Goal: Task Accomplishment & Management: Manage account settings

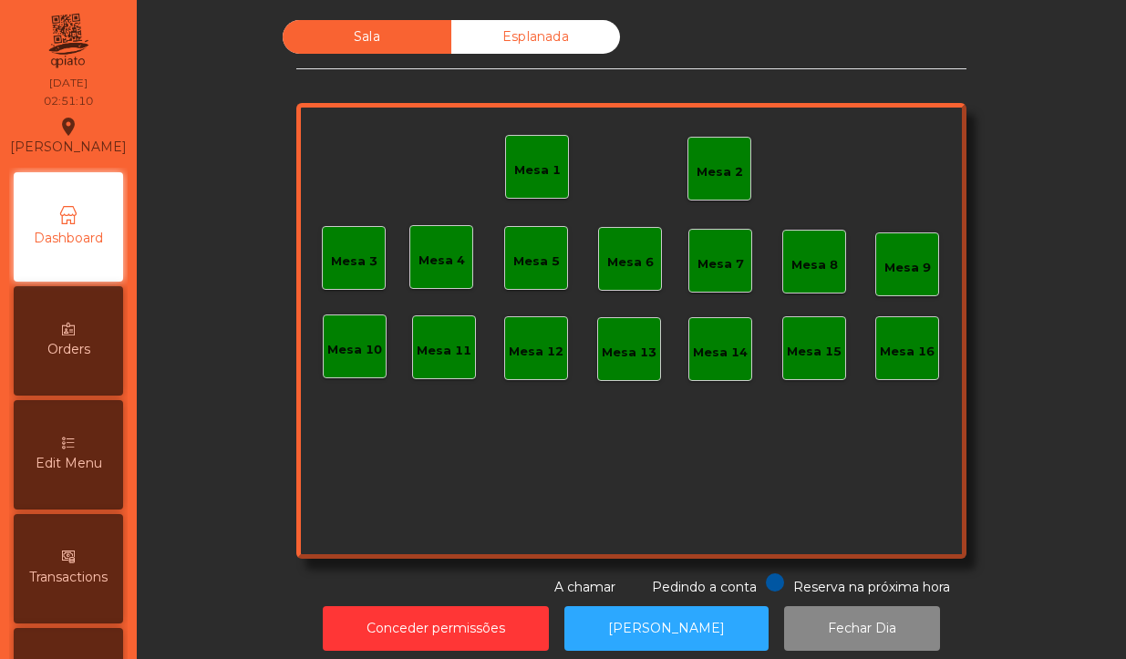
click at [720, 157] on div "Mesa 2" at bounding box center [719, 169] width 46 height 26
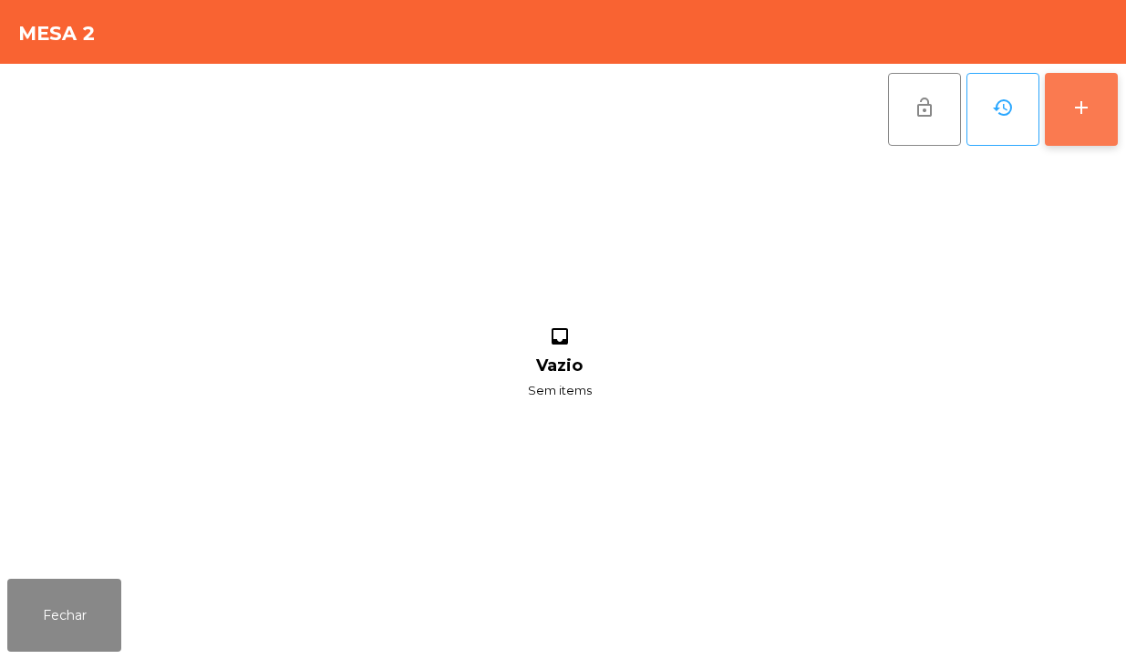
click at [1101, 116] on button "add" at bounding box center [1080, 109] width 73 height 73
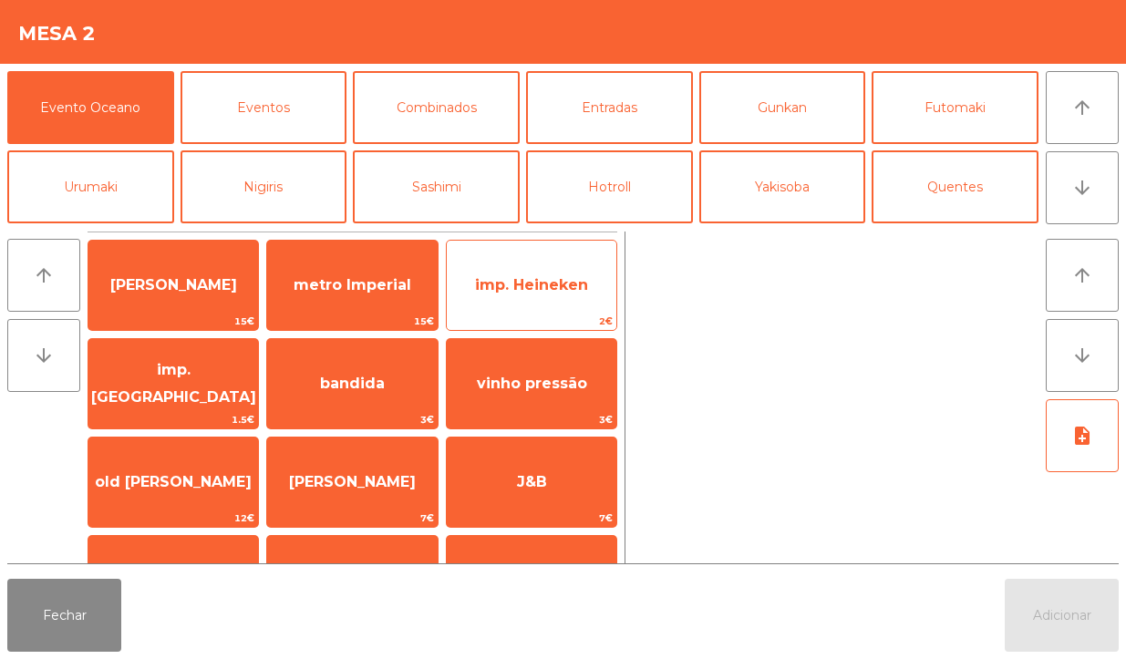
click at [571, 293] on span "imp. Heineken" at bounding box center [531, 284] width 113 height 17
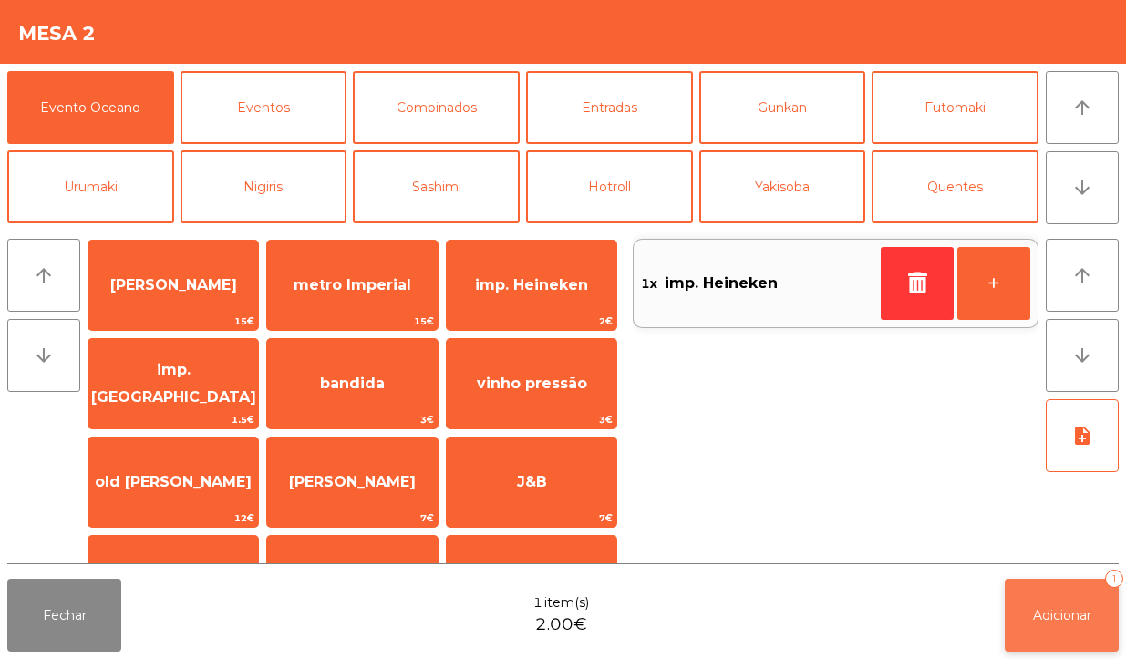
click at [1083, 583] on button "Adicionar 1" at bounding box center [1061, 615] width 114 height 73
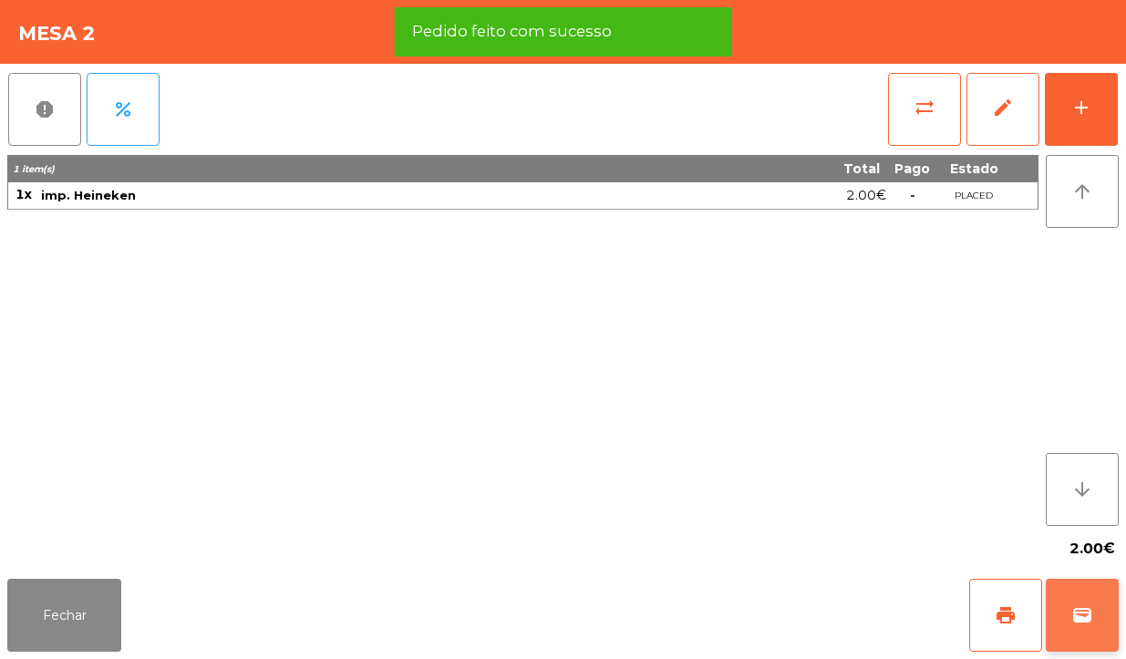
click at [1090, 622] on span "wallet" at bounding box center [1082, 615] width 22 height 22
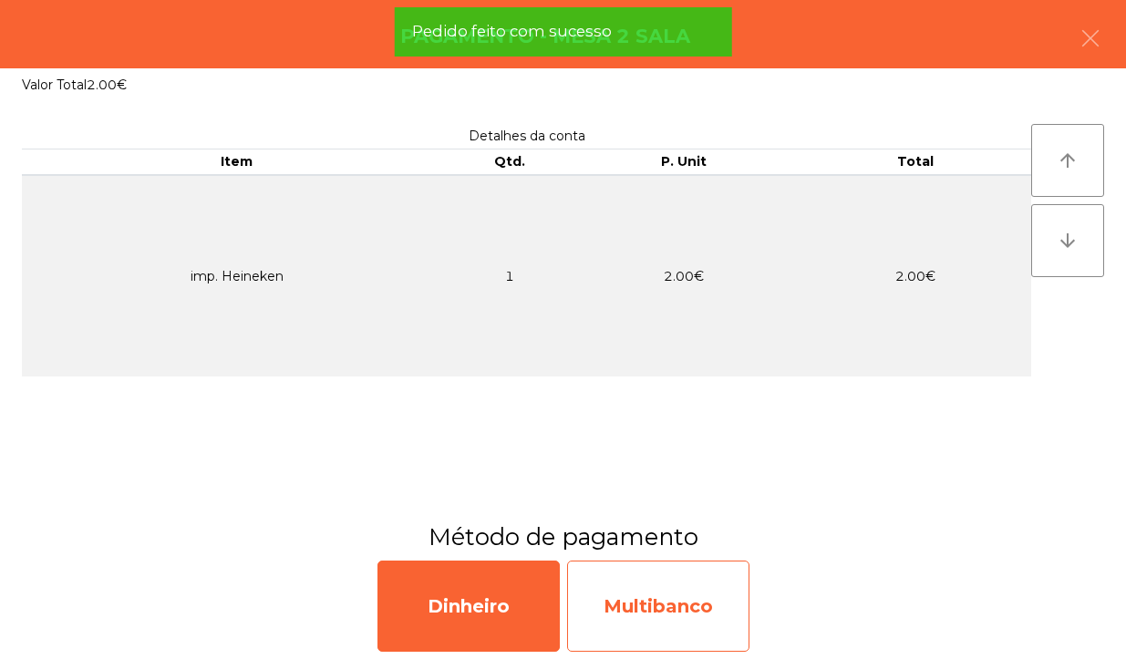
click at [712, 588] on div "Multibanco" at bounding box center [658, 605] width 182 height 91
select select "**"
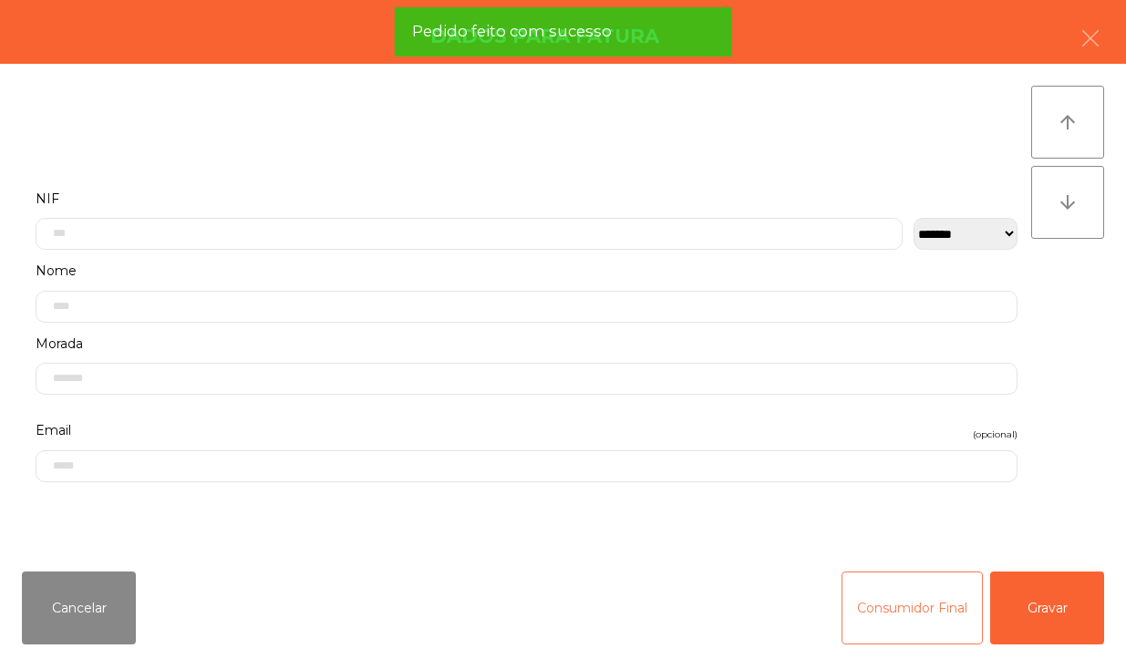
click at [887, 612] on button "Consumidor Final" at bounding box center [911, 607] width 141 height 73
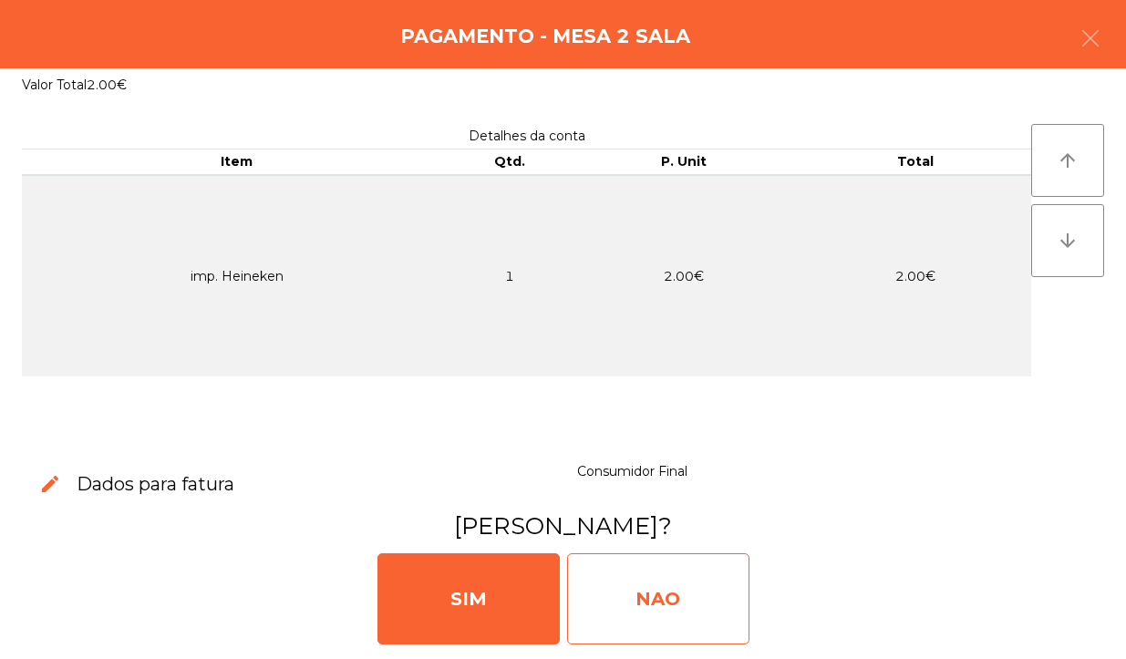
click at [700, 581] on div "NAO" at bounding box center [658, 598] width 182 height 91
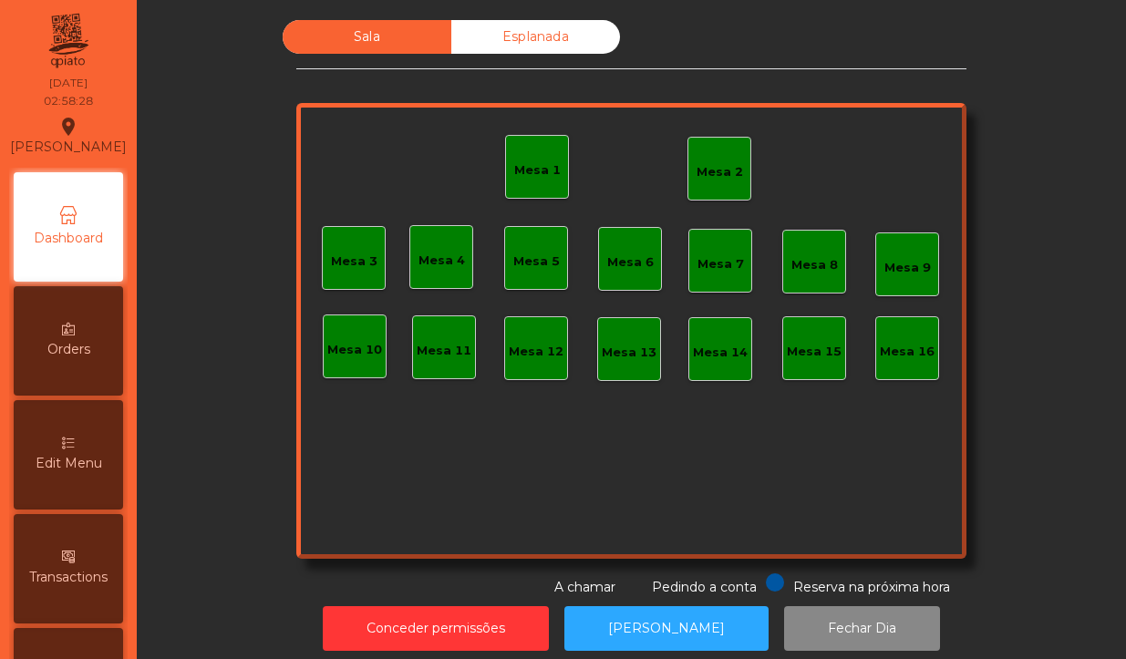
click at [727, 170] on div "Mesa 2" at bounding box center [719, 172] width 46 height 18
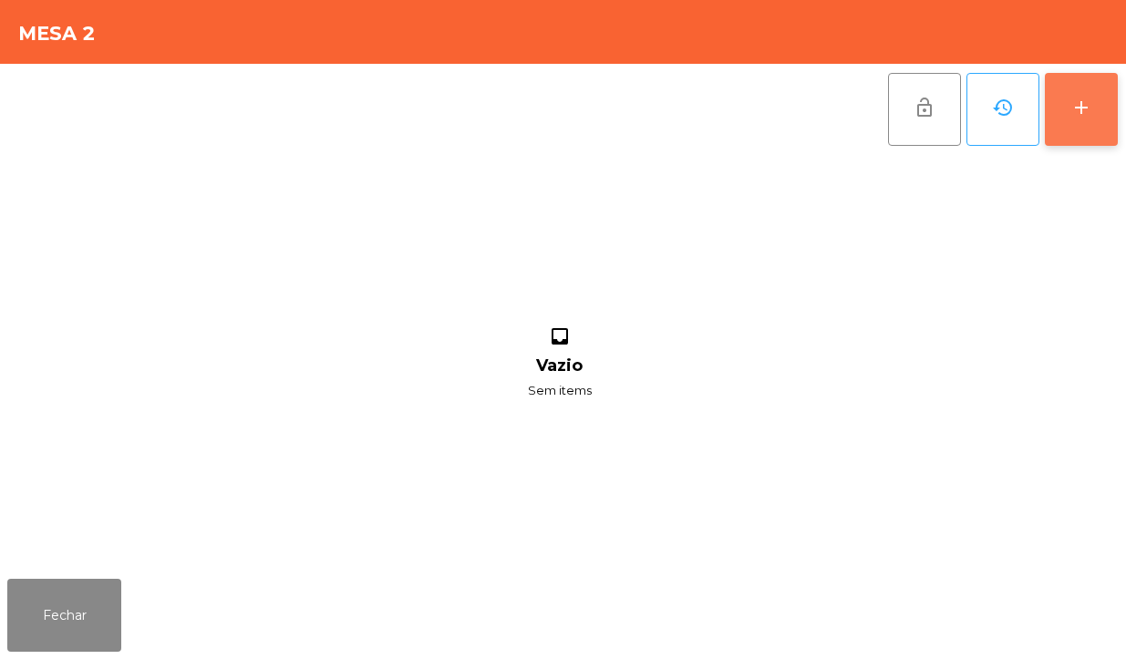
click at [1100, 129] on button "add" at bounding box center [1080, 109] width 73 height 73
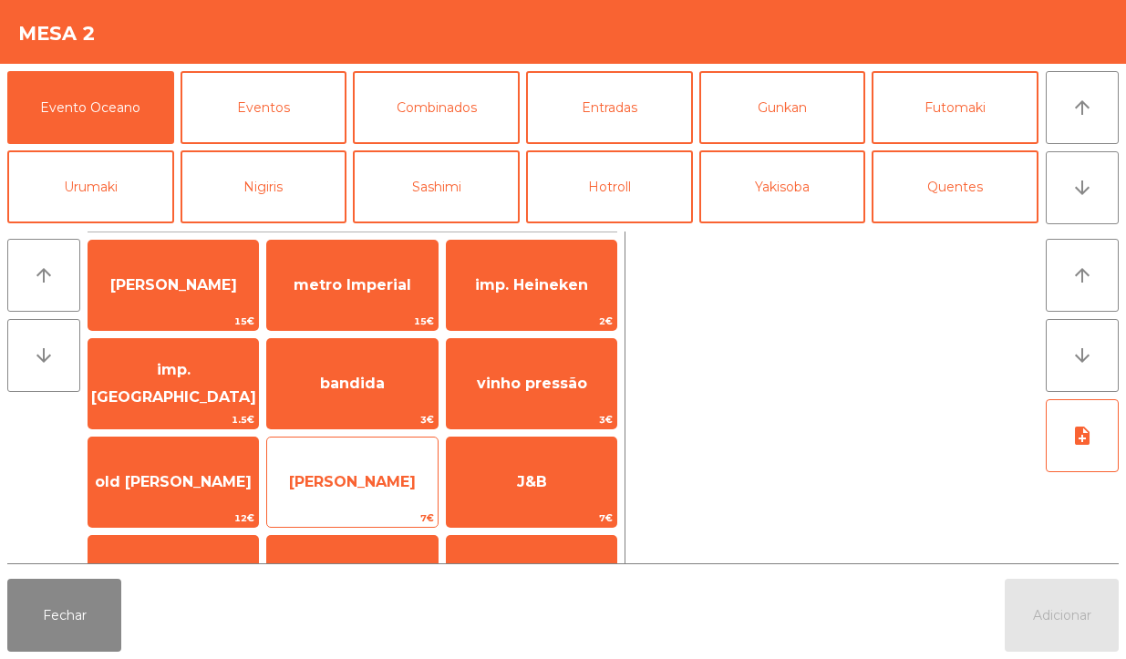
click at [370, 486] on span "[PERSON_NAME]" at bounding box center [352, 481] width 127 height 17
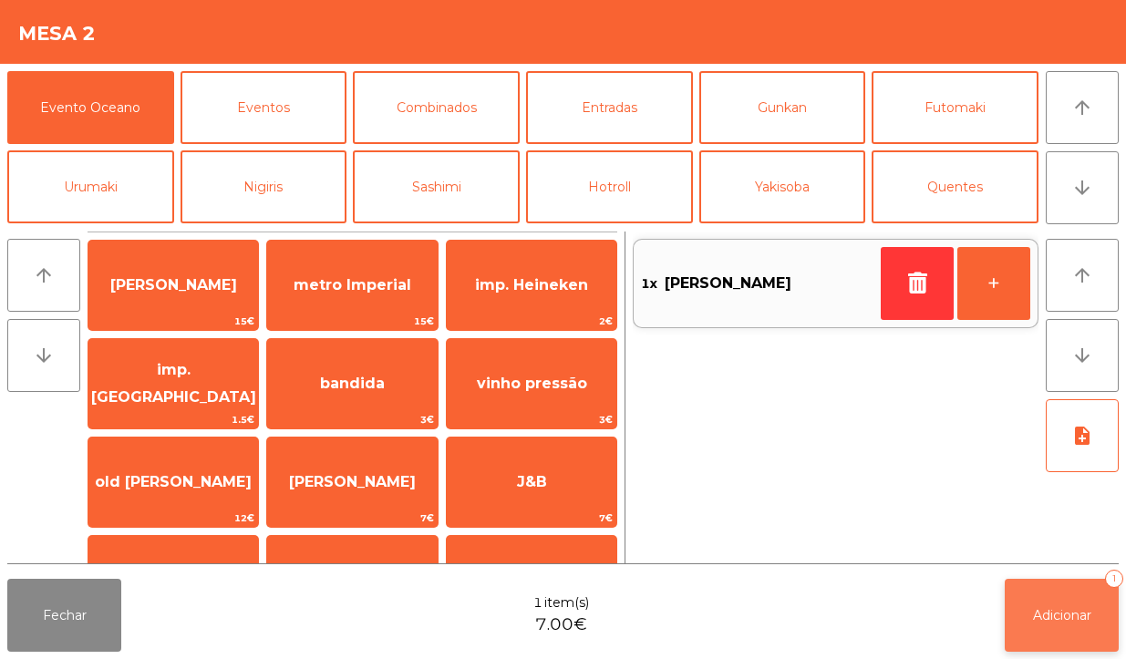
click at [1081, 611] on span "Adicionar" at bounding box center [1062, 615] width 58 height 16
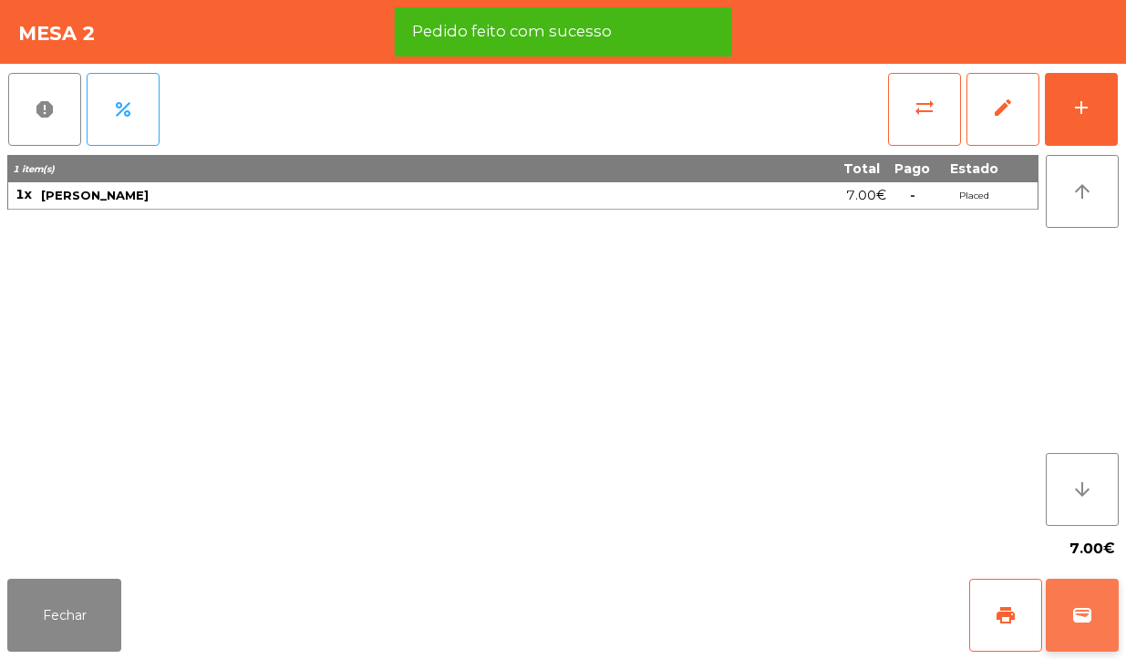
click at [1087, 621] on span "wallet" at bounding box center [1082, 615] width 22 height 22
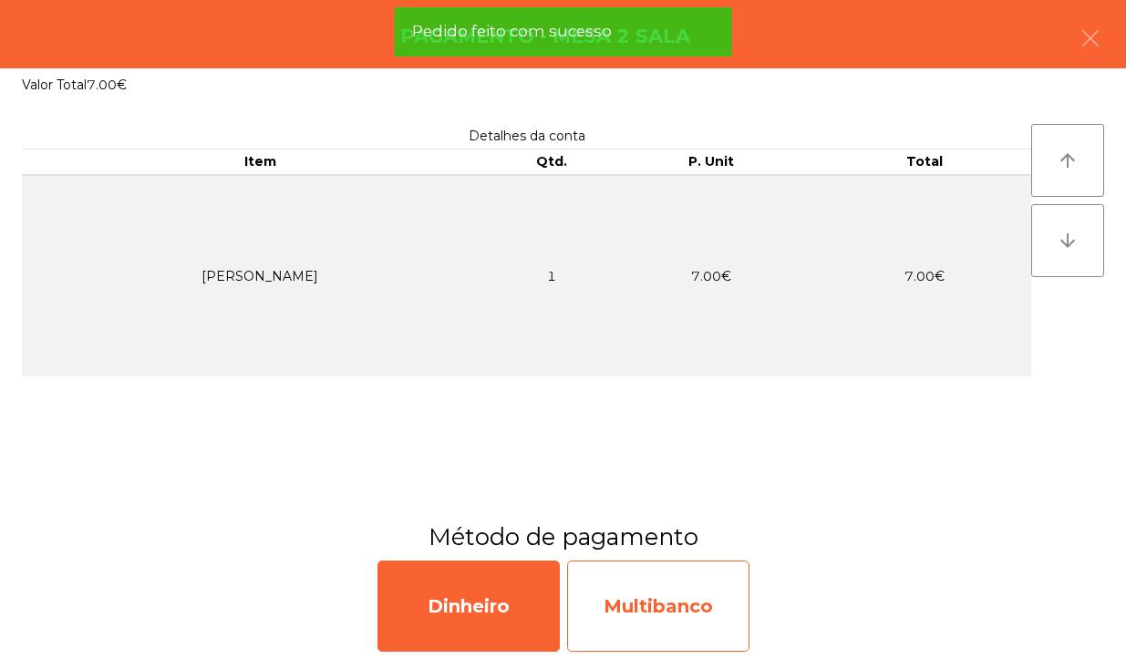
click at [716, 621] on div "Multibanco" at bounding box center [658, 605] width 182 height 91
select select "**"
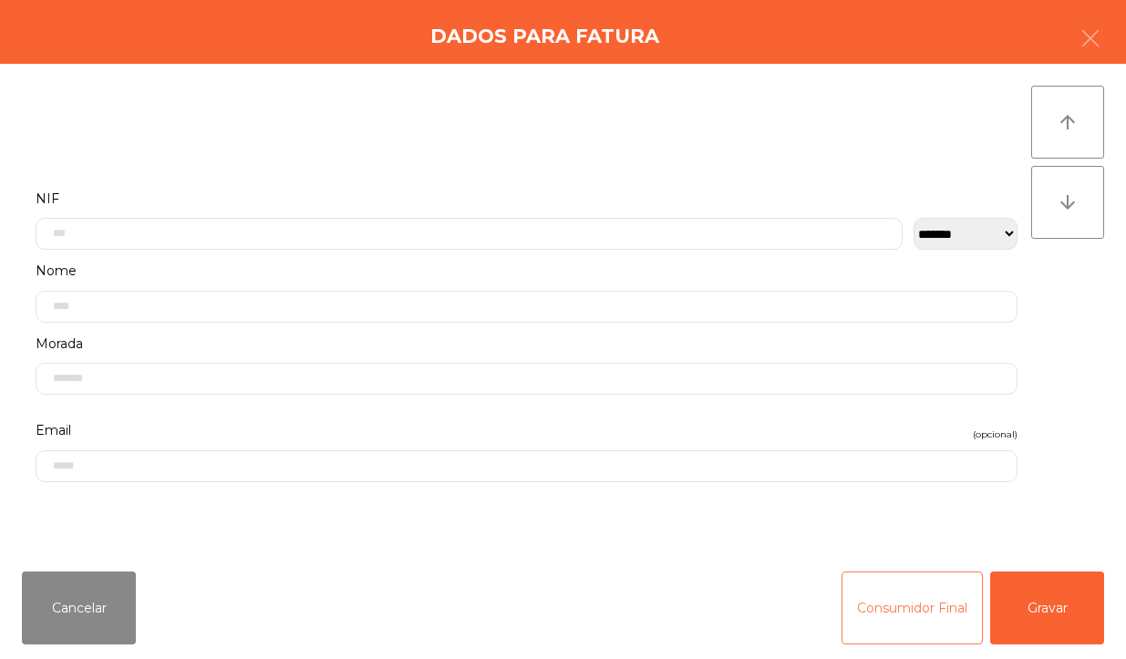
click at [921, 613] on button "Consumidor Final" at bounding box center [911, 607] width 141 height 73
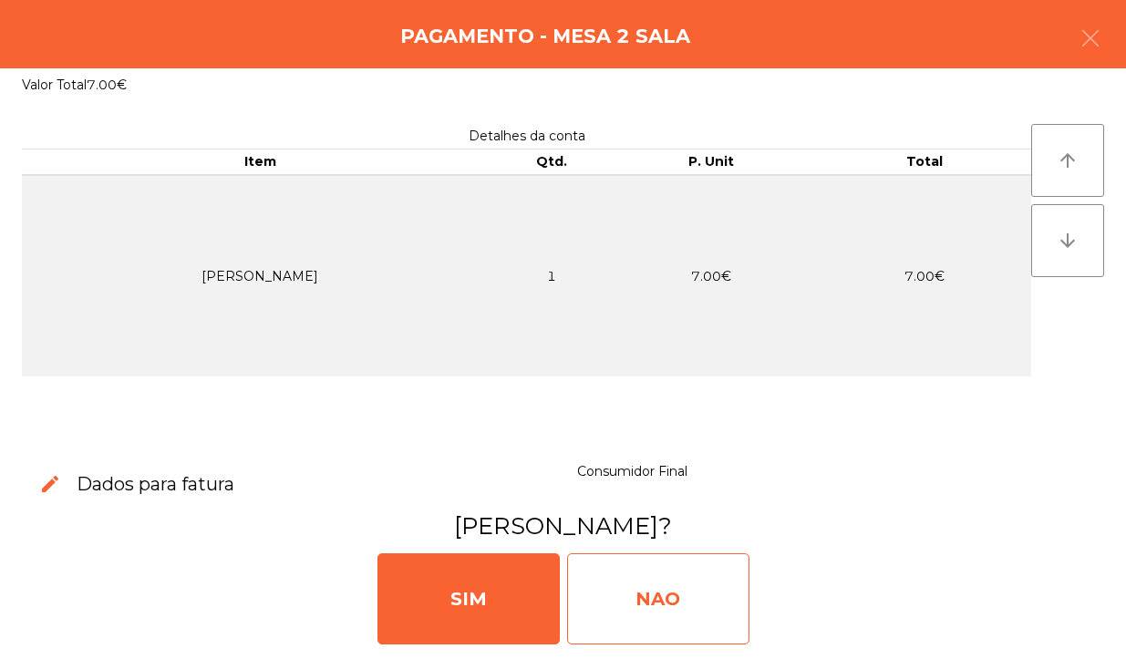
click at [726, 592] on div "NAO" at bounding box center [658, 598] width 182 height 91
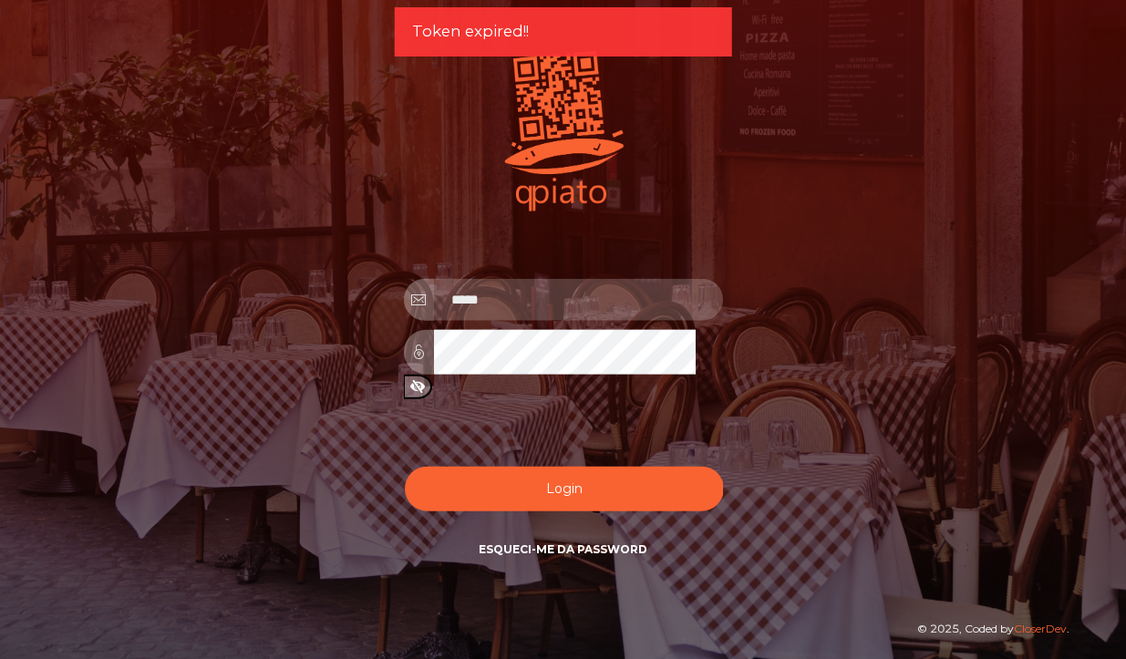
type input "**********"
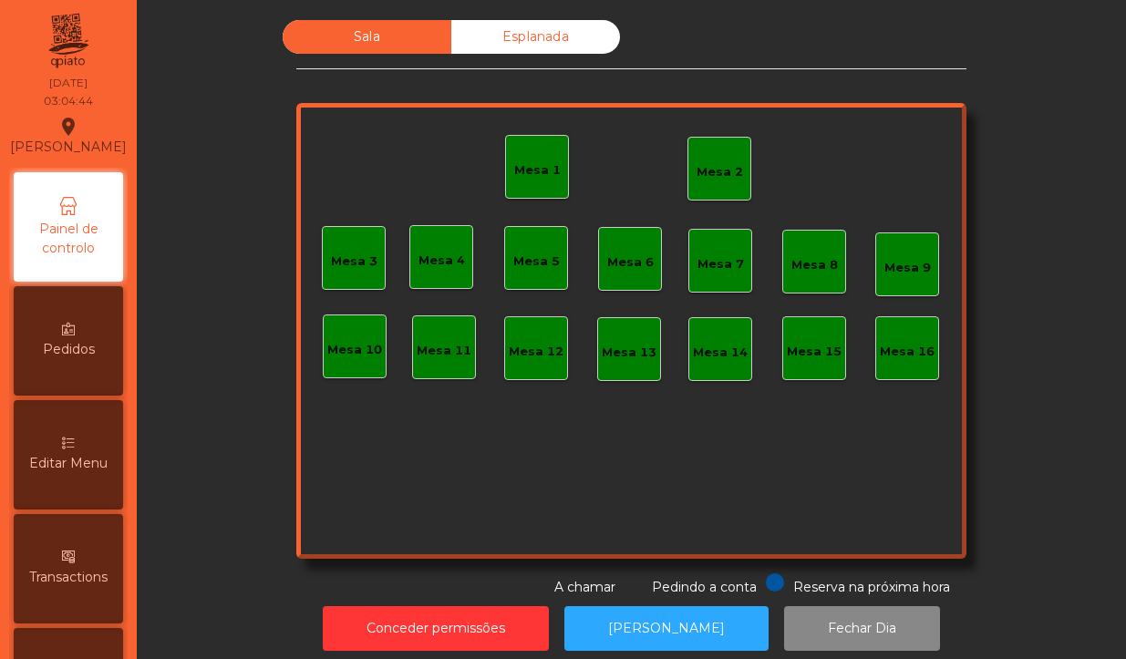
click at [739, 165] on div "Mesa 2" at bounding box center [719, 169] width 64 height 64
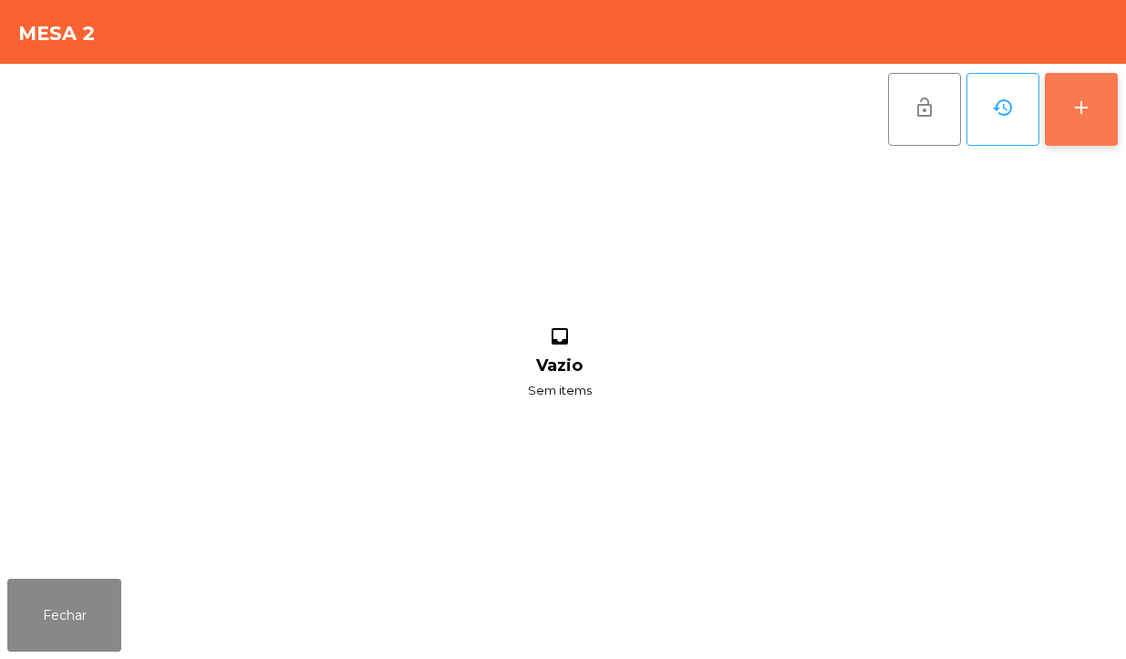
click at [1075, 139] on button "add" at bounding box center [1080, 109] width 73 height 73
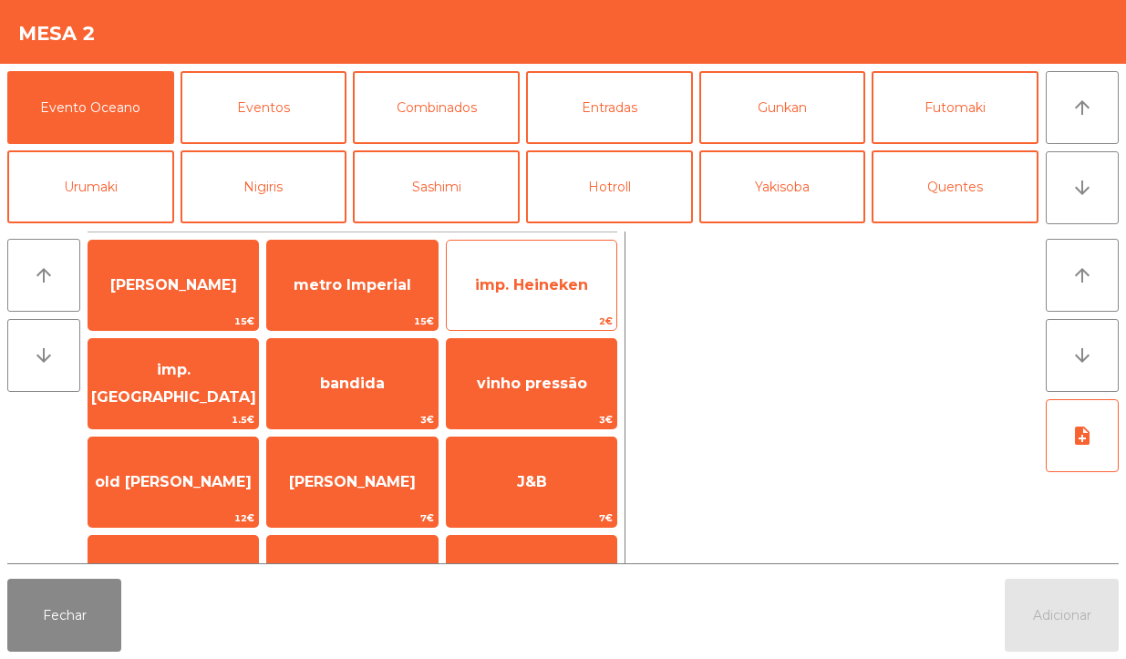
click at [554, 293] on span "imp. Heineken" at bounding box center [531, 284] width 113 height 17
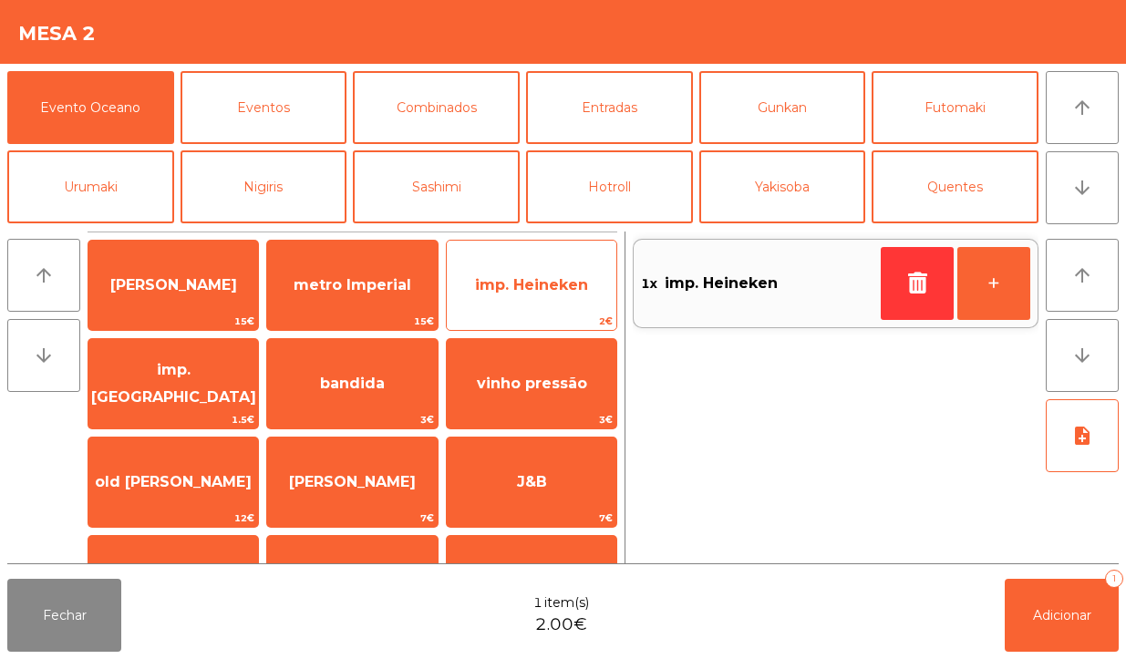
click at [533, 296] on span "imp. Heineken" at bounding box center [532, 285] width 170 height 49
click at [525, 287] on span "imp. Heineken" at bounding box center [531, 284] width 113 height 17
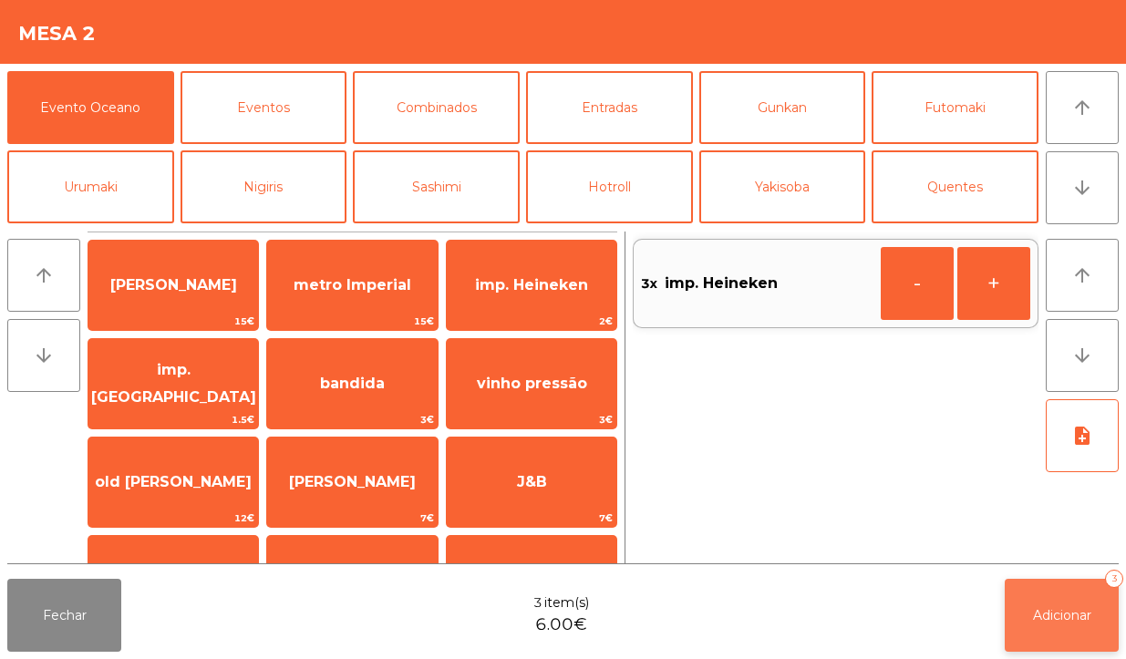
click at [1057, 622] on span "Adicionar" at bounding box center [1062, 615] width 58 height 16
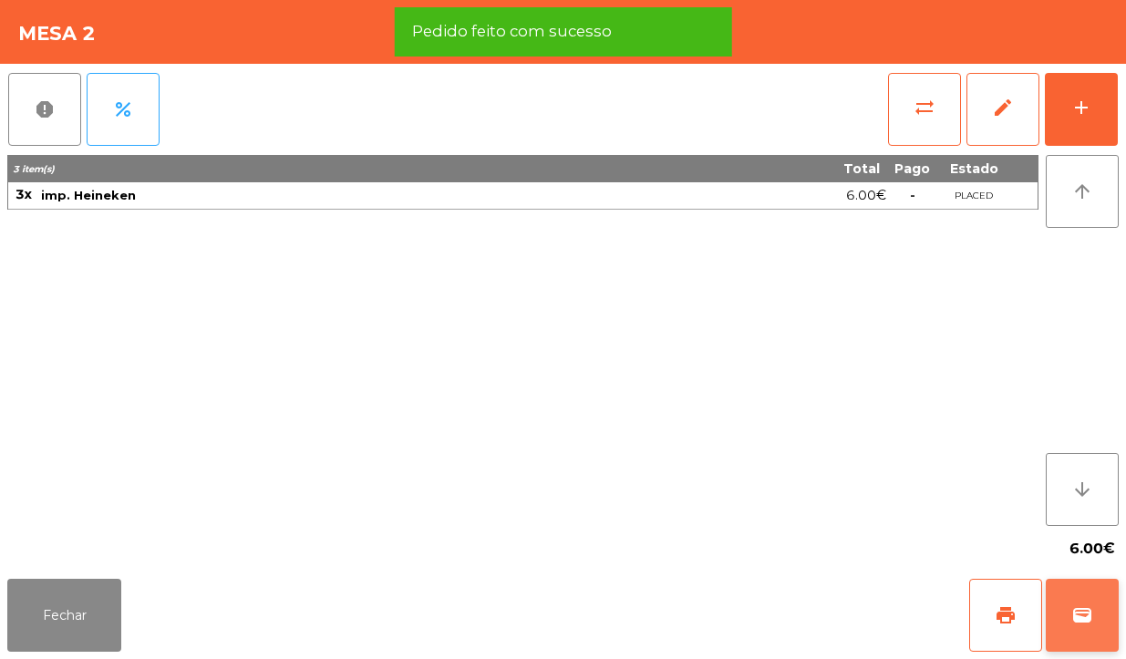
click at [1090, 622] on span "wallet" at bounding box center [1082, 615] width 22 height 22
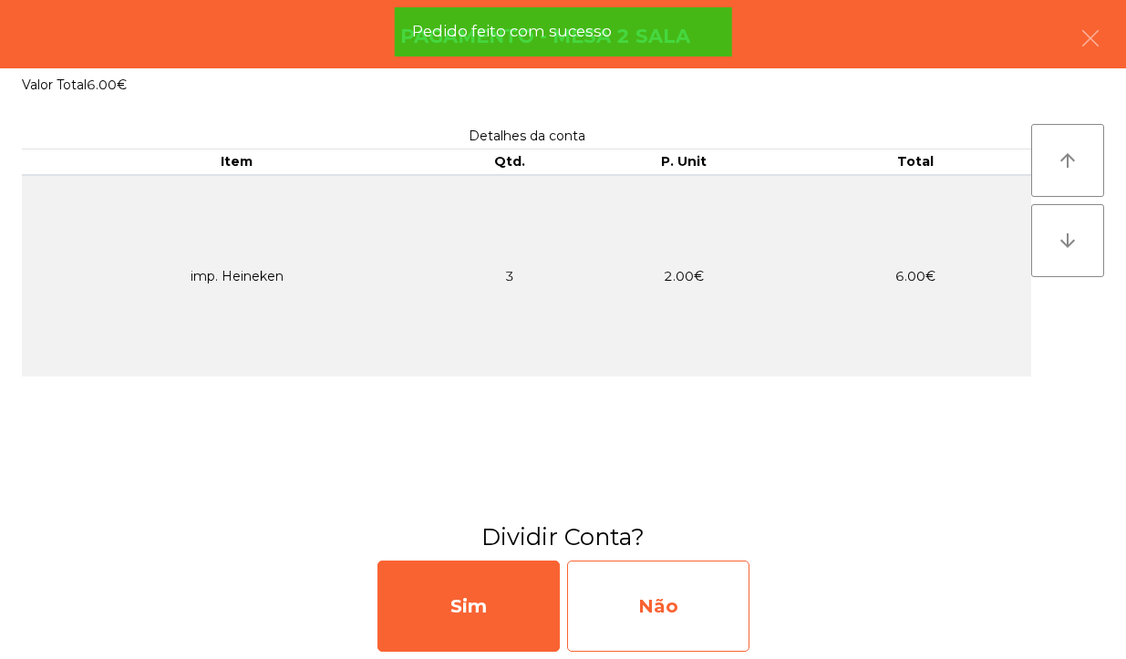
click at [716, 632] on div "Não" at bounding box center [658, 605] width 182 height 91
click at [682, 598] on div "Multibanco" at bounding box center [658, 605] width 182 height 91
select select "**"
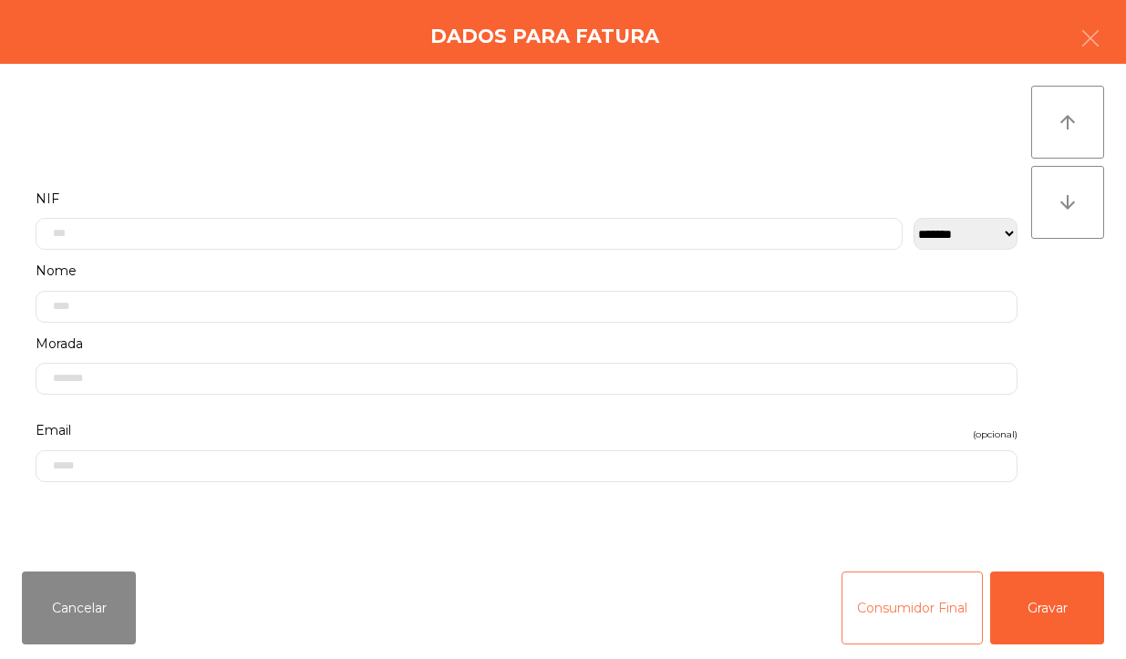
click at [891, 585] on button "Consumidor Final" at bounding box center [911, 607] width 141 height 73
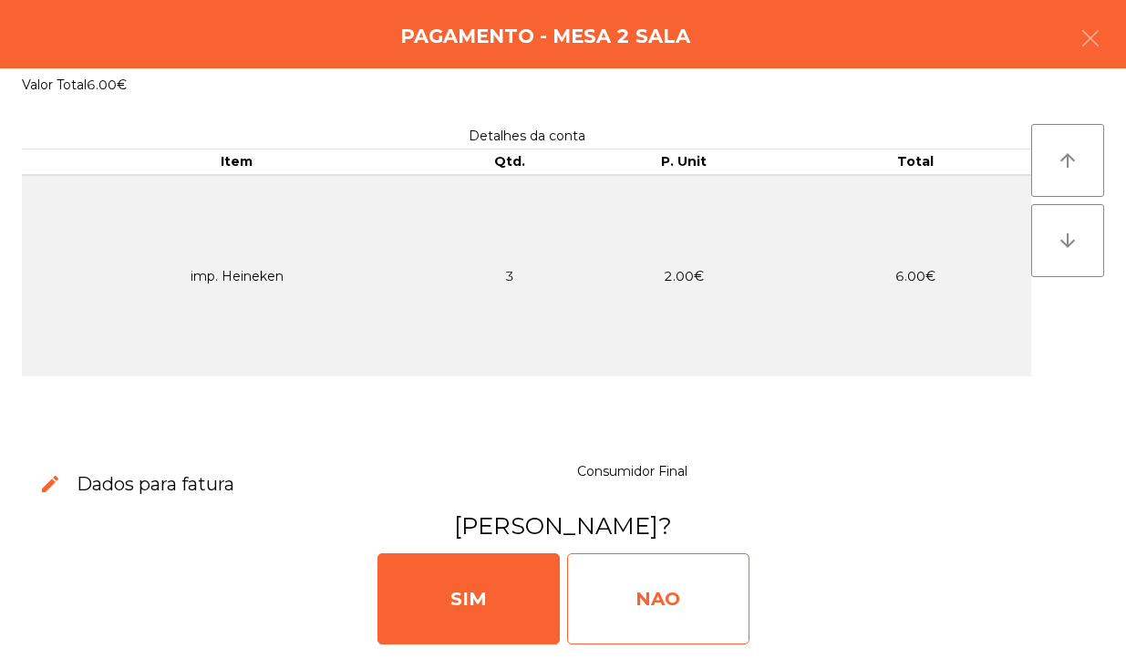
click at [689, 590] on div "NAO" at bounding box center [658, 598] width 182 height 91
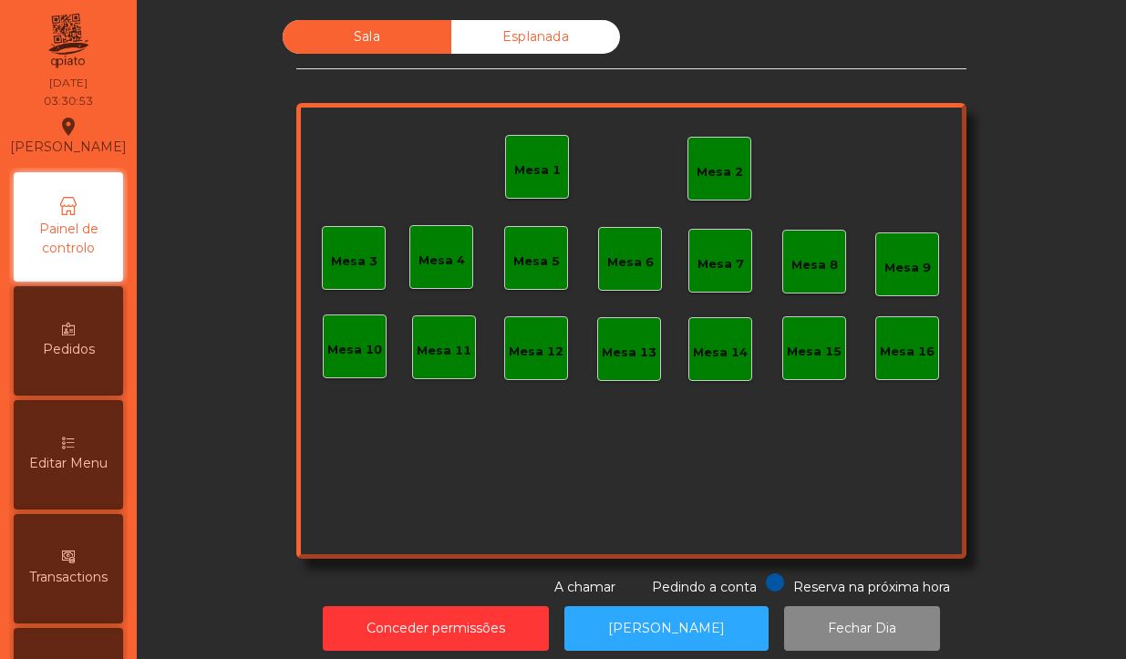
click at [717, 189] on div "Mesa 2" at bounding box center [719, 169] width 64 height 64
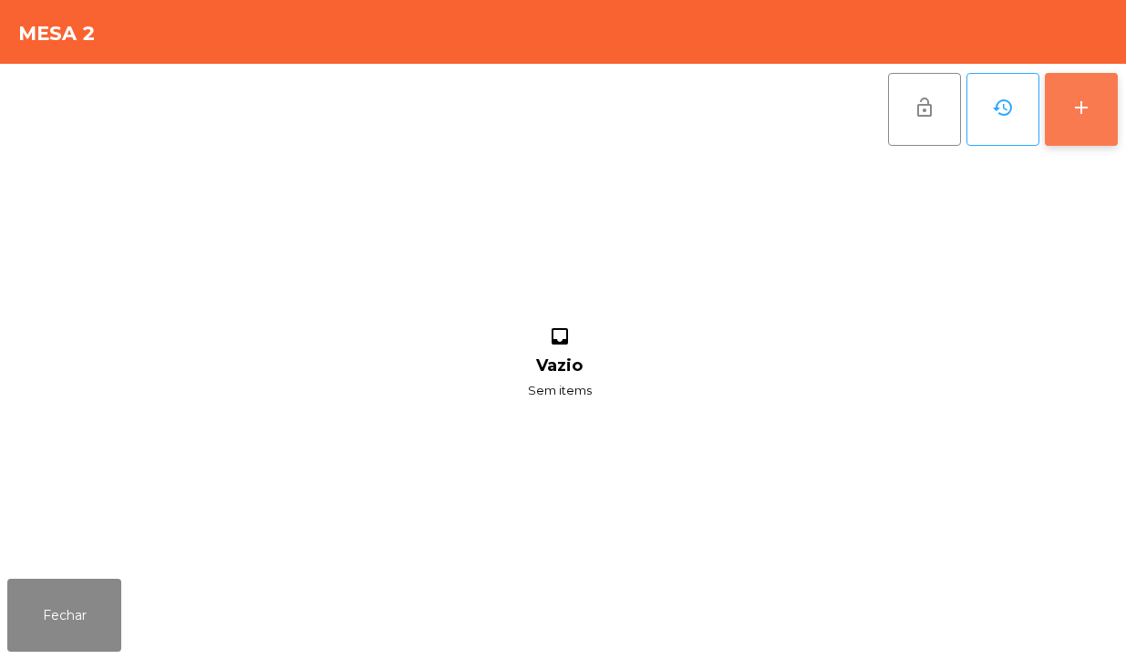
click at [1098, 114] on button "add" at bounding box center [1080, 109] width 73 height 73
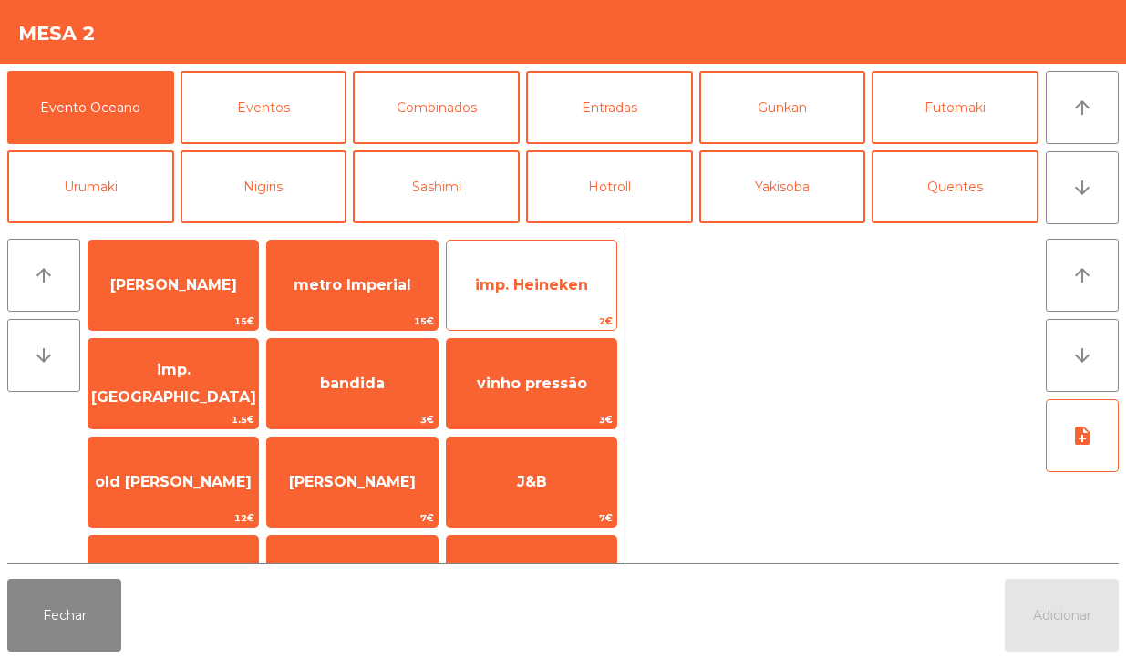
click at [608, 320] on span "2€" at bounding box center [532, 321] width 170 height 17
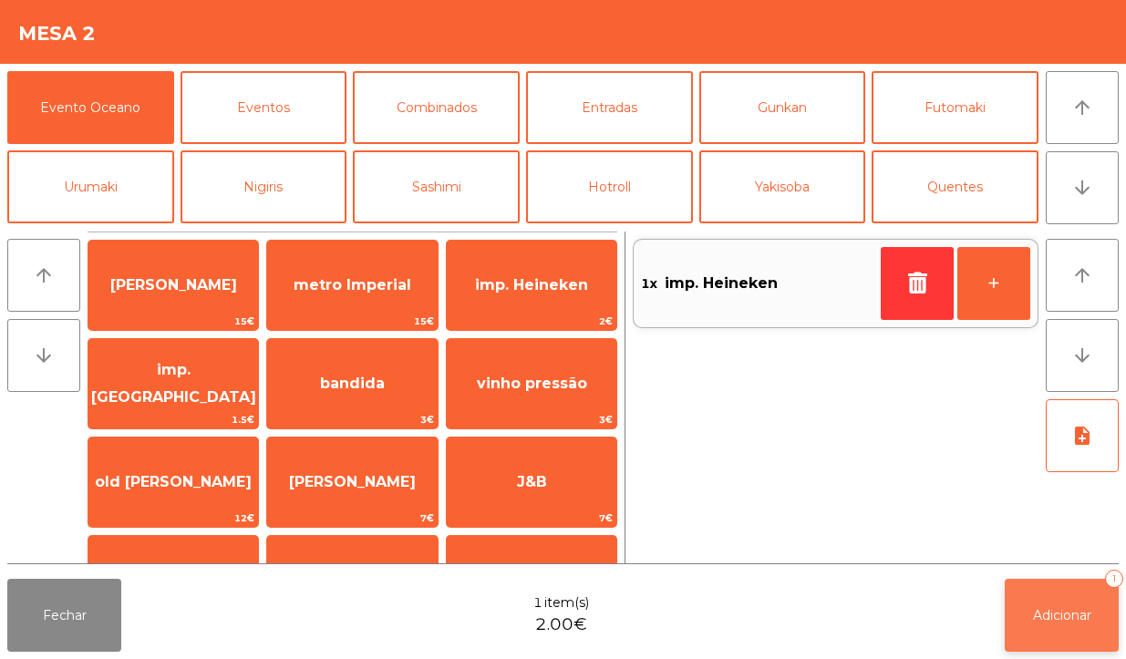
click at [1033, 609] on span "Adicionar" at bounding box center [1062, 615] width 58 height 16
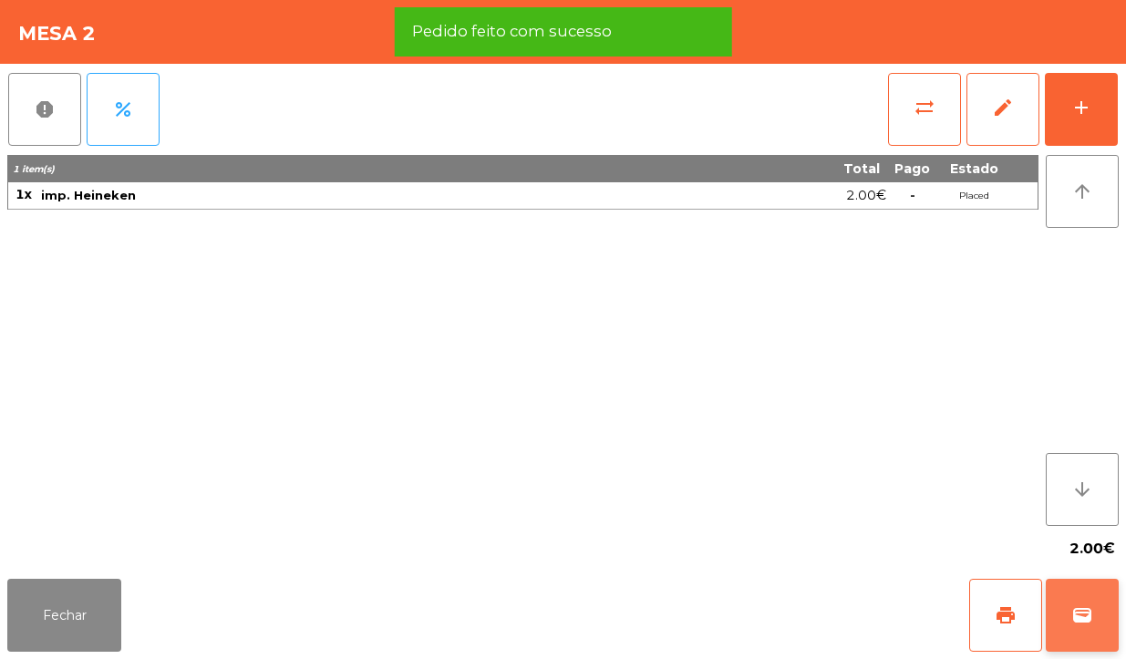
click at [1091, 608] on span "wallet" at bounding box center [1082, 615] width 22 height 22
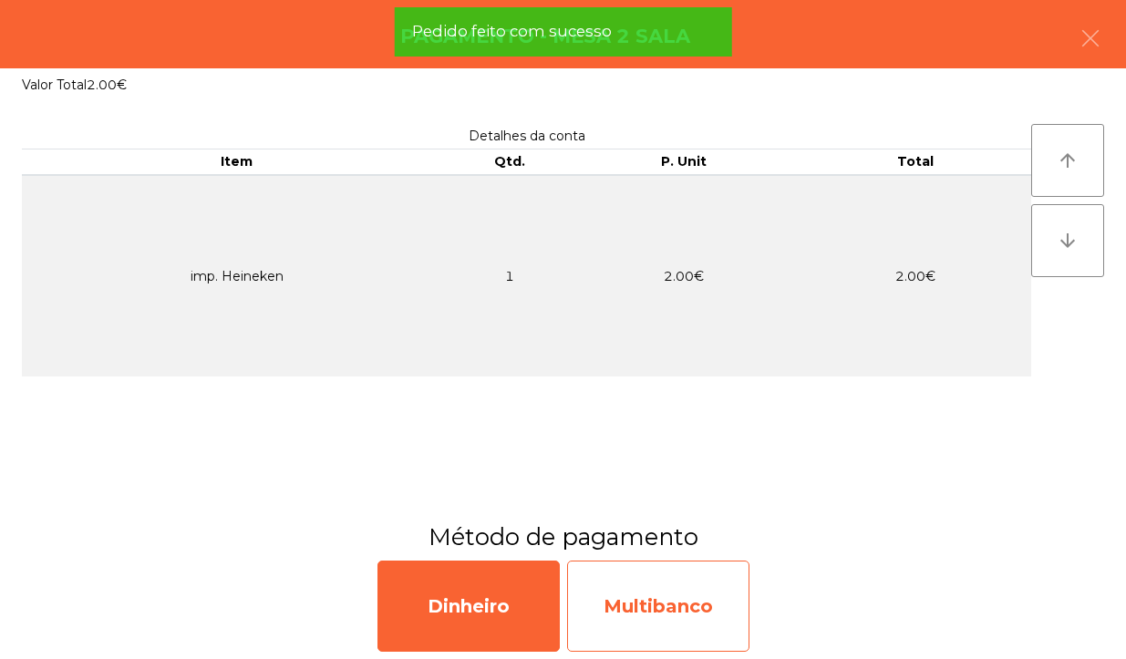
click at [707, 595] on div "Multibanco" at bounding box center [658, 605] width 182 height 91
select select "**"
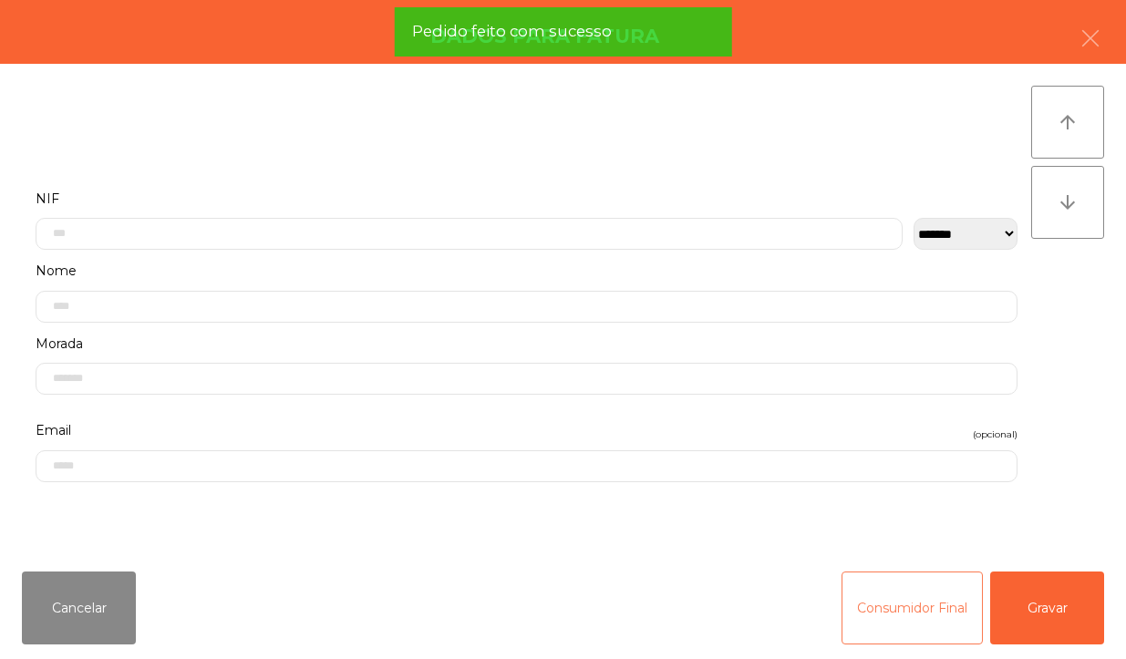
click at [863, 618] on button "Consumidor Final" at bounding box center [911, 607] width 141 height 73
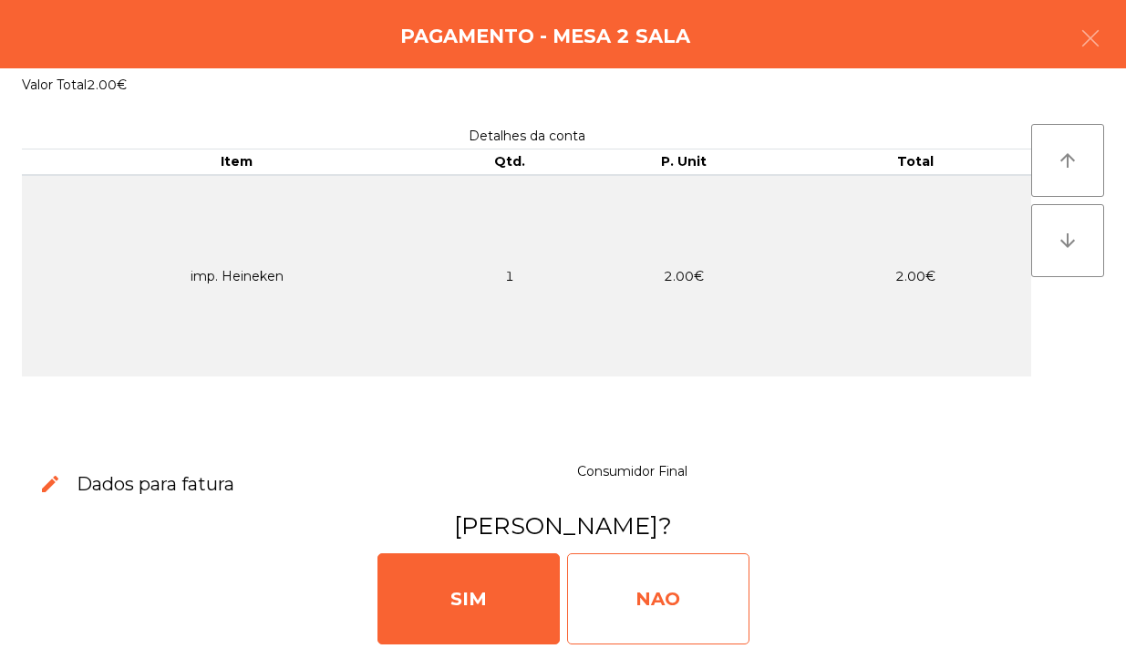
click at [727, 595] on div "NAO" at bounding box center [658, 598] width 182 height 91
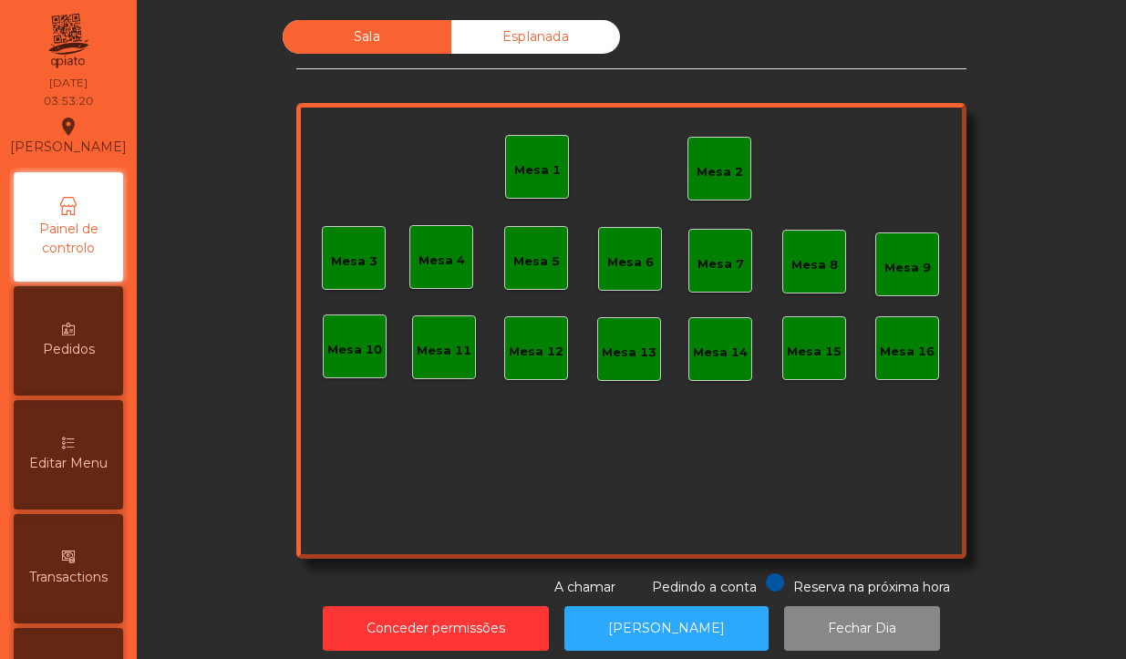
click at [704, 192] on div "Mesa 2" at bounding box center [719, 169] width 64 height 64
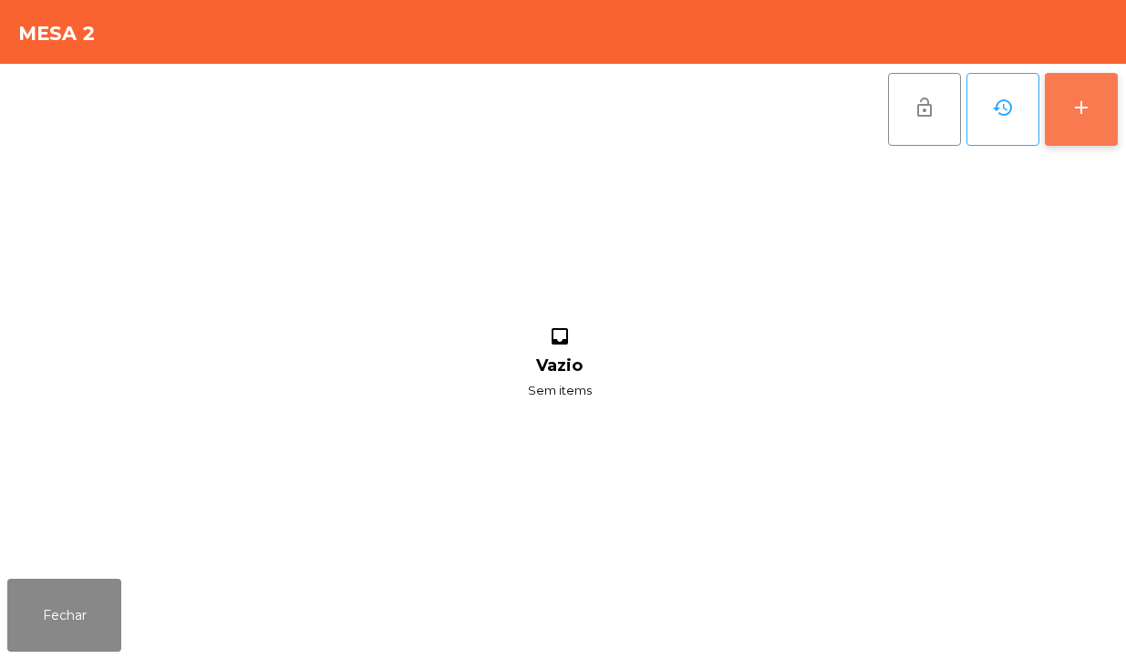
click at [1060, 125] on button "add" at bounding box center [1080, 109] width 73 height 73
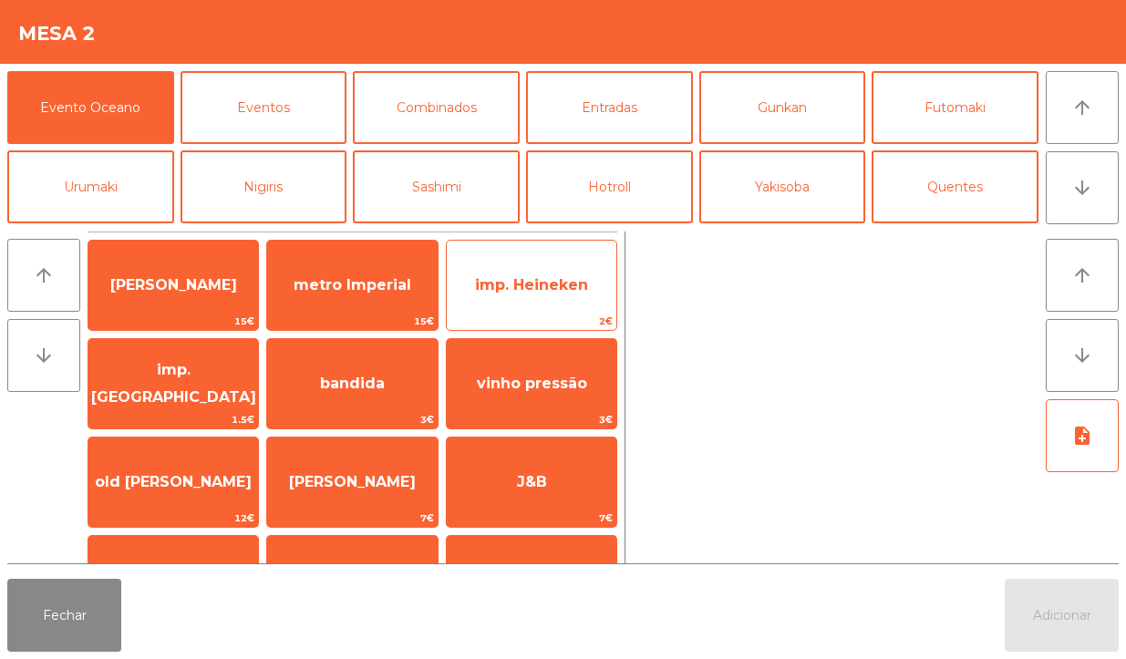
click at [531, 289] on span "imp. Heineken" at bounding box center [531, 284] width 113 height 17
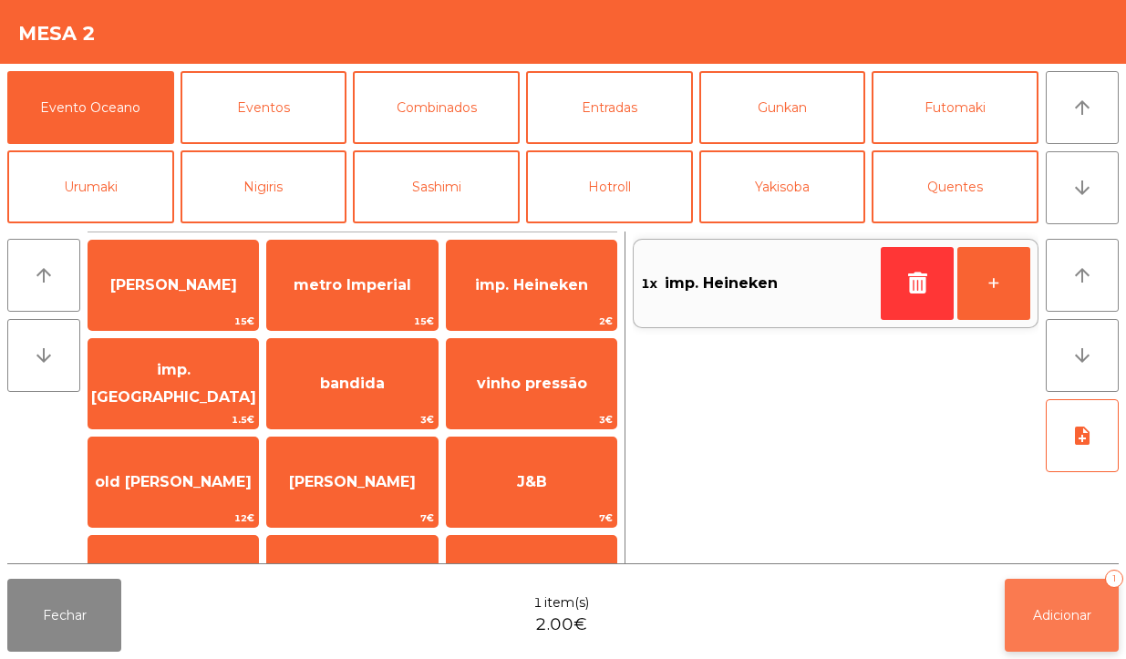
click at [1068, 625] on button "Adicionar 1" at bounding box center [1061, 615] width 114 height 73
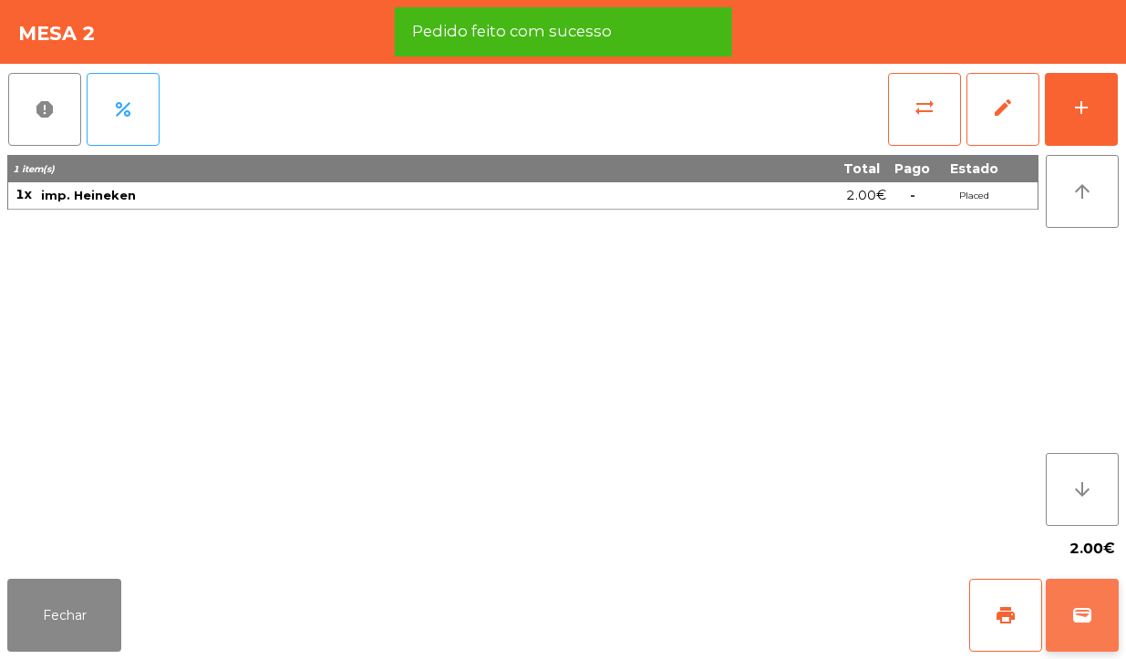
click at [1086, 590] on button "wallet" at bounding box center [1081, 615] width 73 height 73
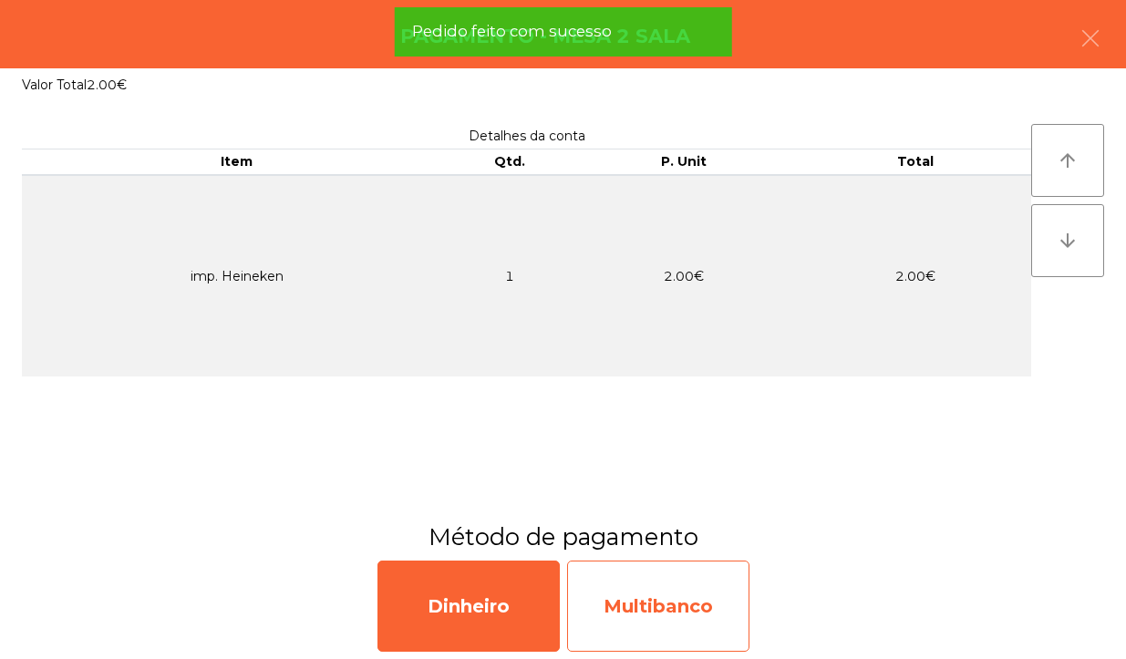
click at [688, 600] on div "Multibanco" at bounding box center [658, 605] width 182 height 91
select select "**"
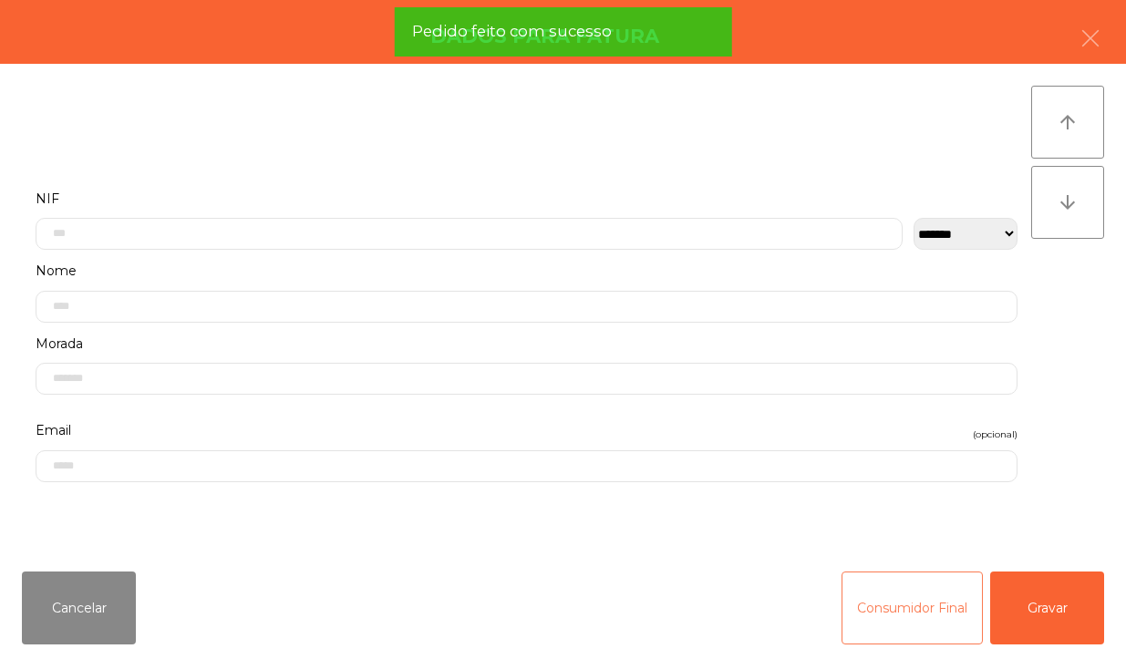
click at [882, 613] on button "Consumidor Final" at bounding box center [911, 607] width 141 height 73
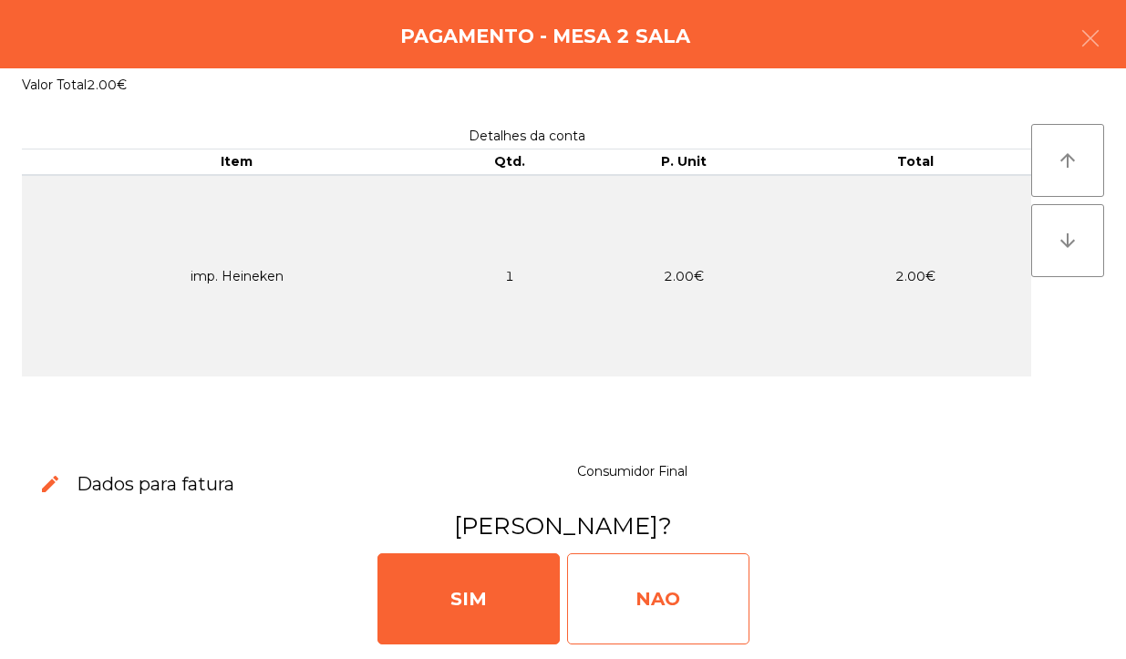
click at [698, 585] on div "NAO" at bounding box center [658, 598] width 182 height 91
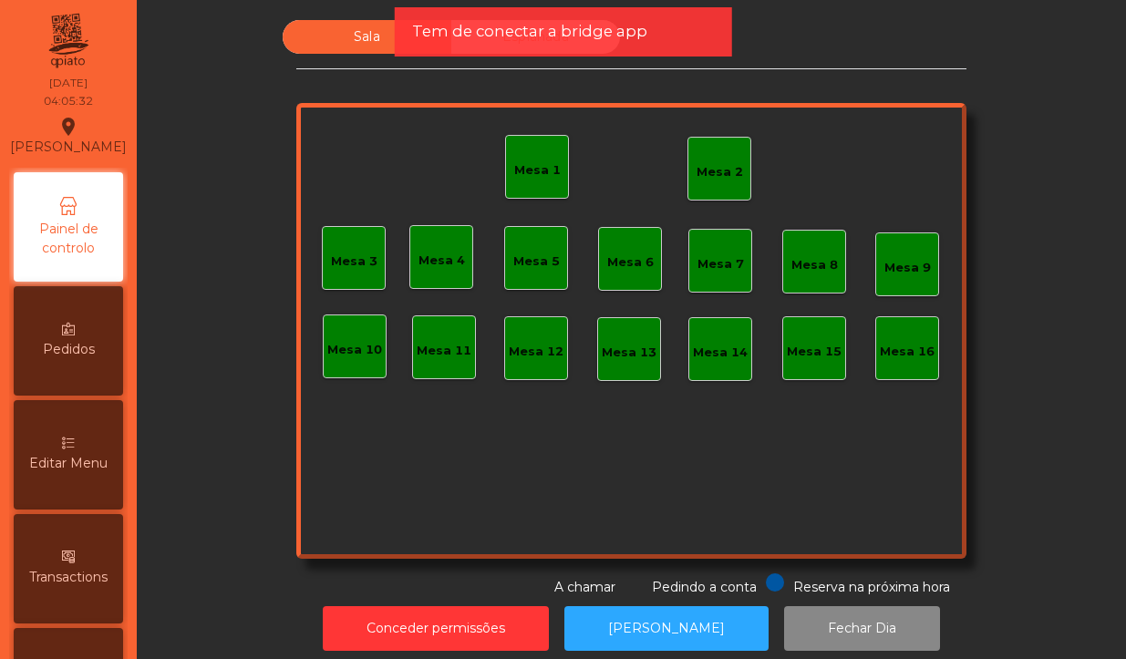
click at [703, 150] on div "Mesa 2" at bounding box center [719, 169] width 64 height 64
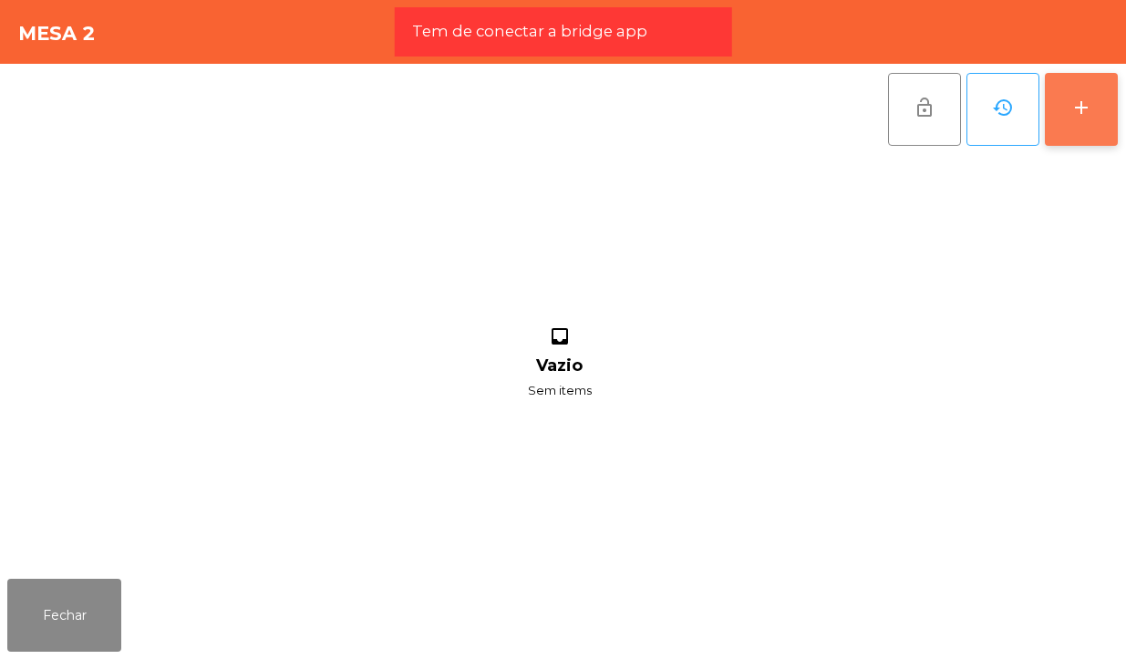
click at [1068, 93] on button "add" at bounding box center [1080, 109] width 73 height 73
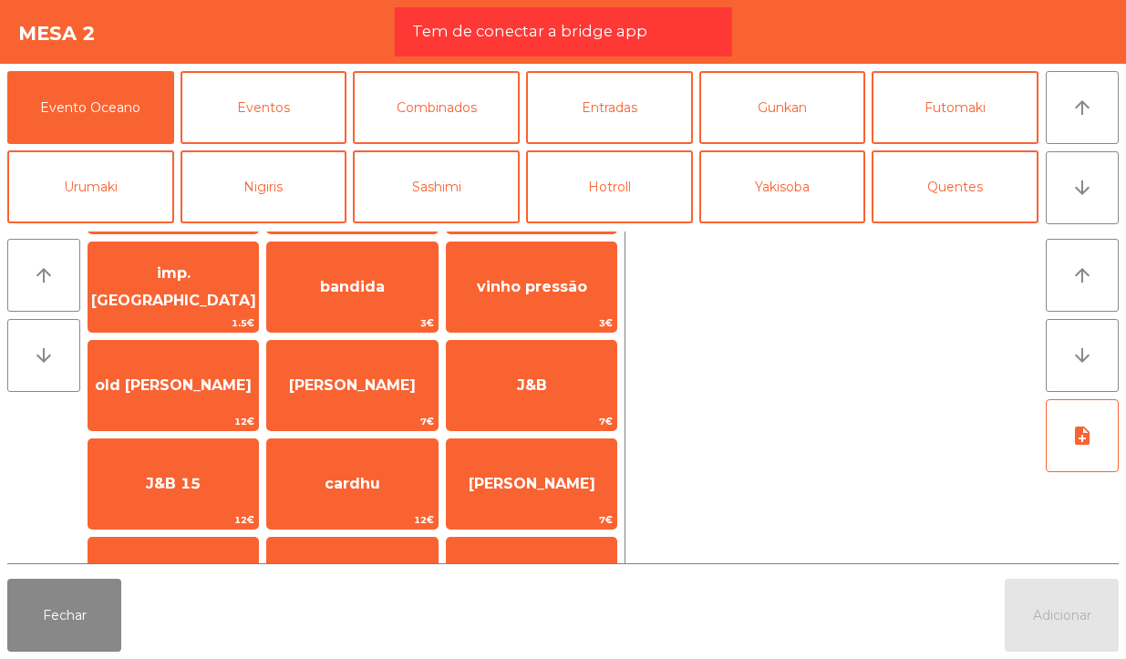
scroll to position [103, 0]
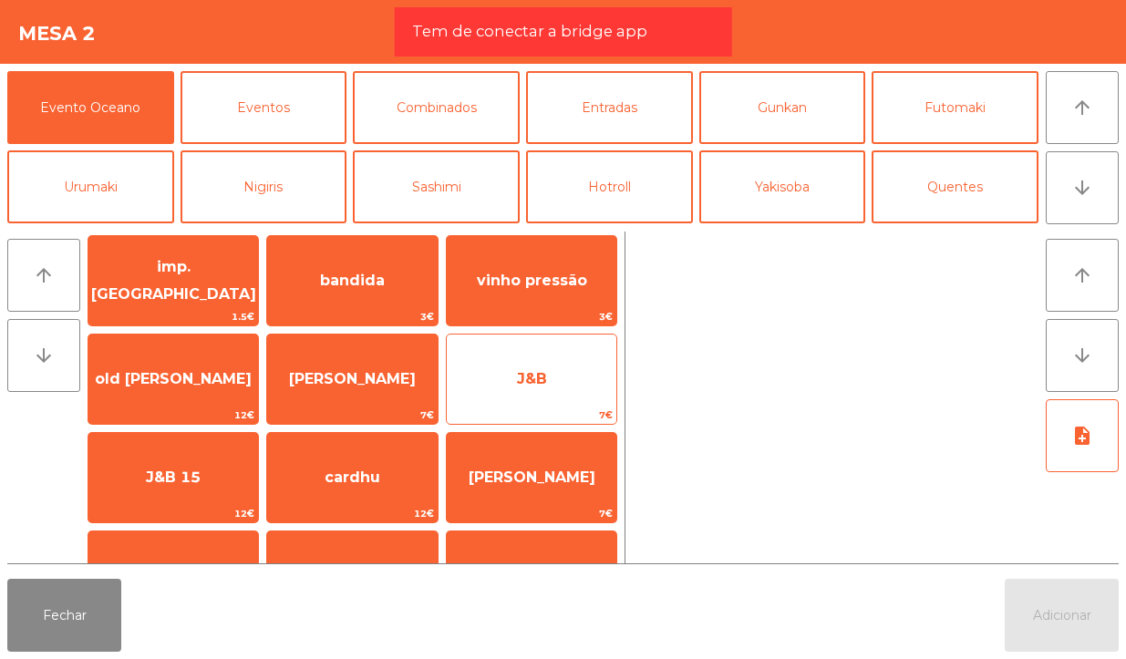
click at [553, 384] on span "J&B" at bounding box center [532, 379] width 170 height 49
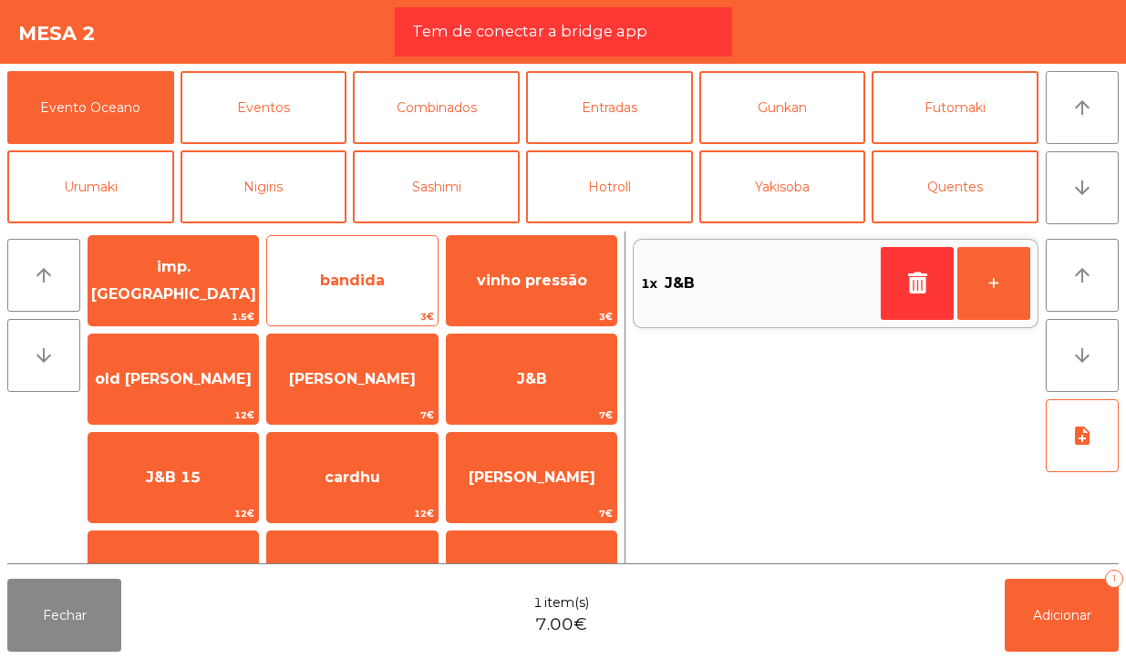
click at [365, 284] on span "bandida" at bounding box center [352, 280] width 65 height 17
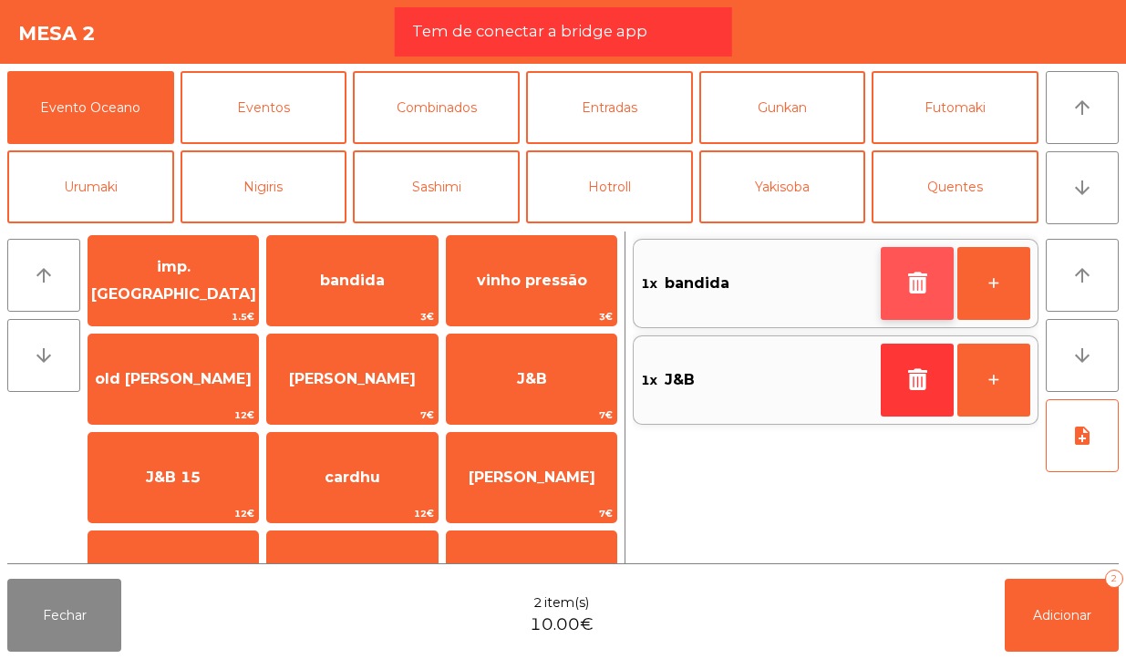
click at [891, 283] on button "button" at bounding box center [916, 283] width 73 height 73
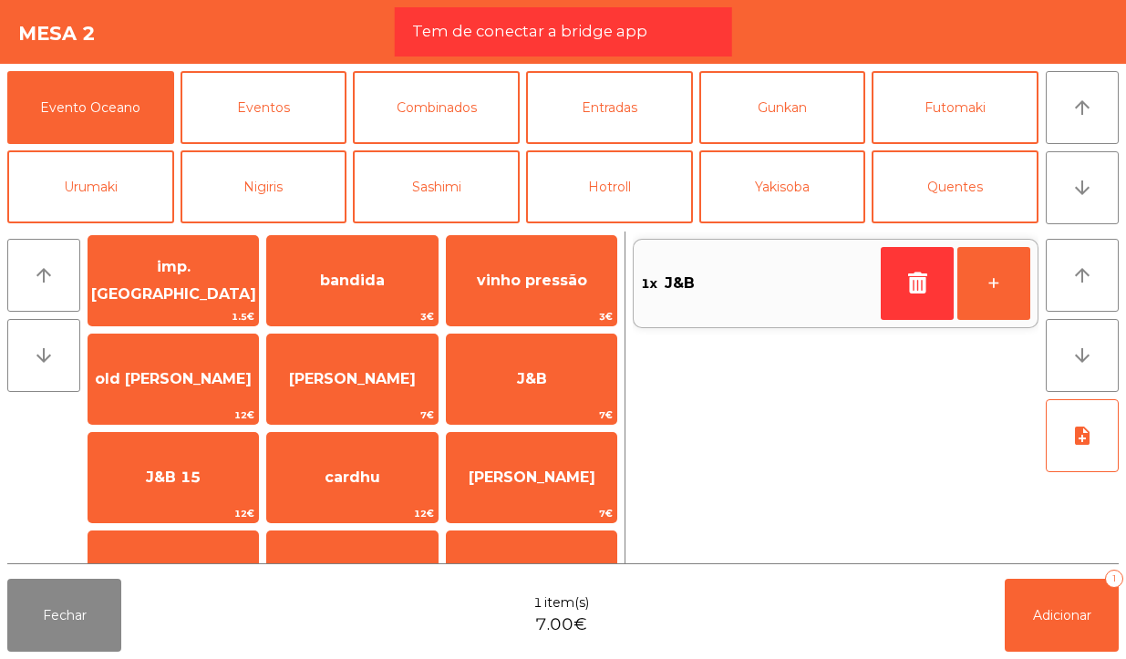
scroll to position [0, 0]
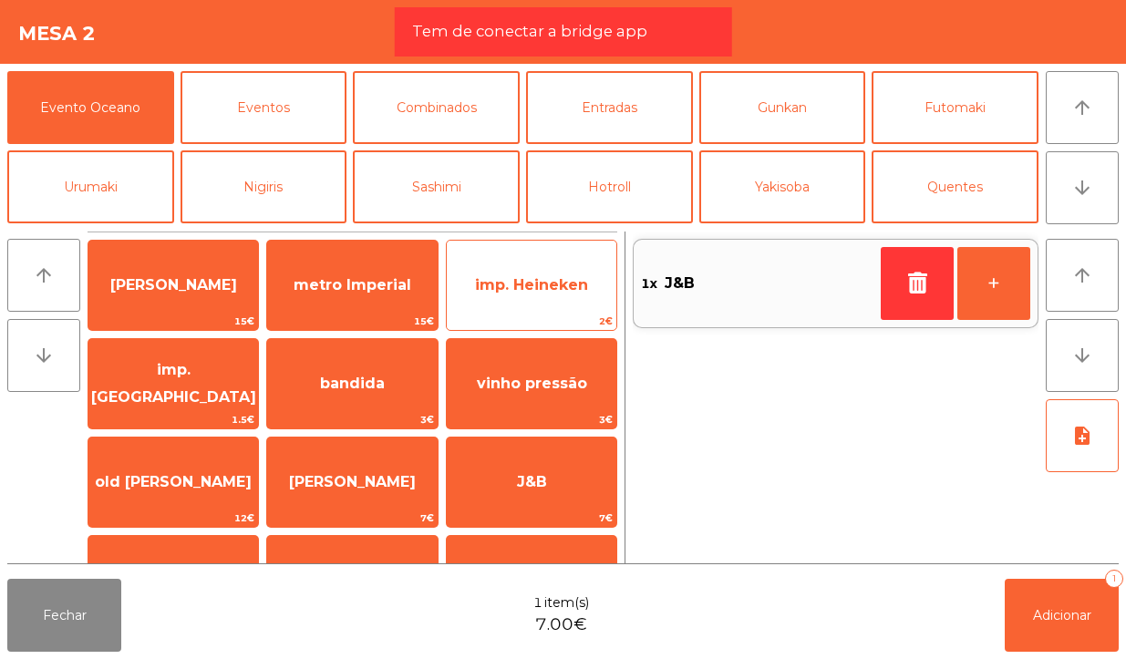
click at [547, 292] on span "imp. Heineken" at bounding box center [531, 284] width 113 height 17
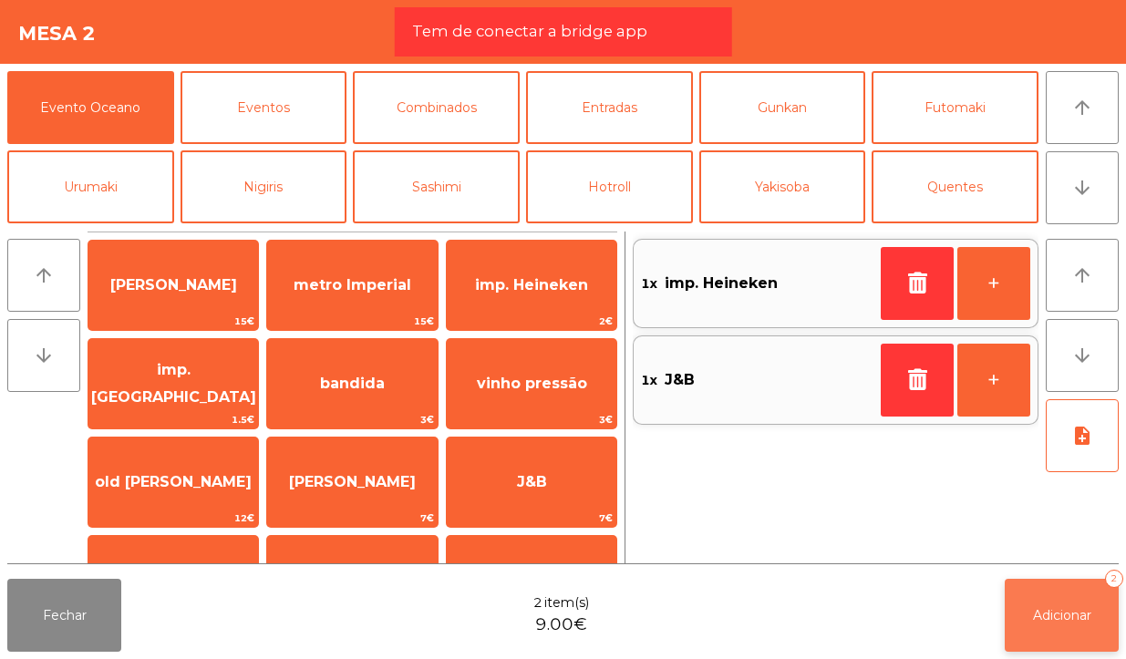
click at [1039, 597] on button "Adicionar 2" at bounding box center [1061, 615] width 114 height 73
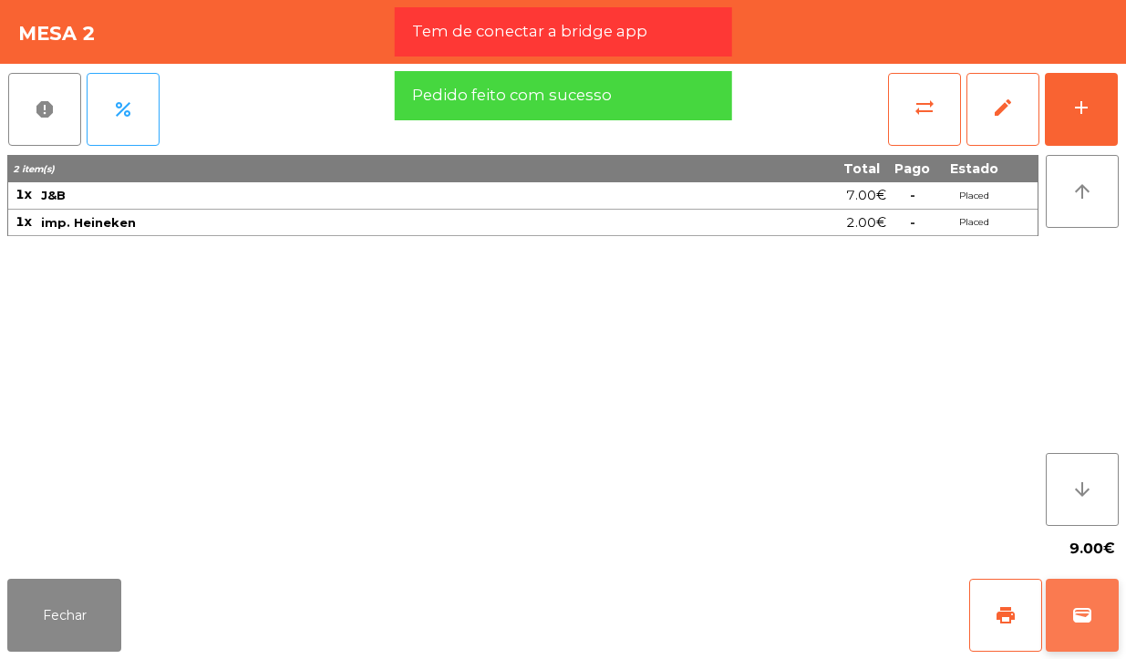
click at [1086, 599] on button "wallet" at bounding box center [1081, 615] width 73 height 73
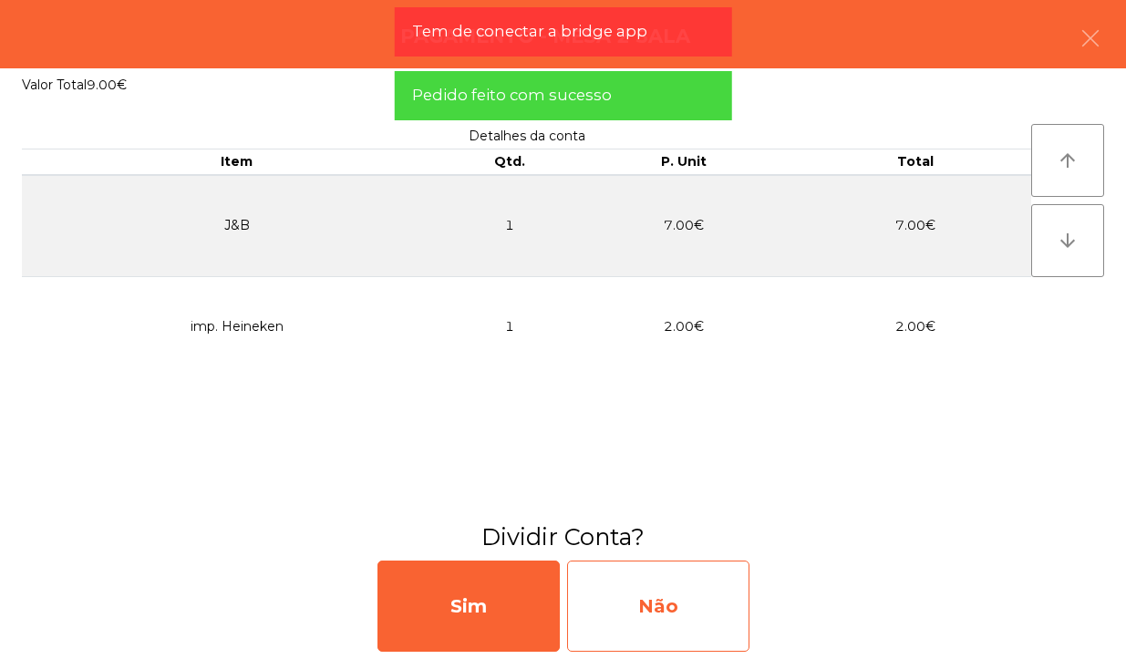
click at [715, 613] on div "Não" at bounding box center [658, 605] width 182 height 91
click at [714, 584] on div "Multibanco" at bounding box center [658, 605] width 182 height 91
select select "**"
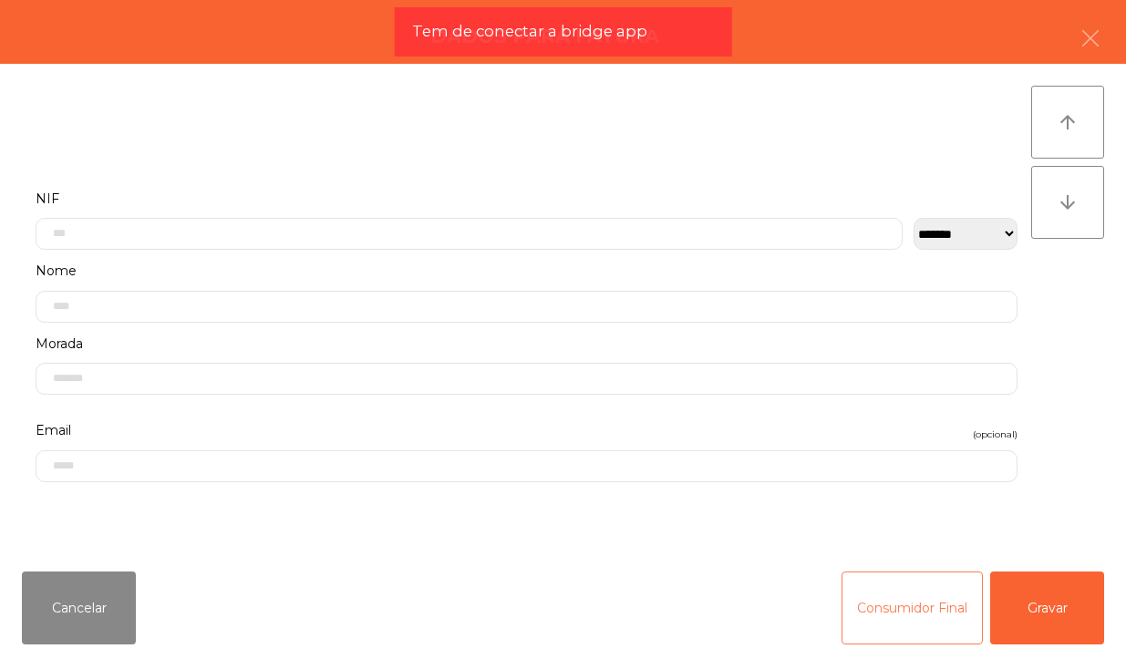
click at [854, 624] on button "Consumidor Final" at bounding box center [911, 607] width 141 height 73
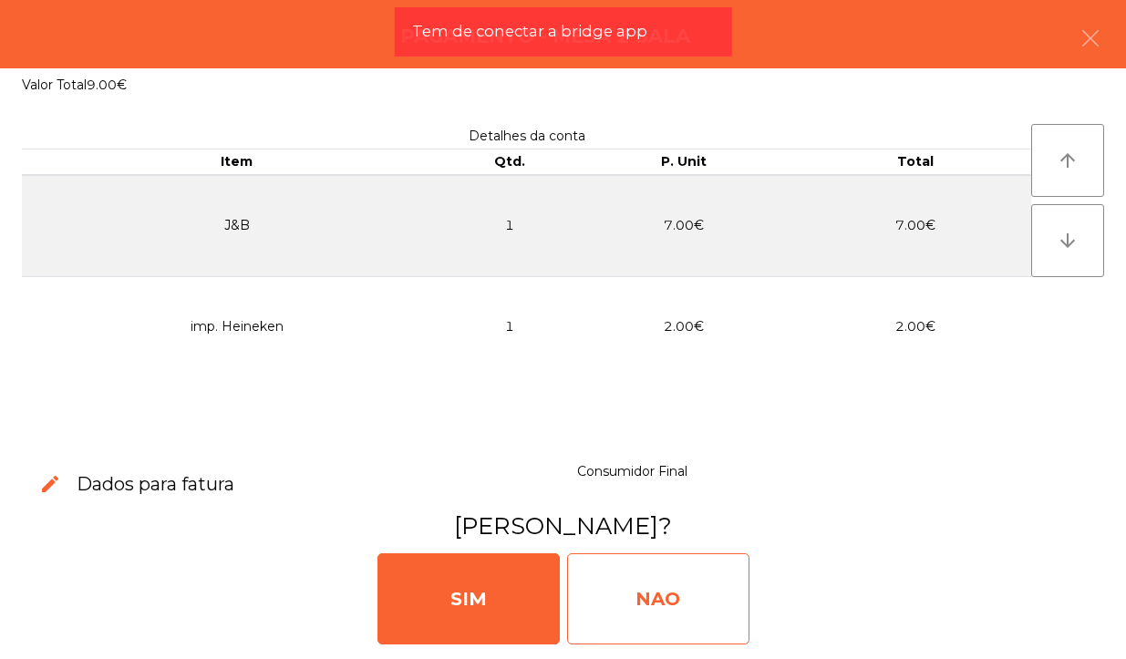
click at [668, 589] on div "NAO" at bounding box center [658, 598] width 182 height 91
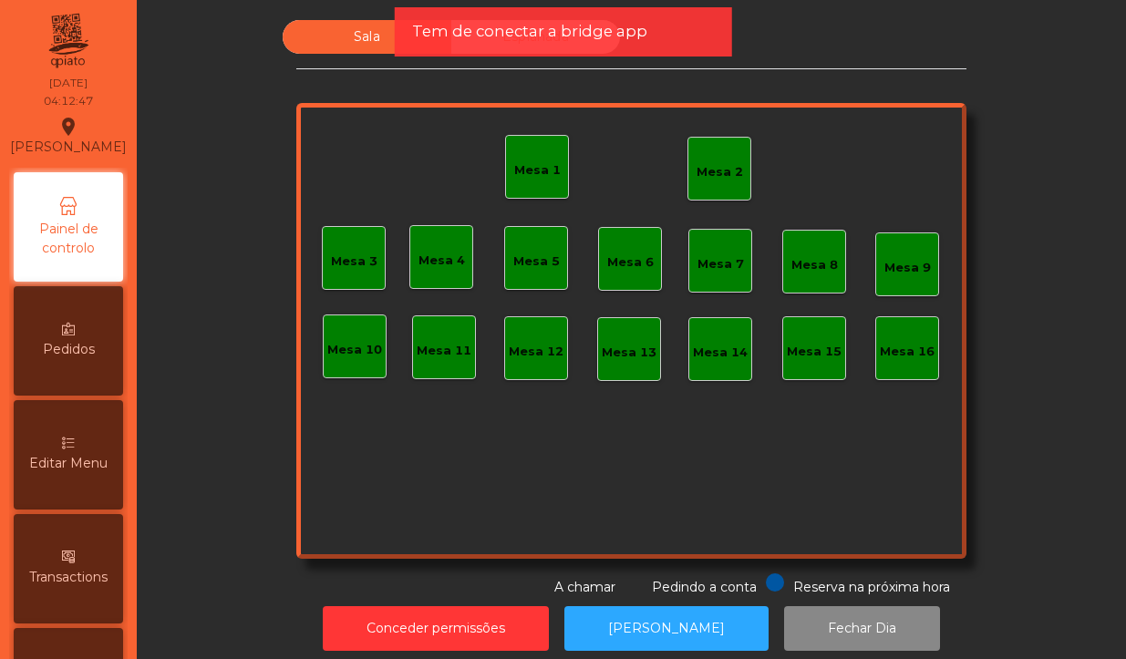
click at [696, 161] on div "Mesa 2" at bounding box center [719, 169] width 46 height 26
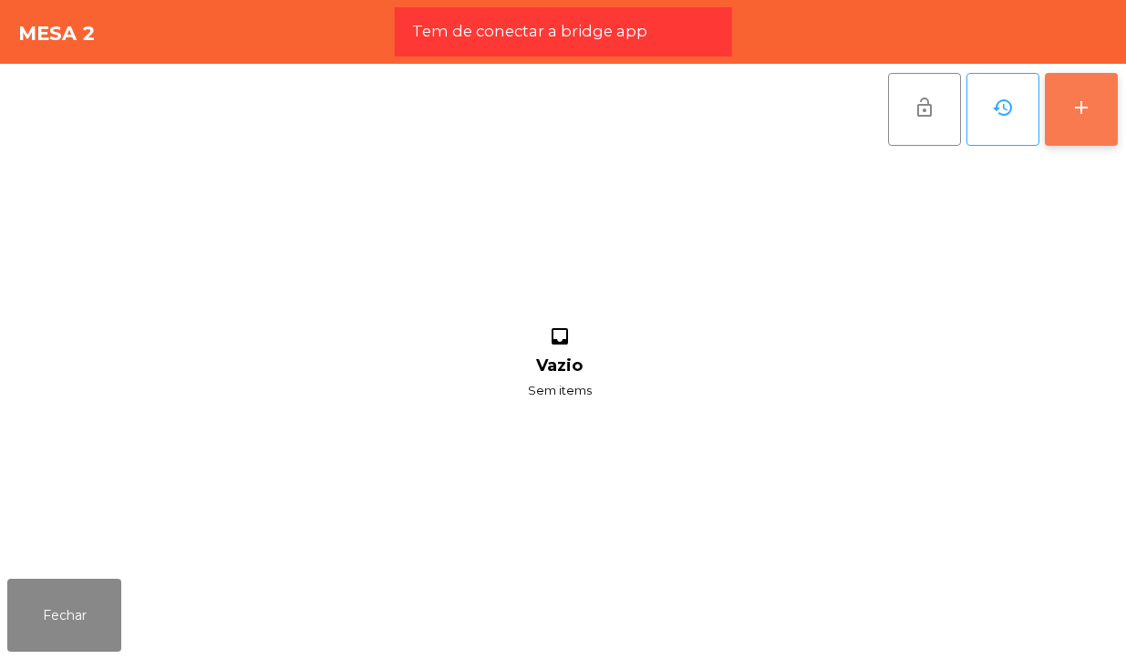
click at [1085, 107] on div "add" at bounding box center [1081, 108] width 22 height 22
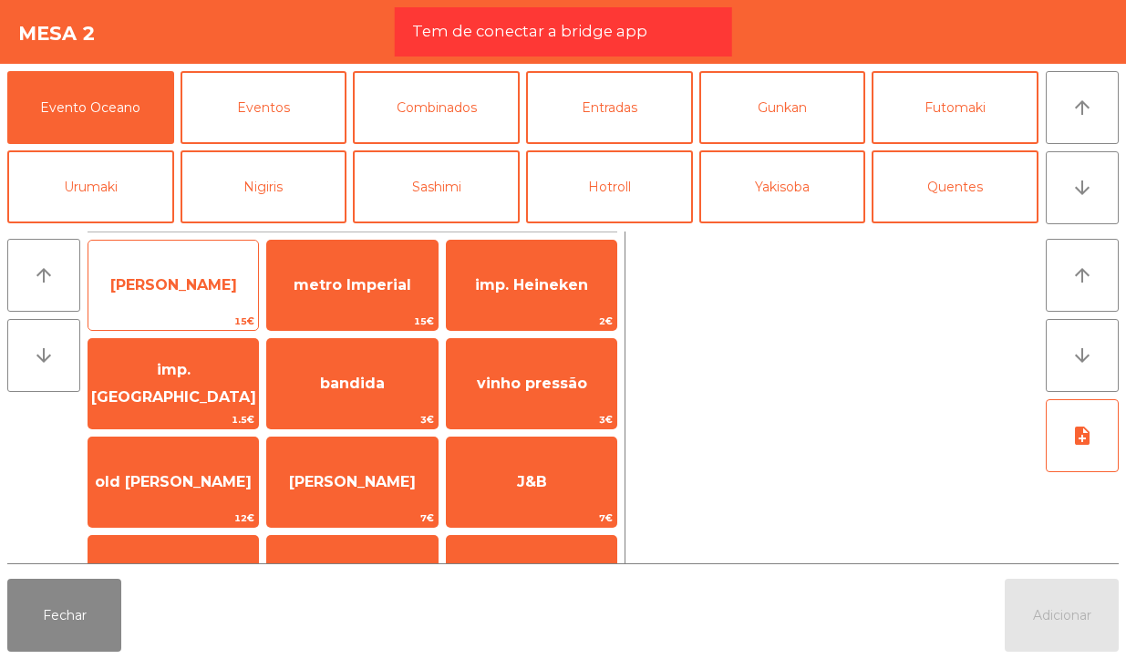
click at [191, 287] on span "[PERSON_NAME]" at bounding box center [173, 284] width 127 height 17
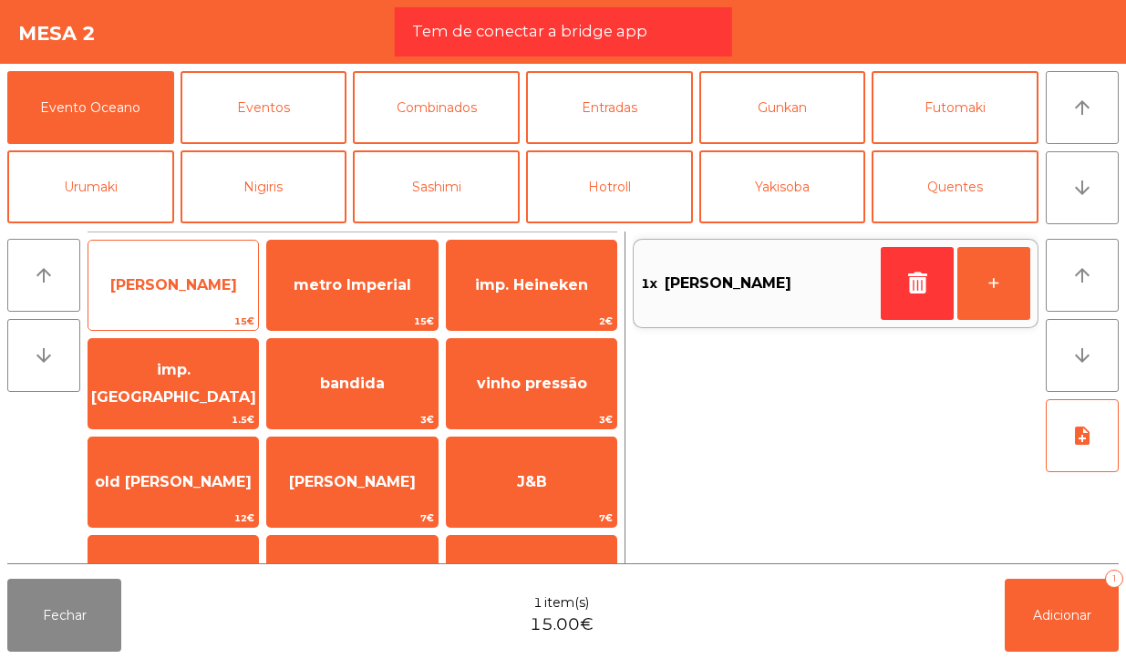
click at [221, 261] on span "[PERSON_NAME]" at bounding box center [173, 285] width 170 height 49
click at [192, 274] on span "[PERSON_NAME]" at bounding box center [173, 285] width 170 height 49
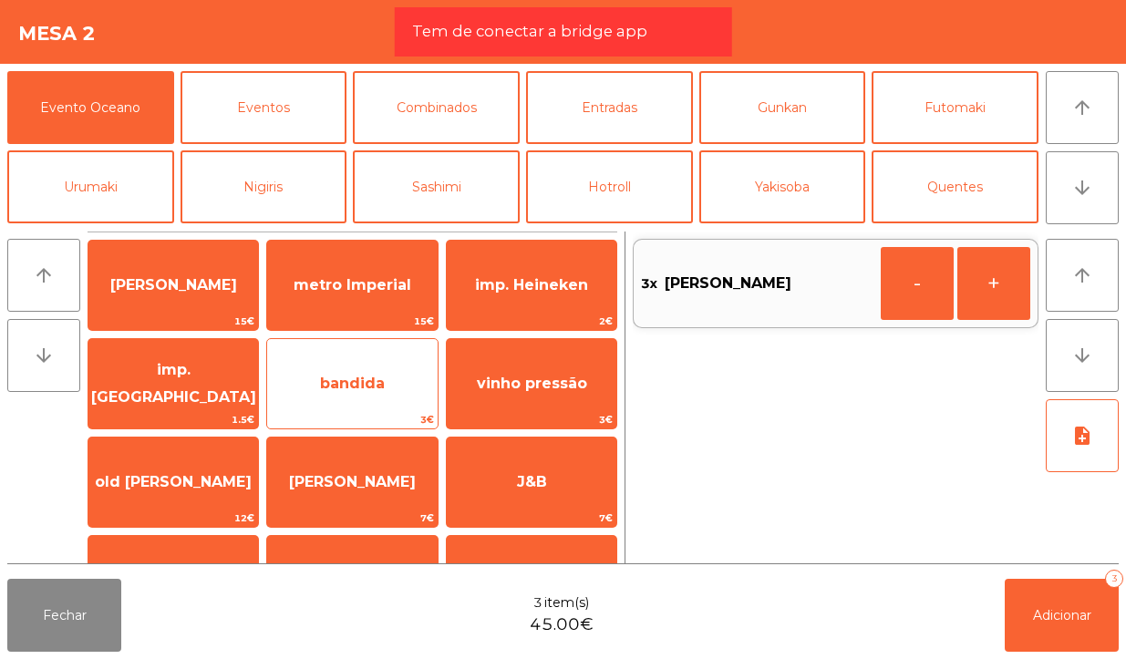
click at [349, 372] on span "bandida" at bounding box center [352, 383] width 170 height 49
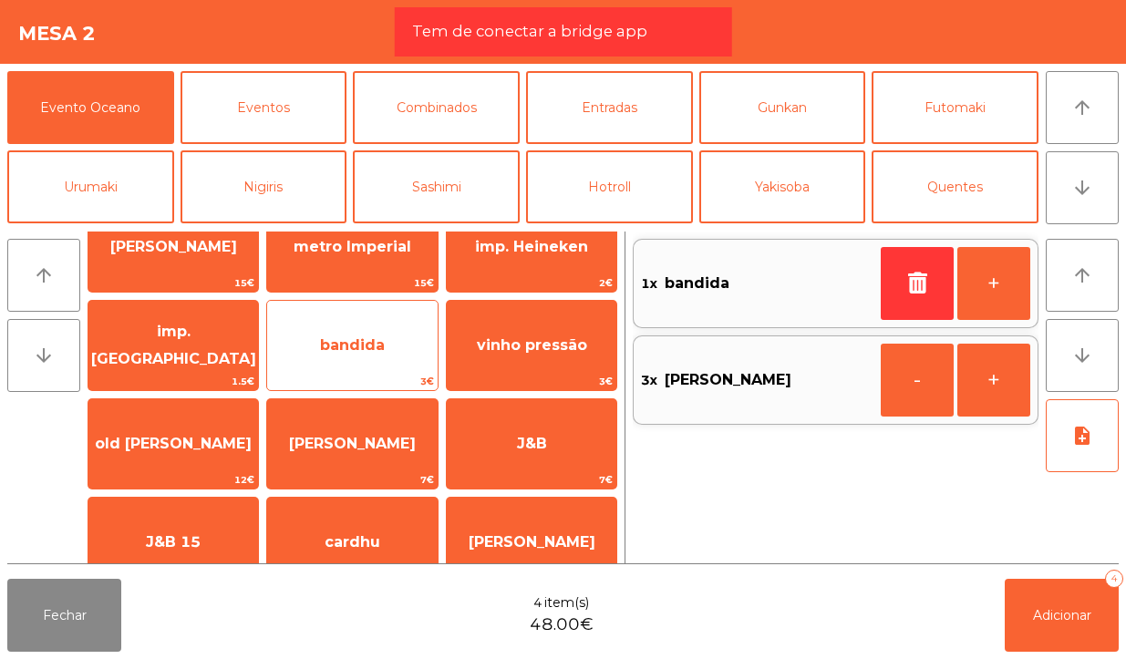
scroll to position [26, 0]
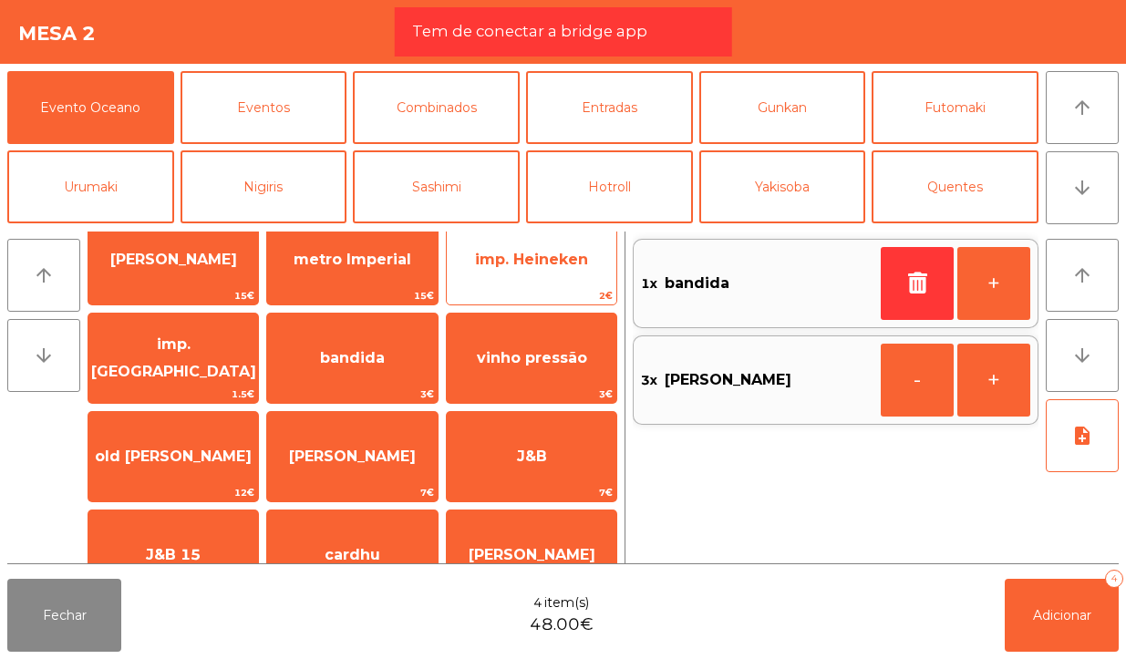
click at [515, 284] on div "imp. Heineken 2€" at bounding box center [531, 259] width 171 height 91
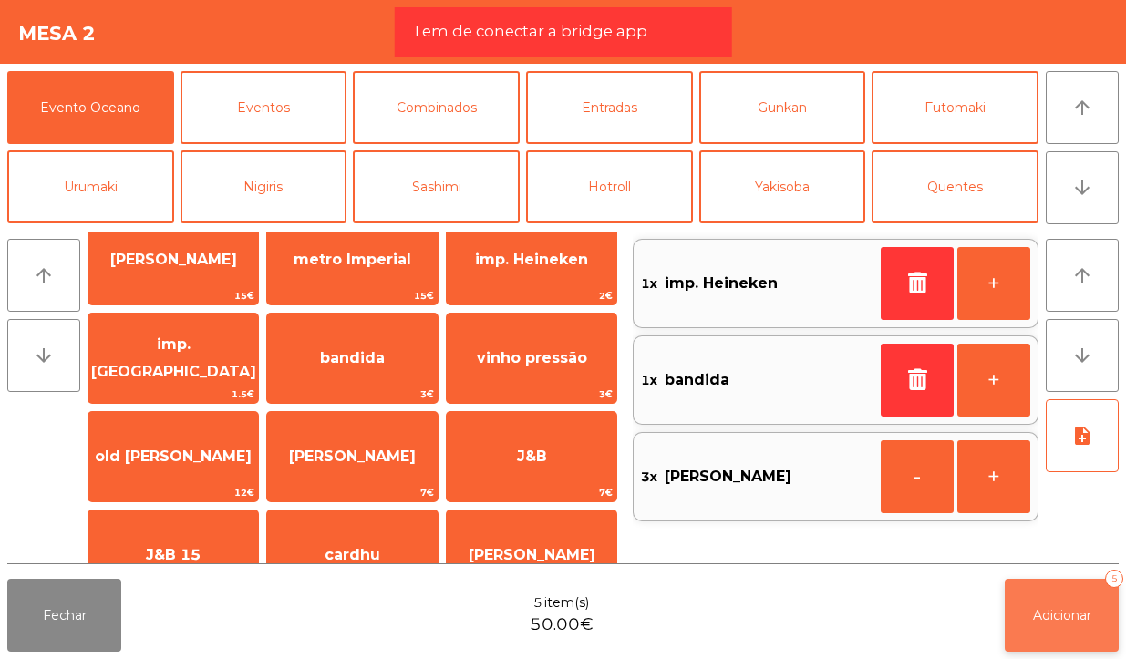
click at [1075, 597] on button "Adicionar 5" at bounding box center [1061, 615] width 114 height 73
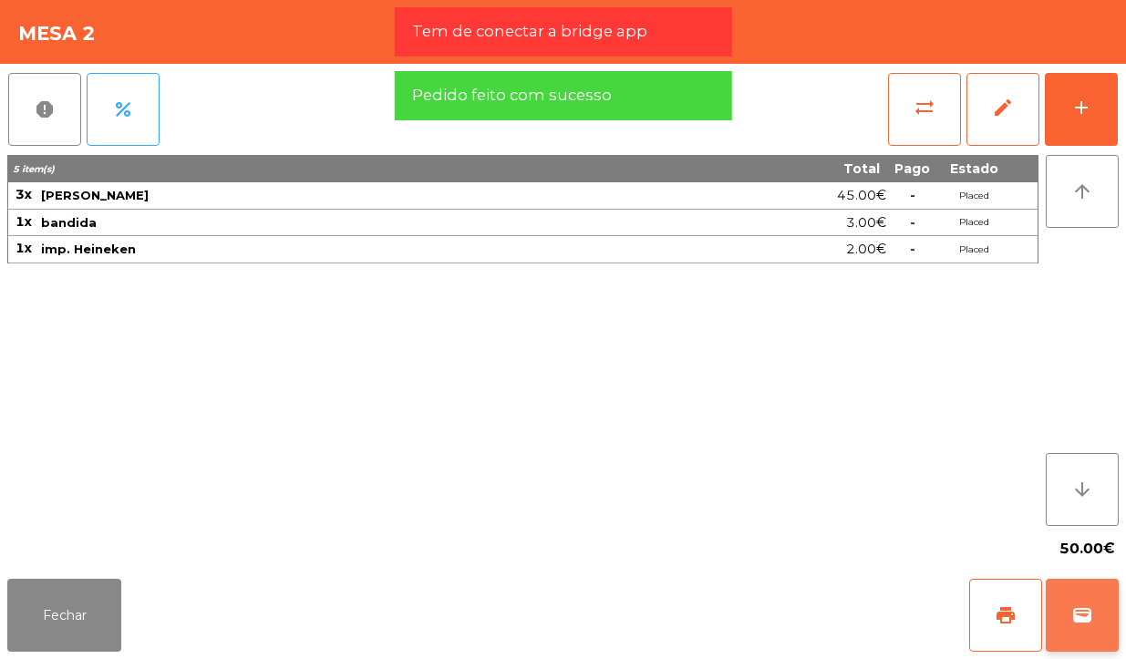
click at [1081, 584] on button "wallet" at bounding box center [1081, 615] width 73 height 73
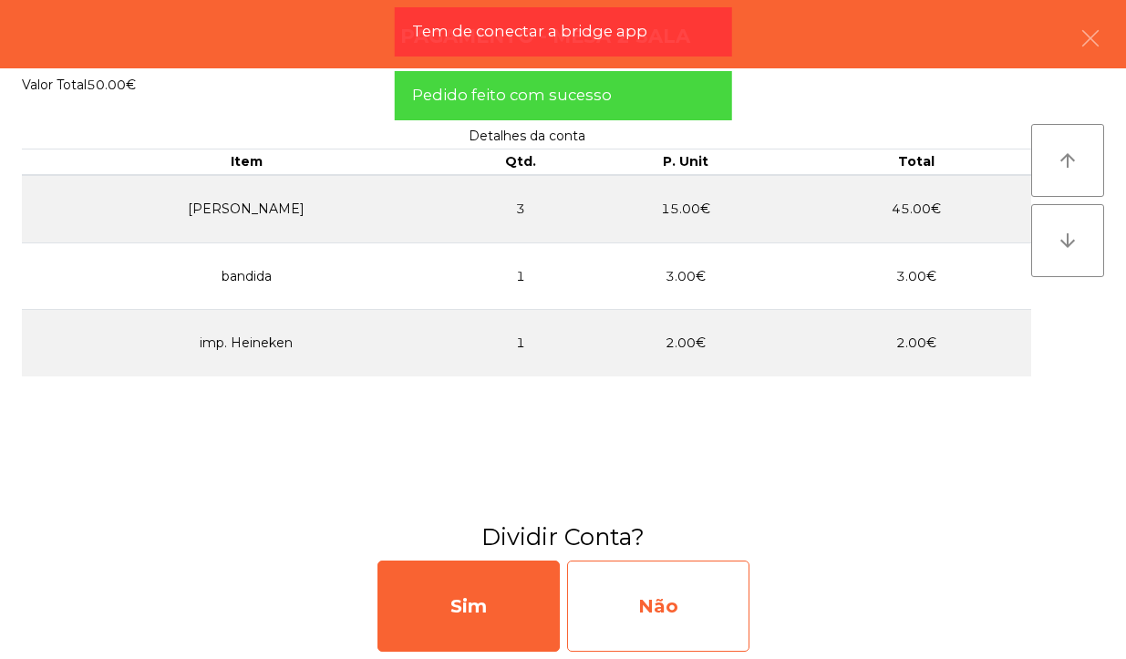
click at [682, 606] on div "Não" at bounding box center [658, 605] width 182 height 91
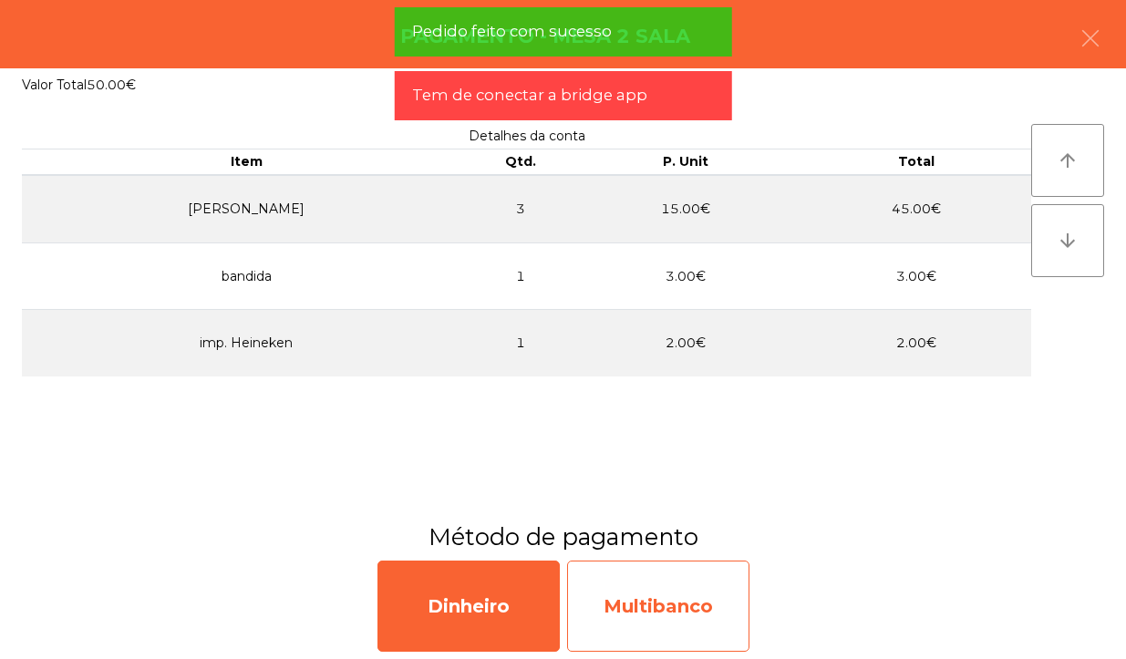
click at [673, 622] on div "Multibanco" at bounding box center [658, 605] width 182 height 91
select select "**"
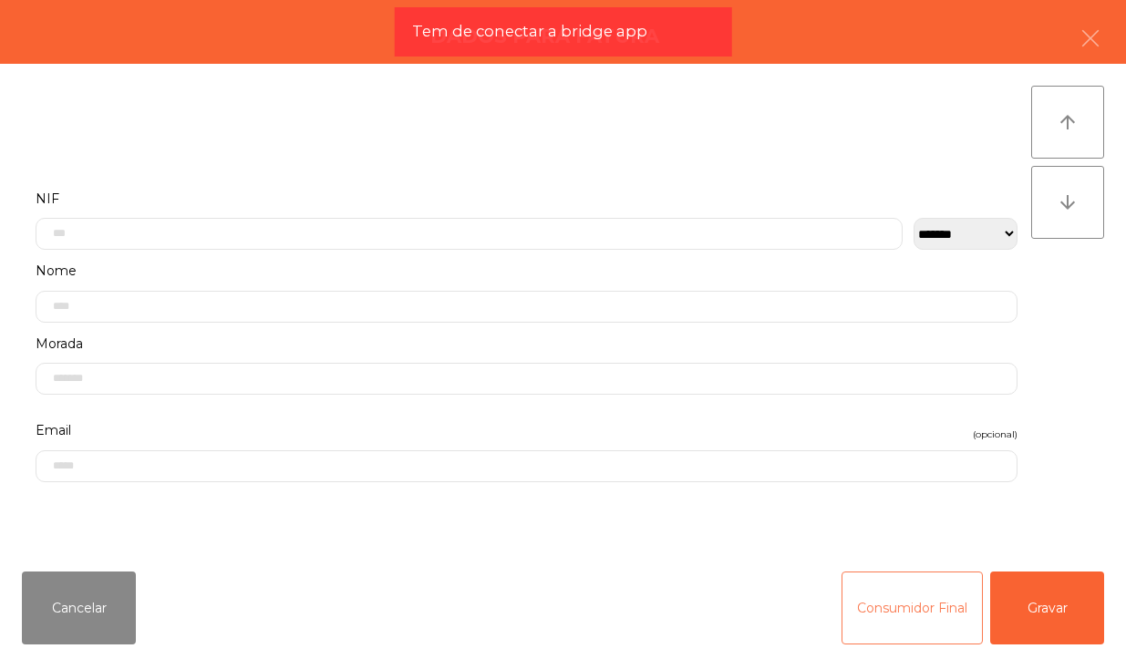
click at [877, 609] on button "Consumidor Final" at bounding box center [911, 607] width 141 height 73
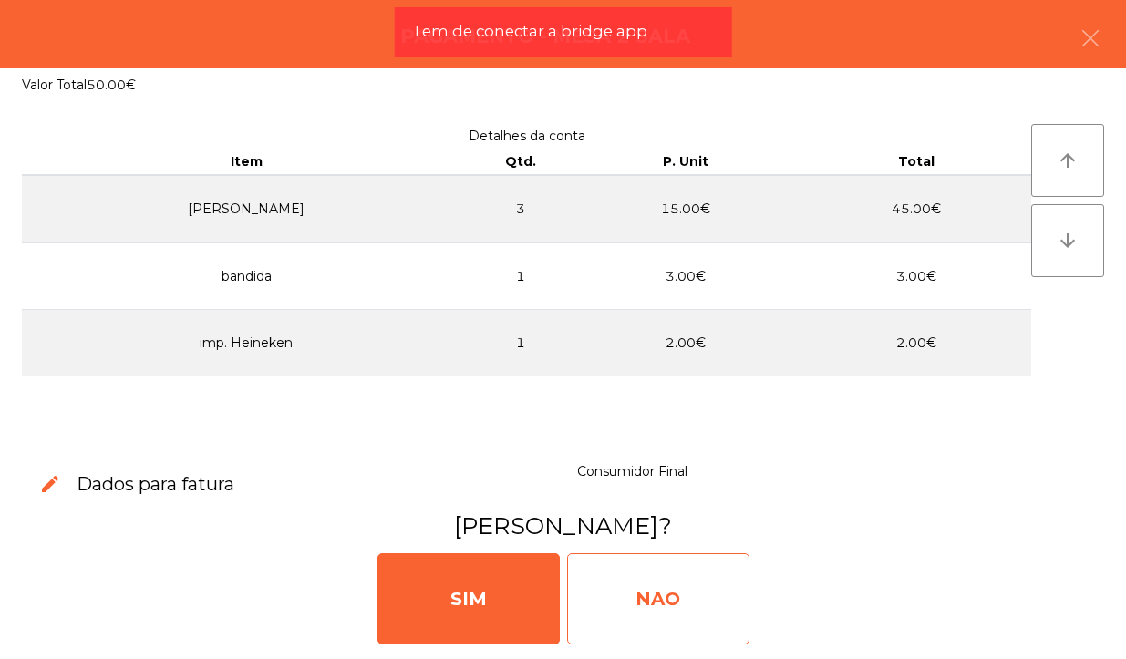
click at [691, 602] on div "NAO" at bounding box center [658, 598] width 182 height 91
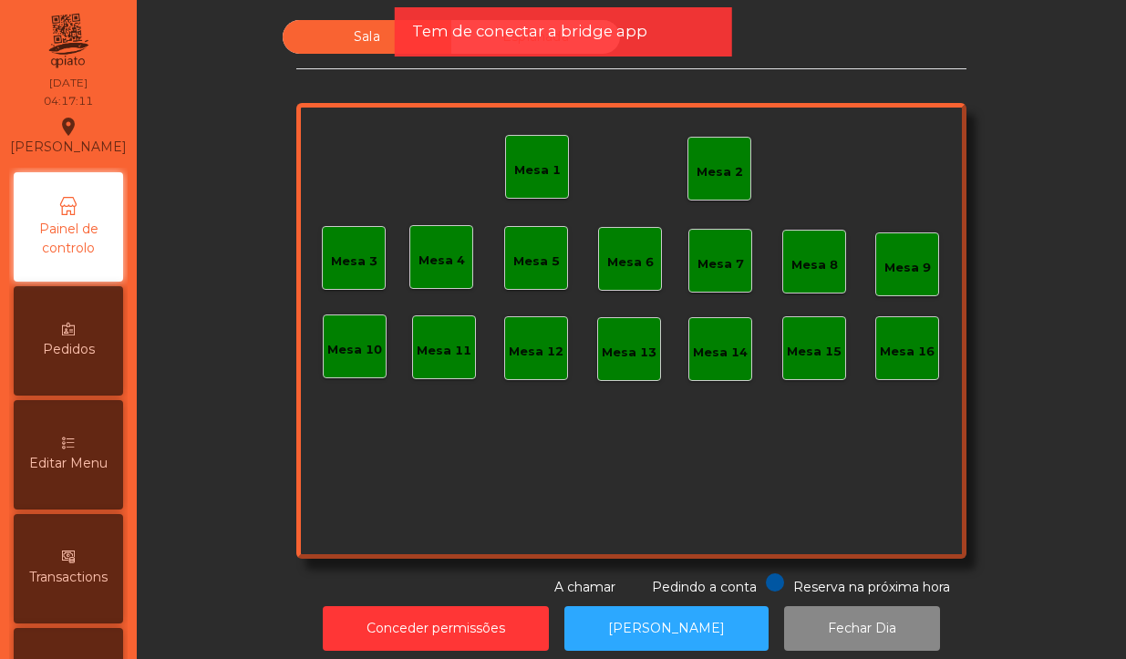
click at [732, 188] on div "Mesa 2" at bounding box center [719, 169] width 64 height 64
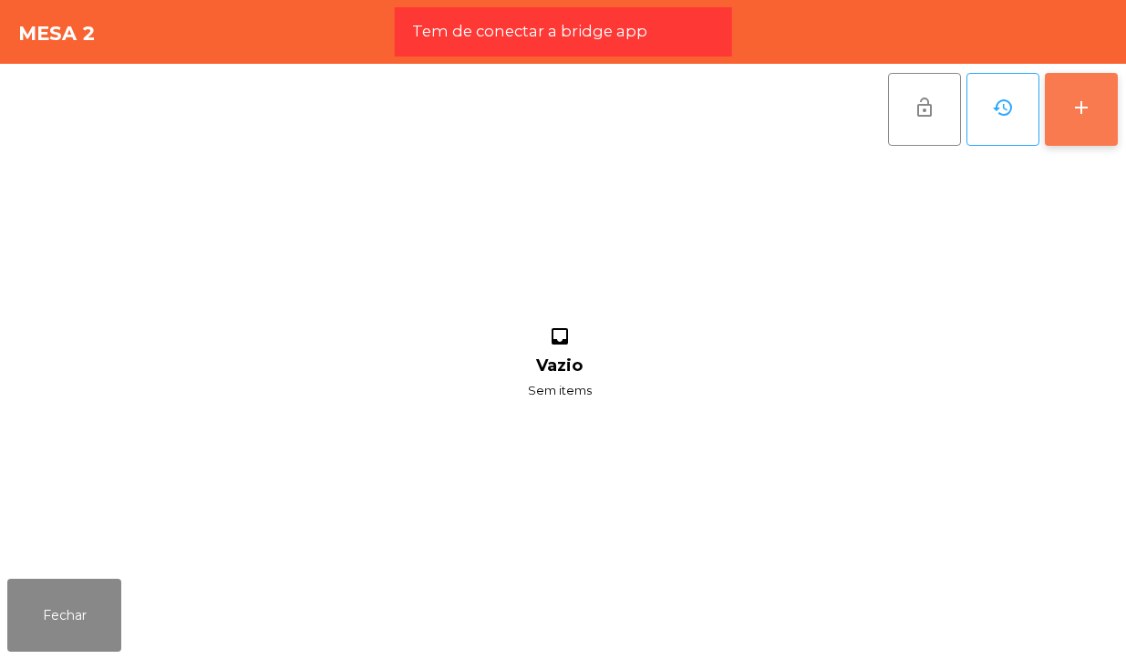
click at [1081, 143] on button "add" at bounding box center [1080, 109] width 73 height 73
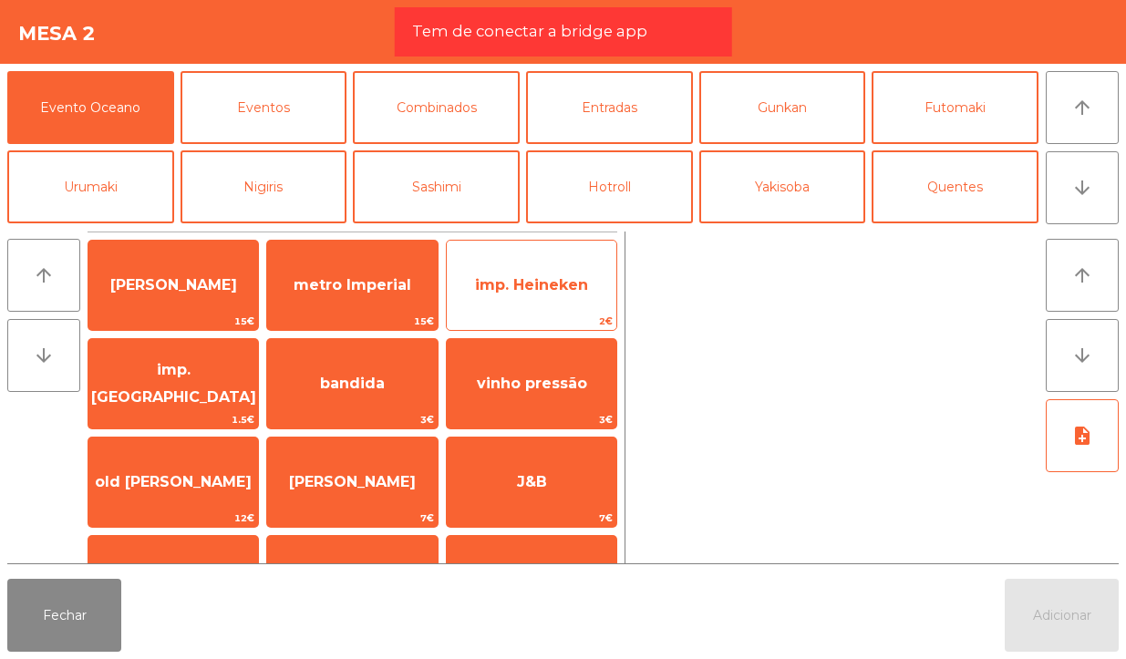
click at [519, 284] on span "imp. Heineken" at bounding box center [531, 284] width 113 height 17
click at [538, 328] on span "2€" at bounding box center [532, 321] width 170 height 17
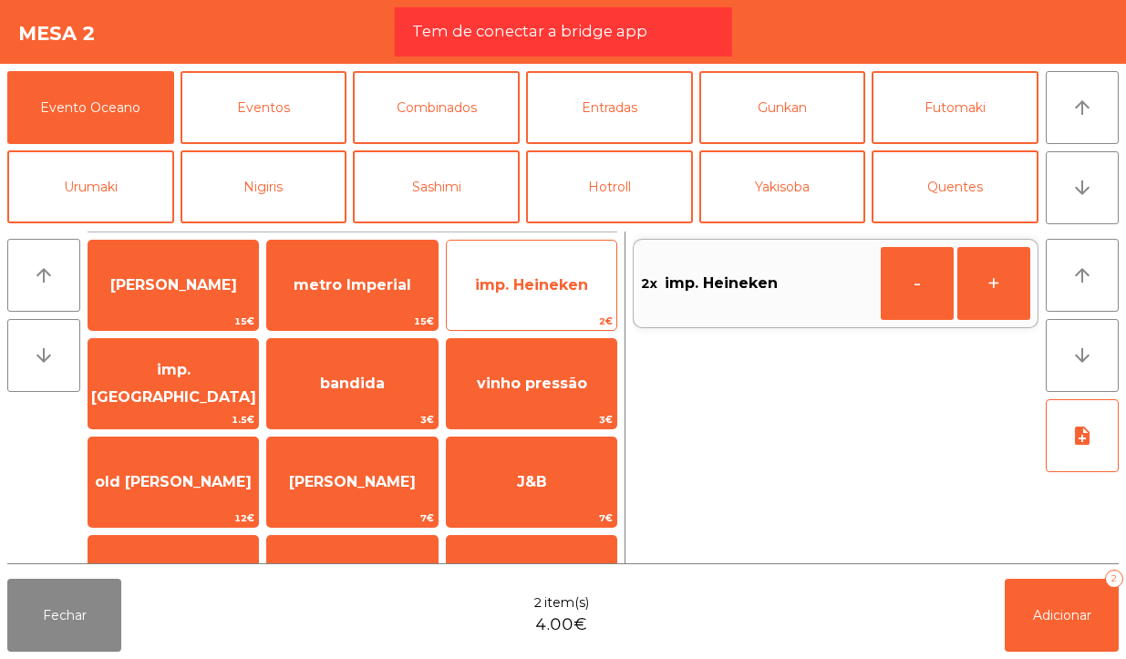
click at [570, 292] on span "imp. Heineken" at bounding box center [531, 284] width 113 height 17
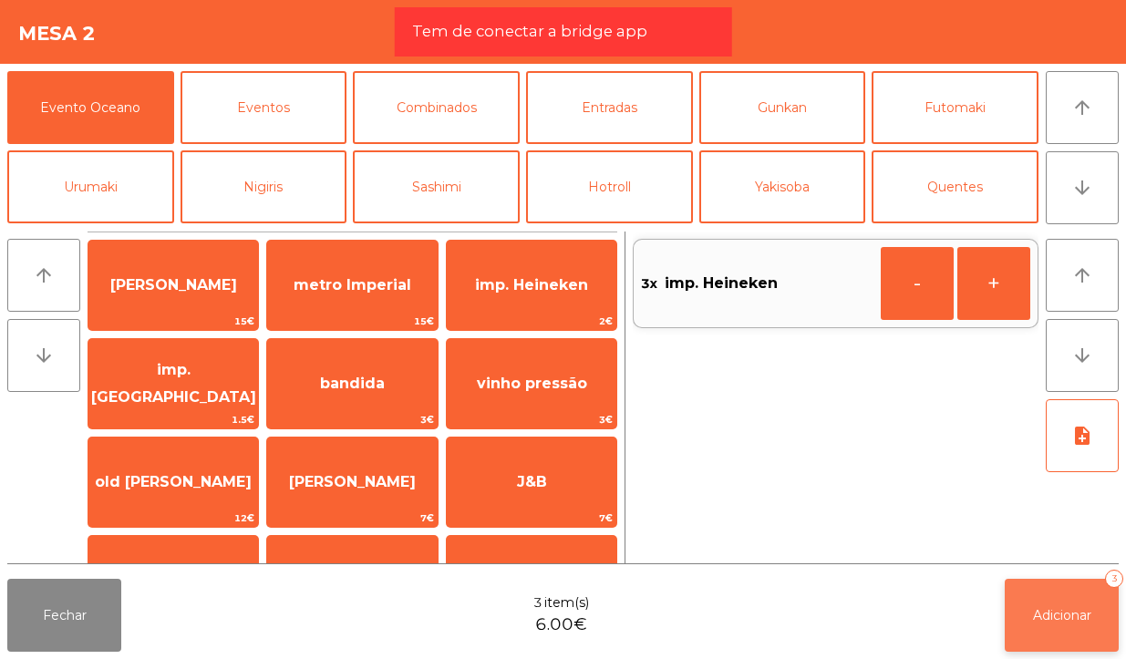
click at [1058, 591] on button "Adicionar 3" at bounding box center [1061, 615] width 114 height 73
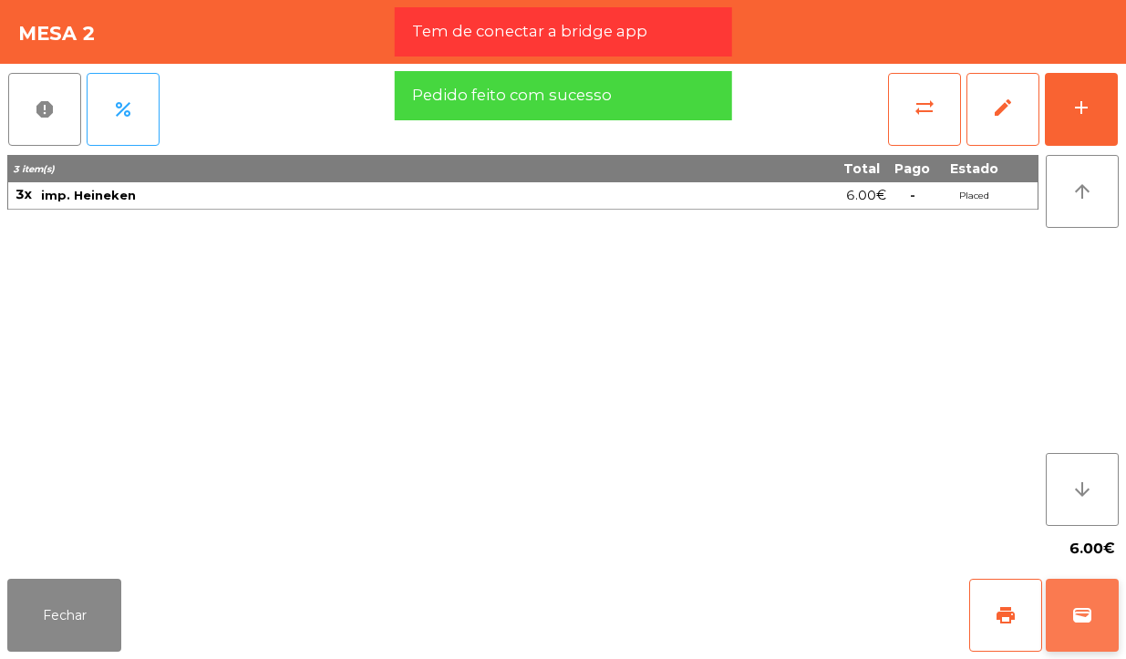
click at [1083, 617] on span "wallet" at bounding box center [1082, 615] width 22 height 22
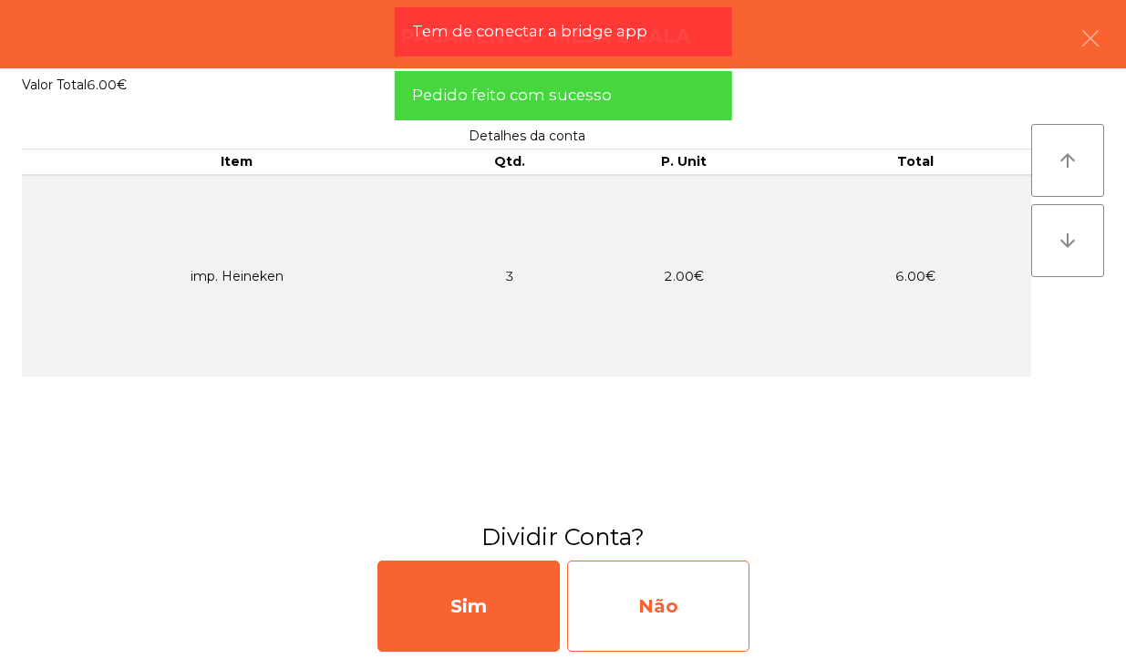
click at [723, 625] on div "Não" at bounding box center [658, 605] width 182 height 91
click at [720, 615] on div "Multibanco" at bounding box center [658, 605] width 182 height 91
select select "**"
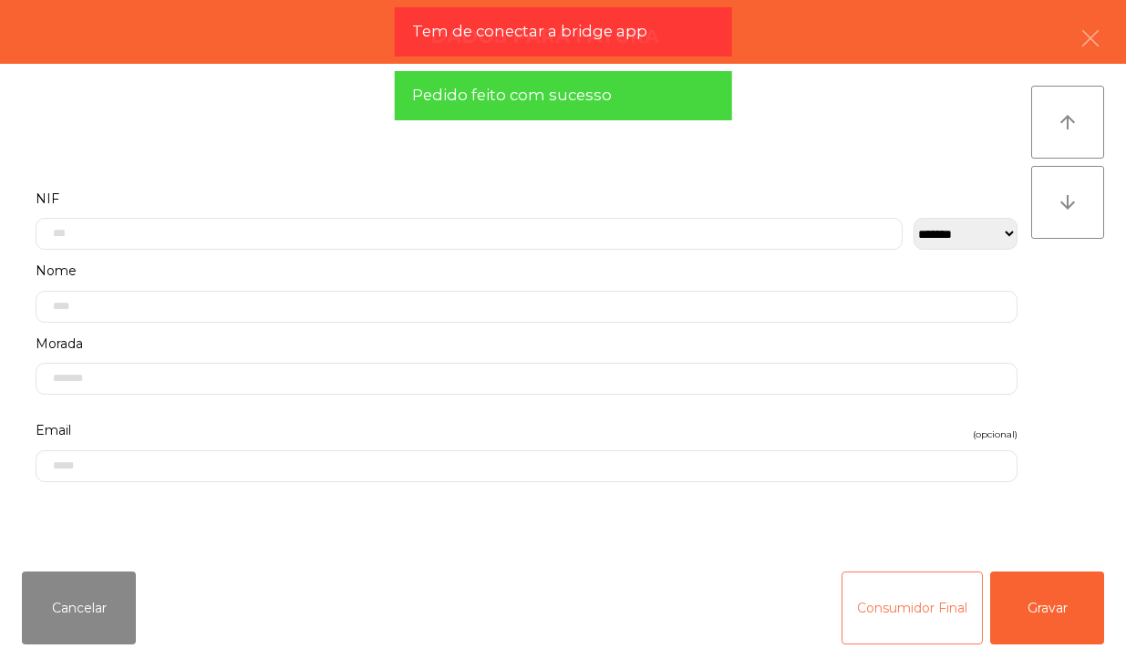
click at [904, 631] on button "Consumidor Final" at bounding box center [911, 607] width 141 height 73
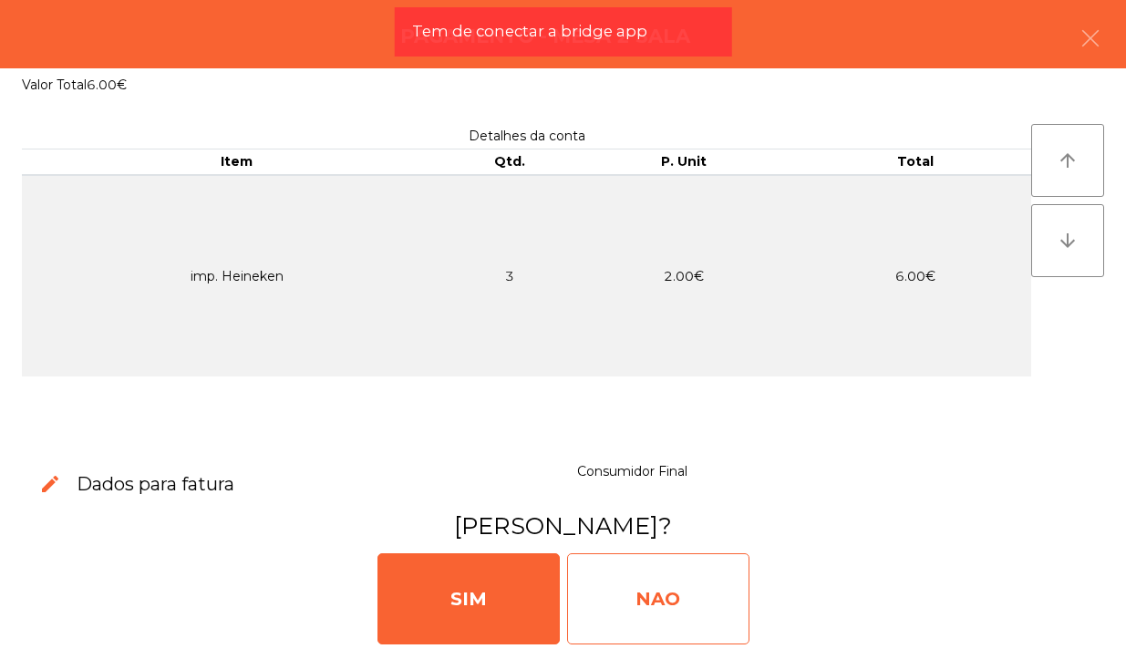
click at [688, 617] on div "NAO" at bounding box center [658, 598] width 182 height 91
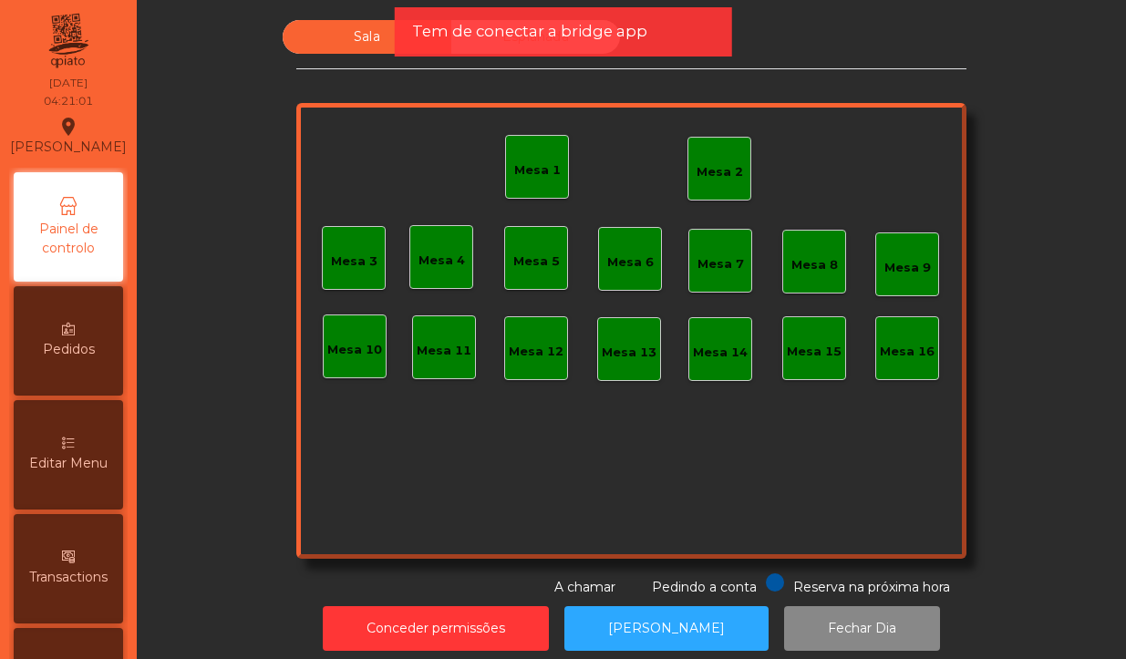
click at [726, 142] on div "Mesa 2" at bounding box center [719, 169] width 64 height 64
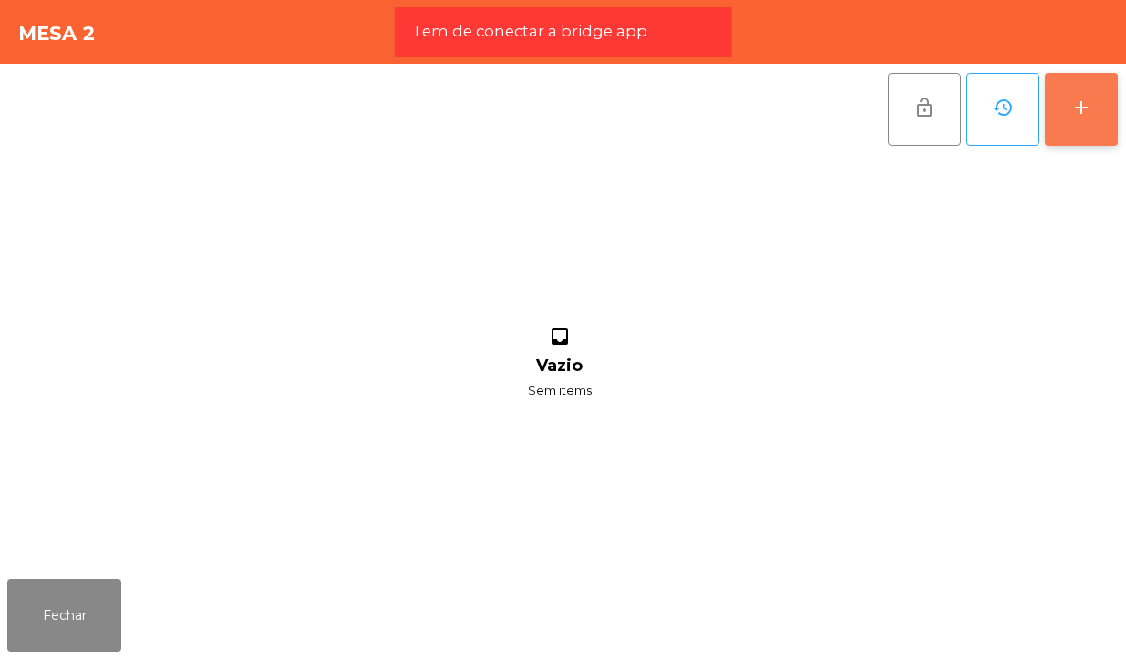
click at [1072, 121] on button "add" at bounding box center [1080, 109] width 73 height 73
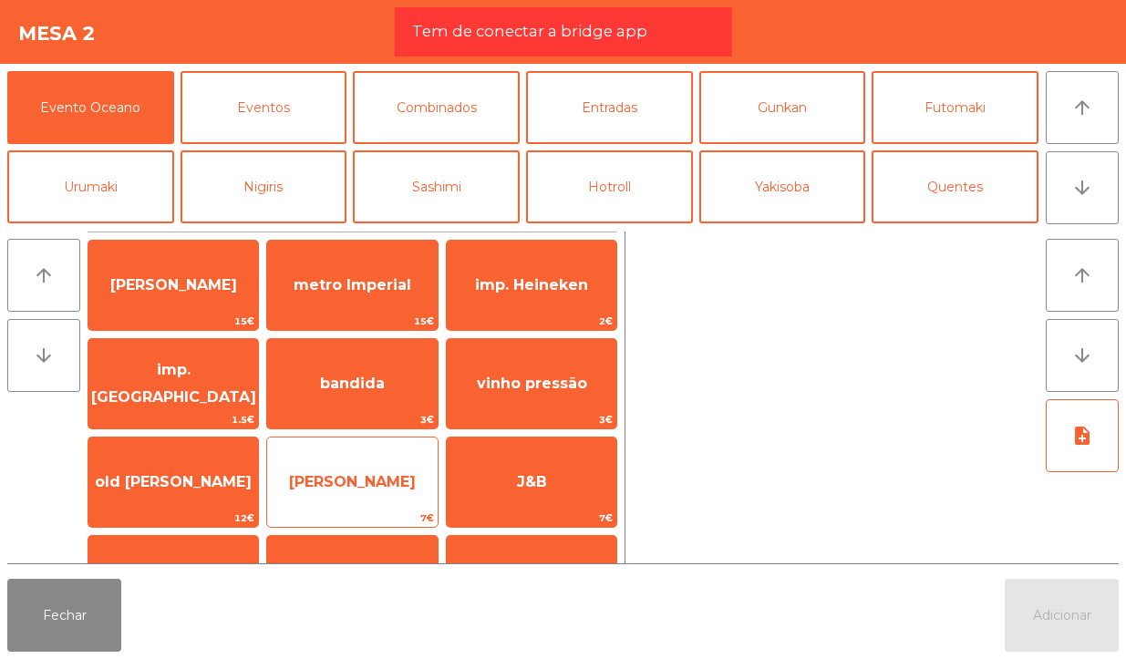
click at [335, 498] on span "[PERSON_NAME]" at bounding box center [352, 481] width 170 height 49
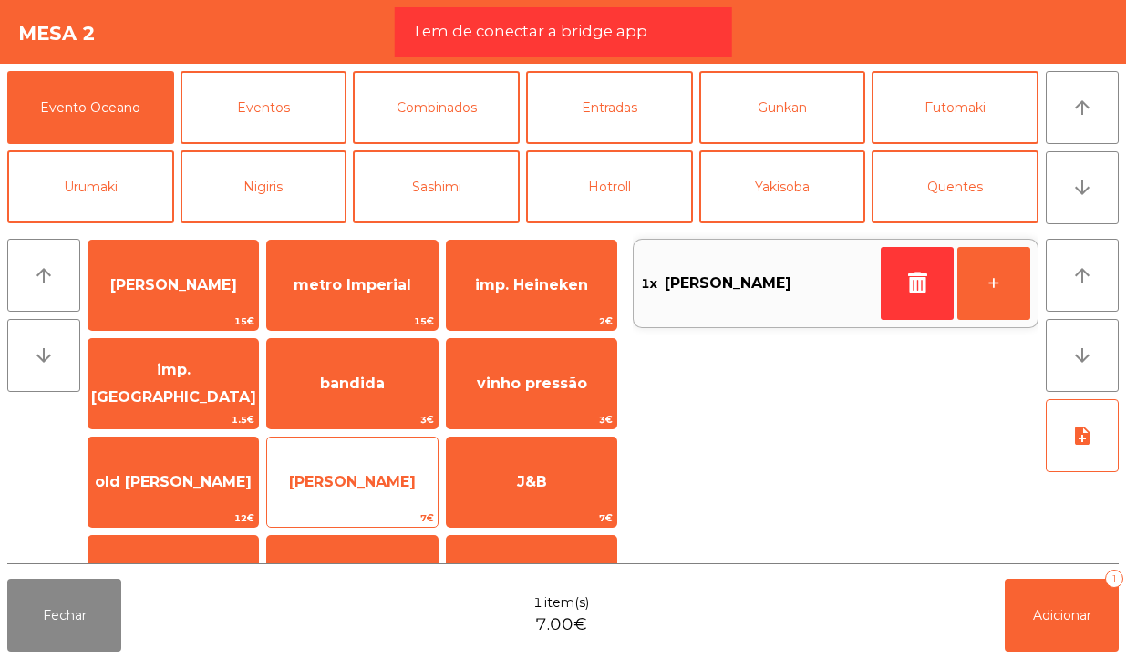
click at [337, 494] on span "[PERSON_NAME]" at bounding box center [352, 481] width 170 height 49
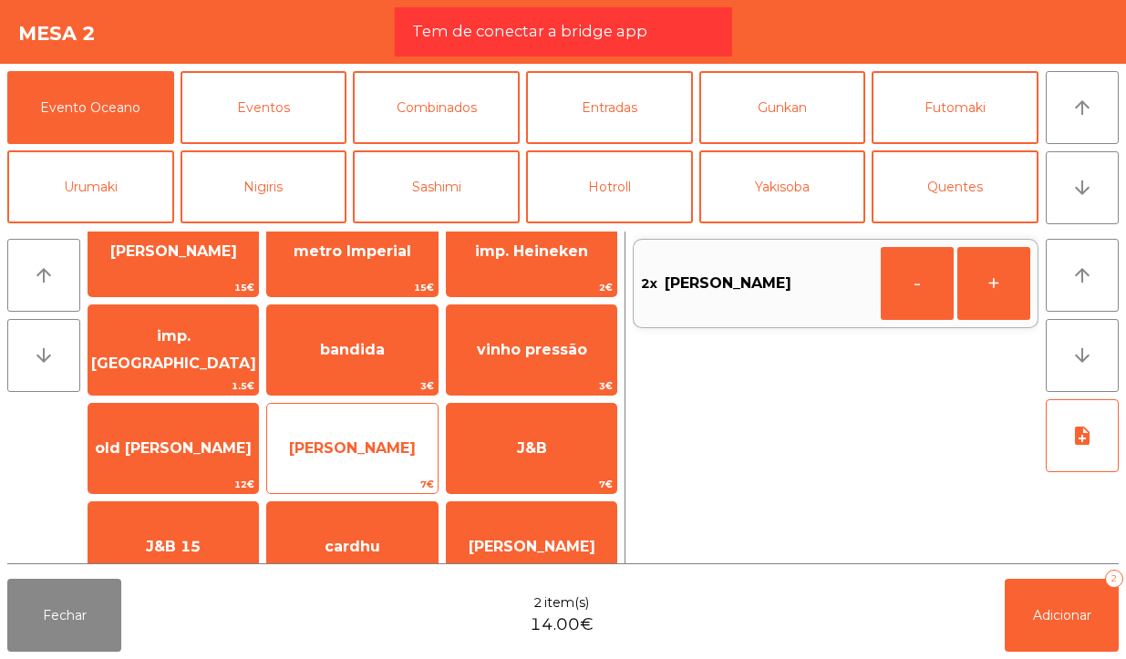
scroll to position [29, 0]
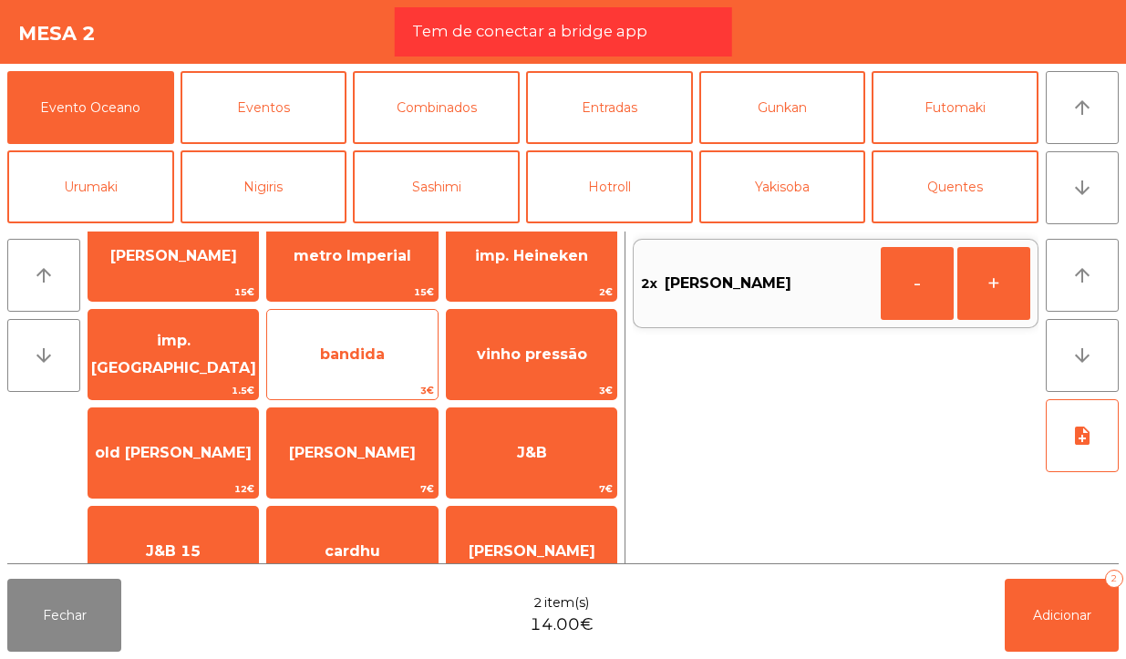
click at [330, 365] on span "bandida" at bounding box center [352, 354] width 170 height 49
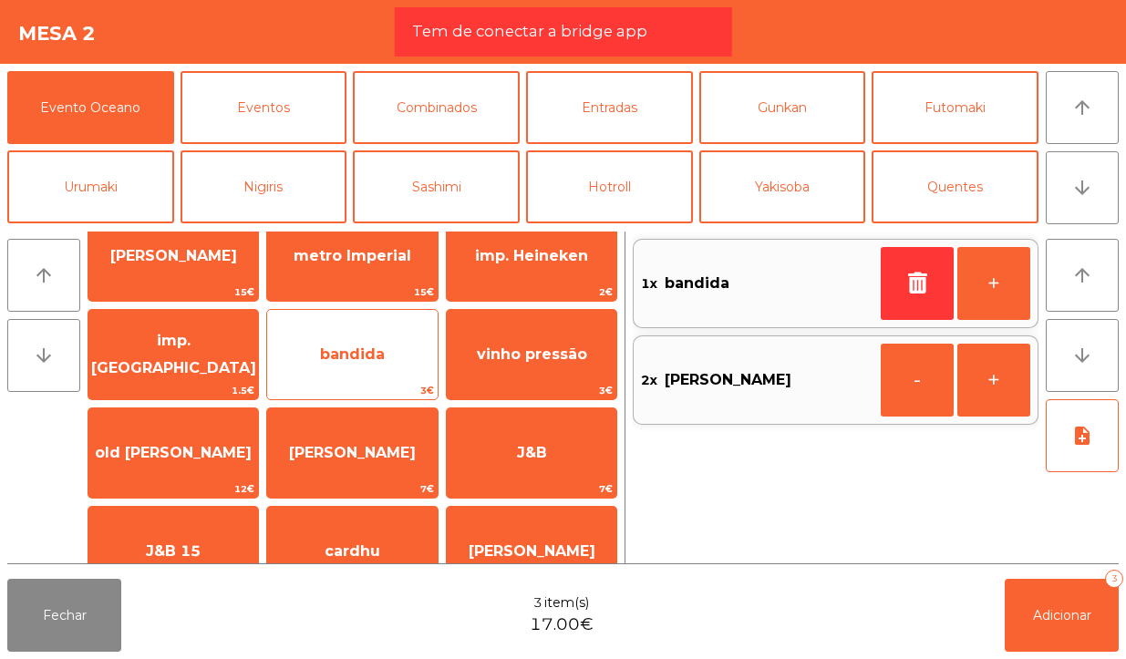
click at [321, 371] on span "bandida" at bounding box center [352, 354] width 170 height 49
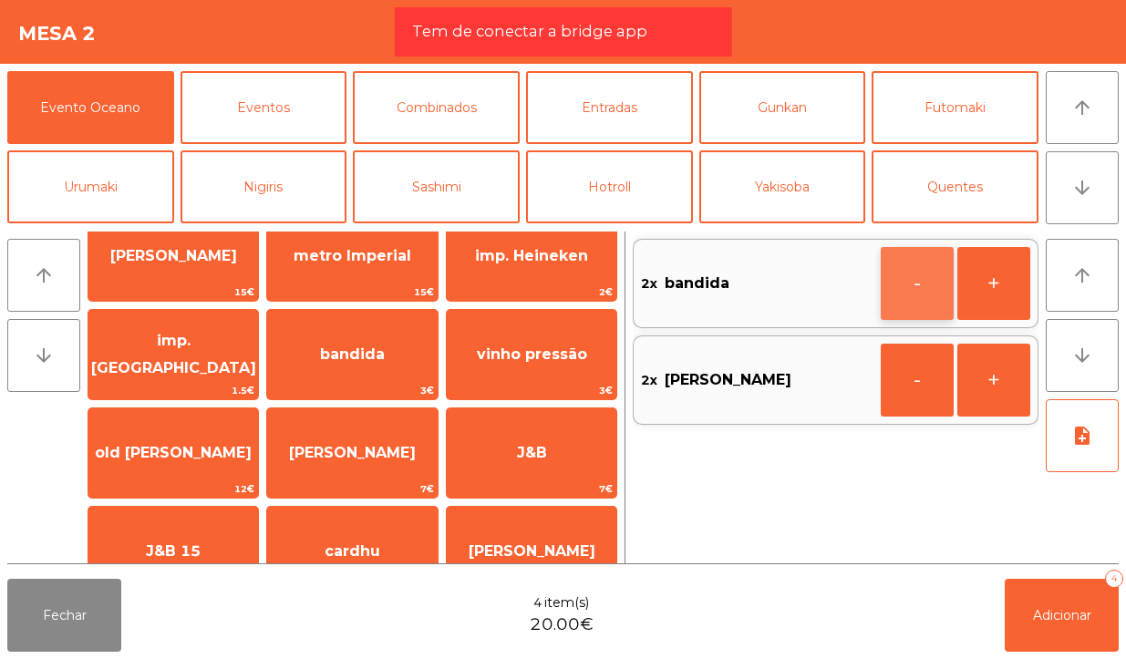
click at [919, 292] on button "-" at bounding box center [916, 283] width 73 height 73
click at [913, 293] on icon "button" at bounding box center [916, 283] width 27 height 22
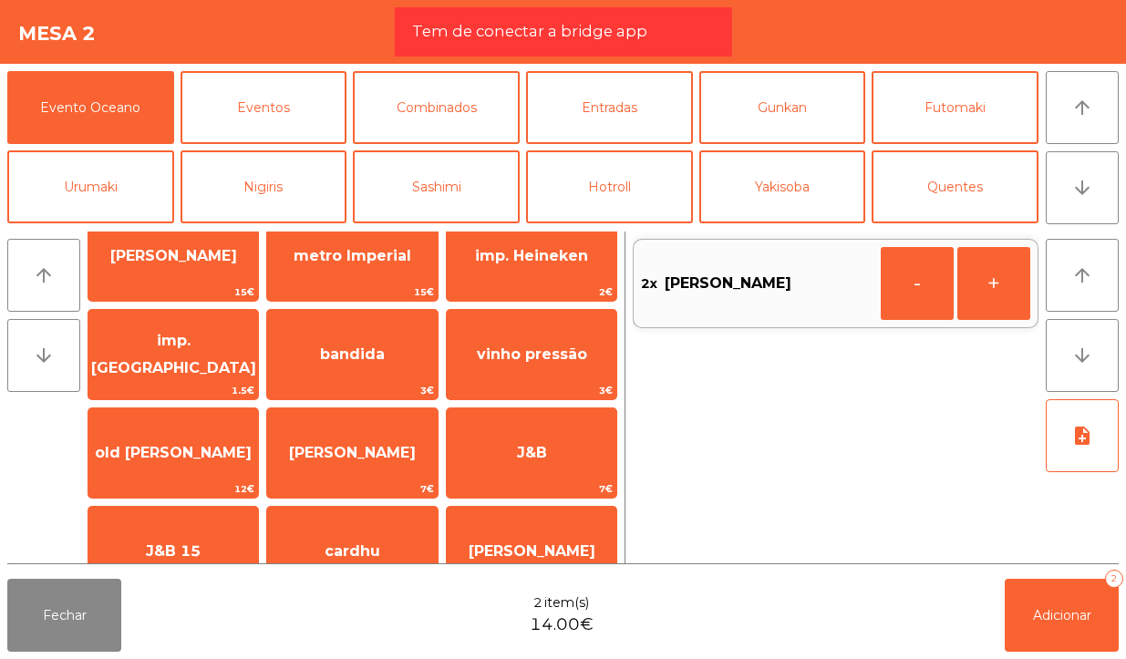
scroll to position [0, 0]
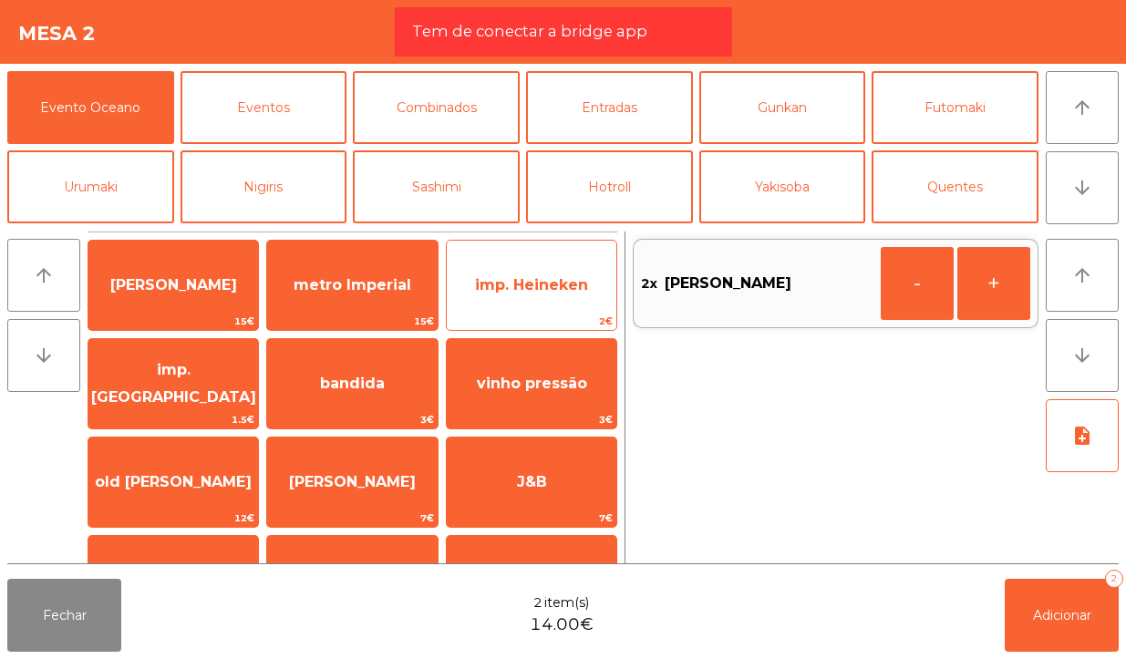
click at [571, 287] on span "imp. Heineken" at bounding box center [531, 284] width 113 height 17
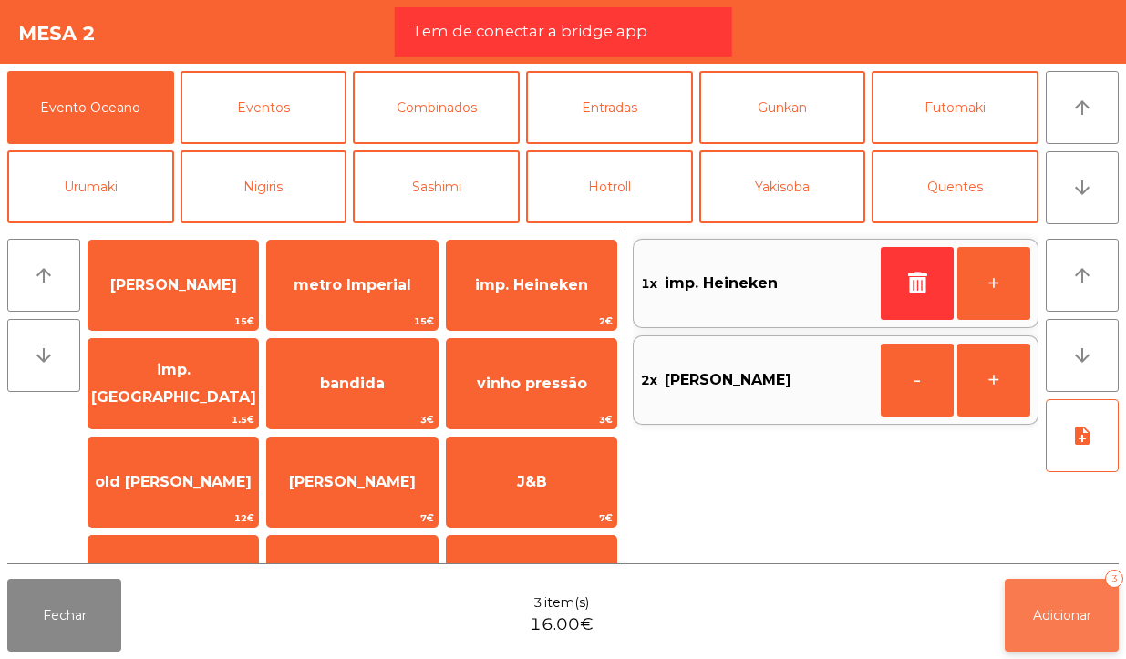
click at [1062, 608] on span "Adicionar" at bounding box center [1062, 615] width 58 height 16
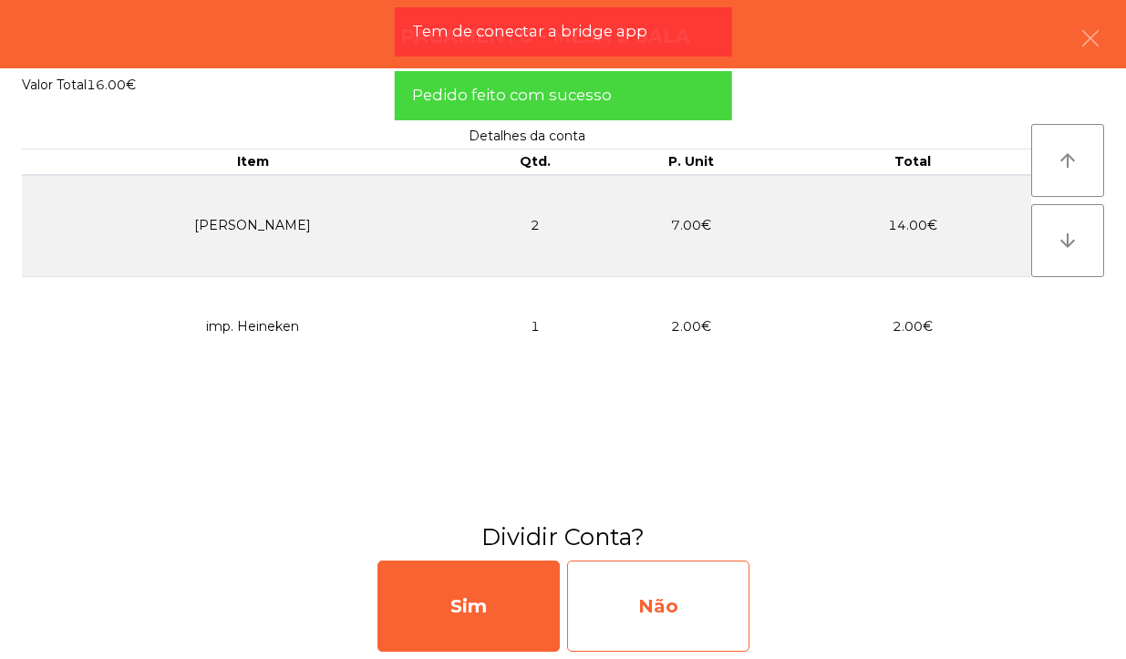
click at [694, 604] on div "Não" at bounding box center [658, 605] width 182 height 91
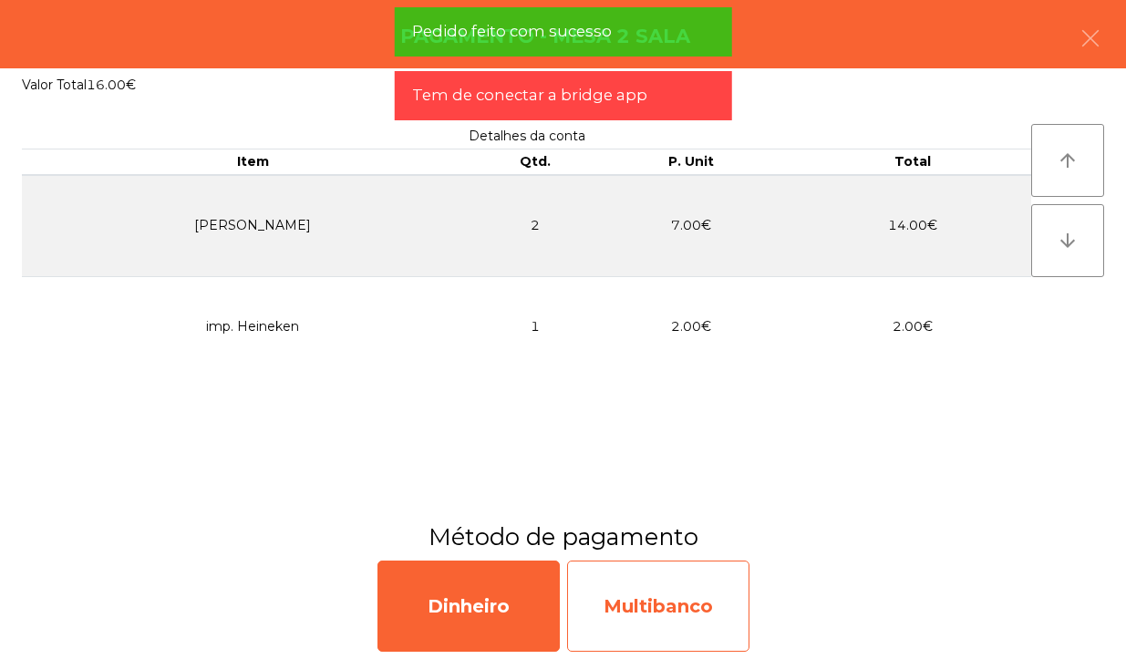
click at [675, 584] on div "Multibanco" at bounding box center [658, 605] width 182 height 91
select select "**"
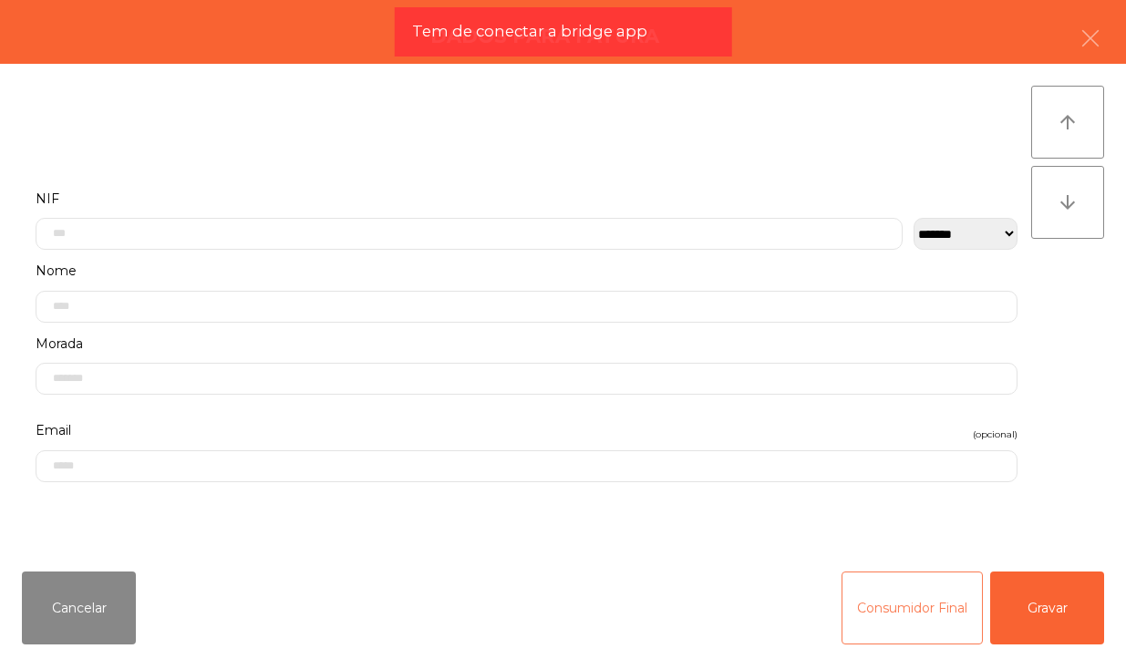
click at [908, 600] on button "Consumidor Final" at bounding box center [911, 607] width 141 height 73
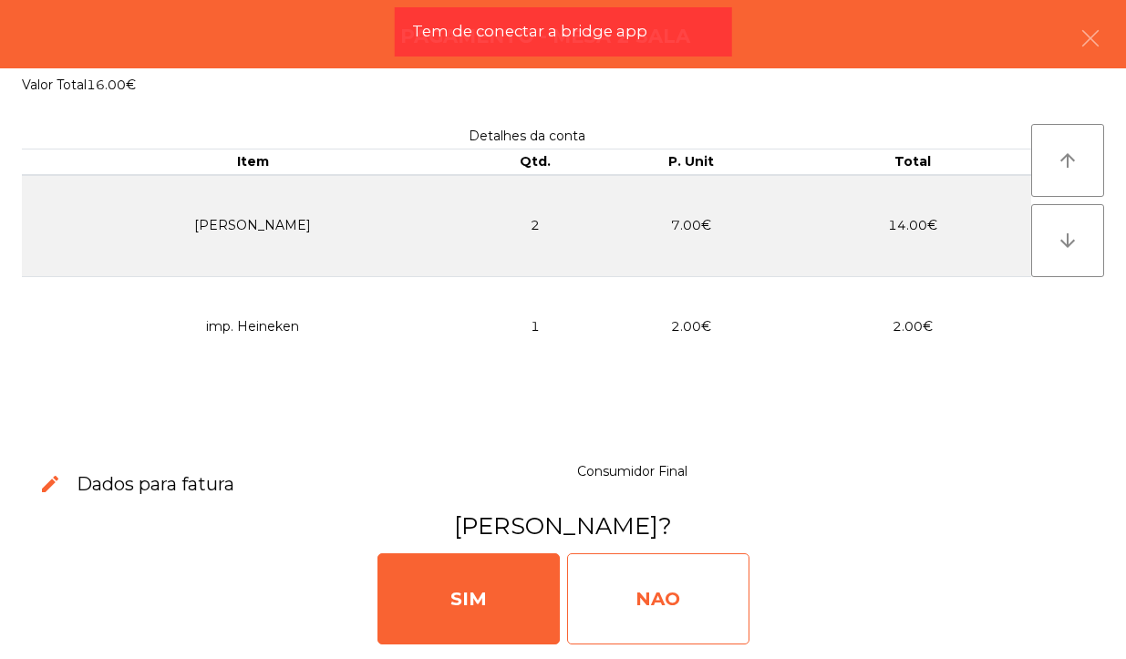
click at [721, 581] on div "NAO" at bounding box center [658, 598] width 182 height 91
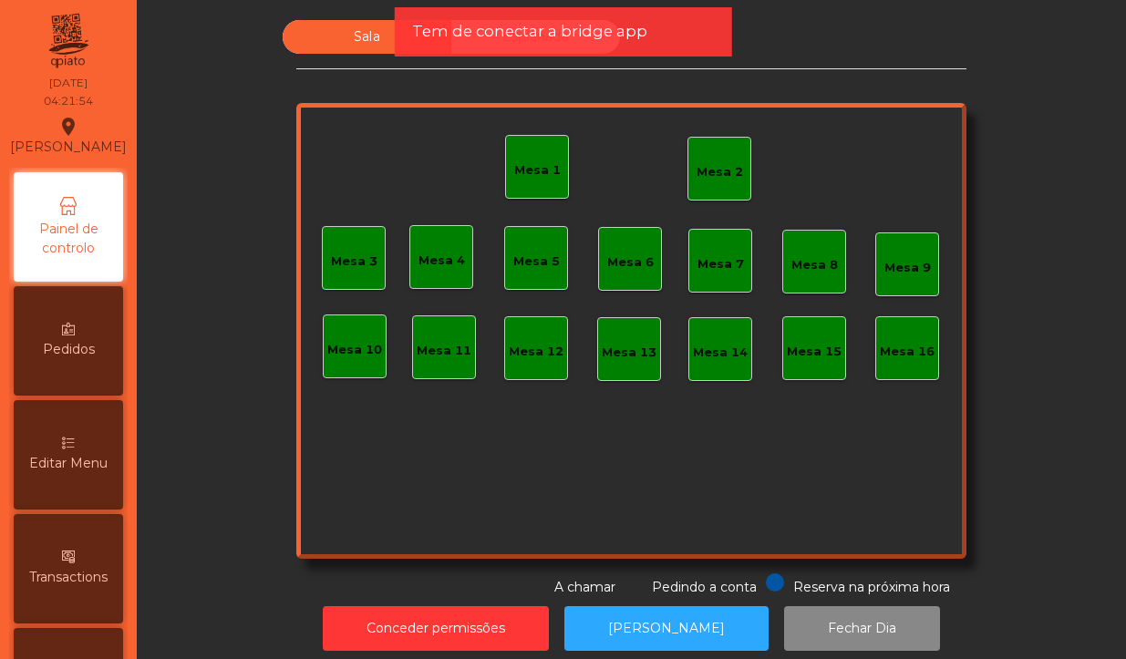
click at [722, 197] on div "Mesa 2" at bounding box center [719, 169] width 64 height 64
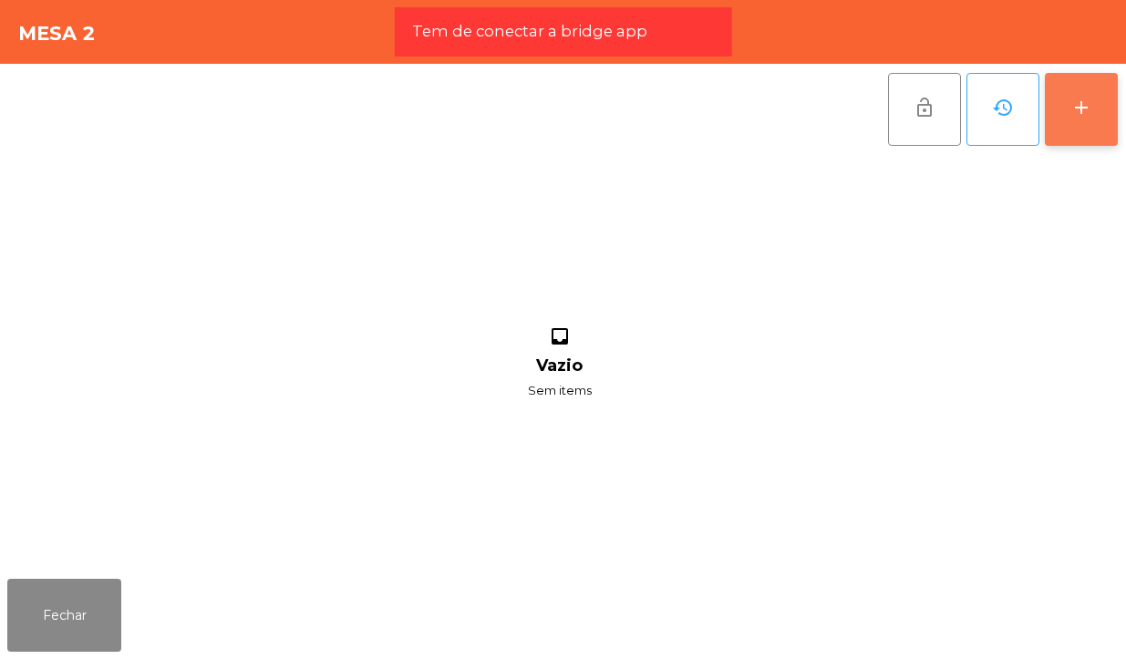
click at [1070, 116] on div "add" at bounding box center [1081, 108] width 22 height 22
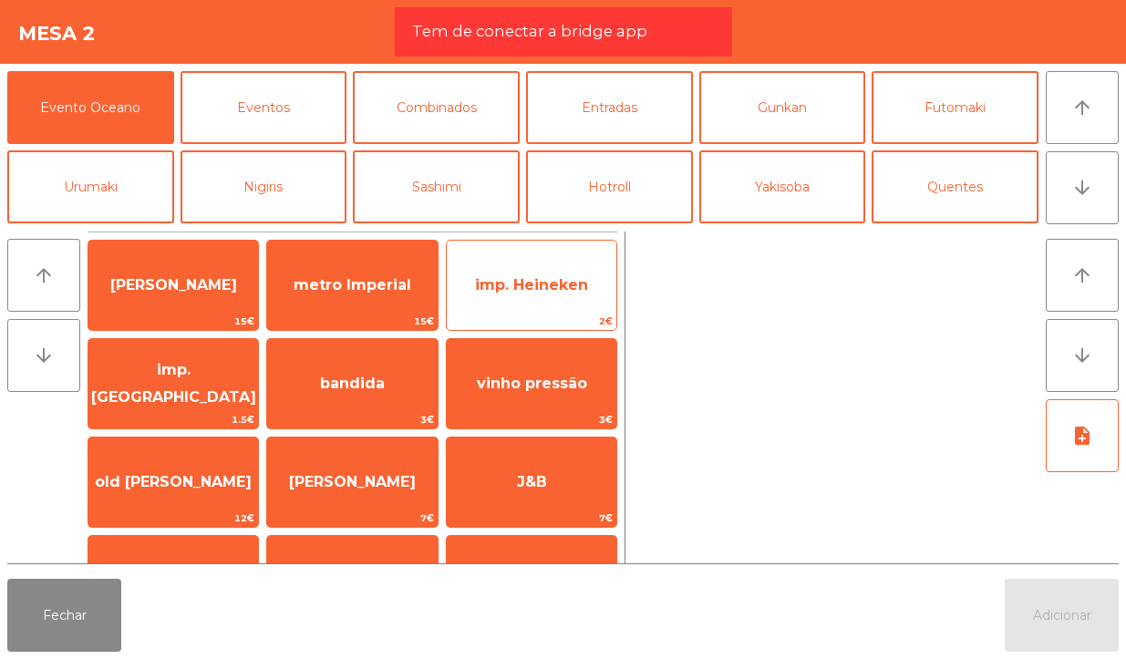
click at [561, 305] on span "imp. Heineken" at bounding box center [532, 285] width 170 height 49
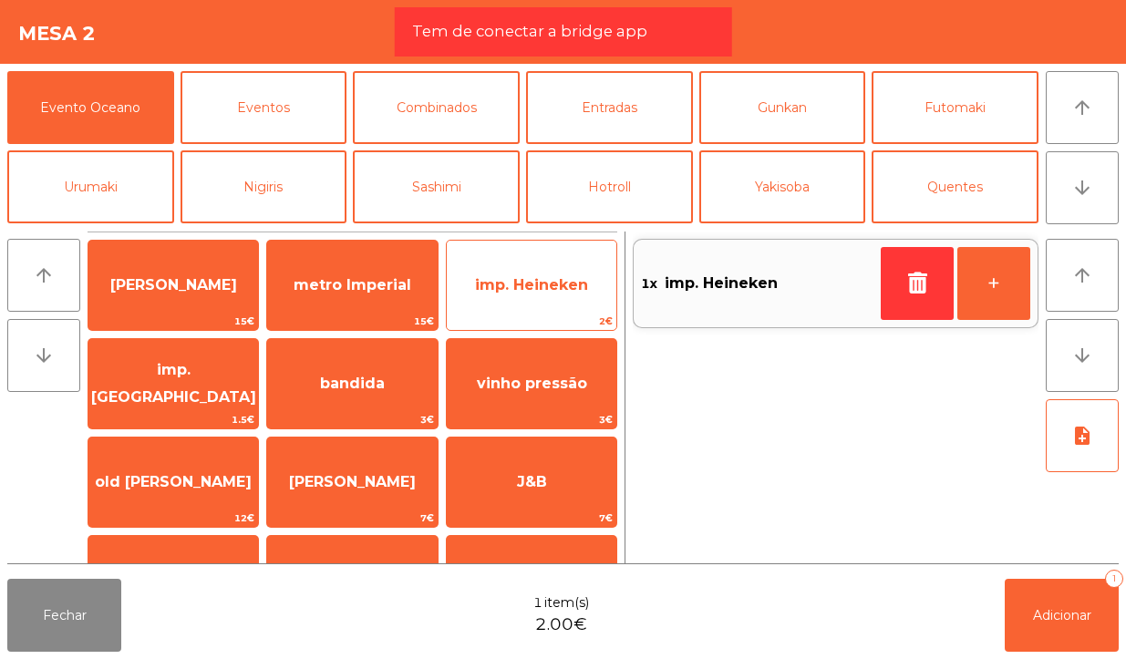
click at [556, 297] on span "imp. Heineken" at bounding box center [532, 285] width 170 height 49
click at [558, 279] on span "imp. Heineken" at bounding box center [531, 284] width 113 height 17
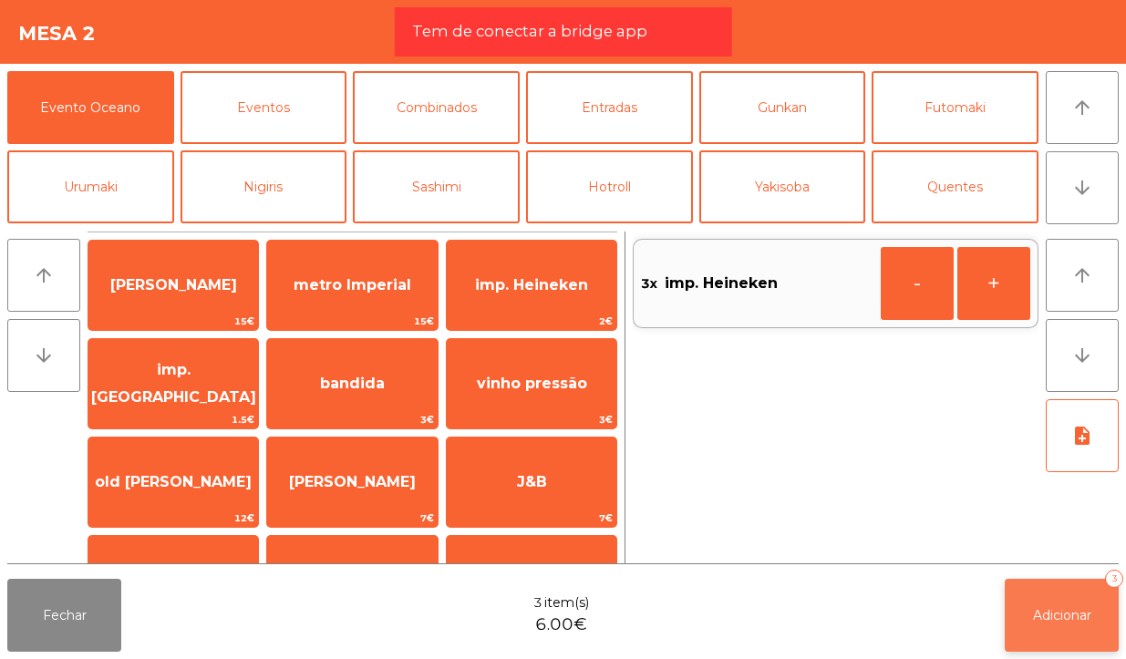
click at [1055, 581] on button "Adicionar 3" at bounding box center [1061, 615] width 114 height 73
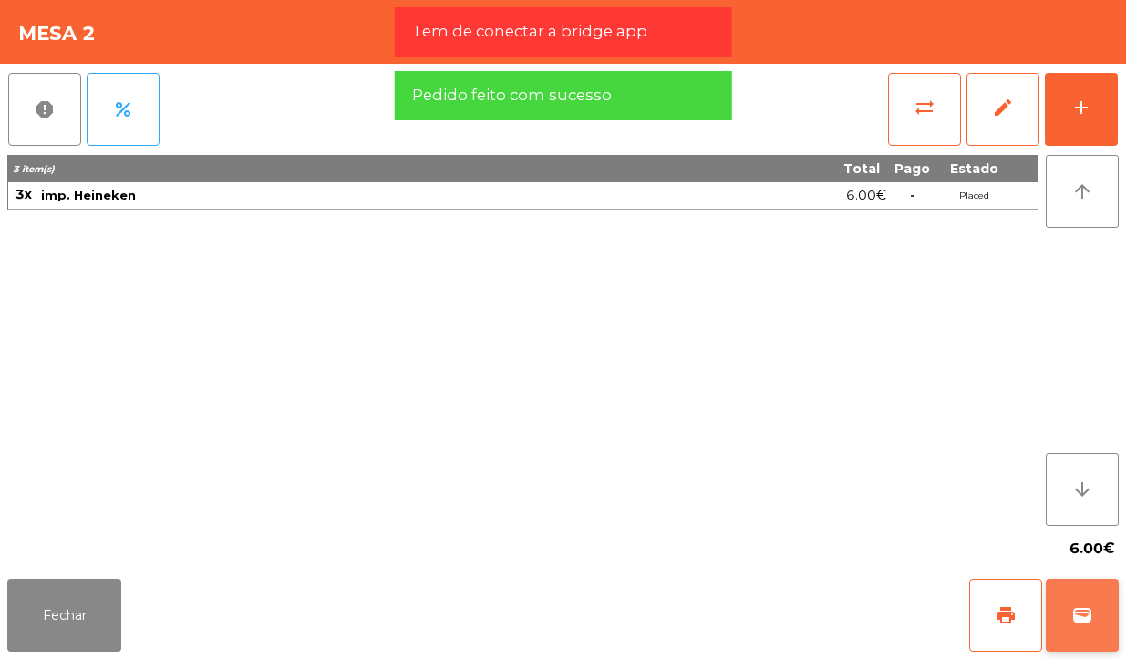
click at [1077, 625] on span "wallet" at bounding box center [1082, 615] width 22 height 22
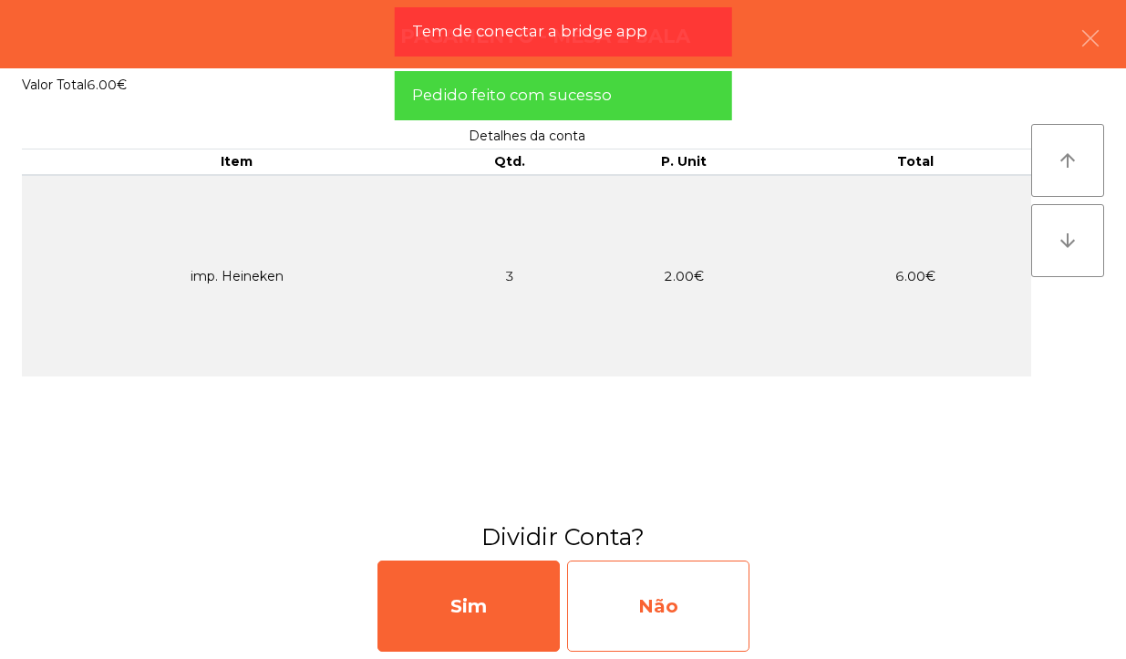
click at [703, 593] on div "Não" at bounding box center [658, 605] width 182 height 91
click at [727, 584] on div "Multibanco" at bounding box center [658, 605] width 182 height 91
select select "**"
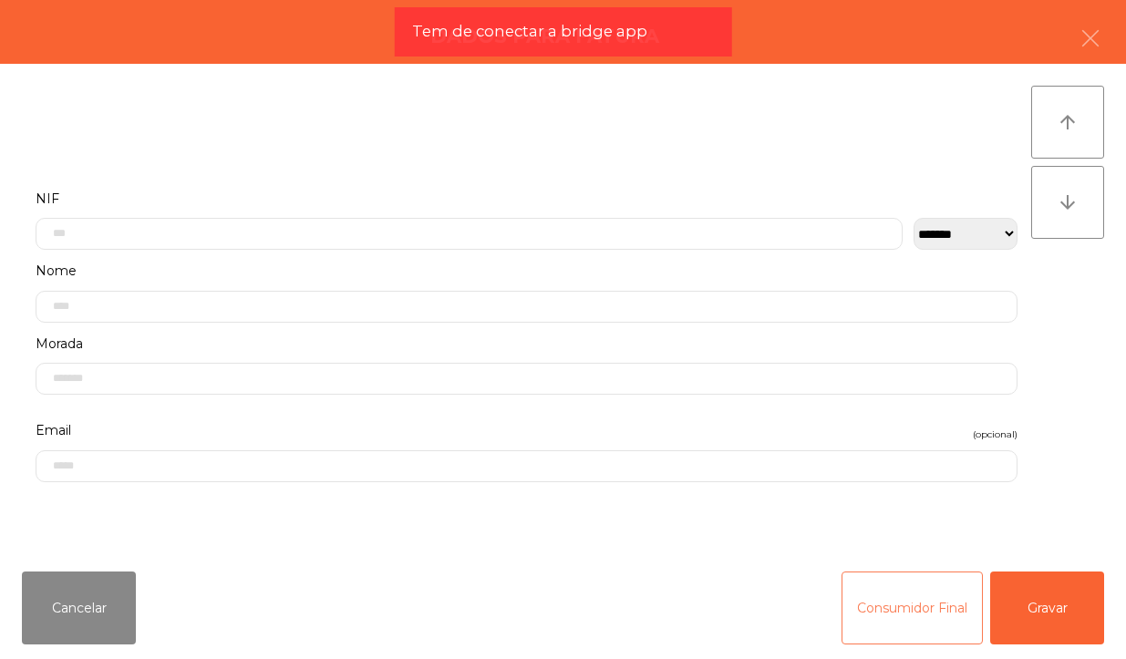
click at [922, 612] on button "Consumidor Final" at bounding box center [911, 607] width 141 height 73
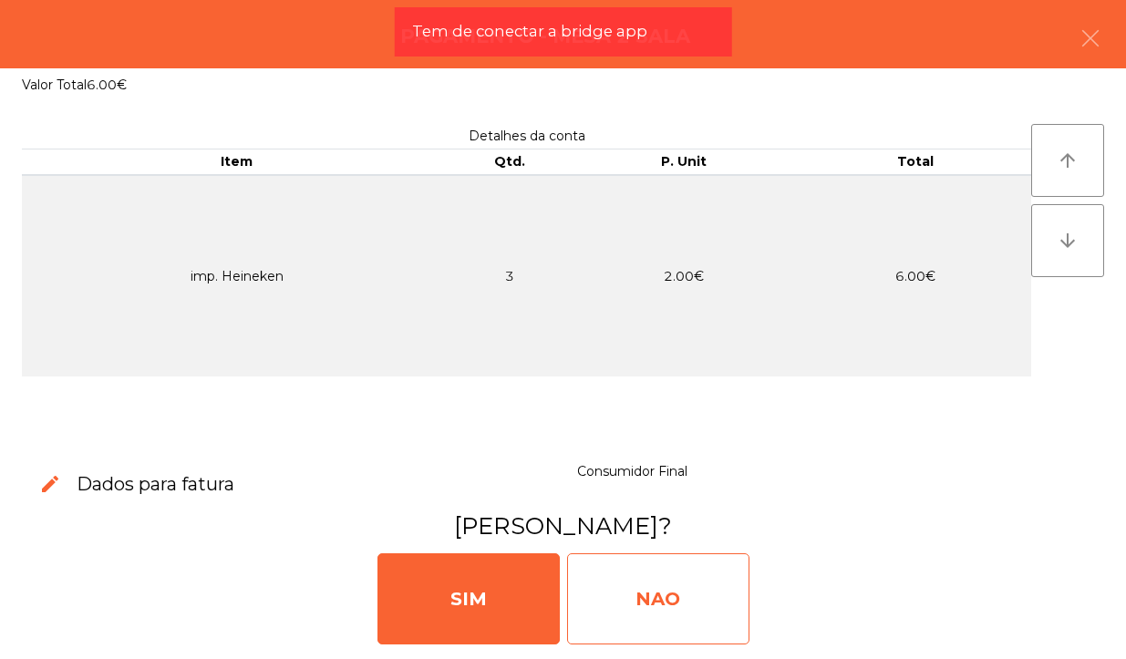
click at [670, 583] on div "NAO" at bounding box center [658, 598] width 182 height 91
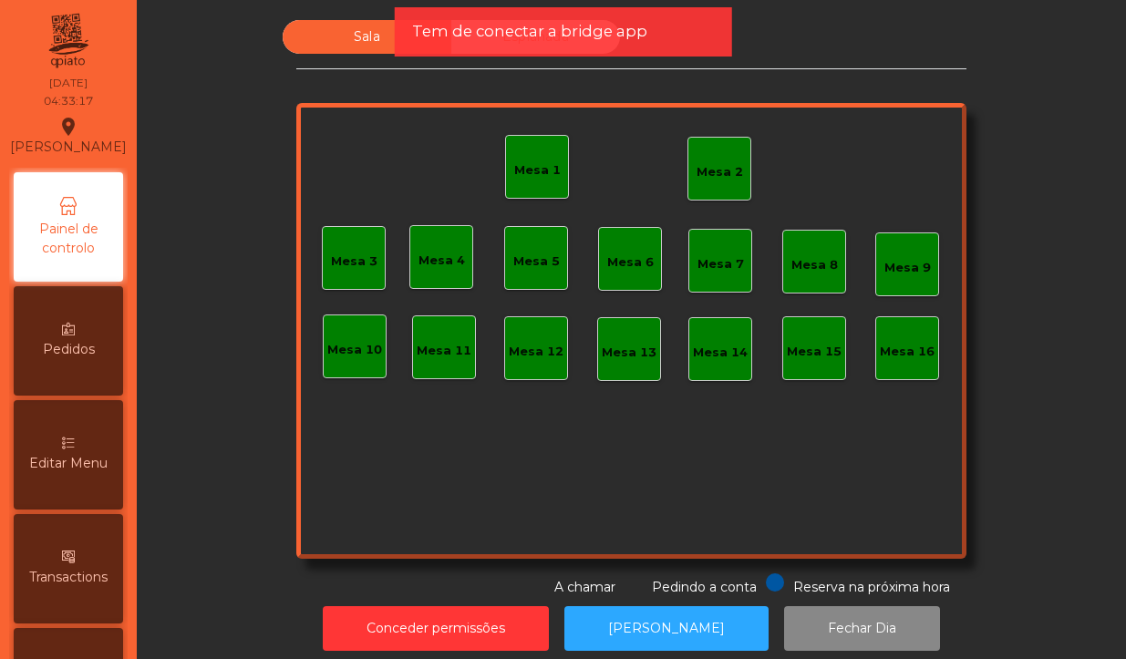
click at [712, 163] on div "Mesa 2" at bounding box center [719, 172] width 46 height 18
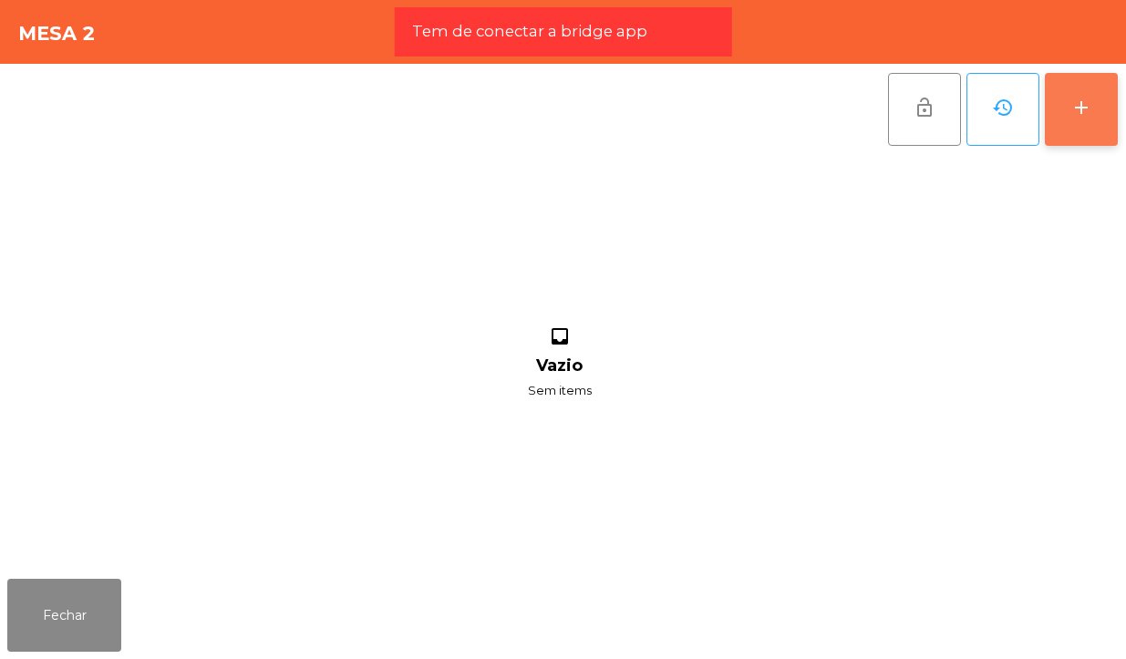
click at [1105, 121] on button "add" at bounding box center [1080, 109] width 73 height 73
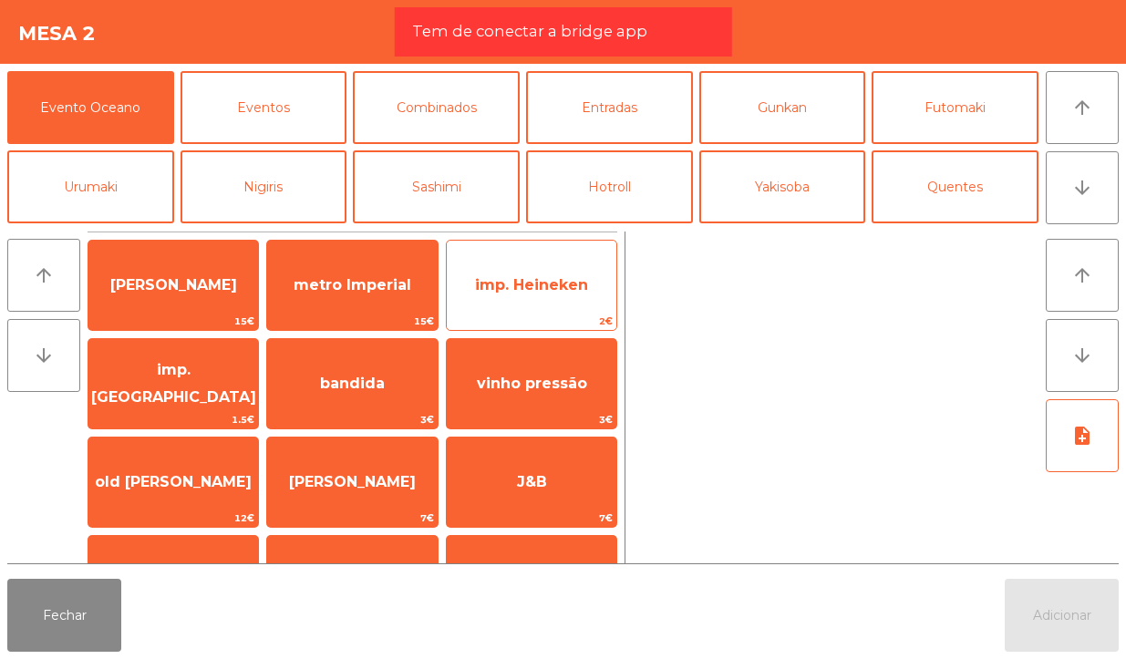
click at [554, 290] on span "imp. Heineken" at bounding box center [531, 284] width 113 height 17
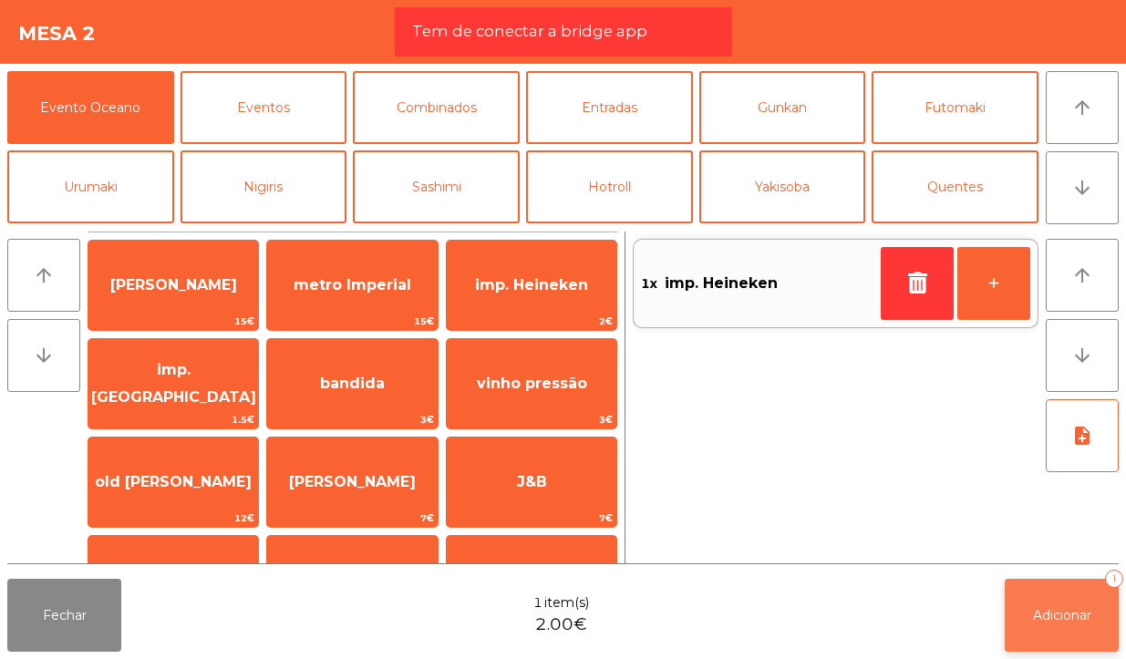
click at [1054, 625] on button "Adicionar 1" at bounding box center [1061, 615] width 114 height 73
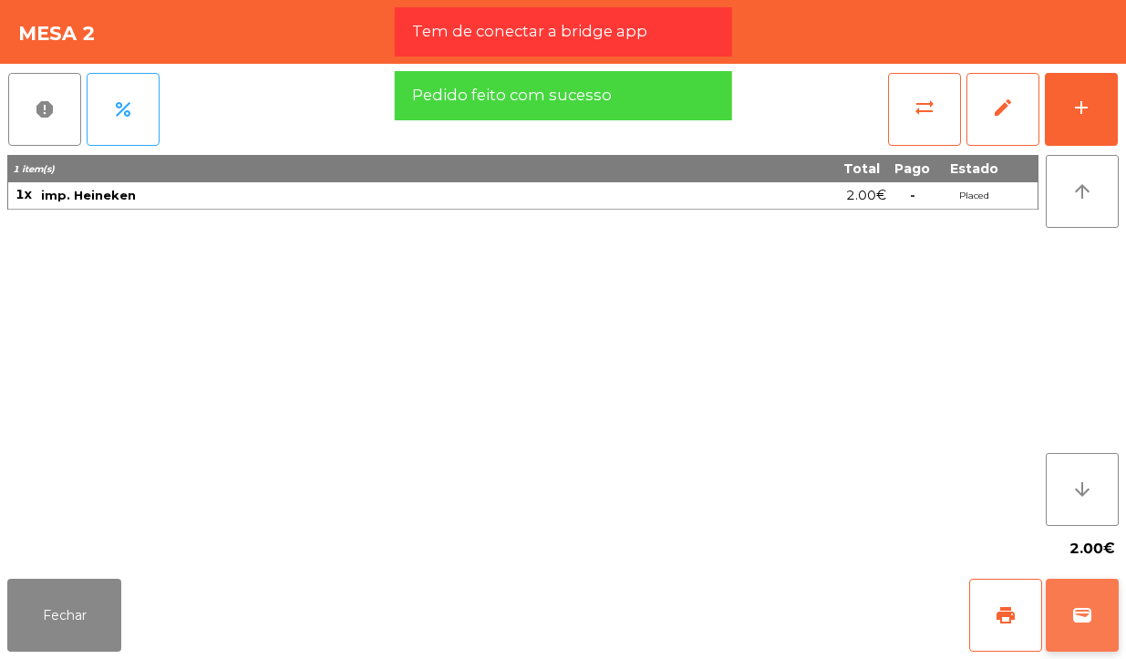
click at [1076, 611] on span "wallet" at bounding box center [1082, 615] width 22 height 22
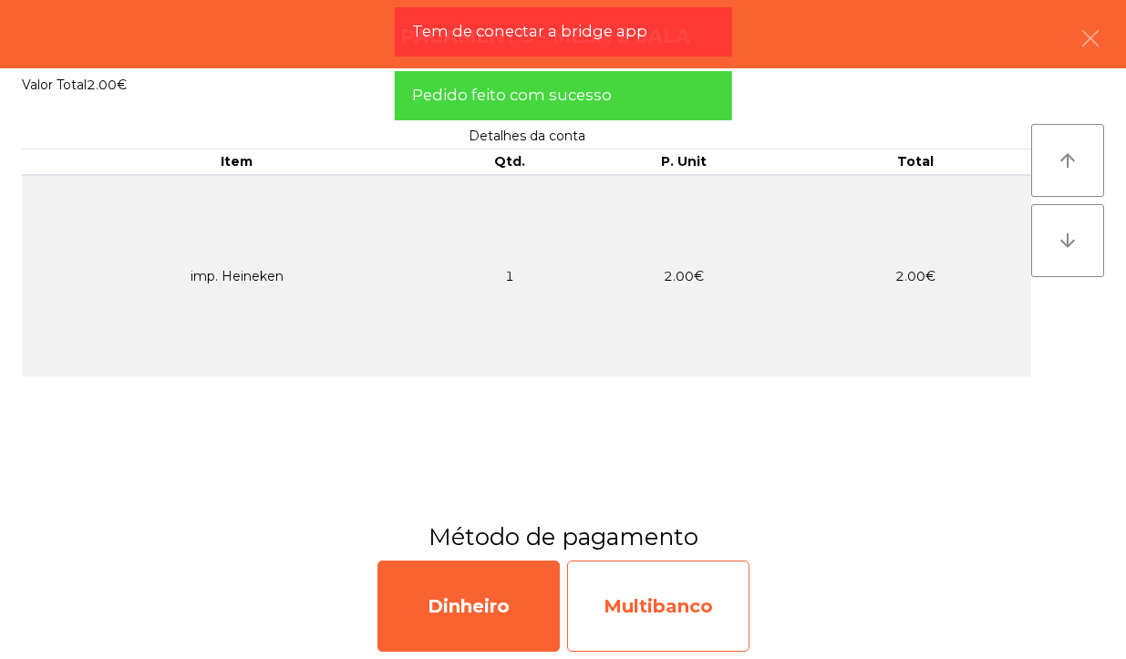
click at [703, 608] on div "Multibanco" at bounding box center [658, 605] width 182 height 91
select select "**"
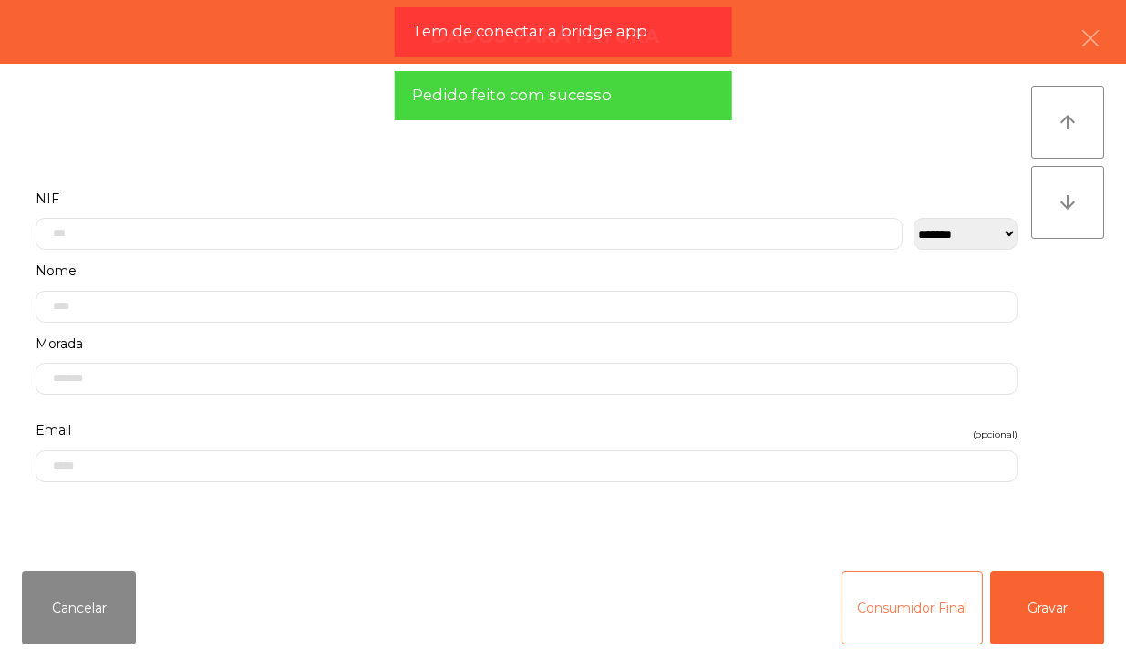
click at [891, 593] on button "Consumidor Final" at bounding box center [911, 607] width 141 height 73
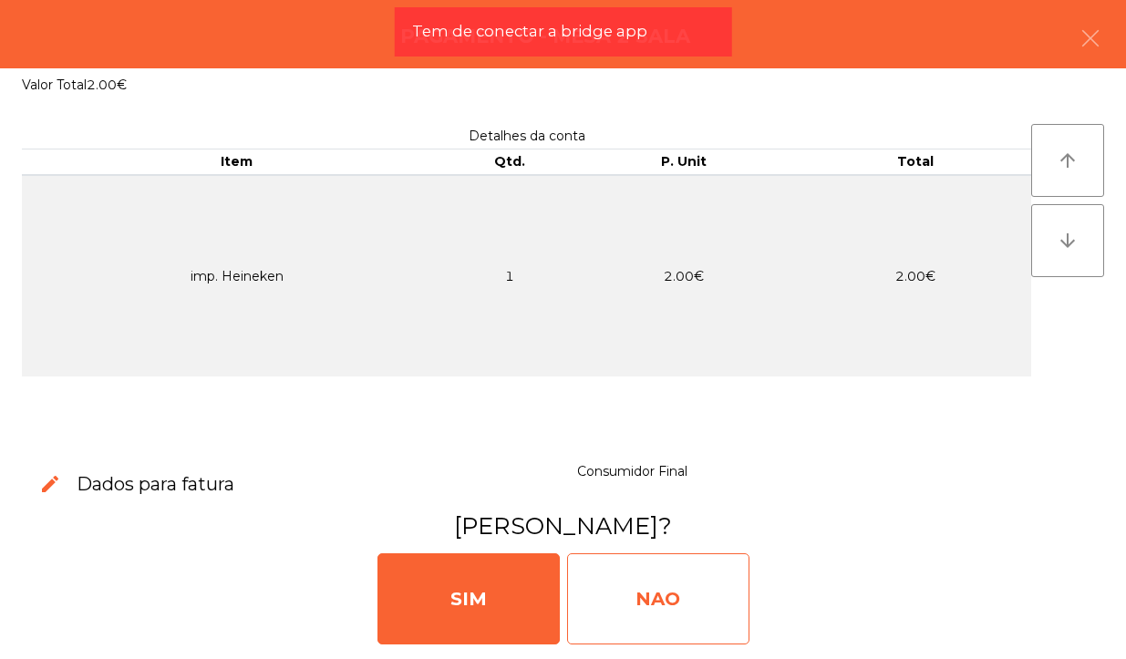
click at [663, 607] on div "NAO" at bounding box center [658, 598] width 182 height 91
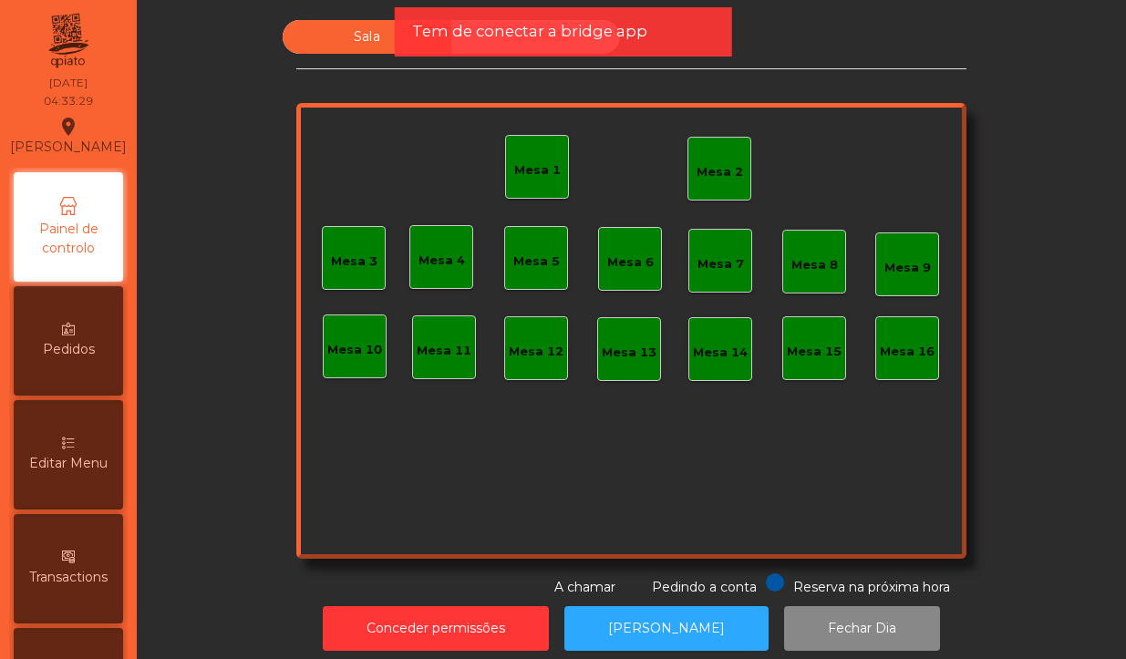
click at [715, 164] on div "Mesa 2" at bounding box center [719, 172] width 46 height 18
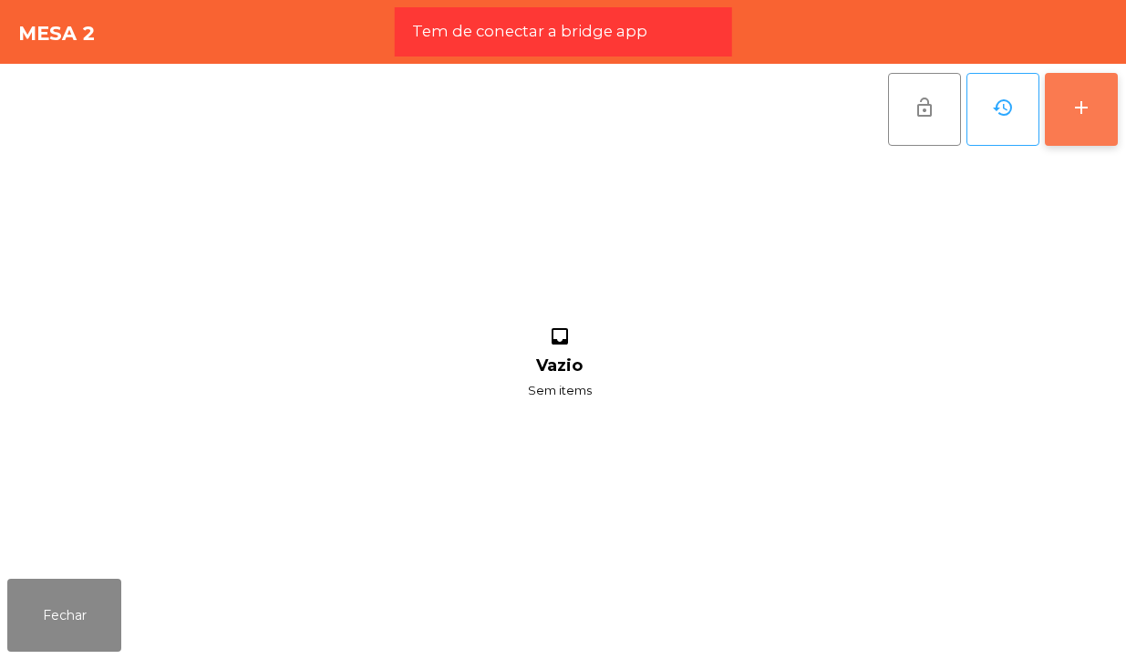
click at [1055, 138] on button "add" at bounding box center [1080, 109] width 73 height 73
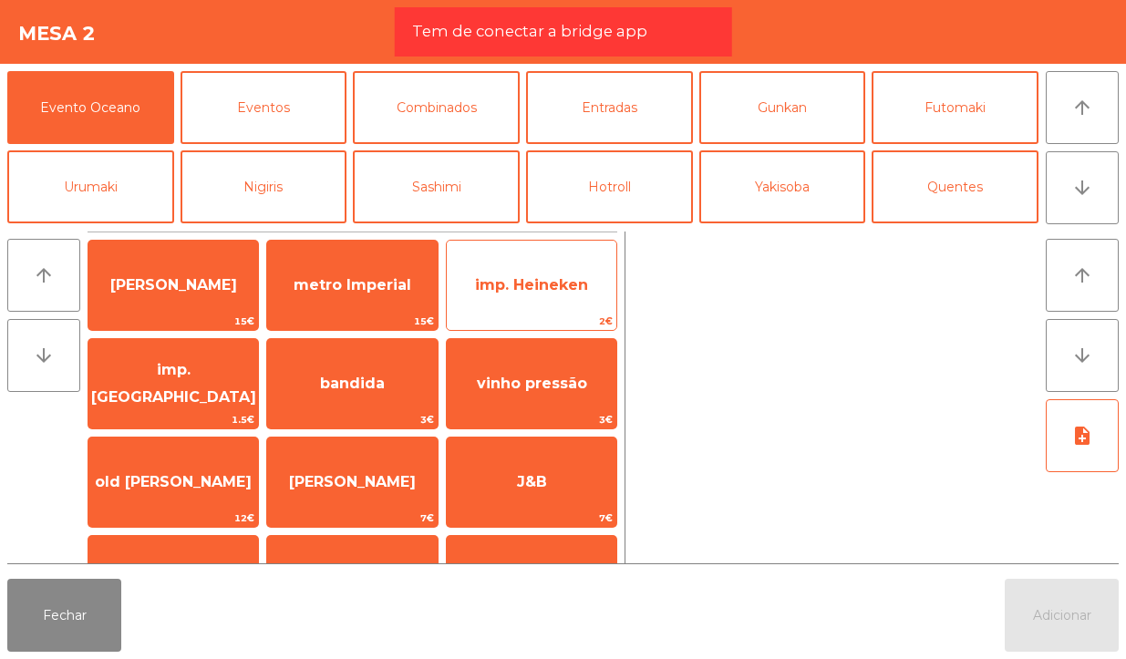
click at [562, 297] on span "imp. Heineken" at bounding box center [532, 285] width 170 height 49
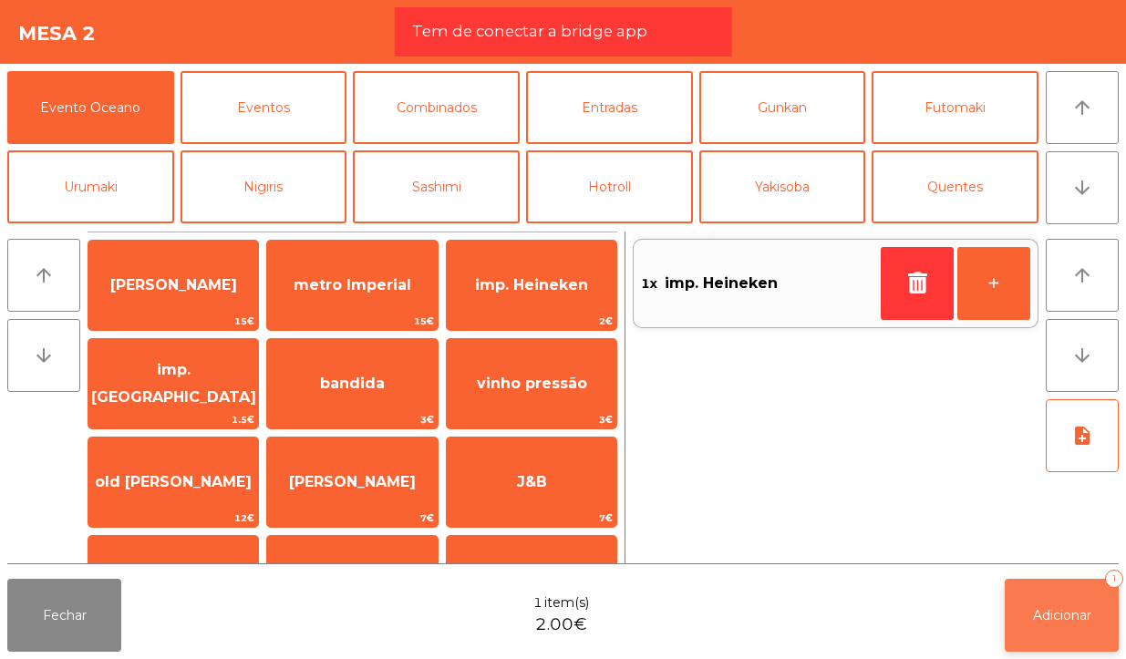
click at [1026, 622] on button "Adicionar 1" at bounding box center [1061, 615] width 114 height 73
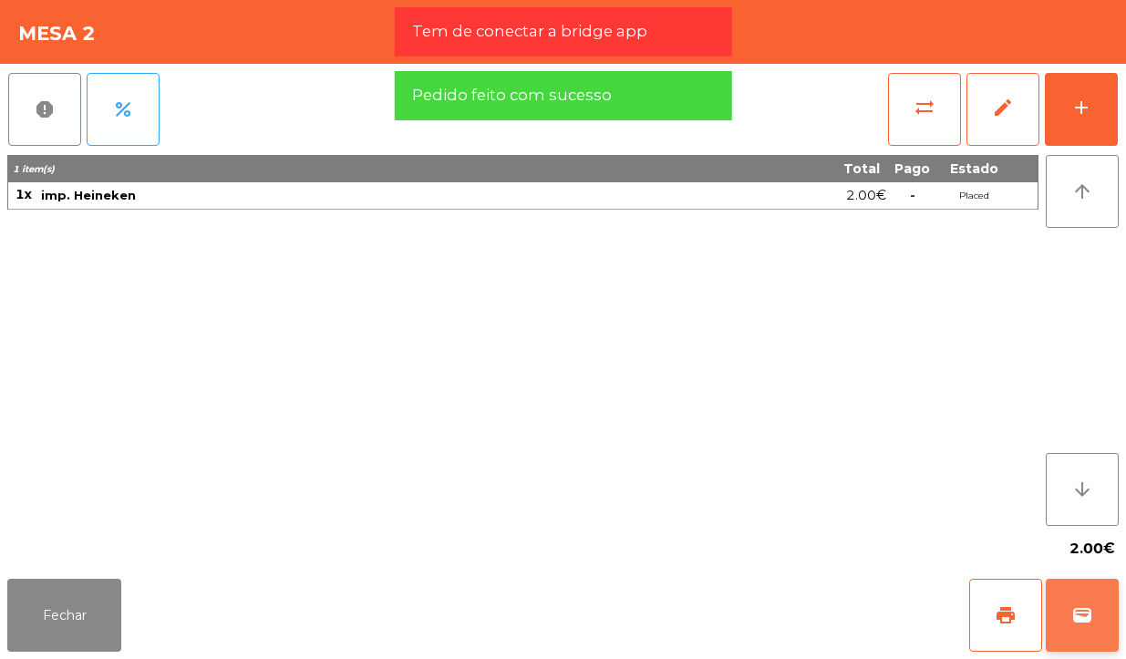
click at [1081, 612] on span "wallet" at bounding box center [1082, 615] width 22 height 22
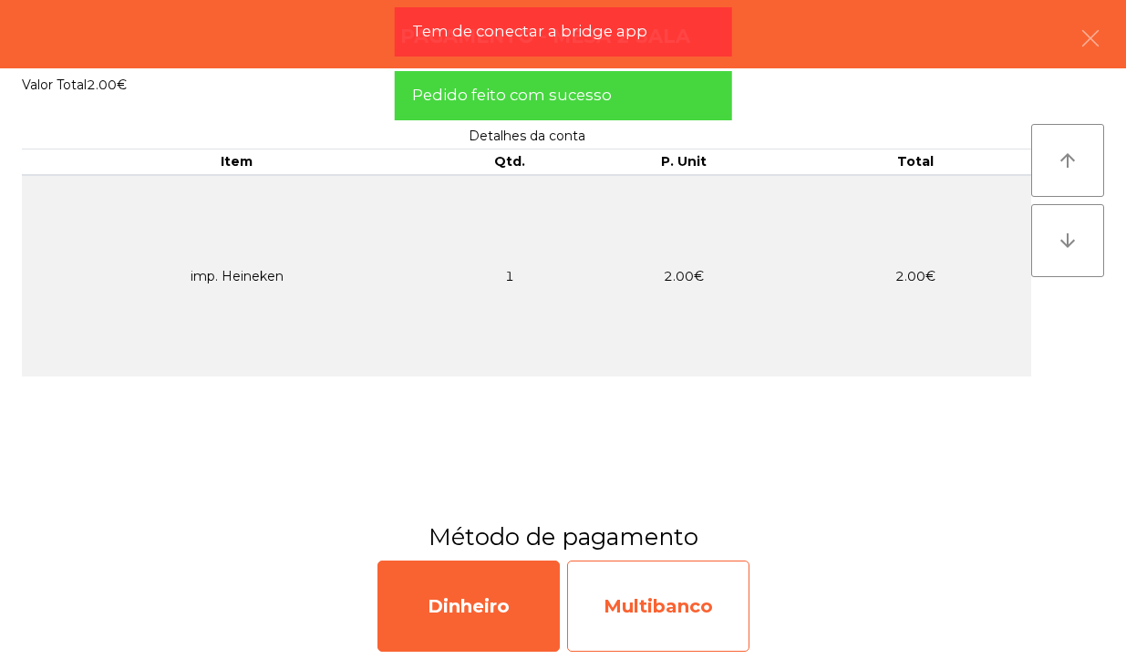
click at [695, 622] on div "Multibanco" at bounding box center [658, 605] width 182 height 91
select select "**"
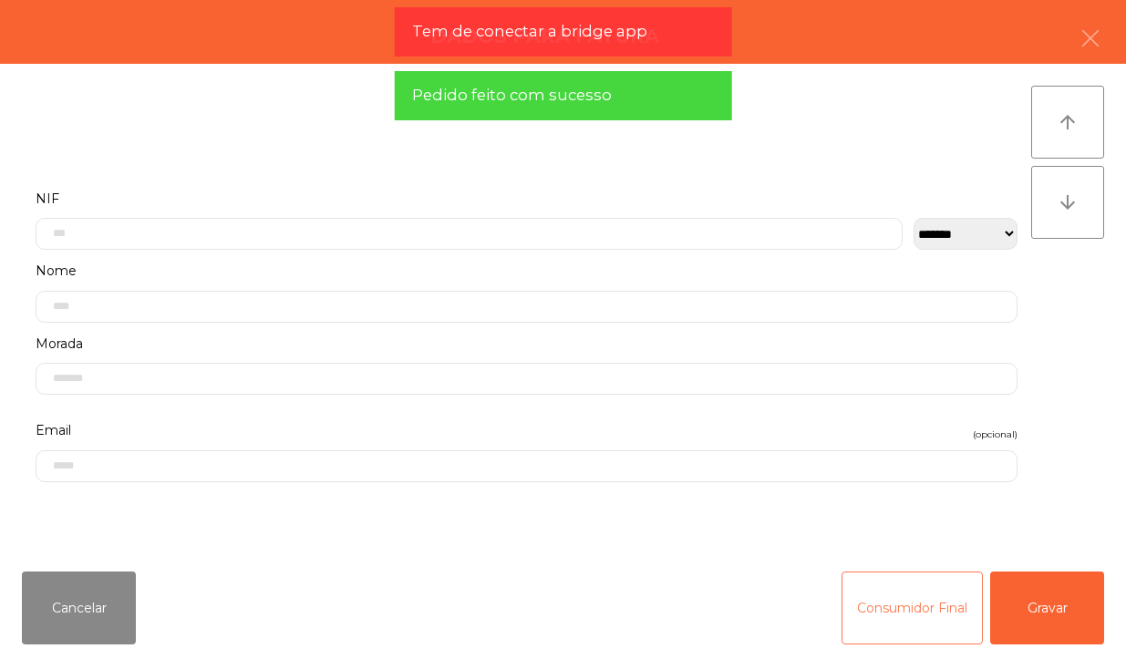
click at [887, 622] on button "Consumidor Final" at bounding box center [911, 607] width 141 height 73
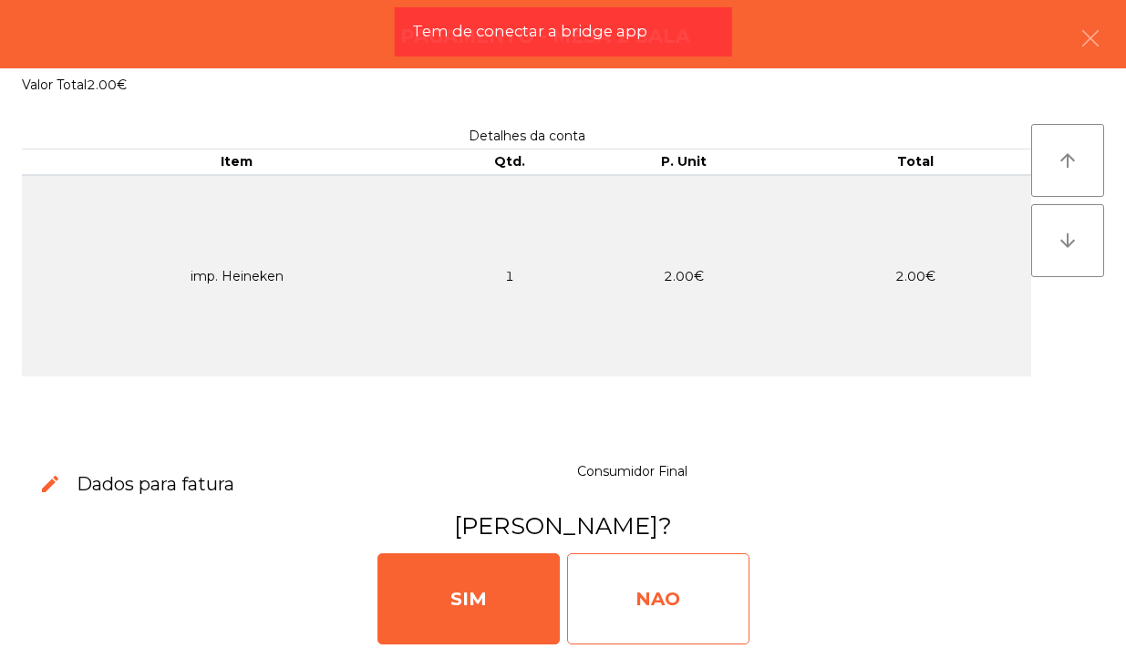
click at [704, 585] on div "NAO" at bounding box center [658, 598] width 182 height 91
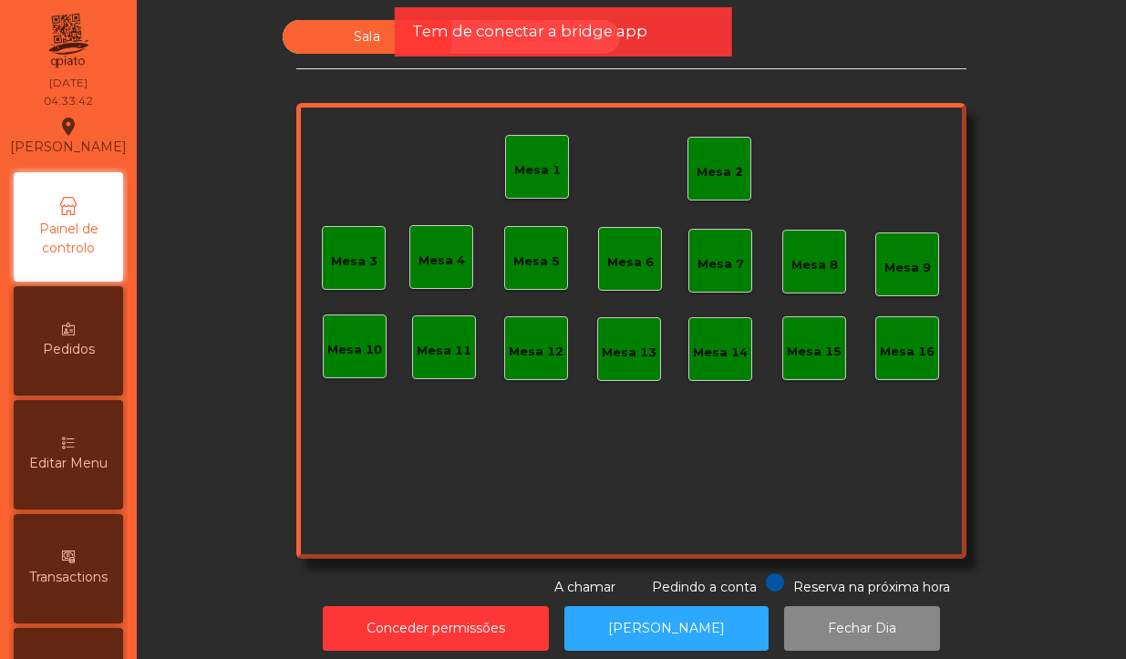
click at [709, 170] on div "Mesa 2" at bounding box center [719, 172] width 46 height 18
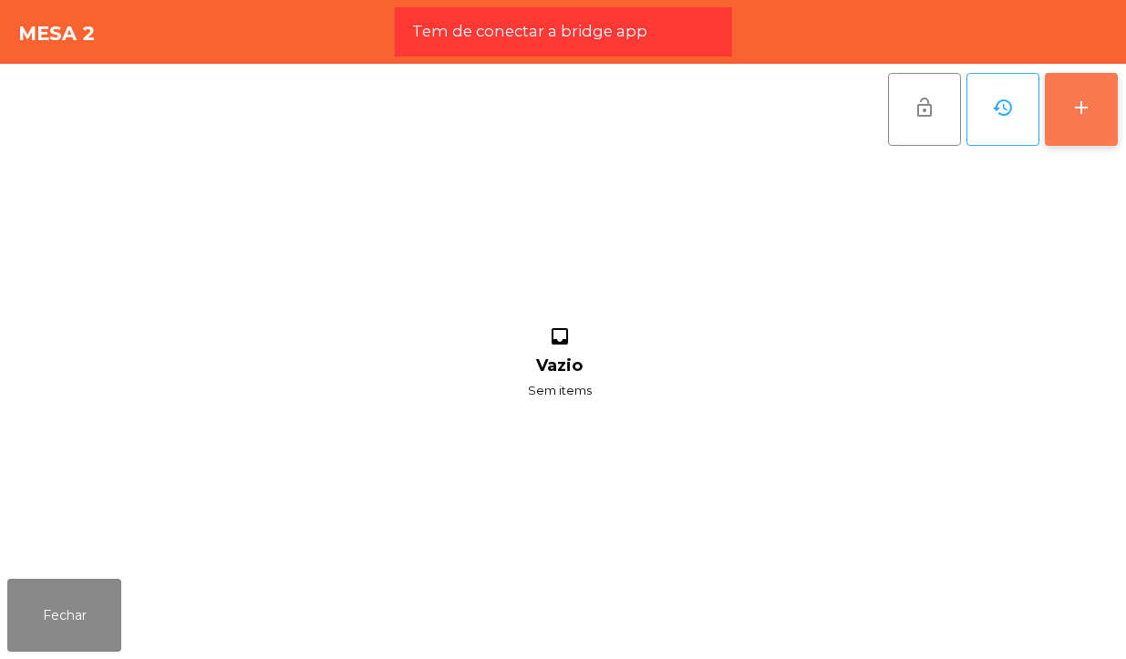
click at [1085, 123] on button "add" at bounding box center [1080, 109] width 73 height 73
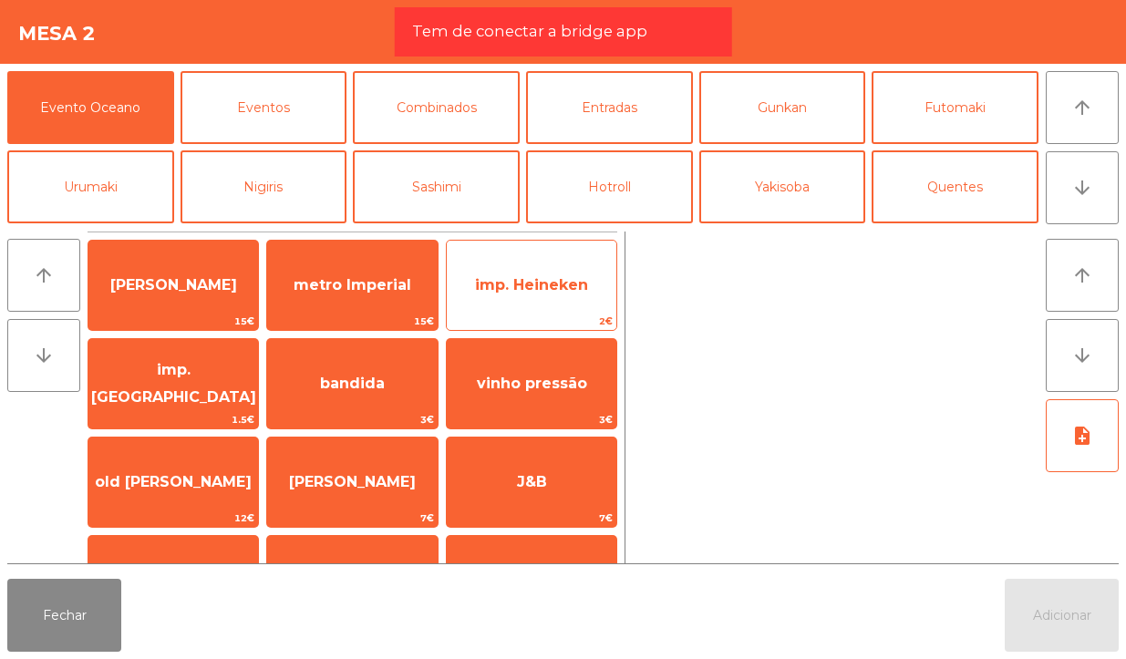
click at [572, 287] on span "imp. Heineken" at bounding box center [531, 284] width 113 height 17
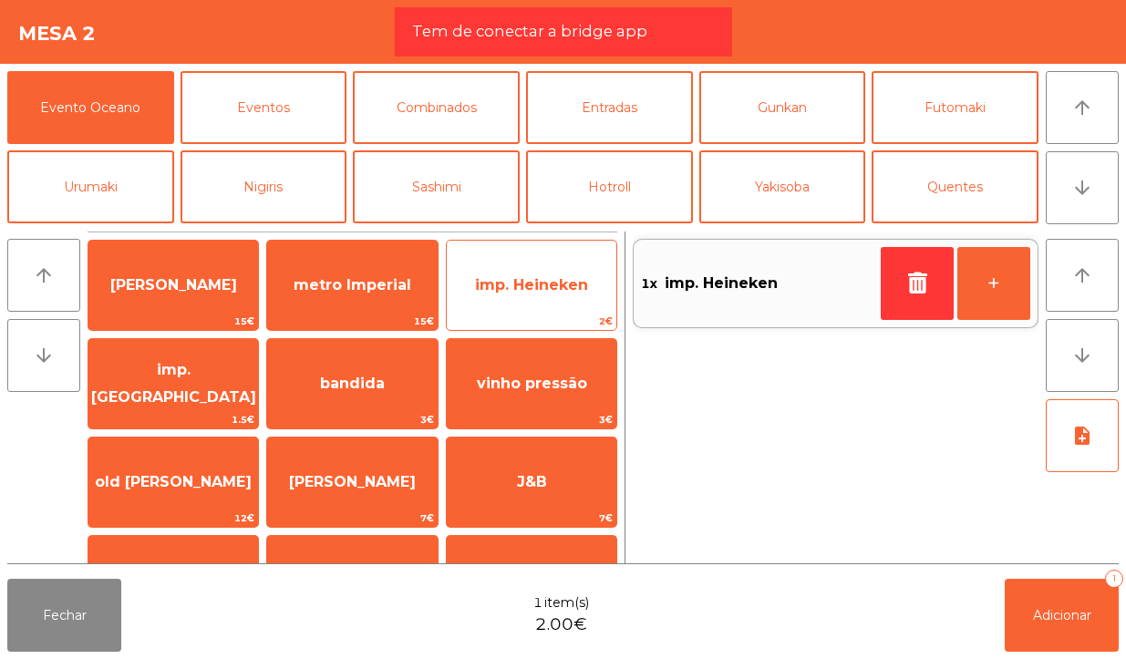
click at [559, 303] on span "imp. Heineken" at bounding box center [532, 285] width 170 height 49
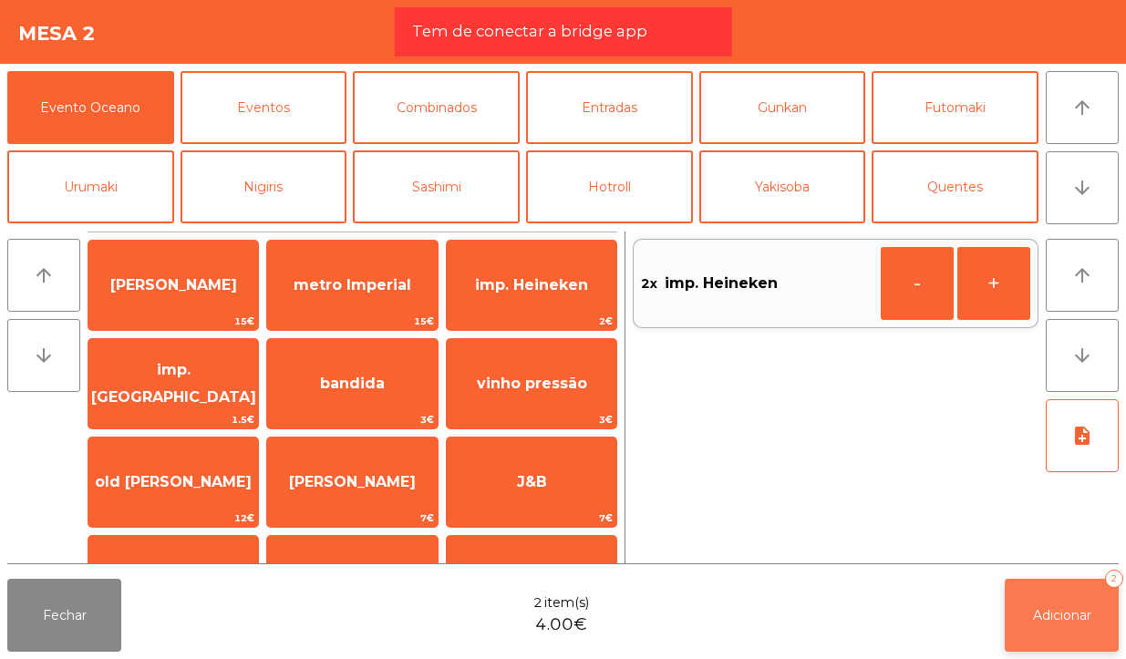
click at [1045, 585] on button "Adicionar 2" at bounding box center [1061, 615] width 114 height 73
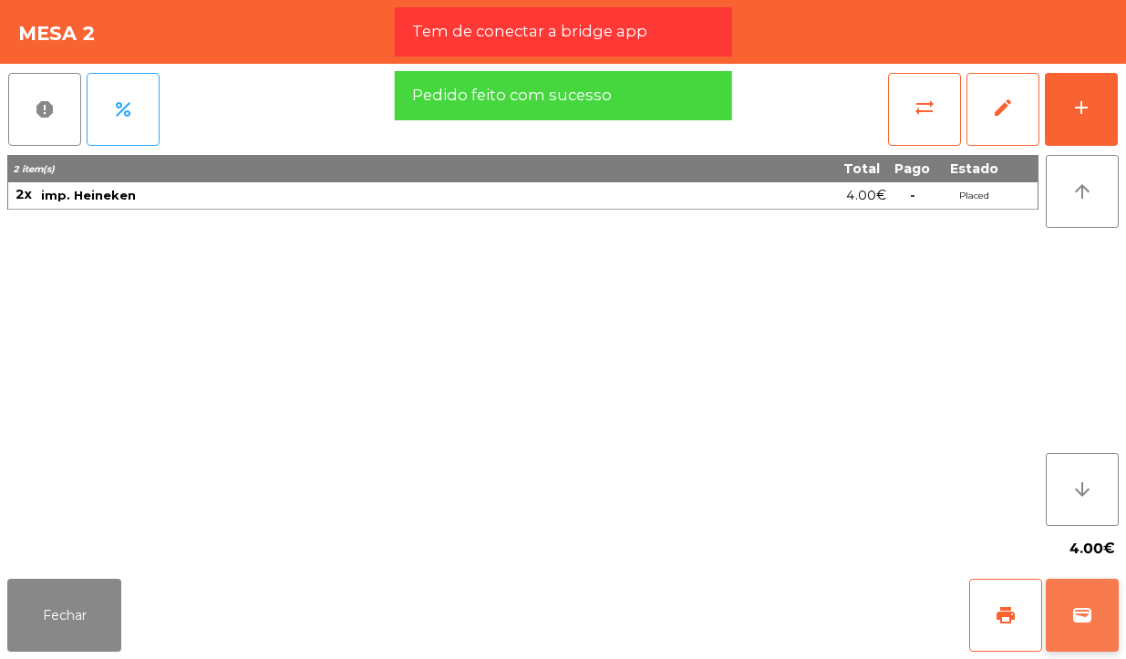
click at [1072, 622] on span "wallet" at bounding box center [1082, 615] width 22 height 22
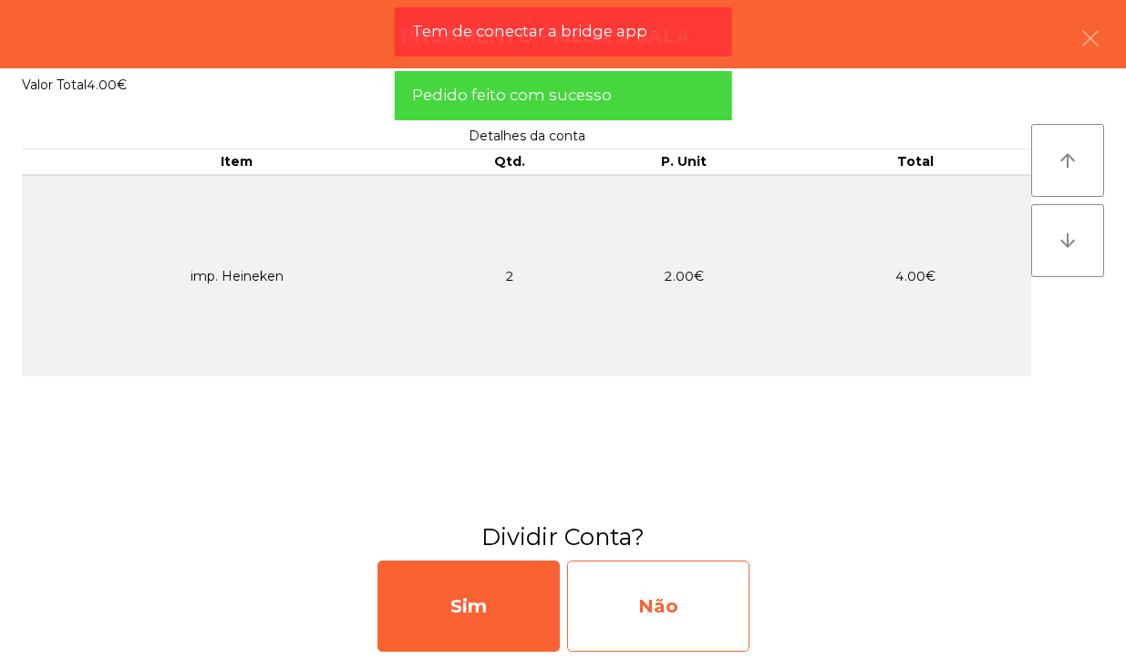
click at [722, 620] on div "Não" at bounding box center [658, 605] width 182 height 91
click at [718, 630] on div "Multibanco" at bounding box center [658, 605] width 182 height 91
select select "**"
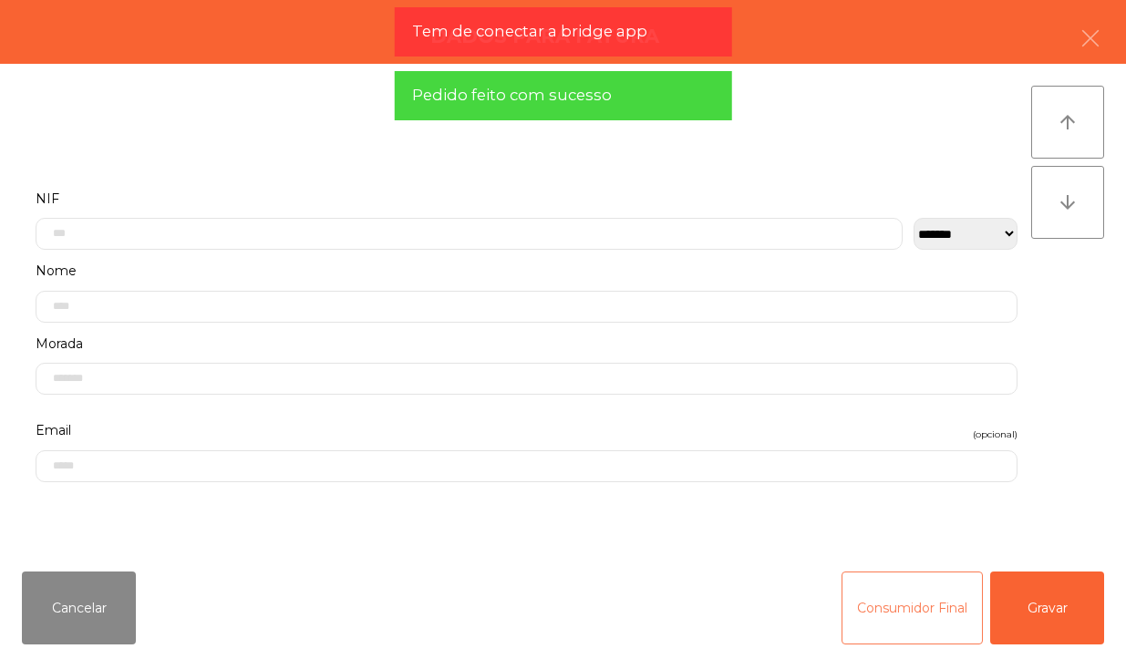
click at [871, 629] on button "Consumidor Final" at bounding box center [911, 607] width 141 height 73
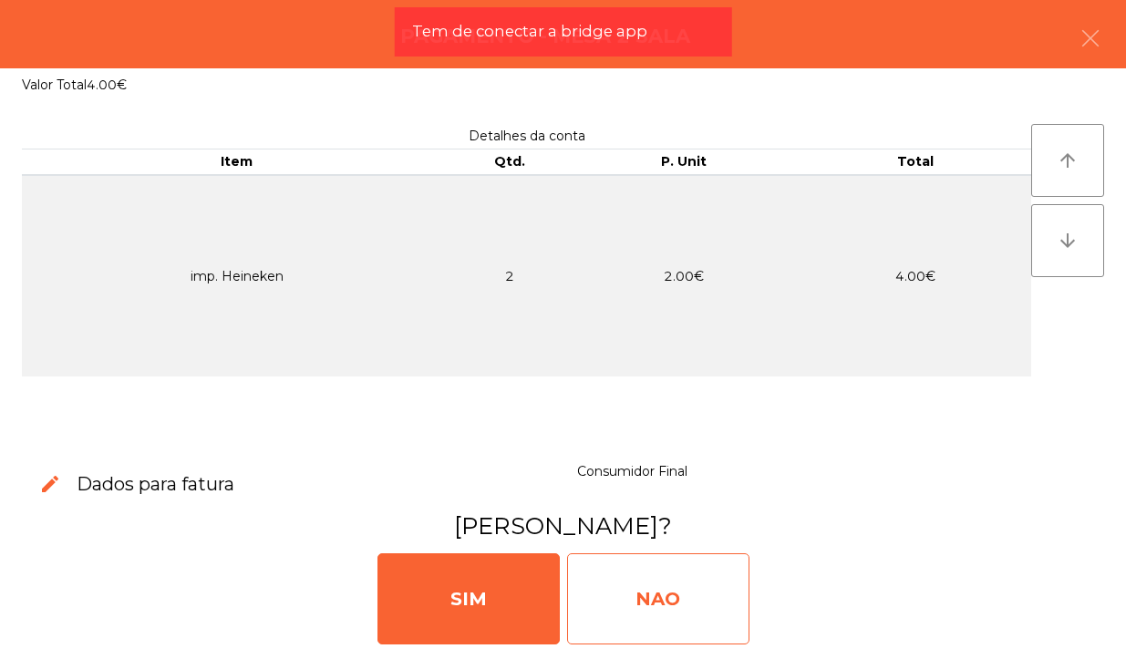
click at [707, 620] on div "NAO" at bounding box center [658, 598] width 182 height 91
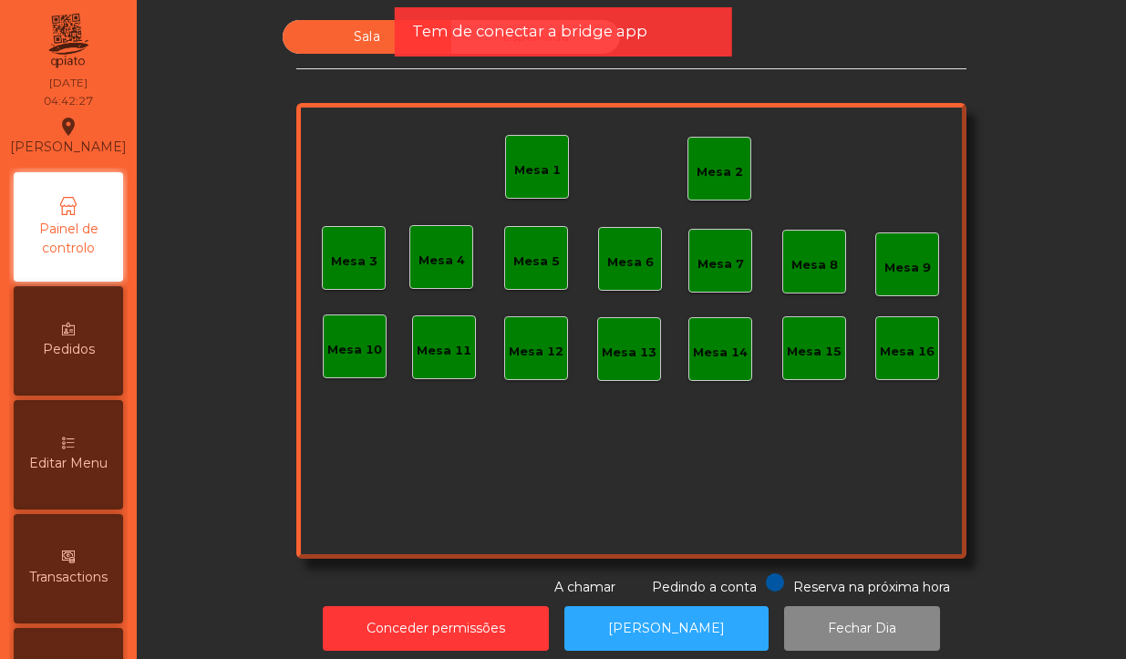
click at [714, 200] on div "Mesa 2" at bounding box center [719, 169] width 64 height 64
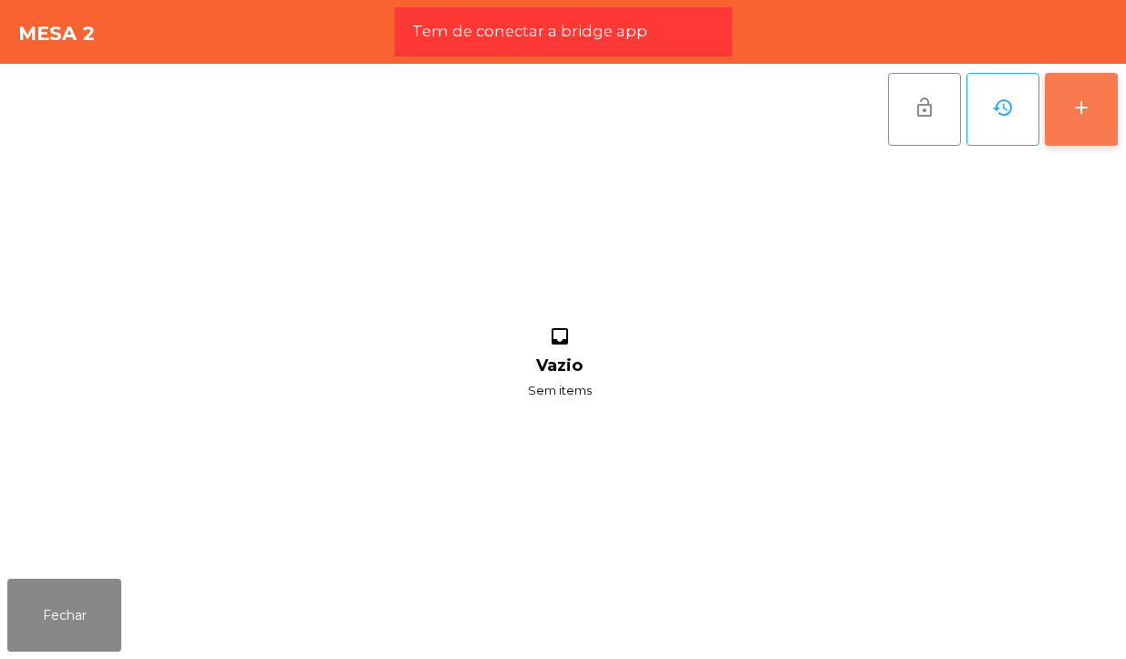
click at [1068, 103] on button "add" at bounding box center [1080, 109] width 73 height 73
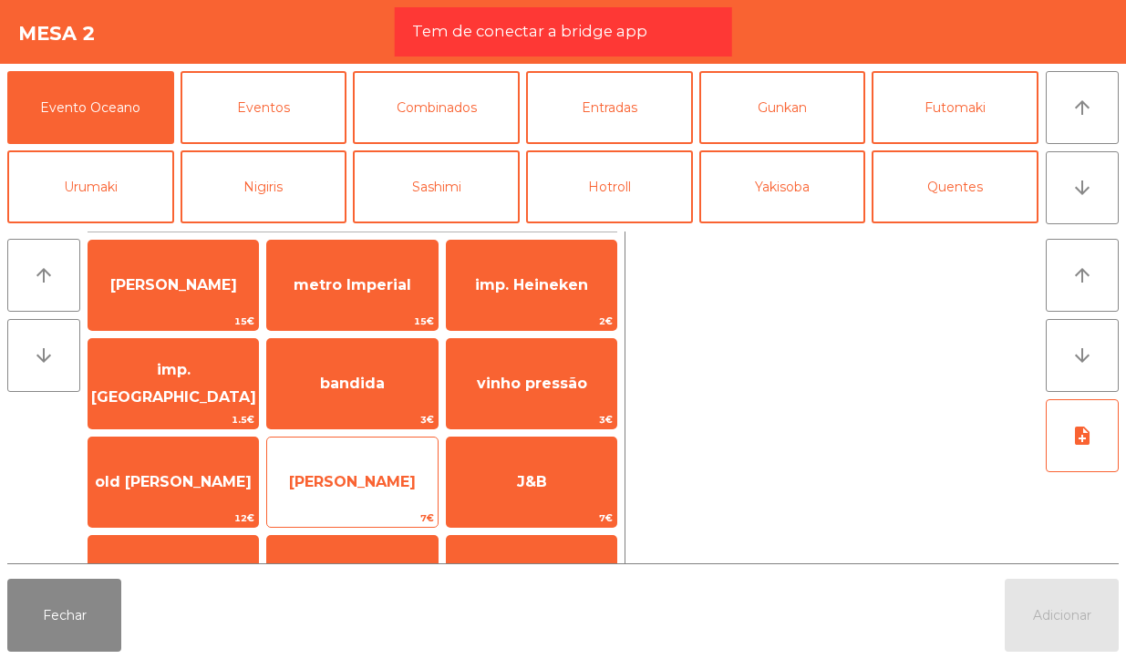
click at [398, 490] on span "[PERSON_NAME]" at bounding box center [352, 481] width 170 height 49
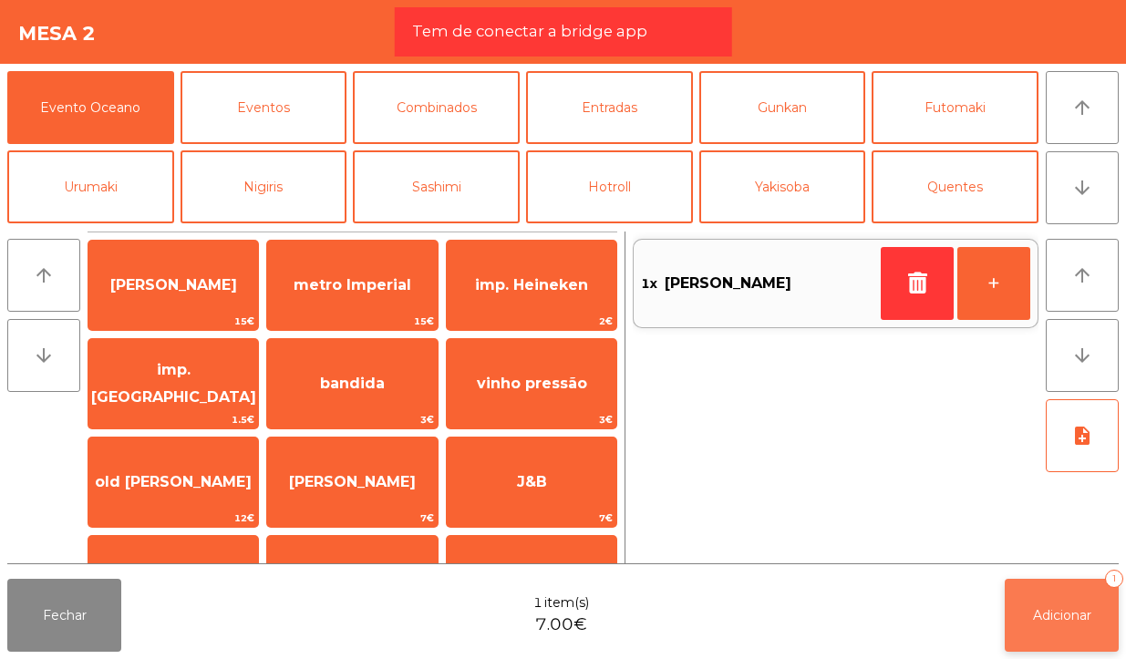
click at [1053, 615] on span "Adicionar" at bounding box center [1062, 615] width 58 height 16
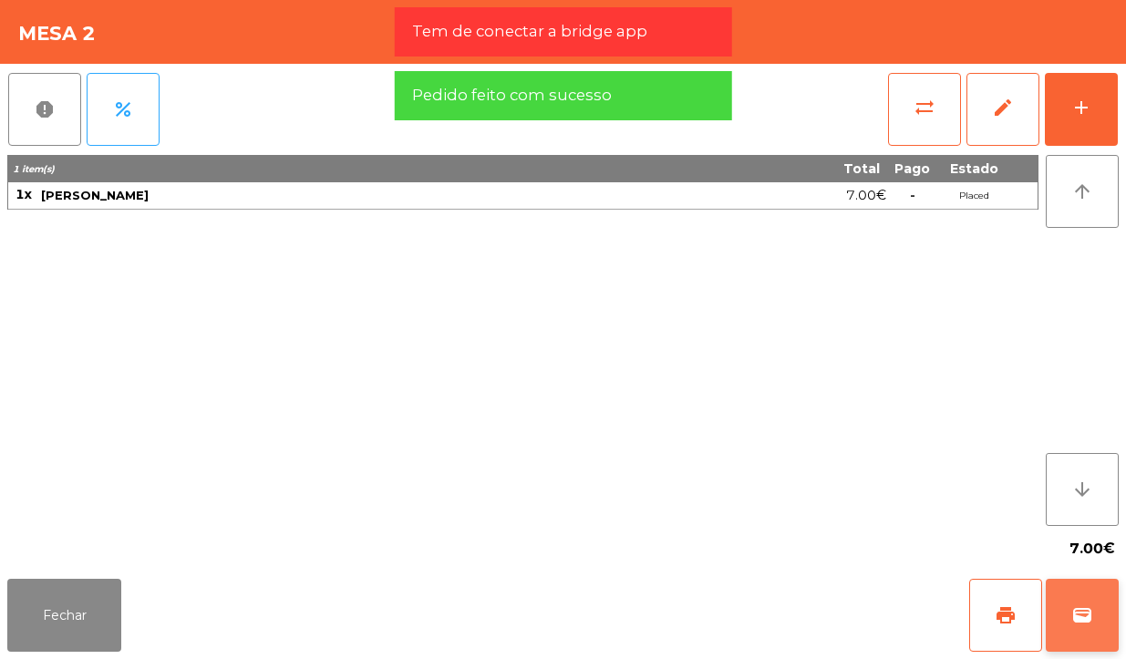
click at [1081, 618] on span "wallet" at bounding box center [1082, 615] width 22 height 22
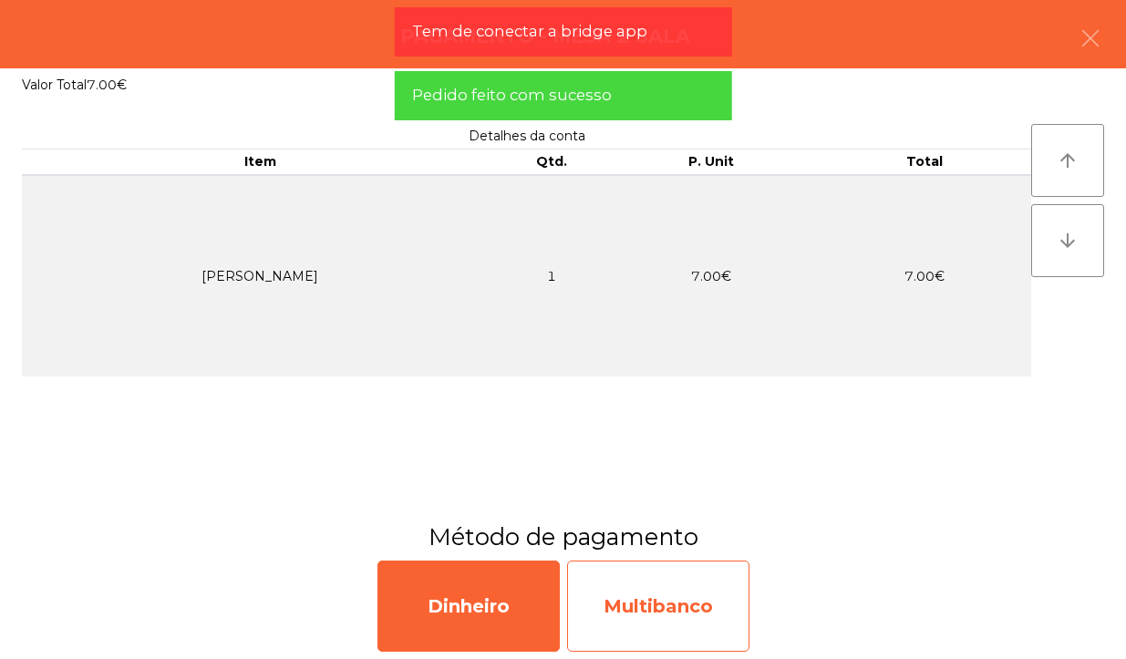
click at [691, 629] on div "Multibanco" at bounding box center [658, 605] width 182 height 91
select select "**"
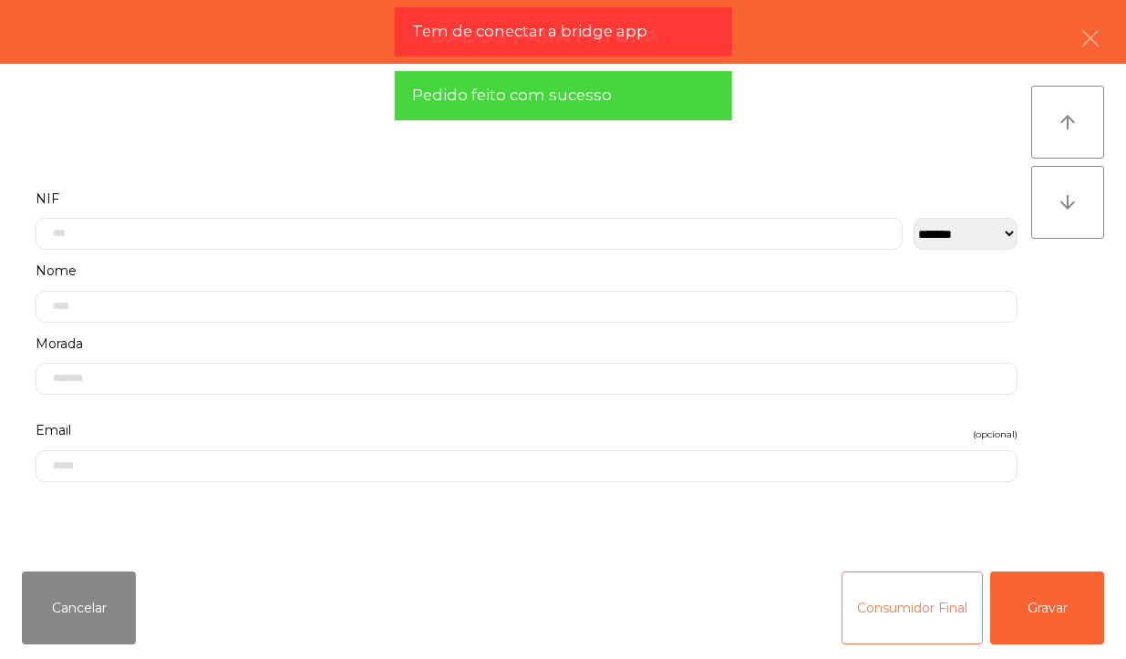
click at [895, 586] on button "Consumidor Final" at bounding box center [911, 607] width 141 height 73
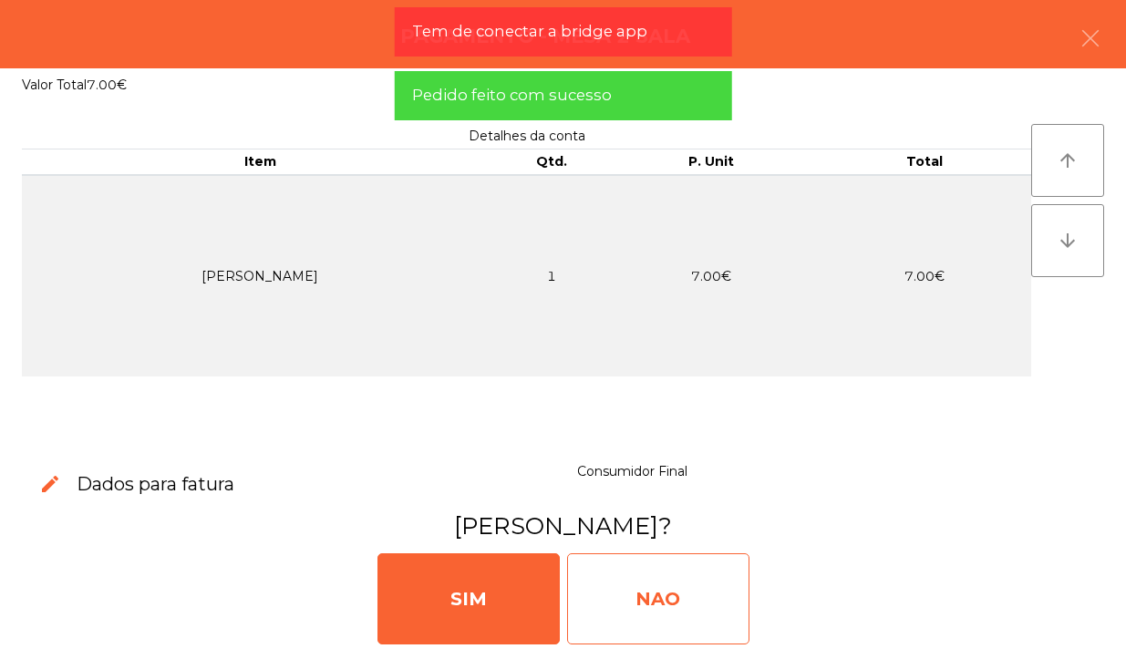
click at [653, 621] on div "NAO" at bounding box center [658, 598] width 182 height 91
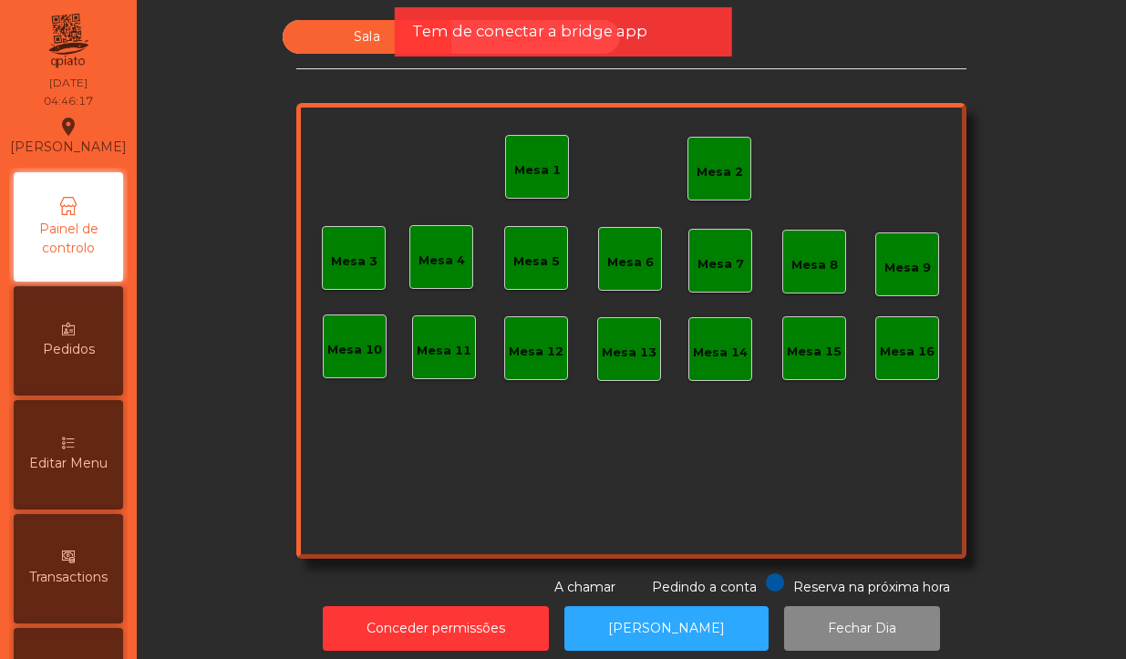
click at [709, 163] on div "Mesa 2" at bounding box center [719, 172] width 46 height 18
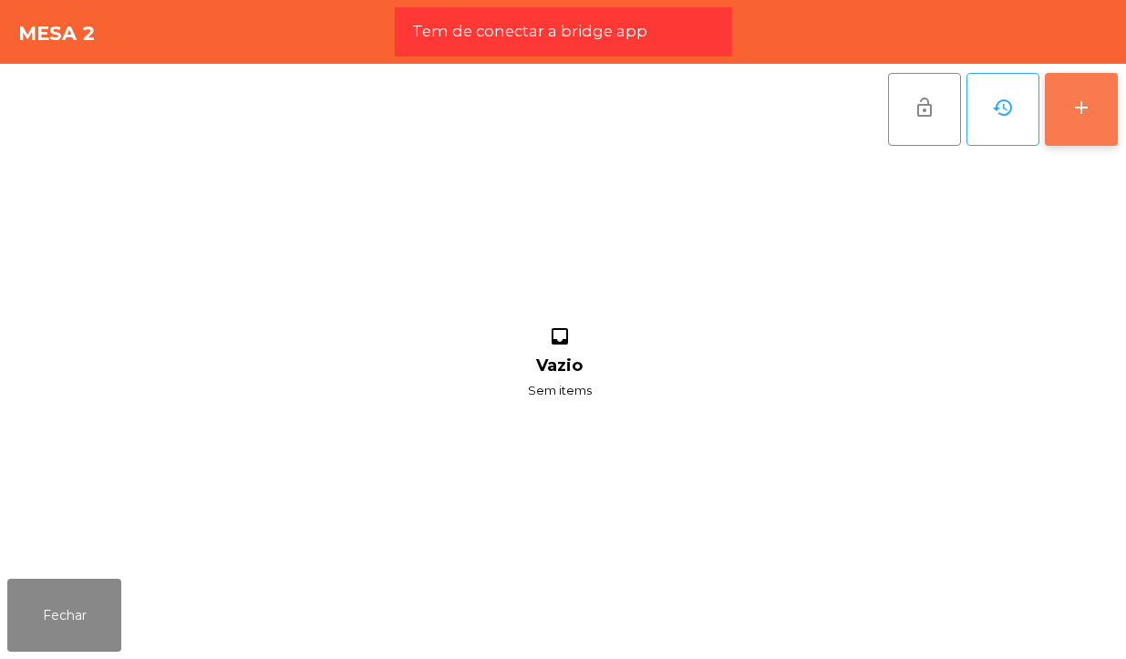
click at [1105, 115] on button "add" at bounding box center [1080, 109] width 73 height 73
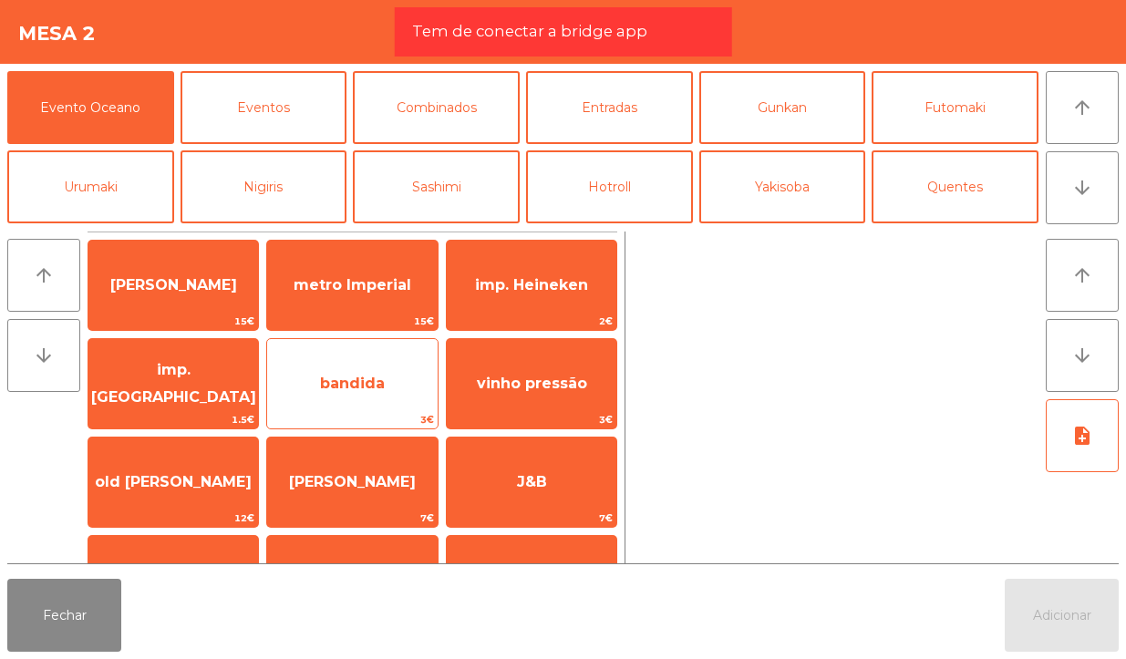
click at [376, 406] on span "bandida" at bounding box center [352, 383] width 170 height 49
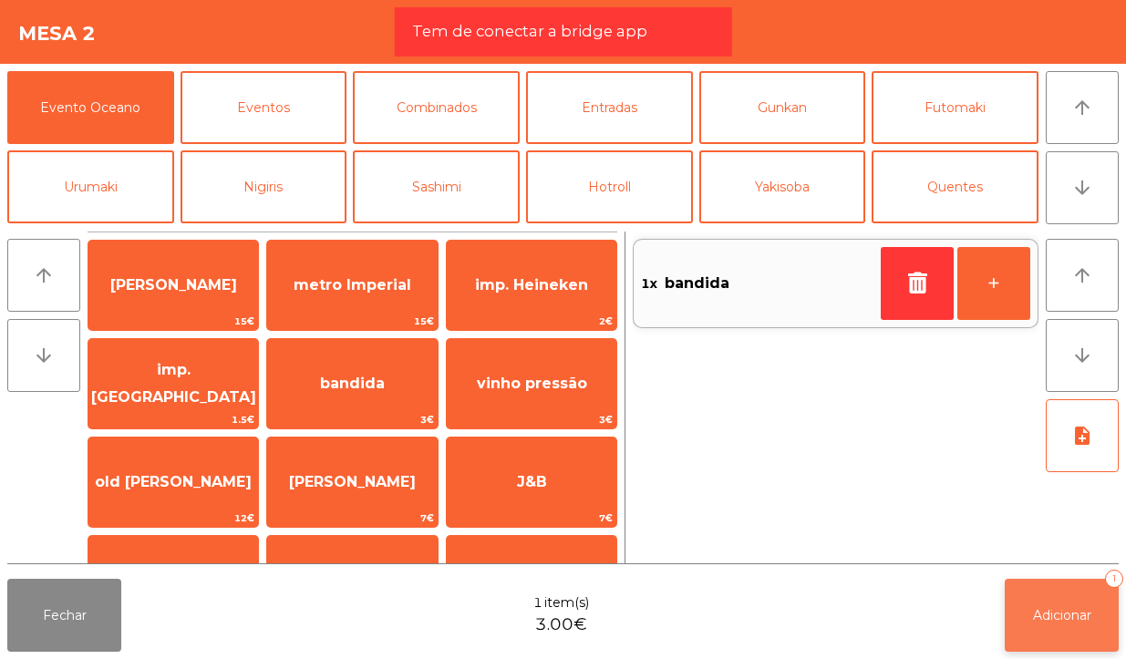
click at [1067, 592] on button "Adicionar 1" at bounding box center [1061, 615] width 114 height 73
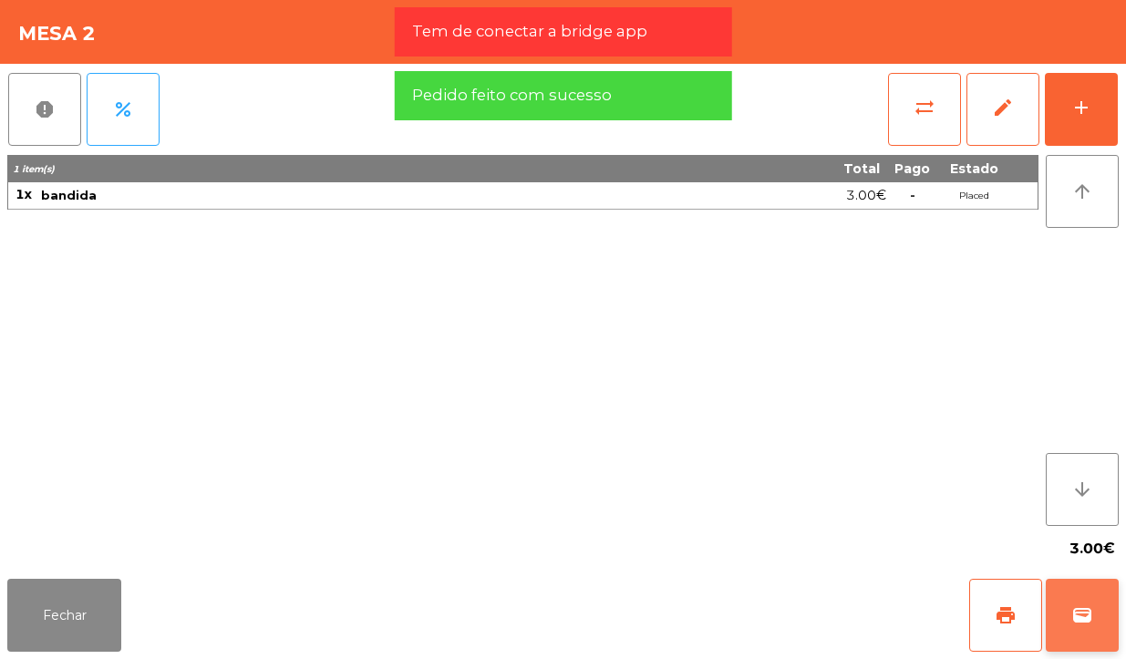
click at [1069, 616] on button "wallet" at bounding box center [1081, 615] width 73 height 73
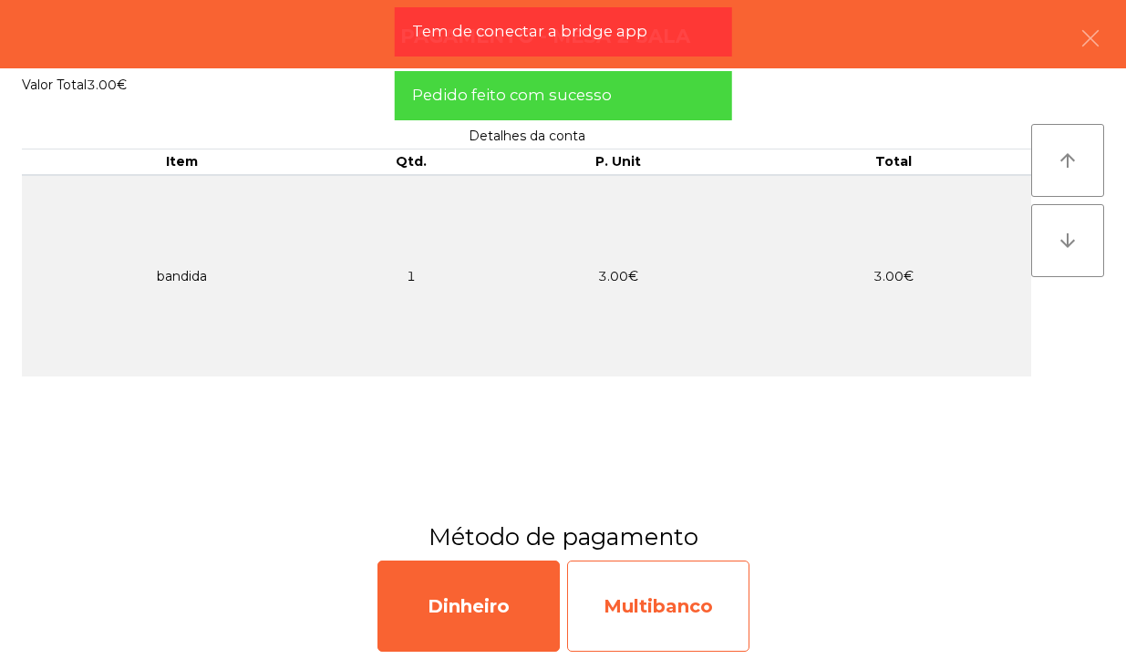
click at [725, 622] on div "Multibanco" at bounding box center [658, 605] width 182 height 91
select select "**"
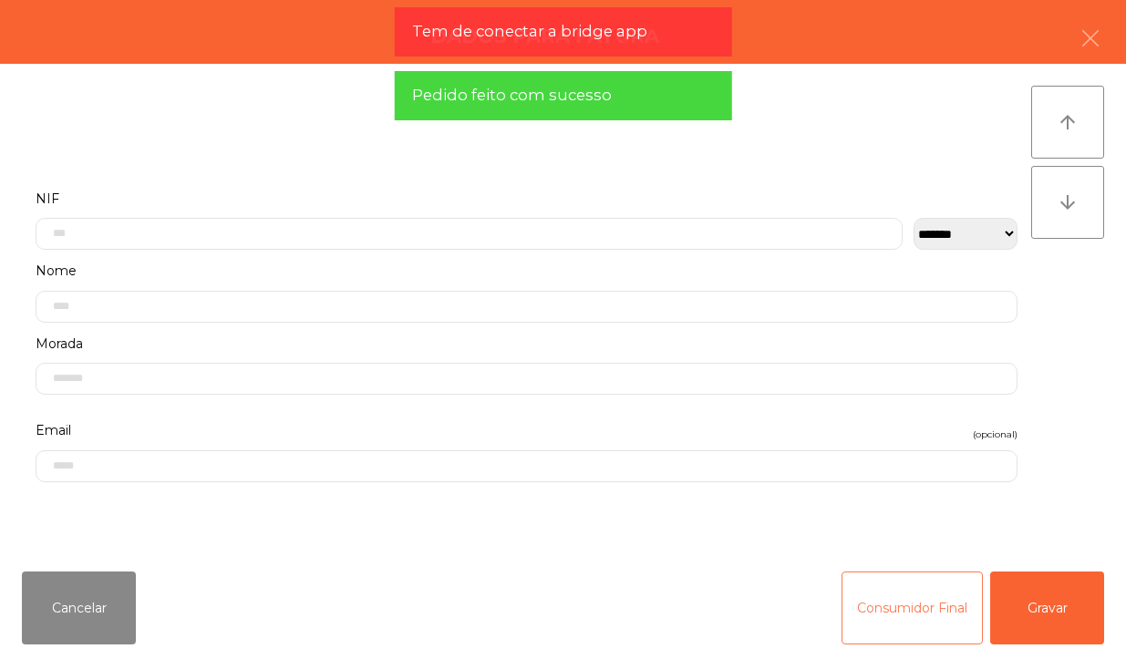
click at [907, 612] on button "Consumidor Final" at bounding box center [911, 607] width 141 height 73
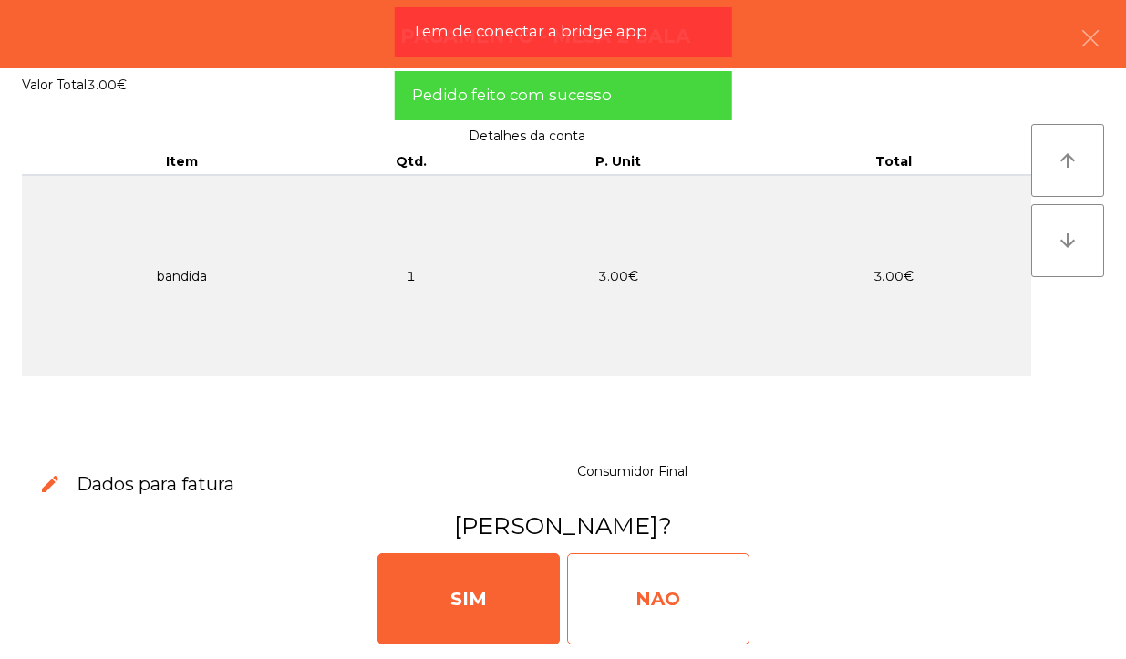
click at [694, 617] on div "NAO" at bounding box center [658, 598] width 182 height 91
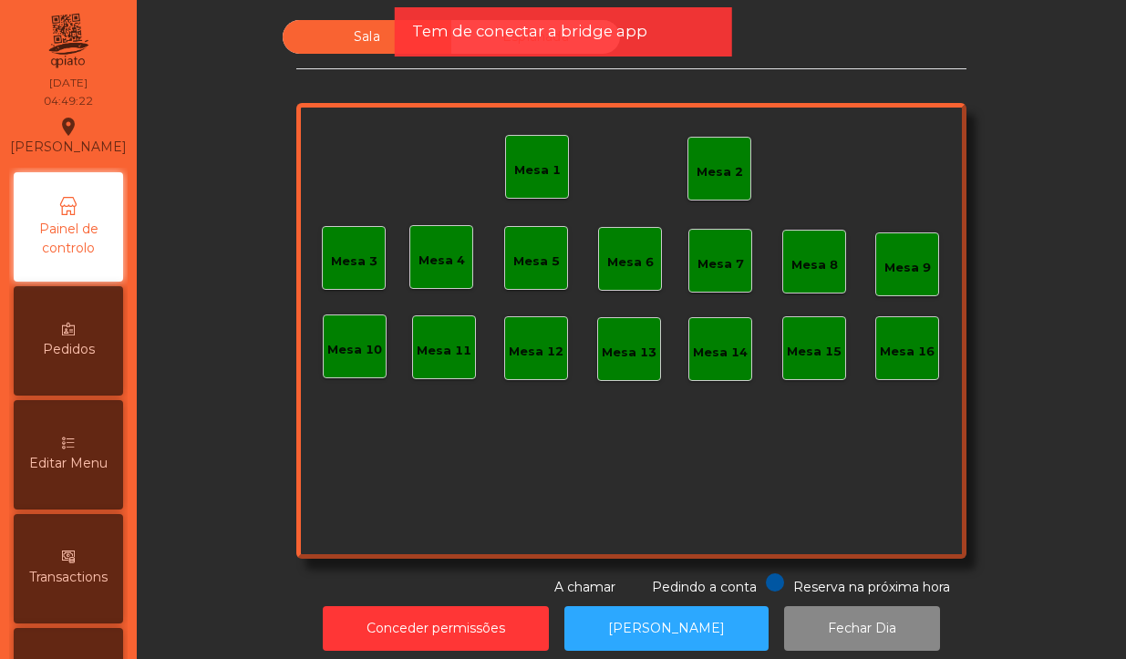
click at [696, 164] on div "Mesa 2" at bounding box center [719, 172] width 46 height 18
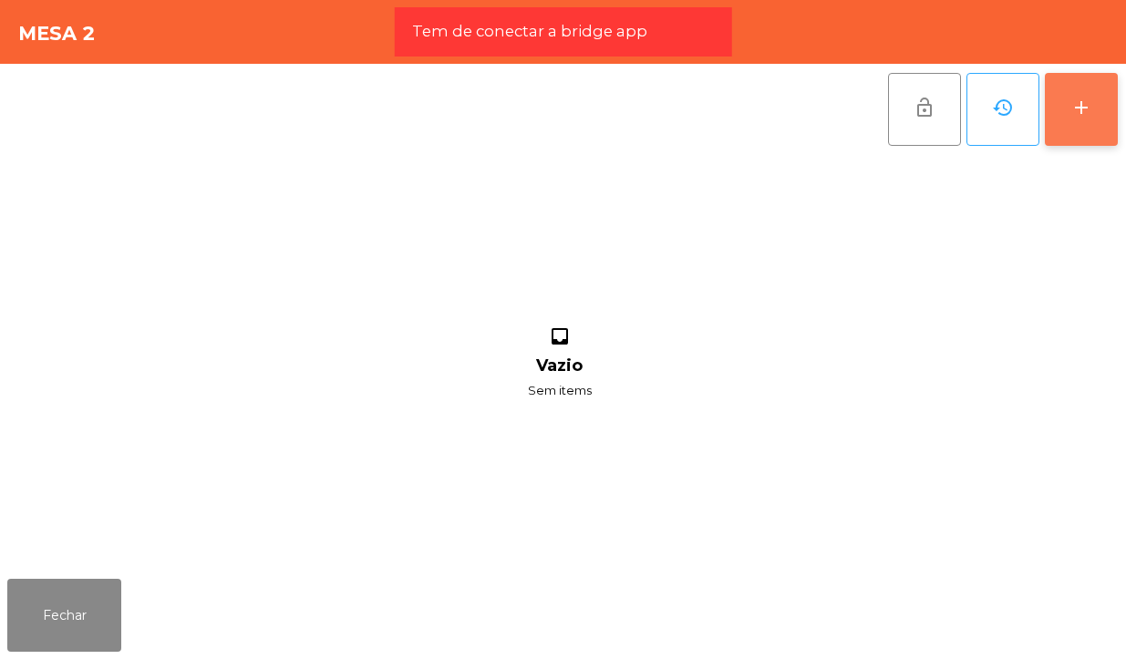
click at [1057, 118] on button "add" at bounding box center [1080, 109] width 73 height 73
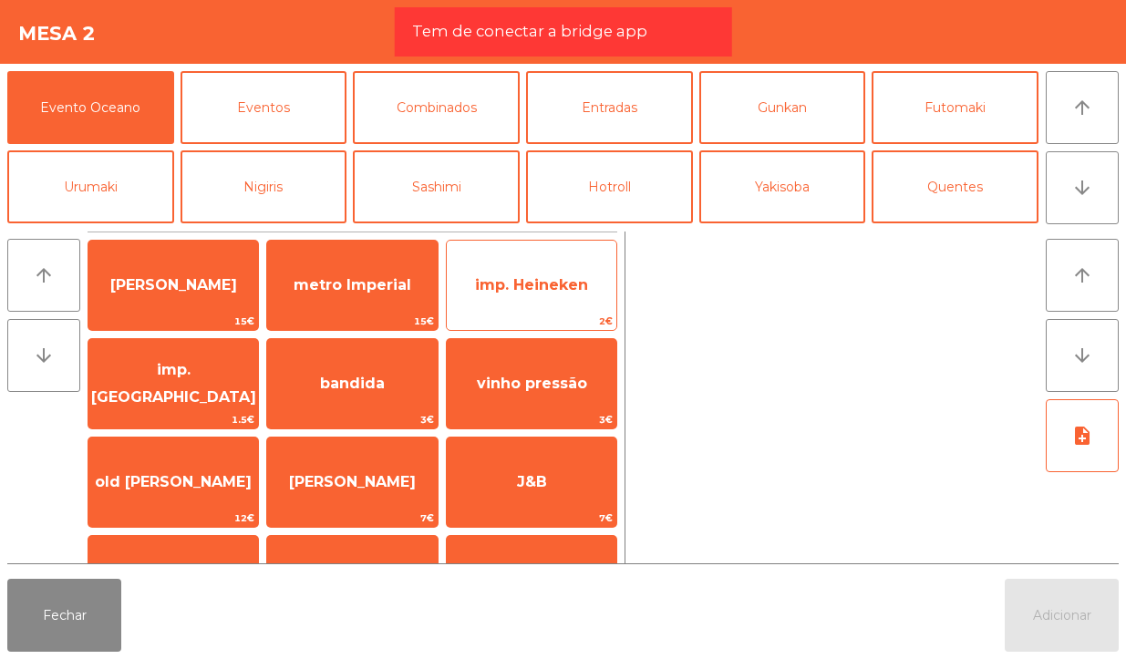
click at [563, 322] on span "2€" at bounding box center [532, 321] width 170 height 17
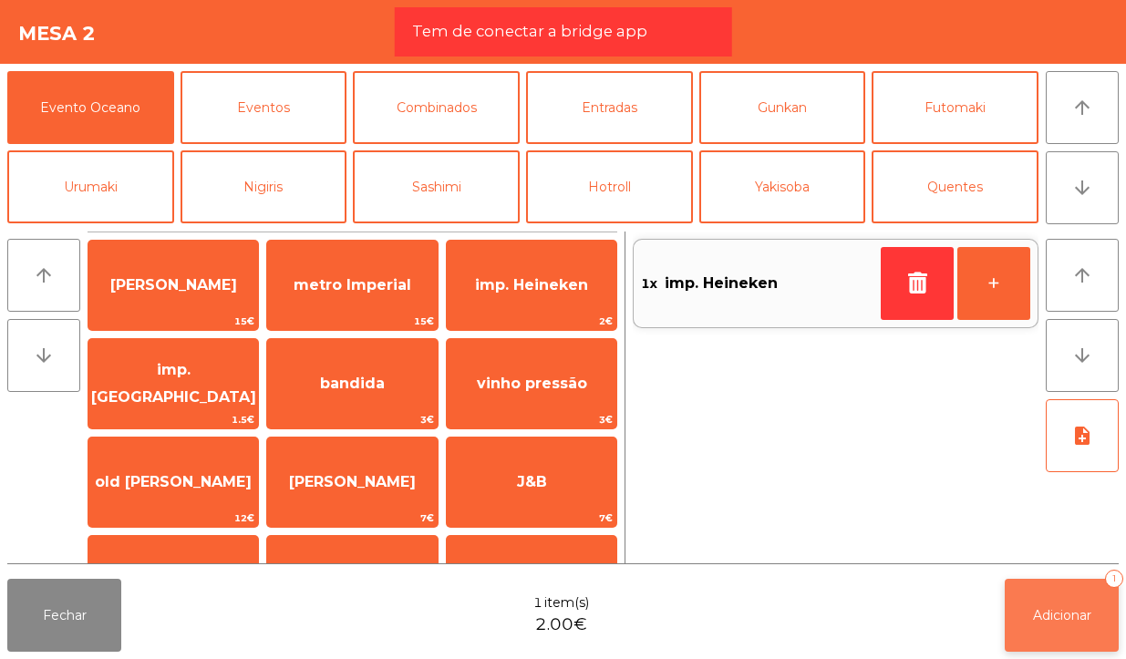
click at [1036, 626] on button "Adicionar 1" at bounding box center [1061, 615] width 114 height 73
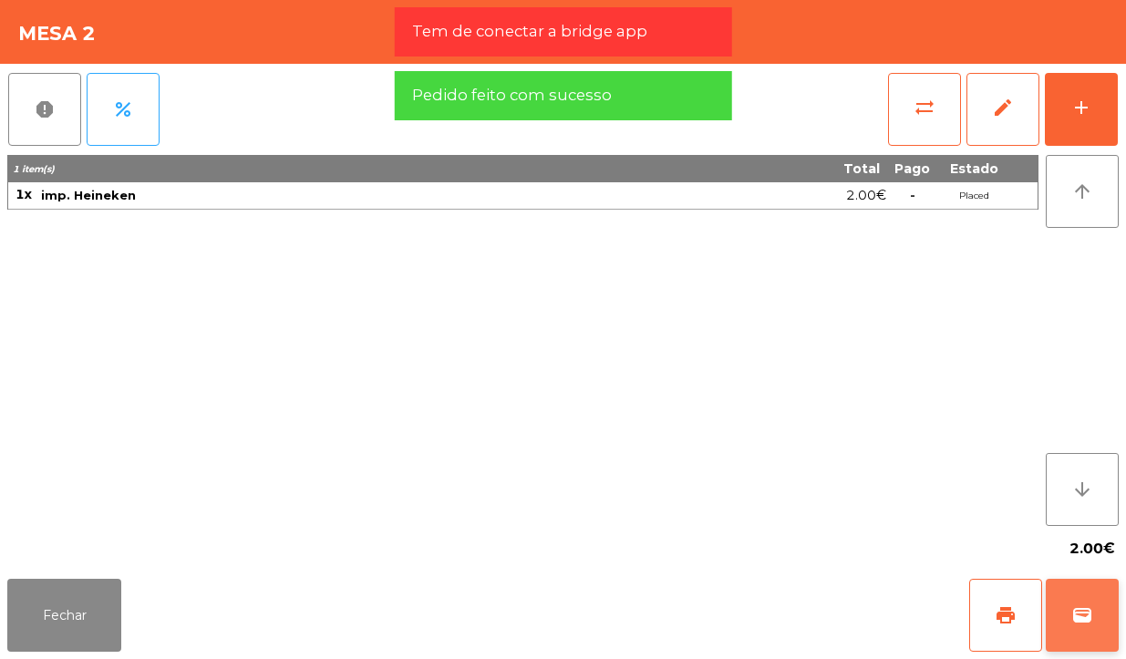
click at [1091, 622] on span "wallet" at bounding box center [1082, 615] width 22 height 22
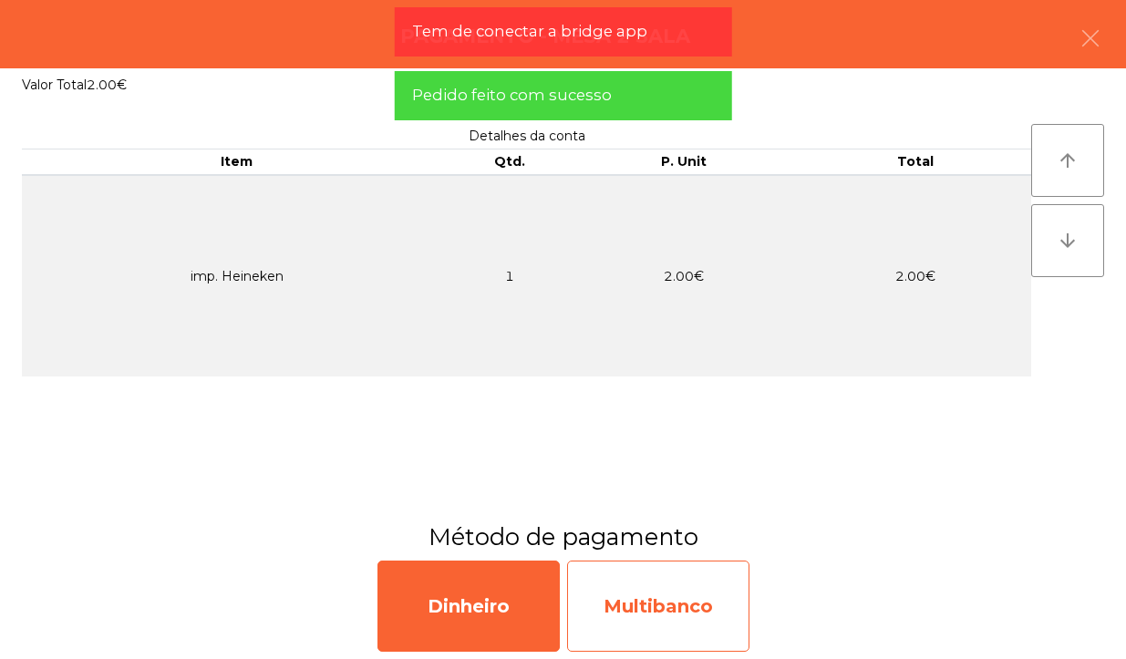
click at [735, 615] on div "Multibanco" at bounding box center [658, 605] width 182 height 91
select select "**"
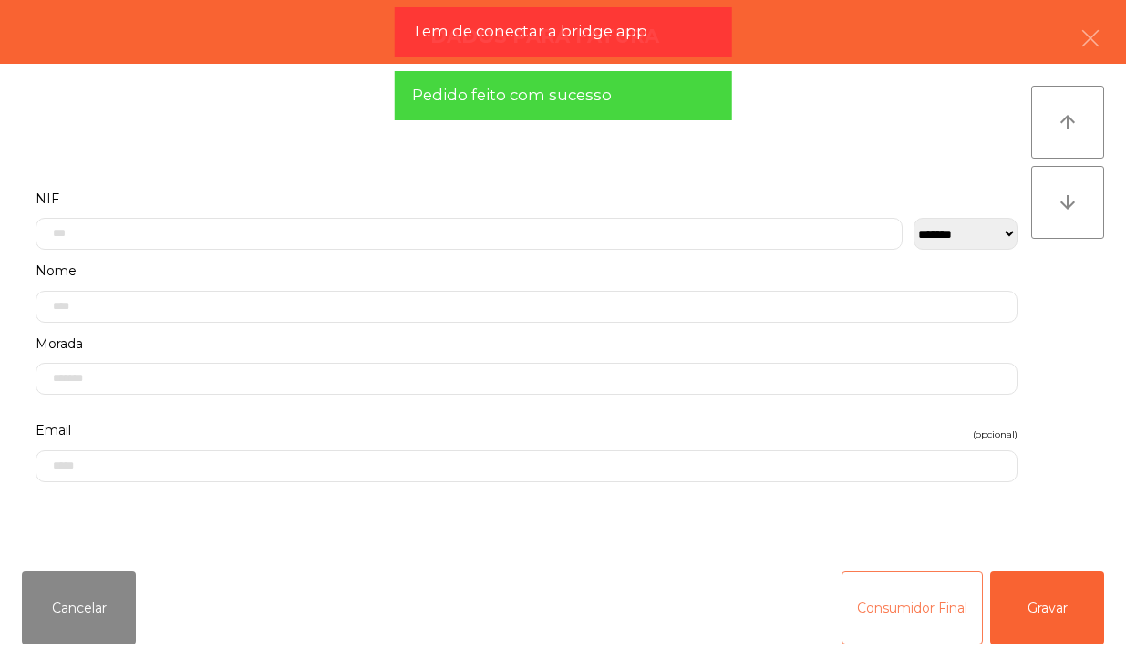
click at [908, 624] on button "Consumidor Final" at bounding box center [911, 607] width 141 height 73
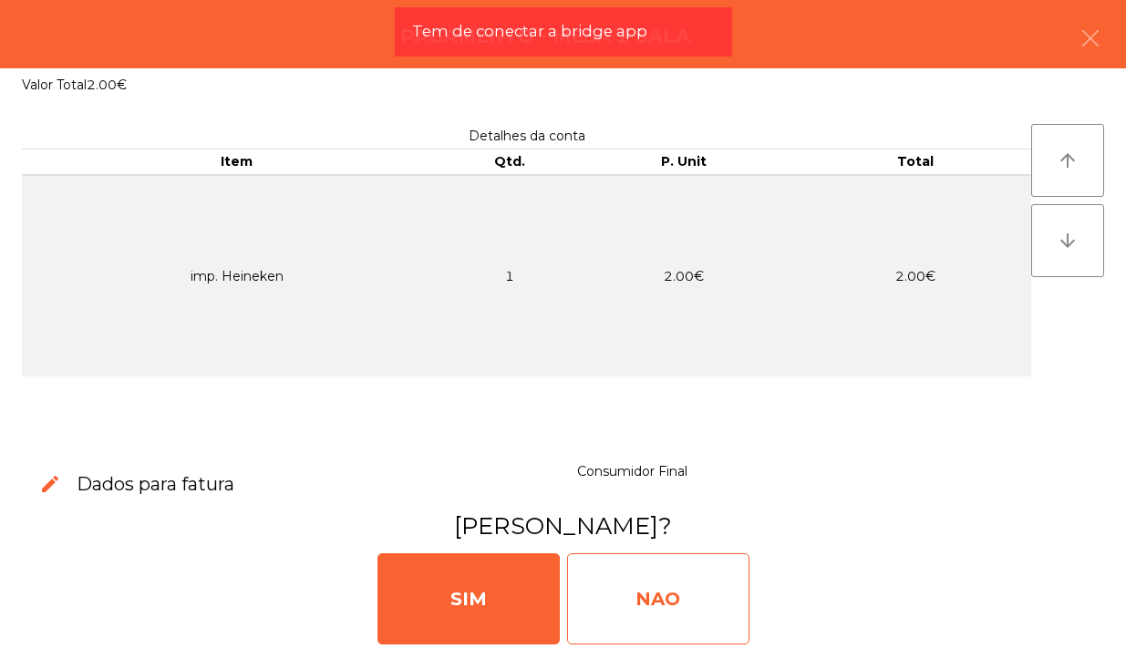
click at [717, 590] on div "NAO" at bounding box center [658, 598] width 182 height 91
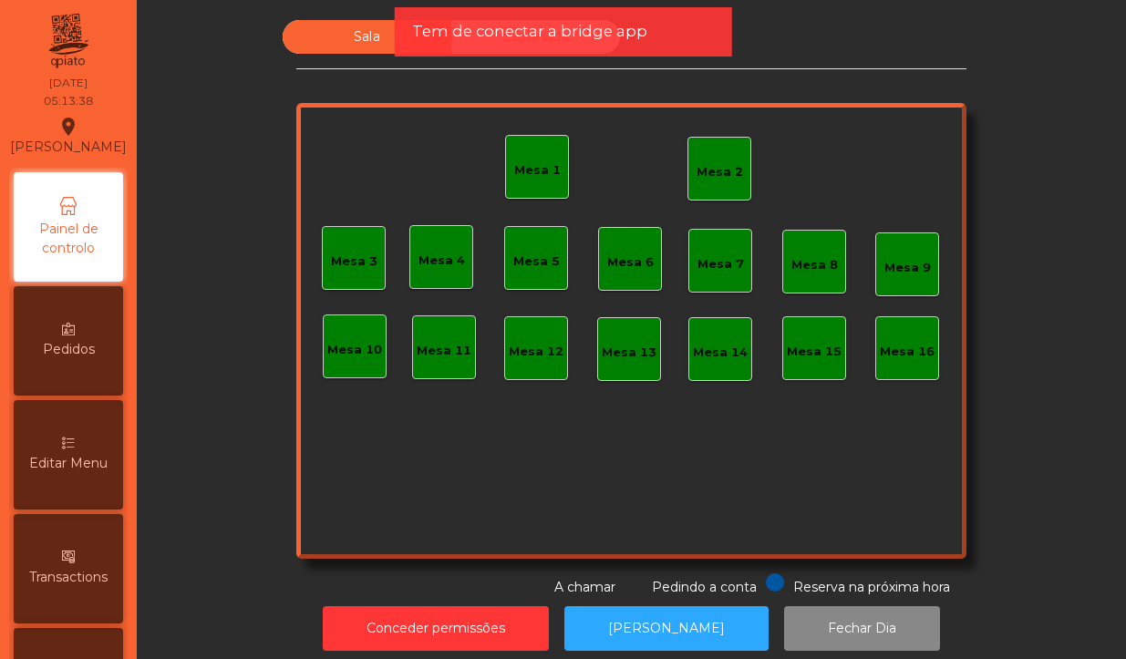
click at [696, 176] on div "Mesa 2" at bounding box center [719, 172] width 46 height 18
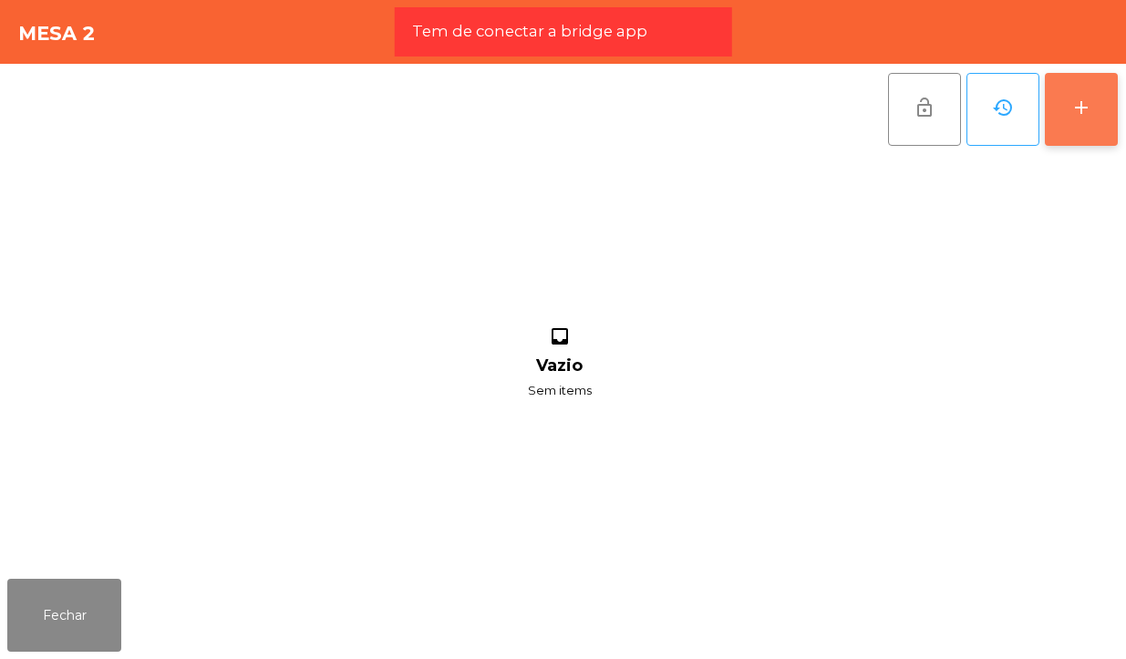
click at [1089, 114] on div "add" at bounding box center [1081, 108] width 22 height 22
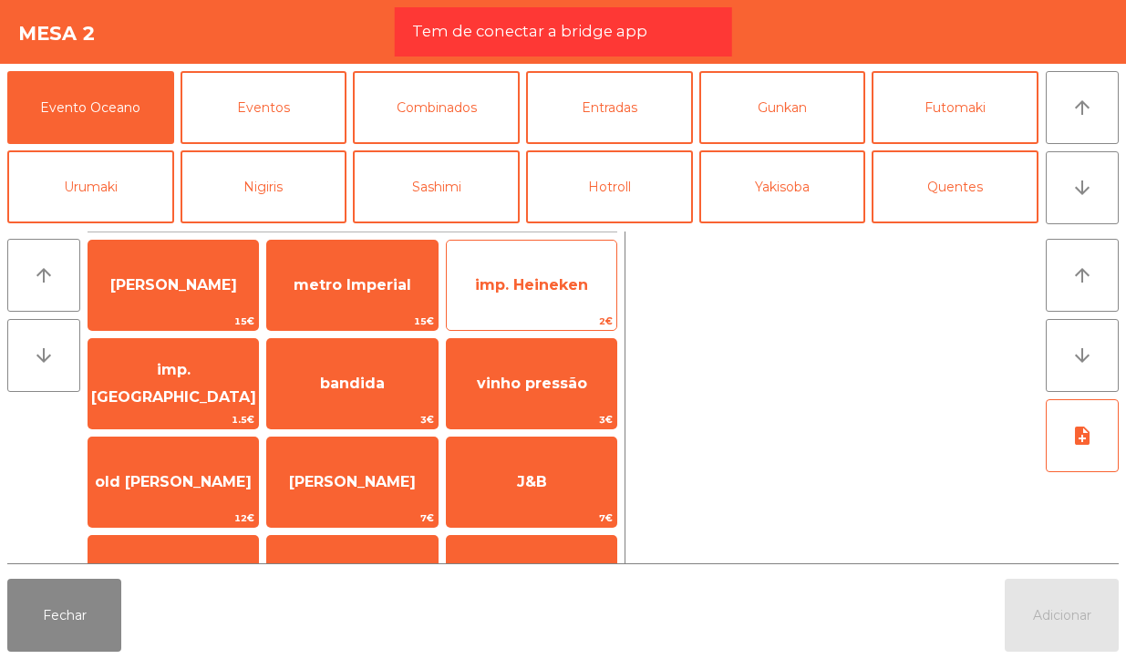
click at [531, 278] on span "imp. Heineken" at bounding box center [531, 284] width 113 height 17
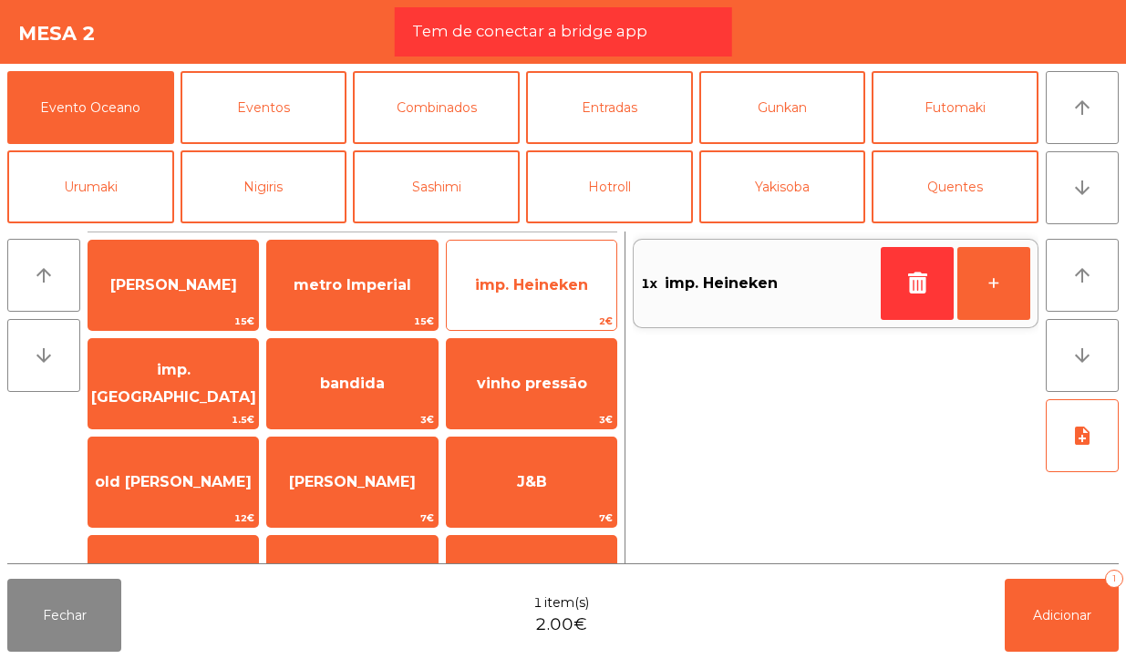
click at [529, 288] on span "imp. Heineken" at bounding box center [531, 284] width 113 height 17
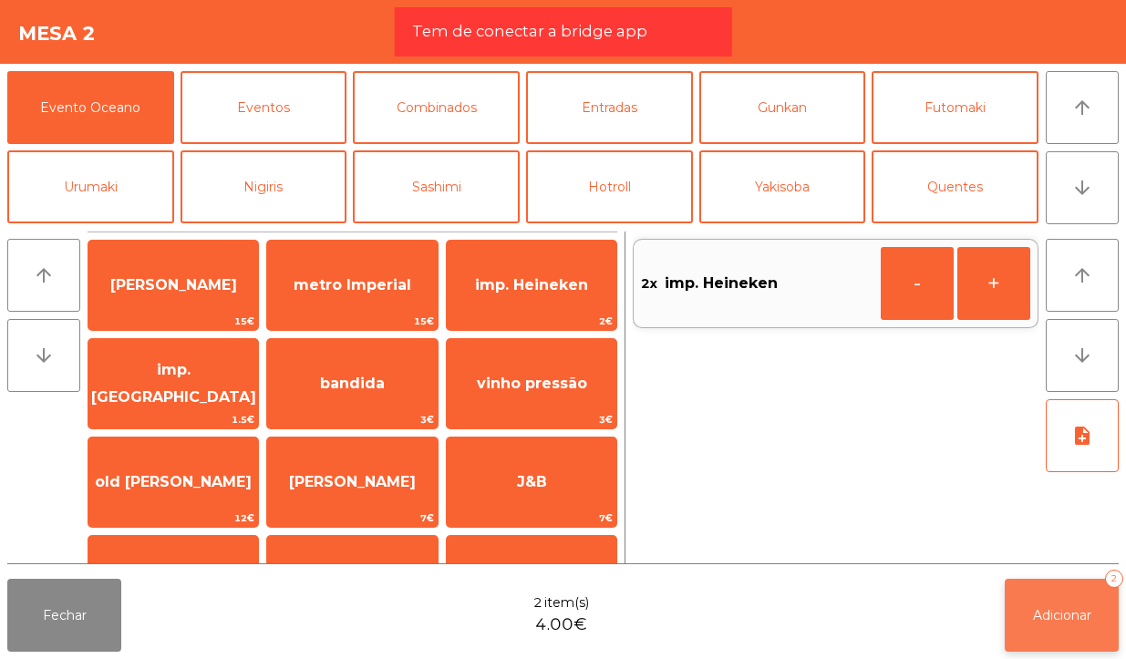
click at [1080, 625] on button "Adicionar 2" at bounding box center [1061, 615] width 114 height 73
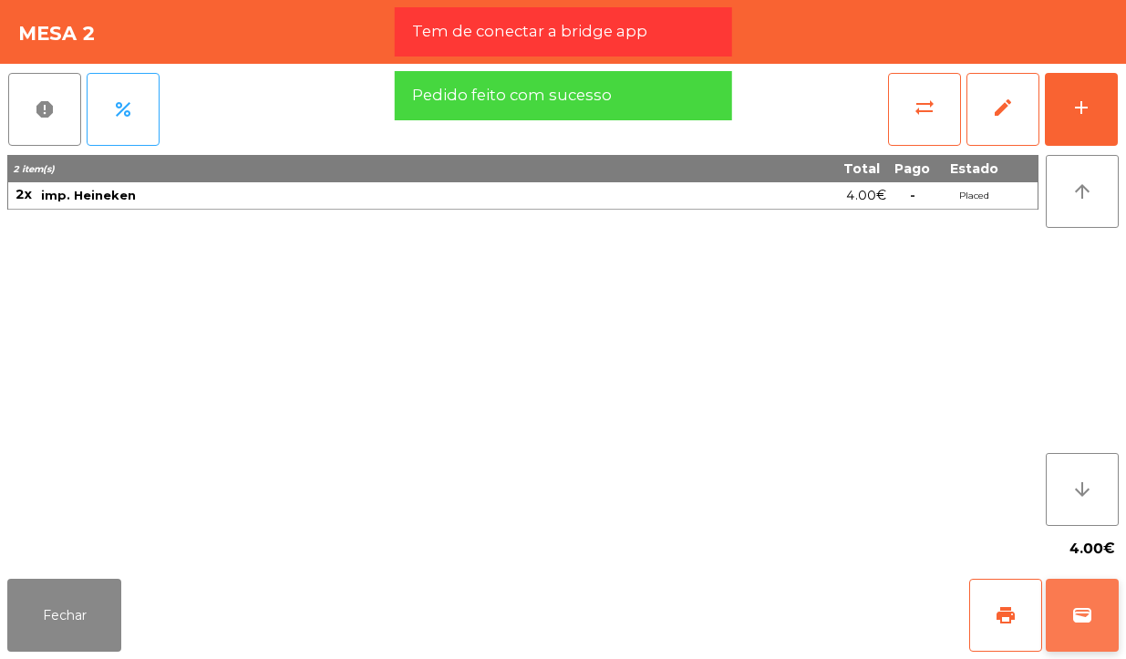
click at [1054, 622] on button "wallet" at bounding box center [1081, 615] width 73 height 73
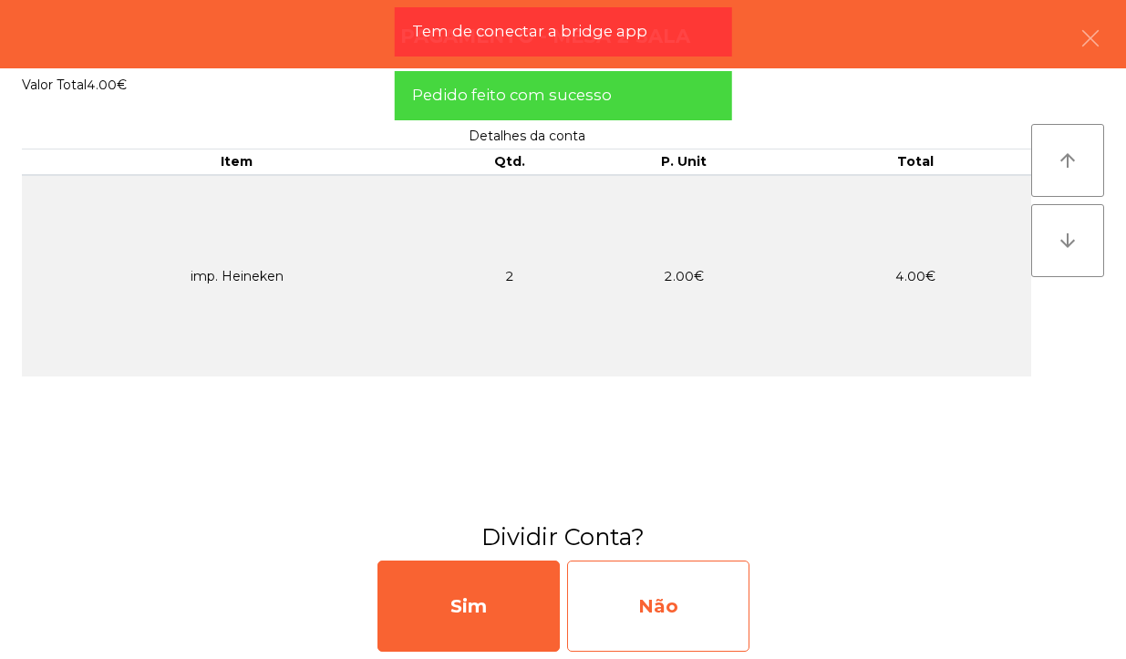
click at [698, 611] on div "Não" at bounding box center [658, 605] width 182 height 91
click at [716, 601] on div "Multibanco" at bounding box center [658, 605] width 182 height 91
select select "**"
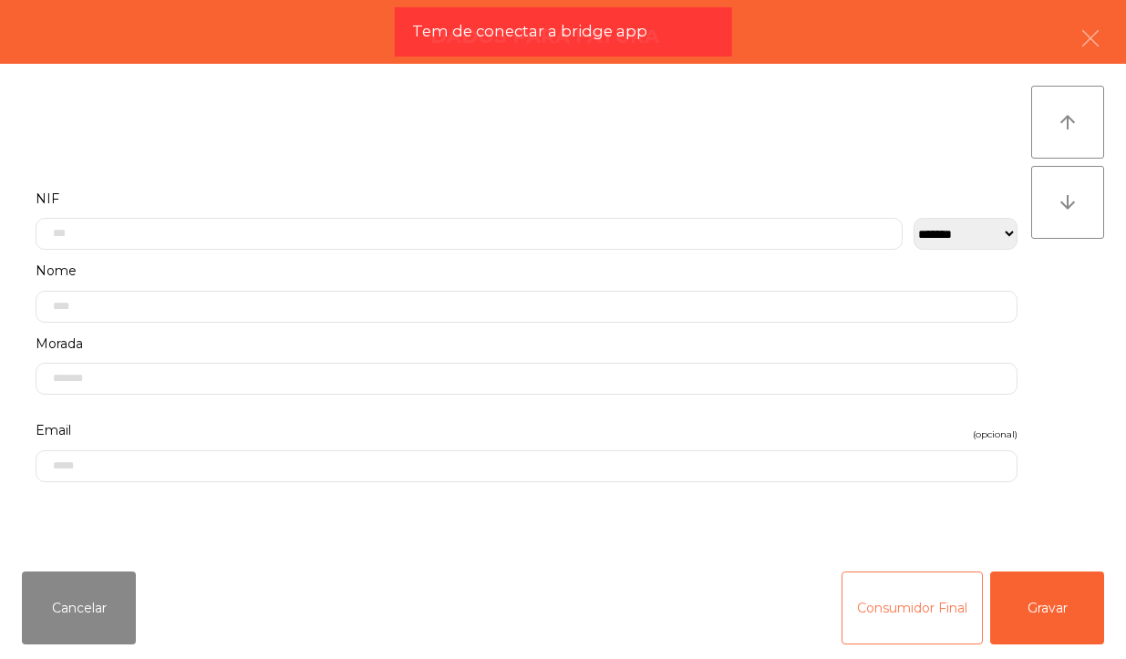
click at [886, 625] on button "Consumidor Final" at bounding box center [911, 607] width 141 height 73
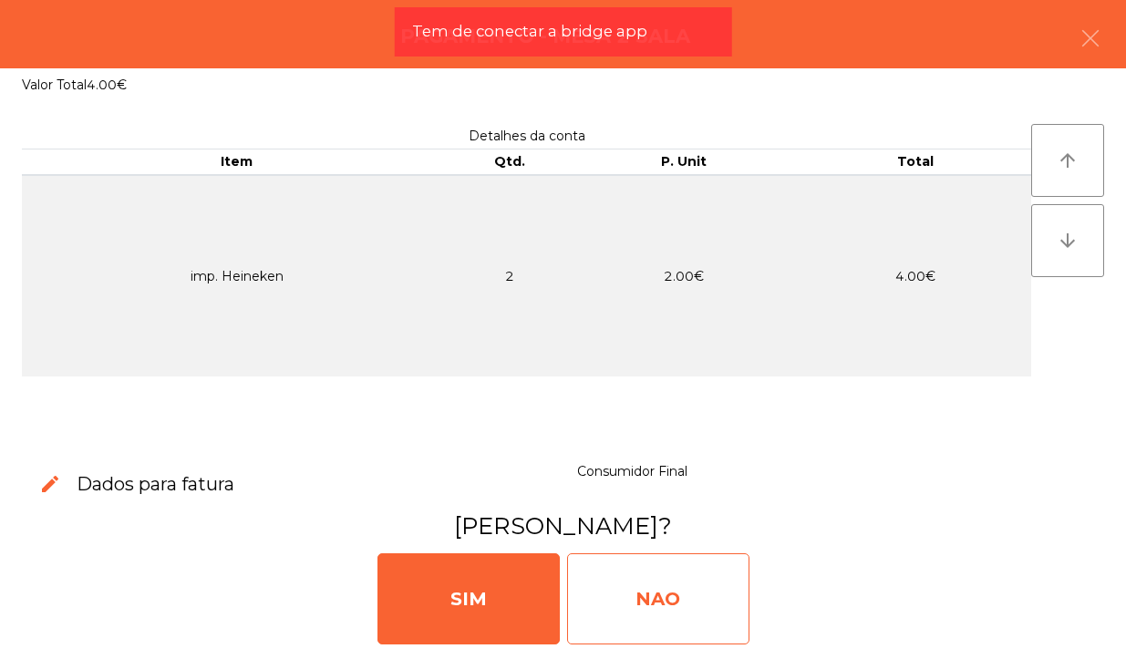
click at [704, 625] on div "NAO" at bounding box center [658, 598] width 182 height 91
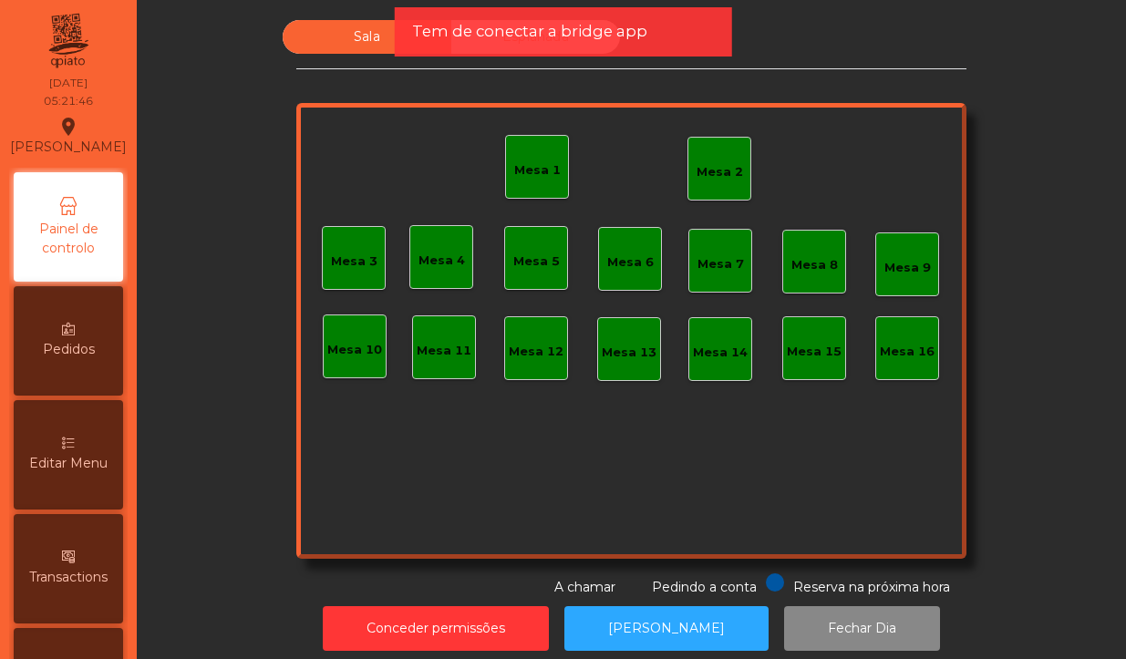
click at [713, 191] on div "Mesa 2" at bounding box center [719, 169] width 64 height 64
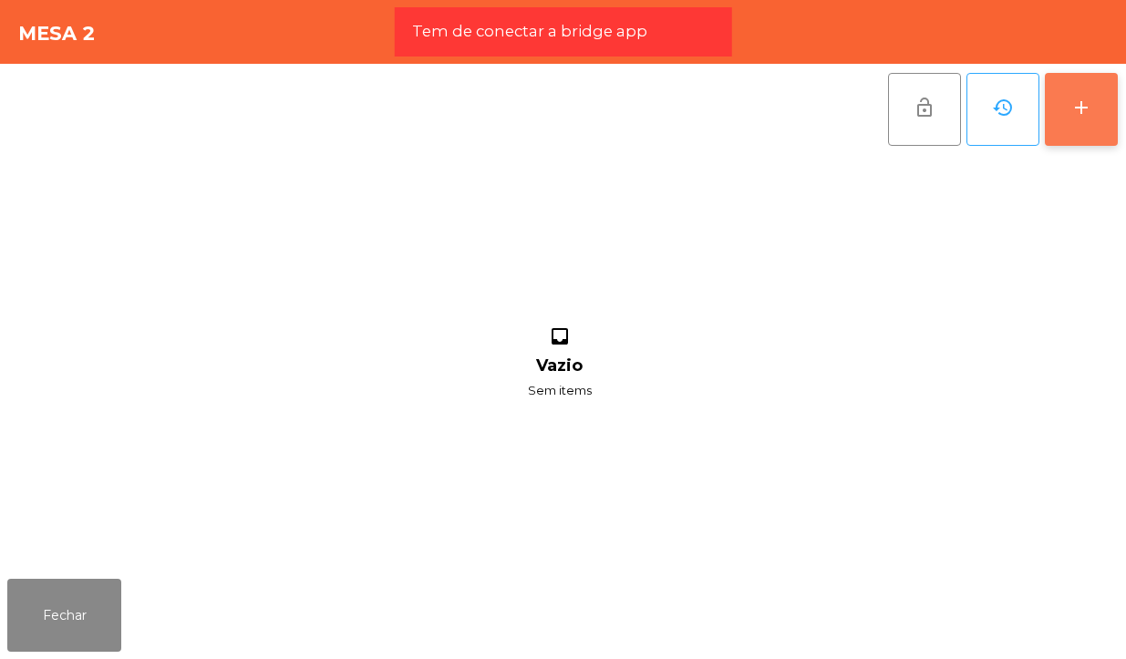
click at [1094, 108] on button "add" at bounding box center [1080, 109] width 73 height 73
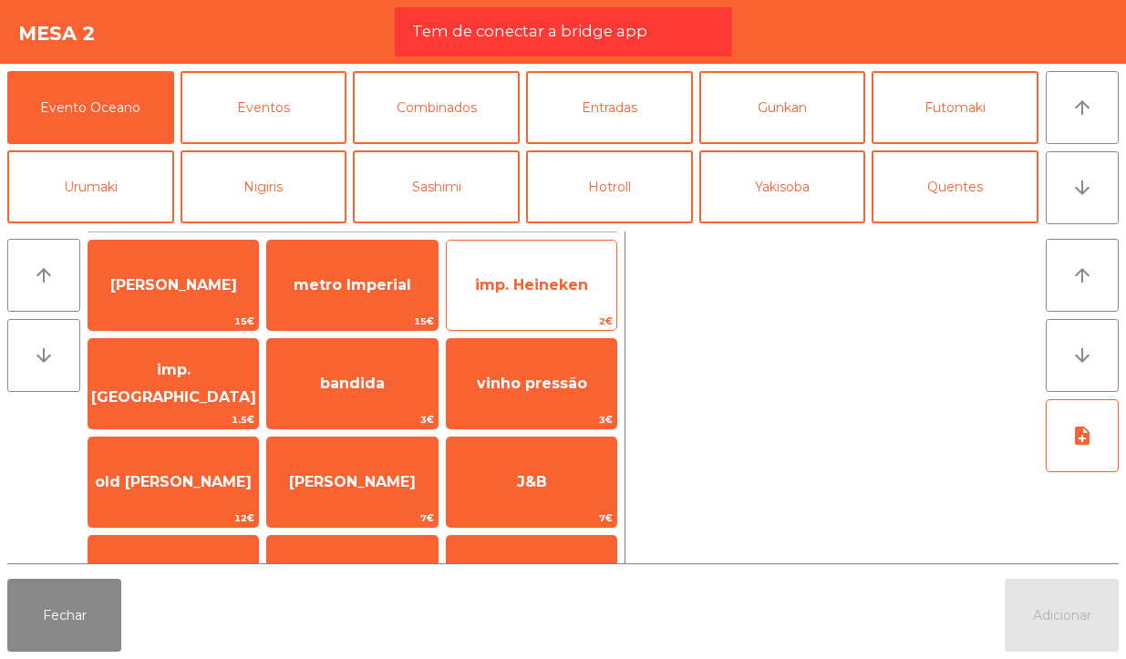
click at [531, 293] on span "imp. Heineken" at bounding box center [531, 284] width 113 height 17
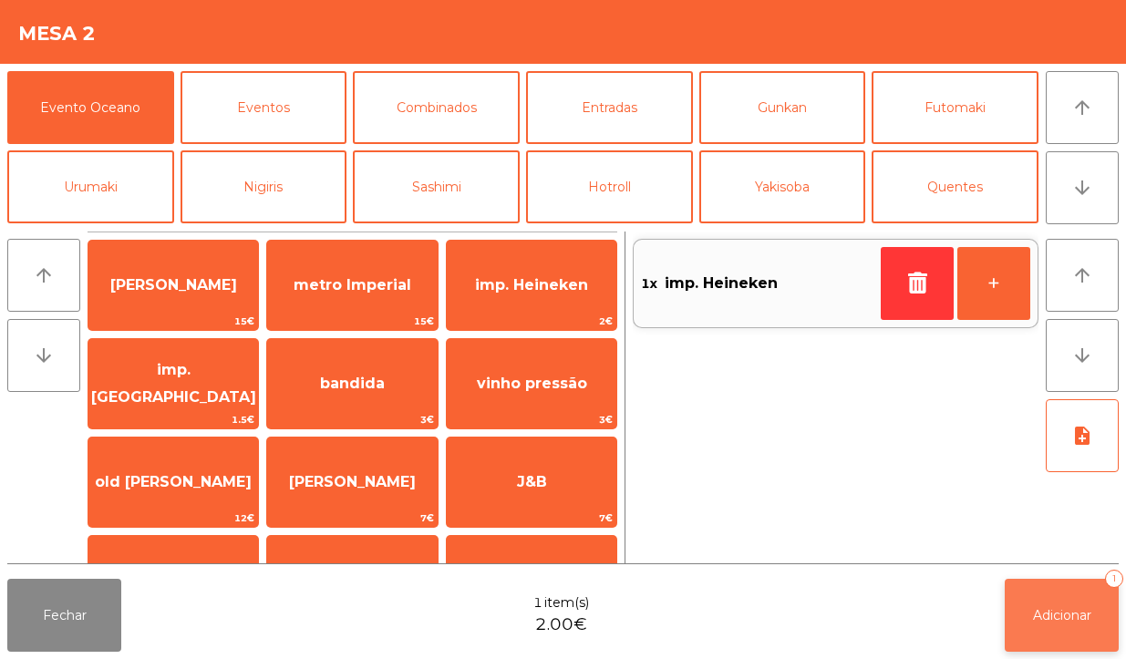
click at [1049, 595] on button "Adicionar 1" at bounding box center [1061, 615] width 114 height 73
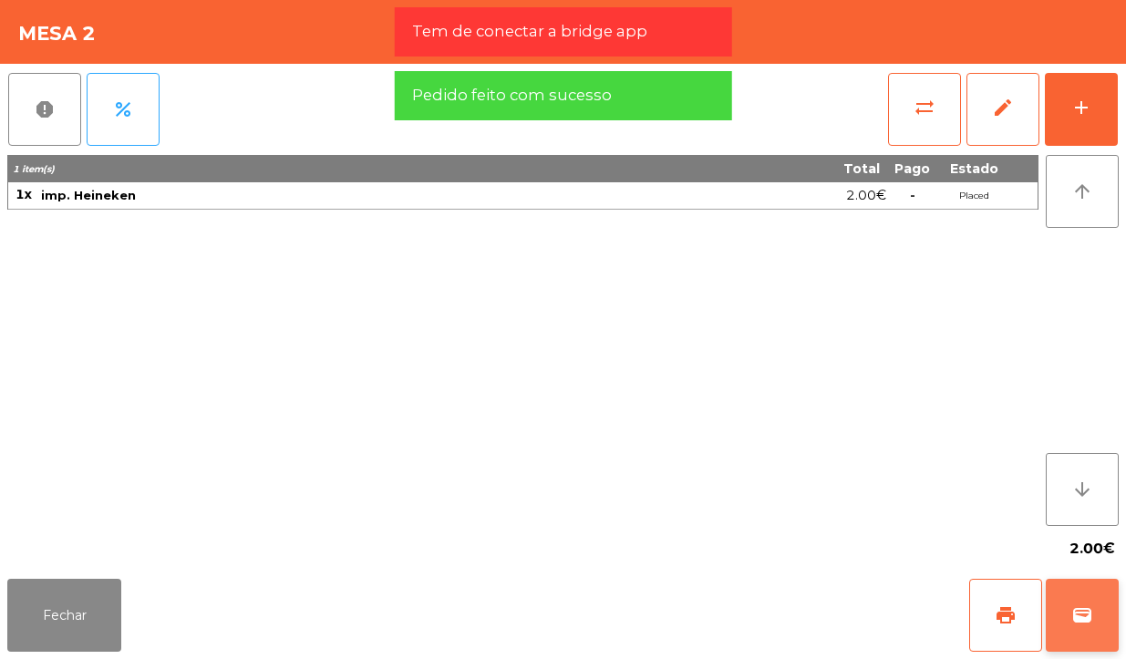
click at [1081, 624] on span "wallet" at bounding box center [1082, 615] width 22 height 22
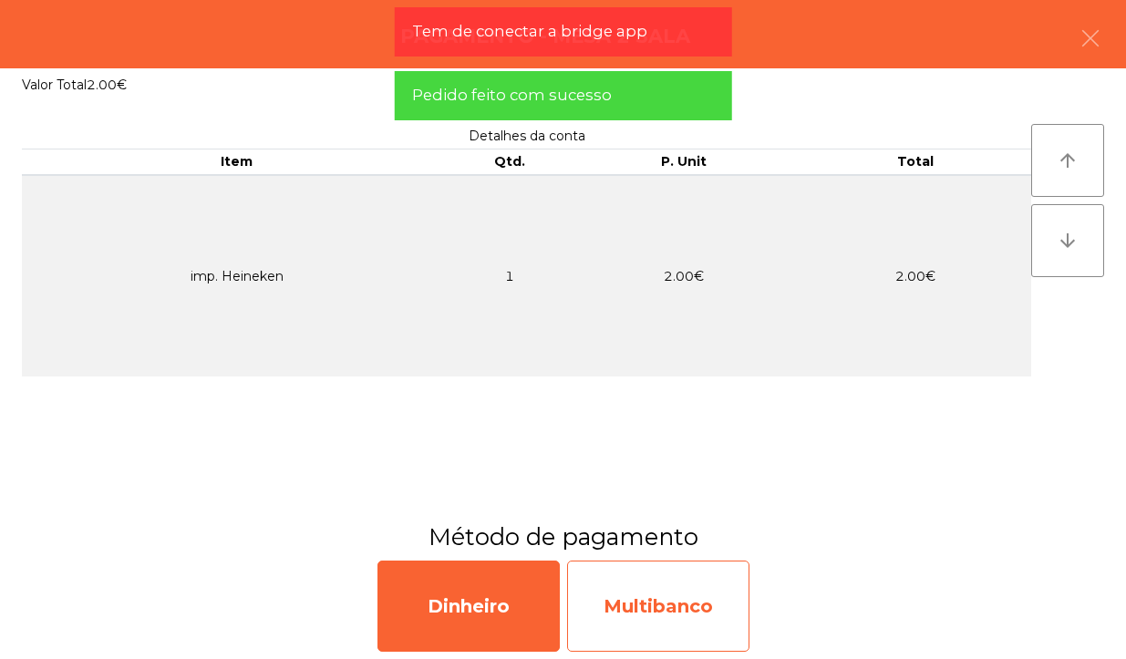
click at [707, 600] on div "Multibanco" at bounding box center [658, 605] width 182 height 91
select select "**"
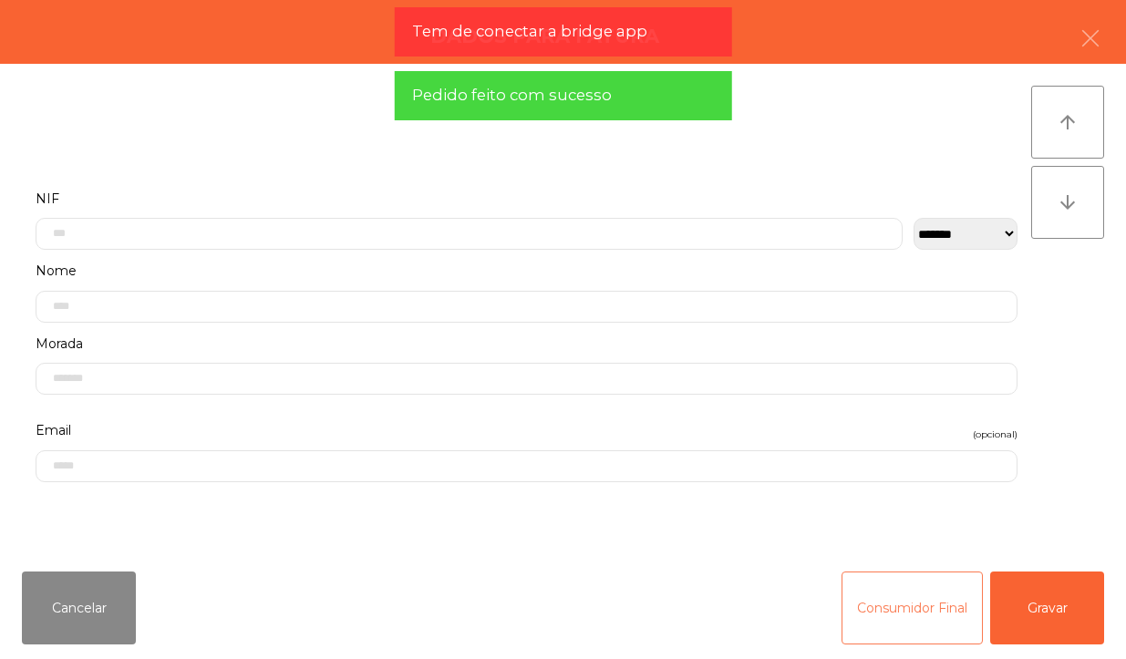
click at [891, 625] on button "Consumidor Final" at bounding box center [911, 607] width 141 height 73
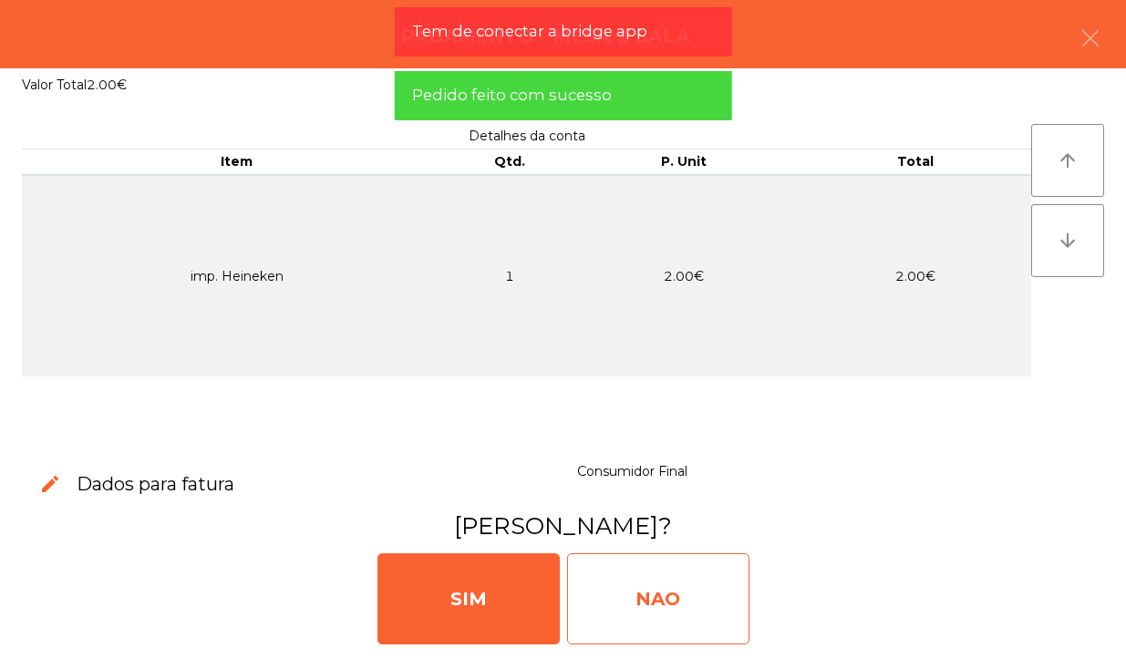
click at [674, 565] on div "NAO" at bounding box center [658, 598] width 182 height 91
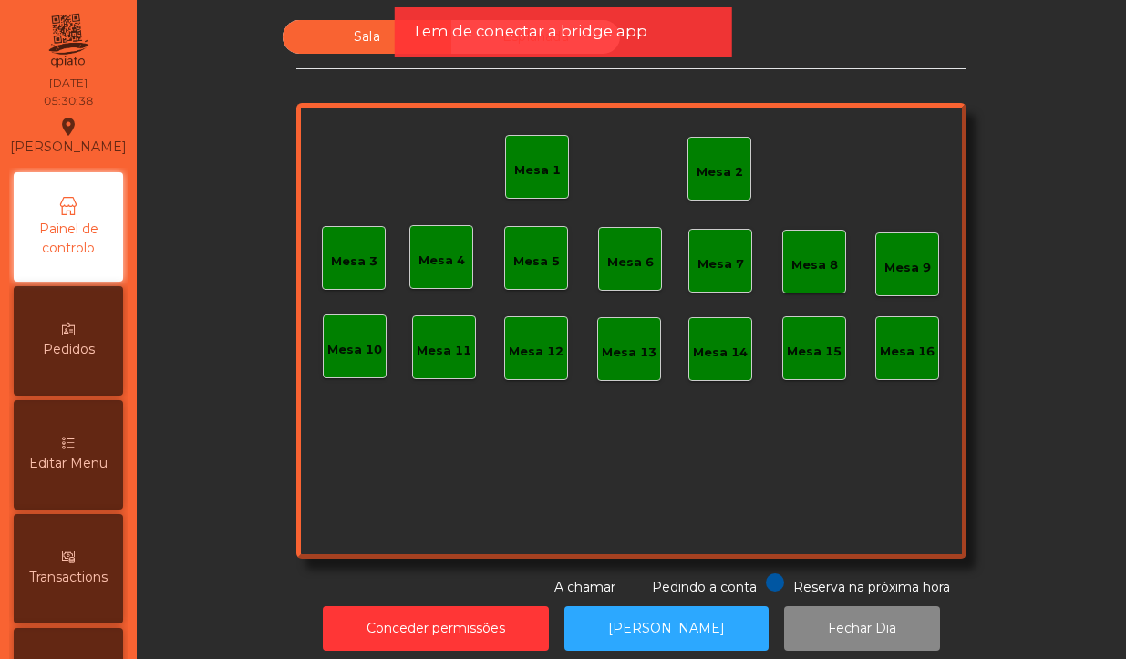
click at [699, 160] on div "Mesa 2" at bounding box center [719, 169] width 46 height 26
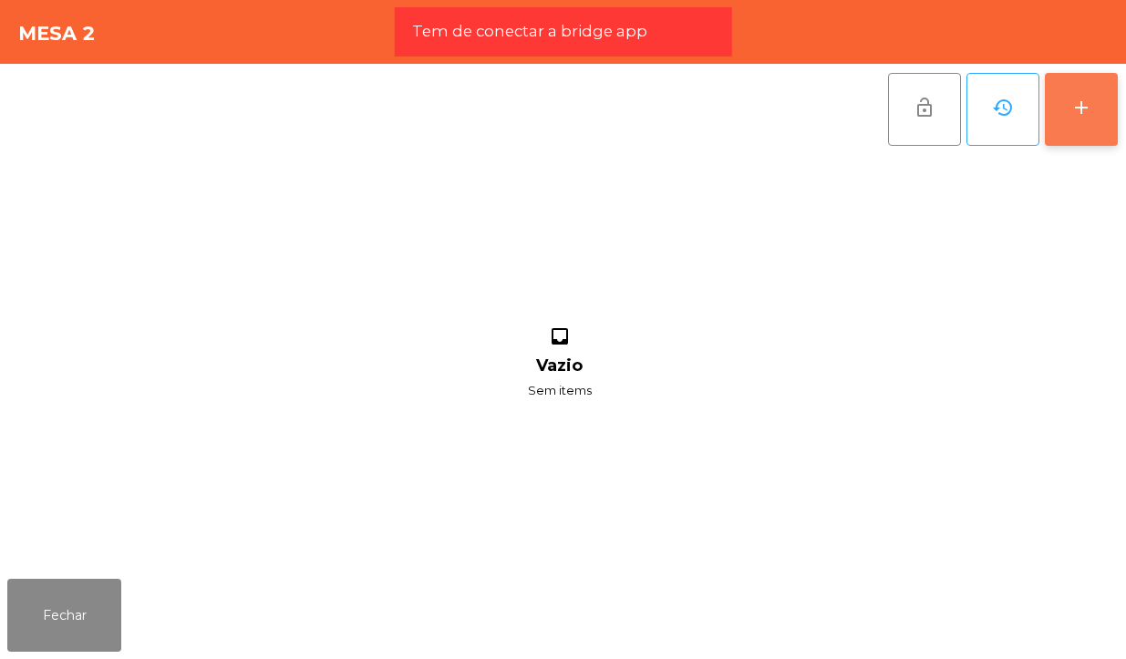
click at [1080, 101] on div "add" at bounding box center [1081, 108] width 22 height 22
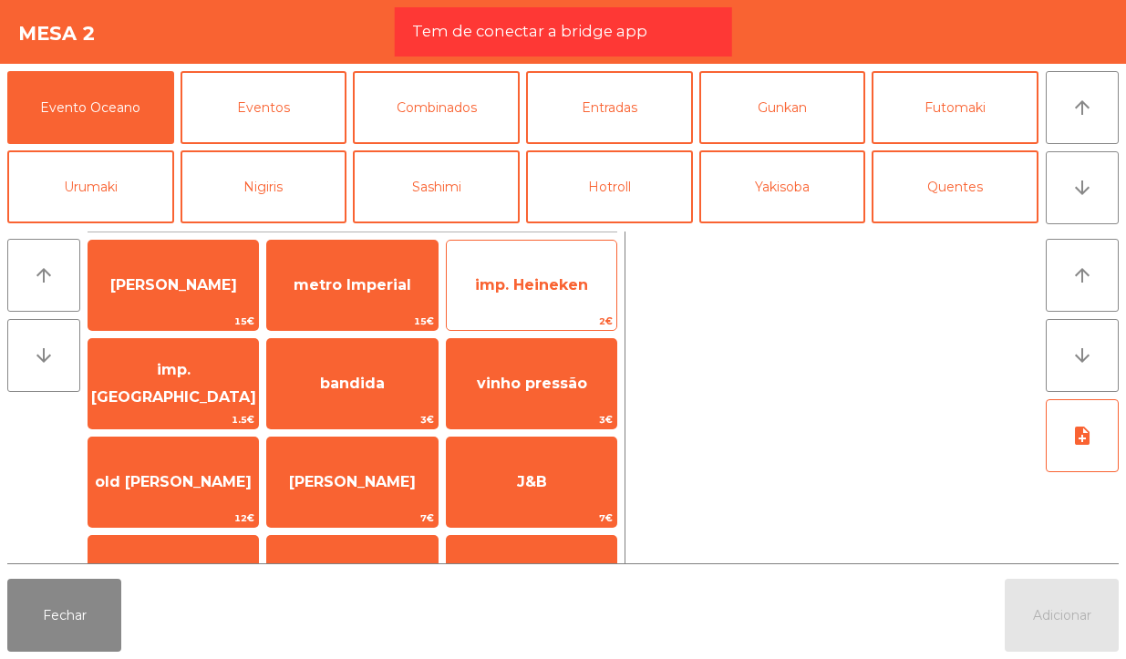
click at [543, 292] on span "imp. Heineken" at bounding box center [531, 284] width 113 height 17
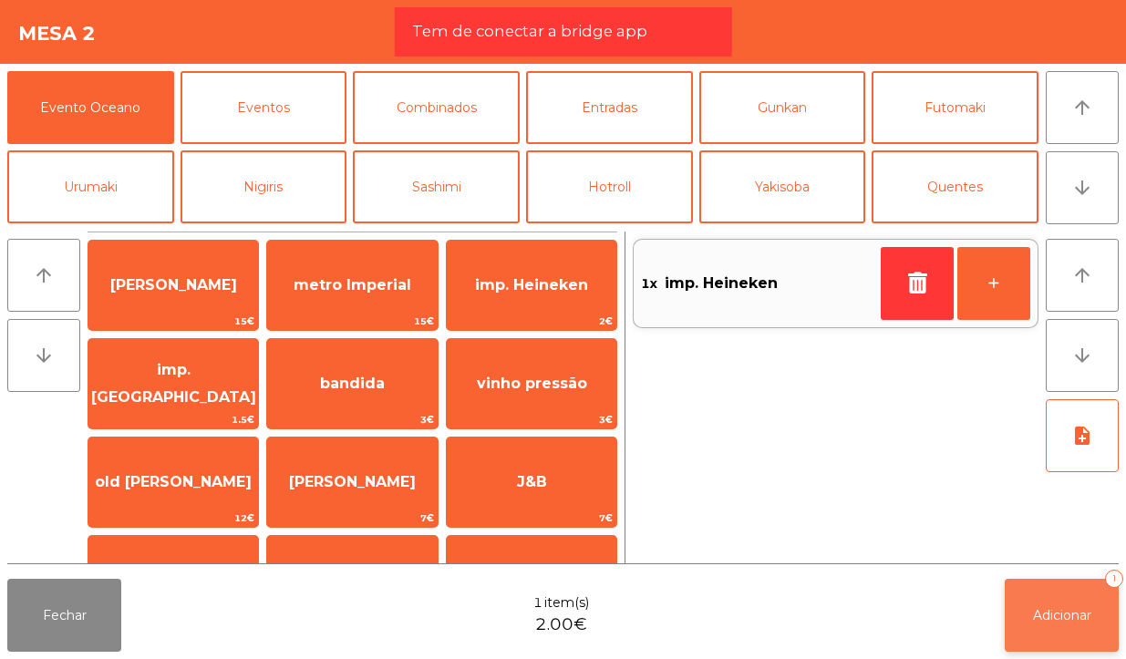
click at [1078, 611] on span "Adicionar" at bounding box center [1062, 615] width 58 height 16
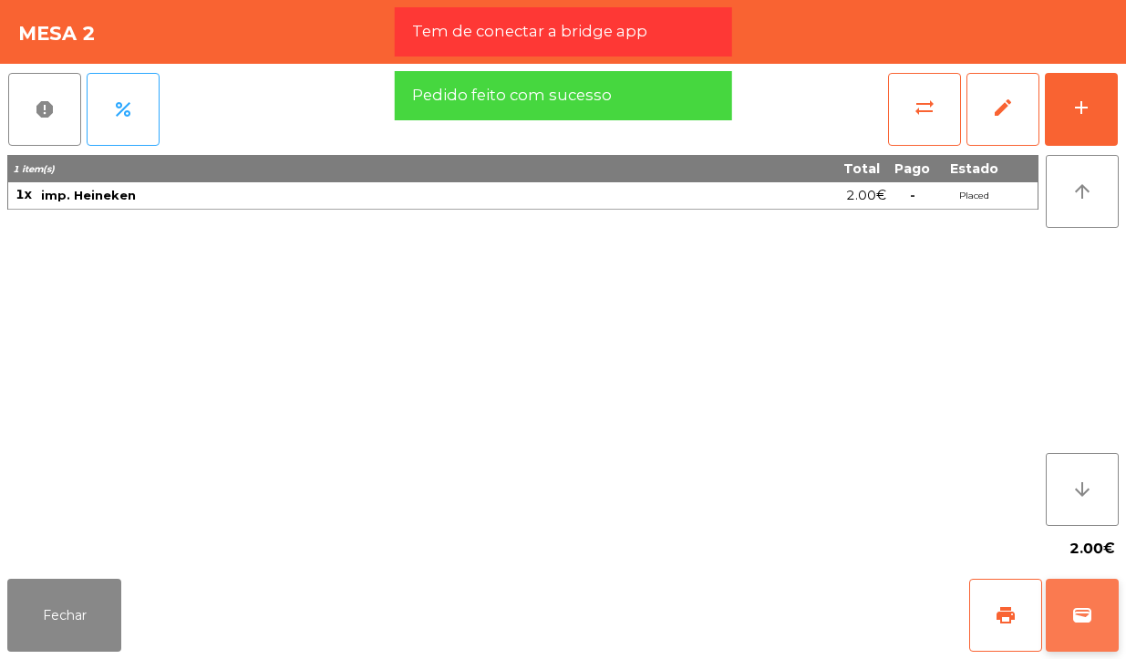
click at [1087, 622] on span "wallet" at bounding box center [1082, 615] width 22 height 22
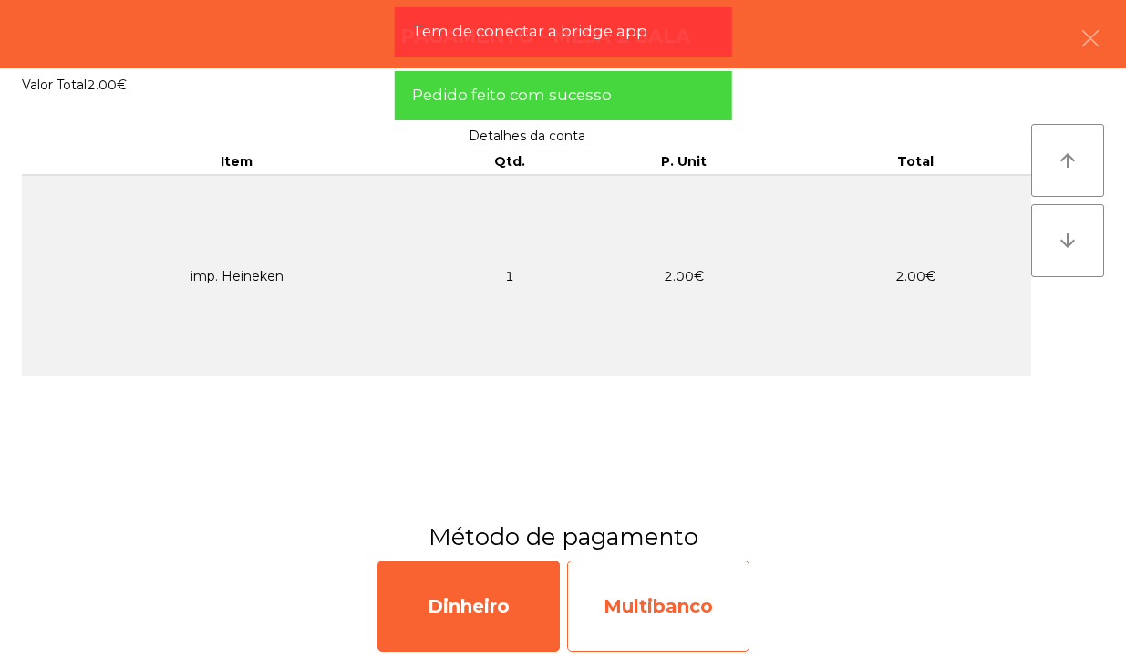
click at [715, 624] on div "Multibanco" at bounding box center [658, 605] width 182 height 91
select select "**"
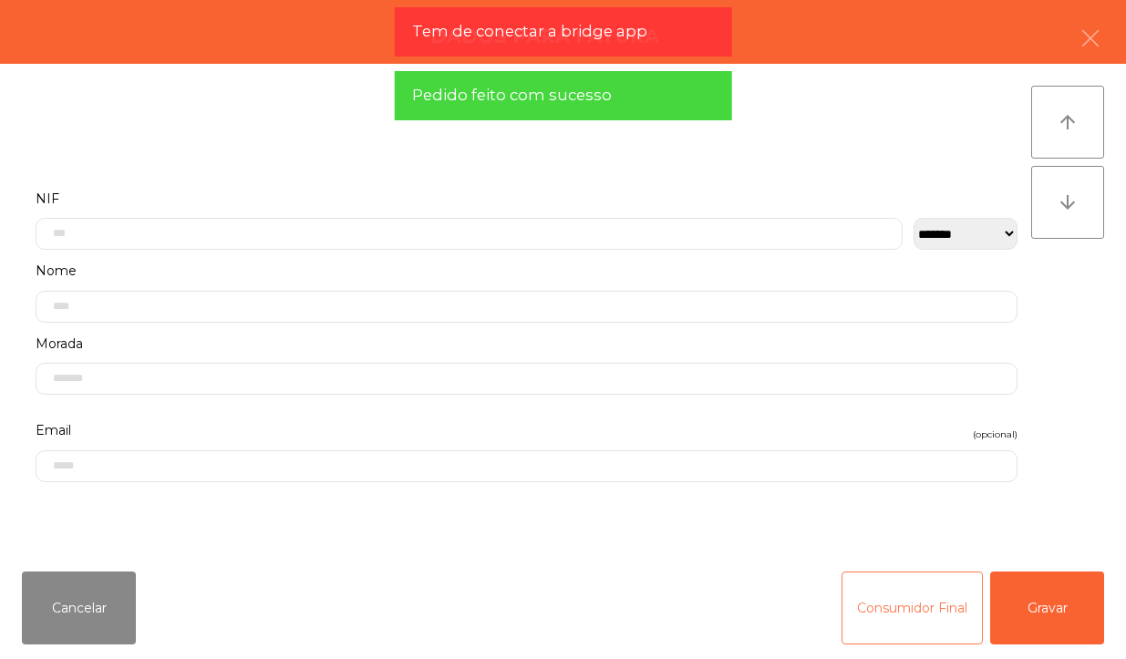
click at [887, 618] on button "Consumidor Final" at bounding box center [911, 607] width 141 height 73
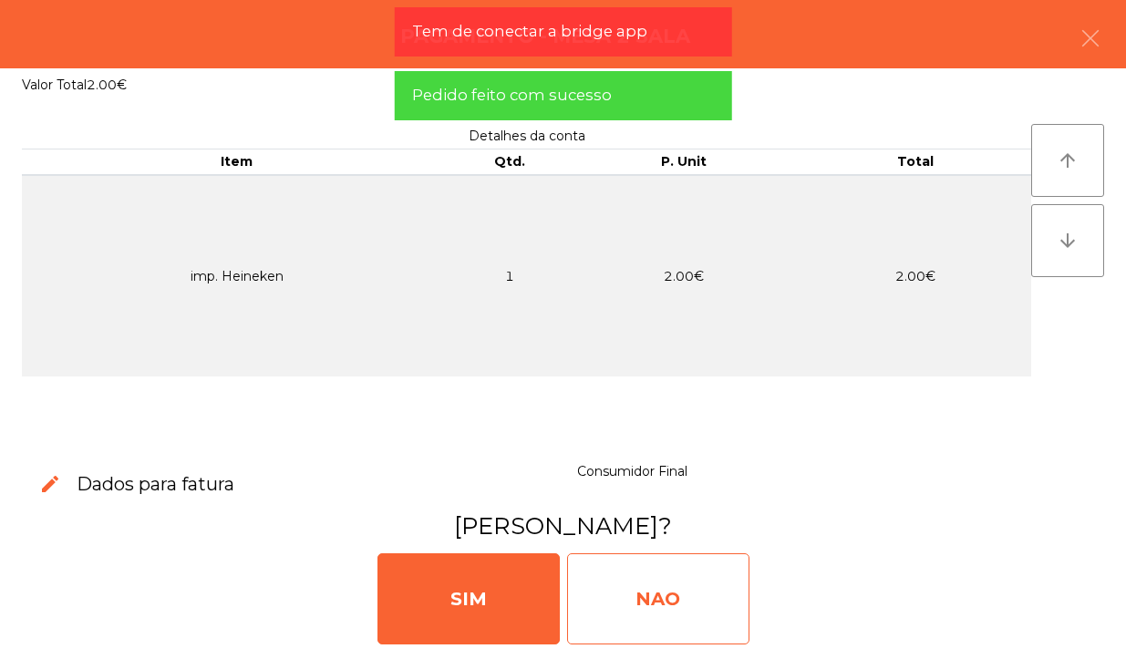
click at [680, 584] on div "NAO" at bounding box center [658, 598] width 182 height 91
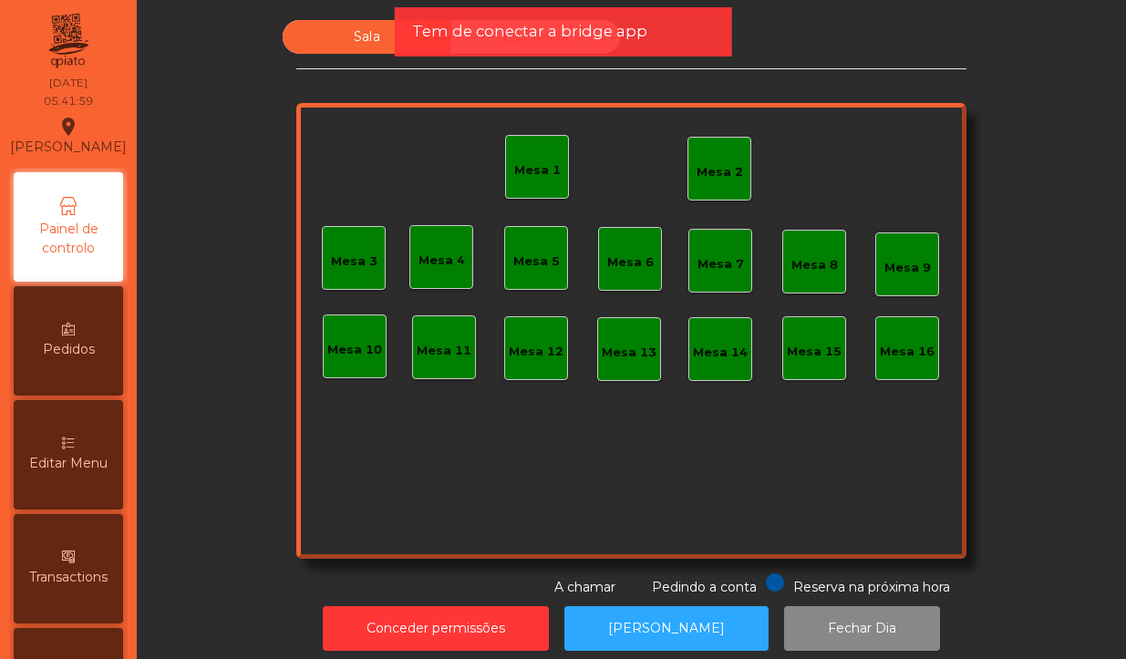
click at [714, 174] on div "Mesa 2" at bounding box center [719, 172] width 46 height 18
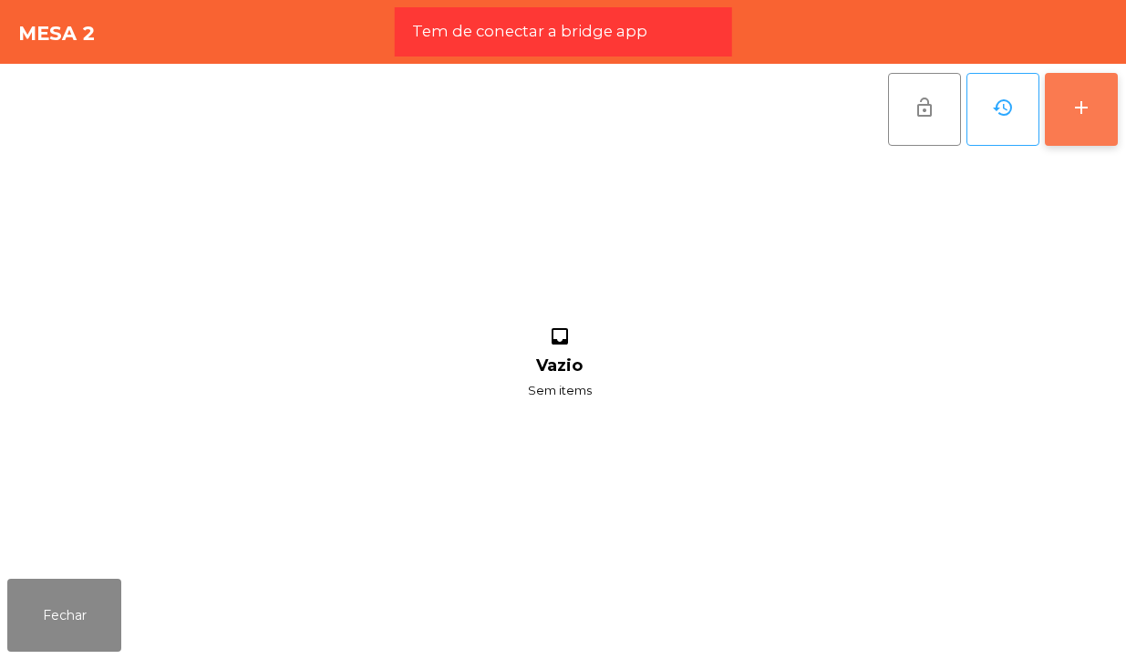
click at [1081, 83] on button "add" at bounding box center [1080, 109] width 73 height 73
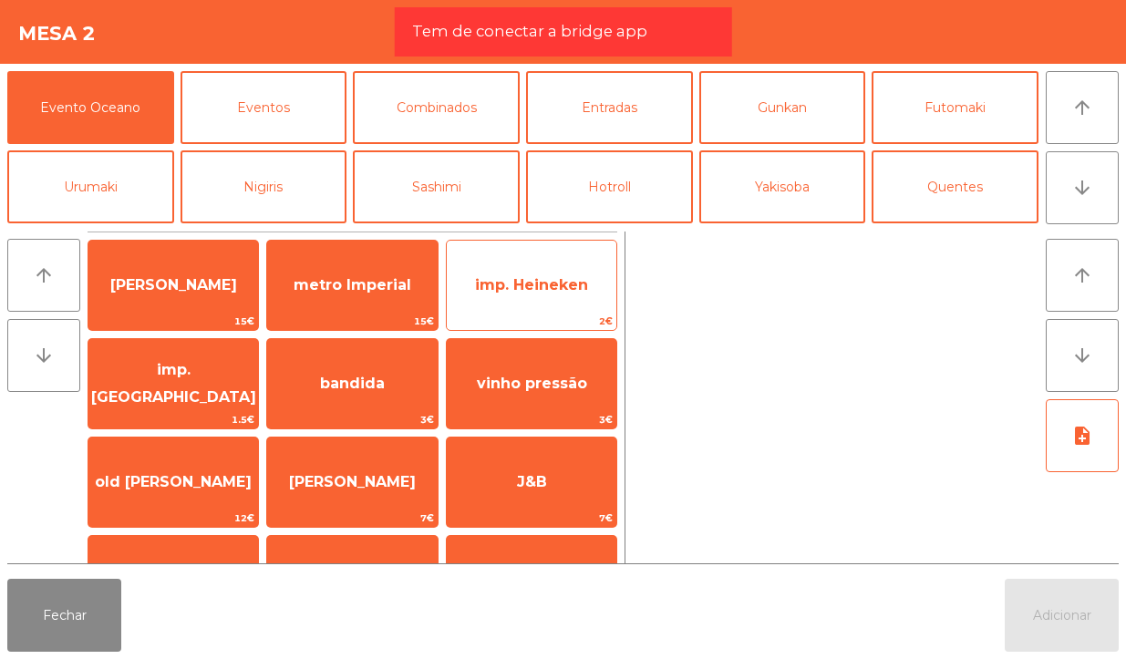
click at [562, 303] on span "imp. Heineken" at bounding box center [532, 285] width 170 height 49
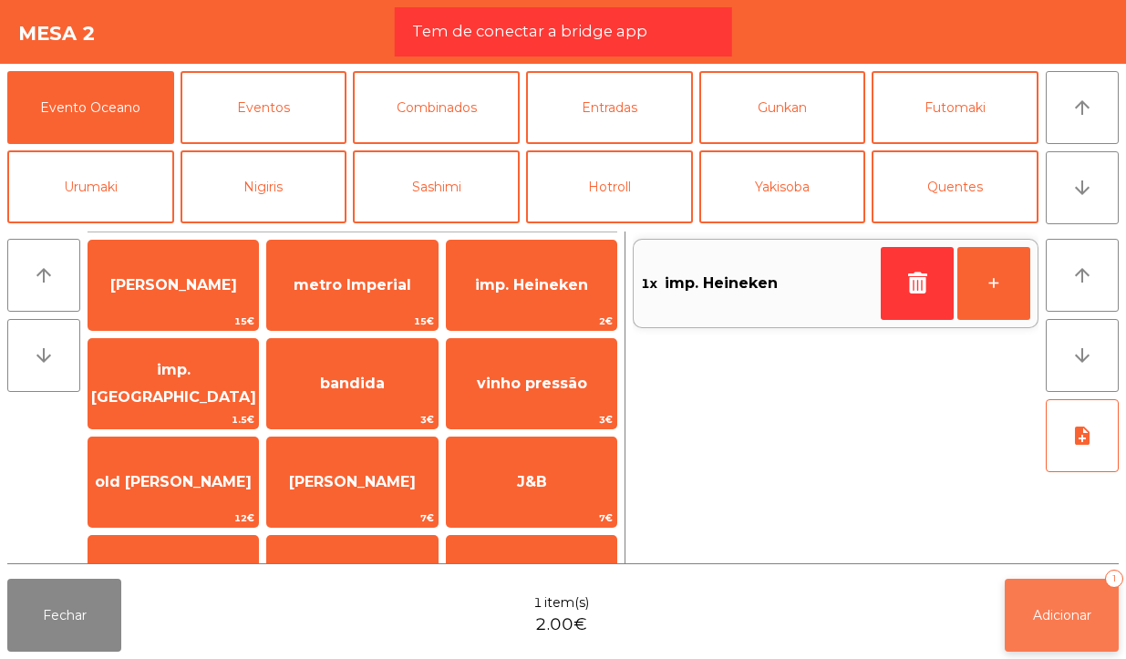
click at [1059, 618] on span "Adicionar" at bounding box center [1062, 615] width 58 height 16
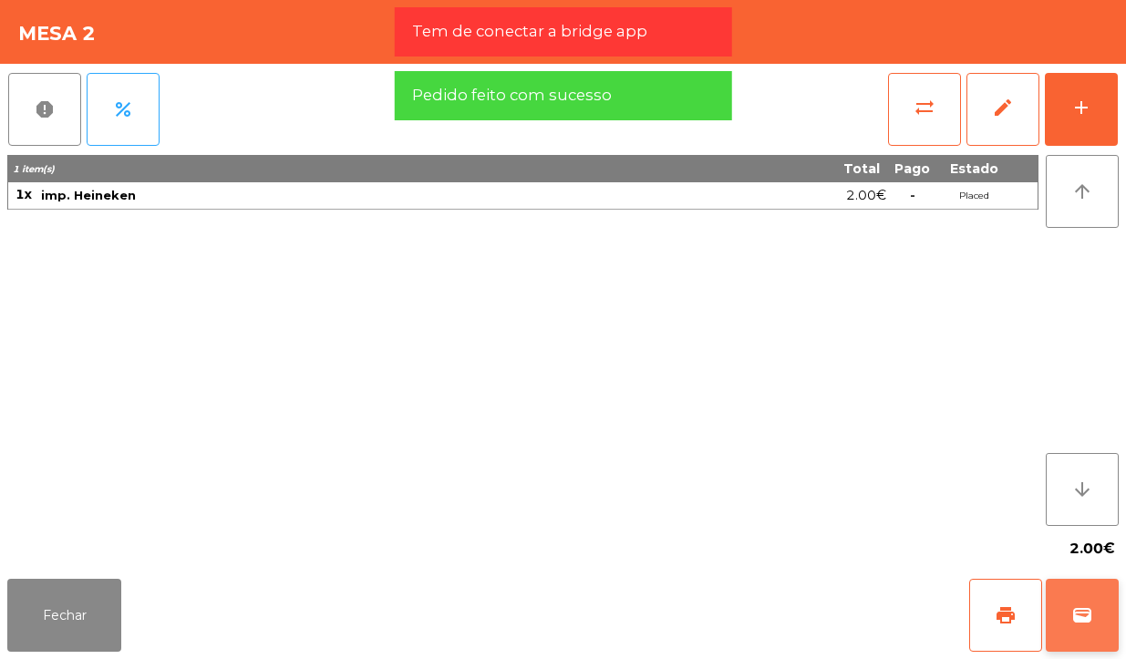
click at [1076, 620] on span "wallet" at bounding box center [1082, 615] width 22 height 22
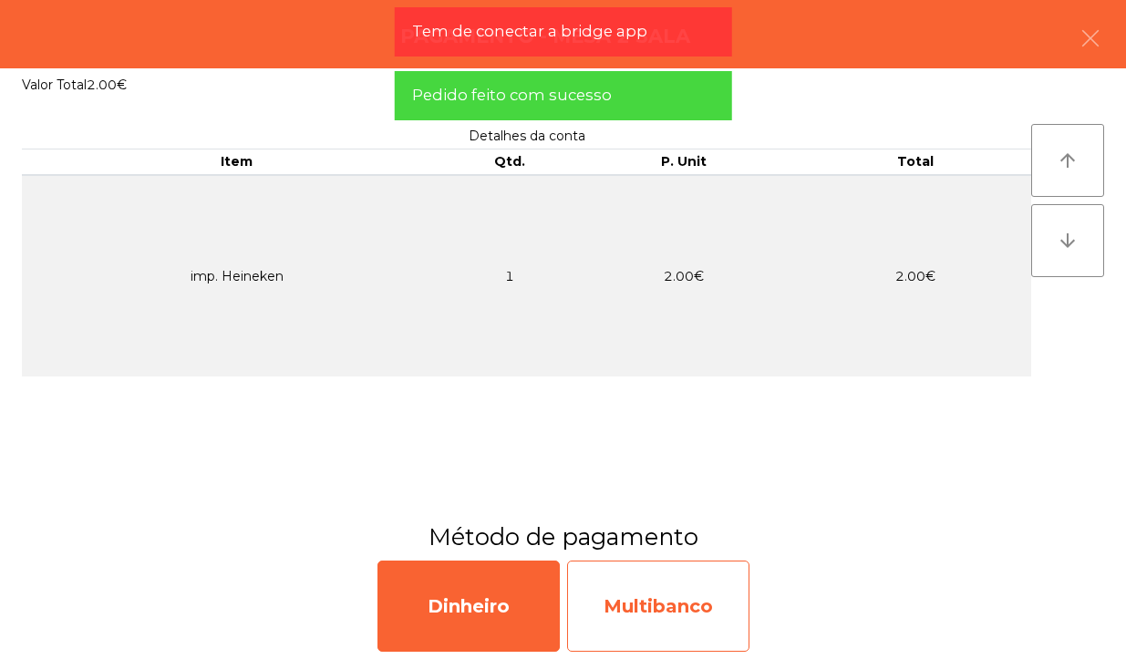
click at [715, 622] on div "Multibanco" at bounding box center [658, 605] width 182 height 91
select select "**"
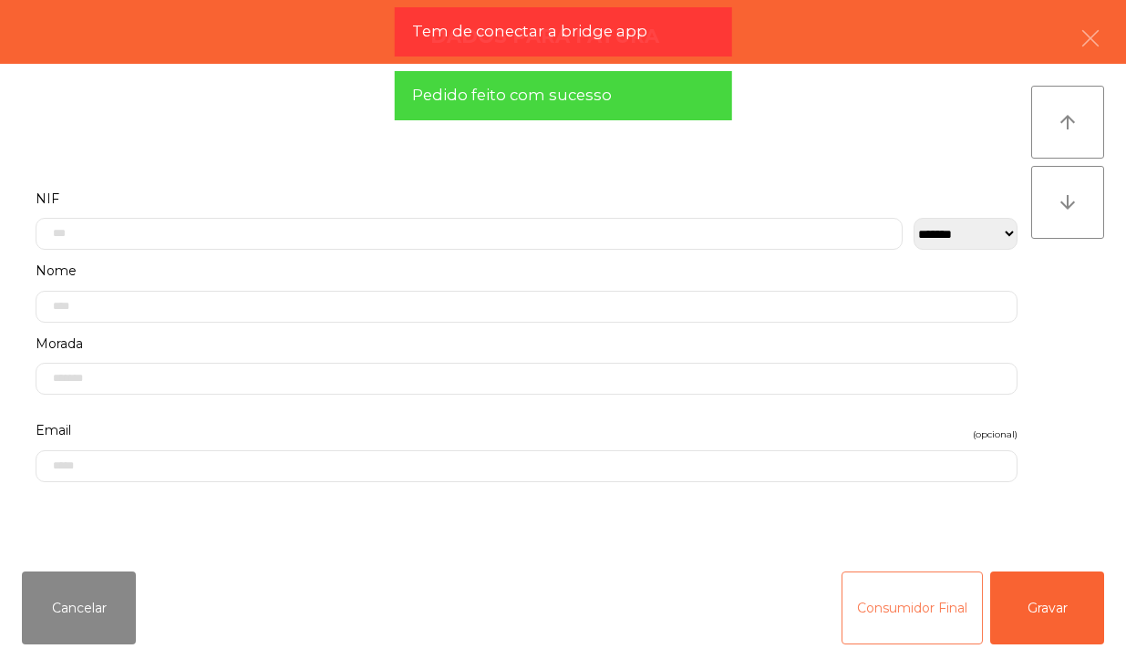
click at [899, 618] on button "Consumidor Final" at bounding box center [911, 607] width 141 height 73
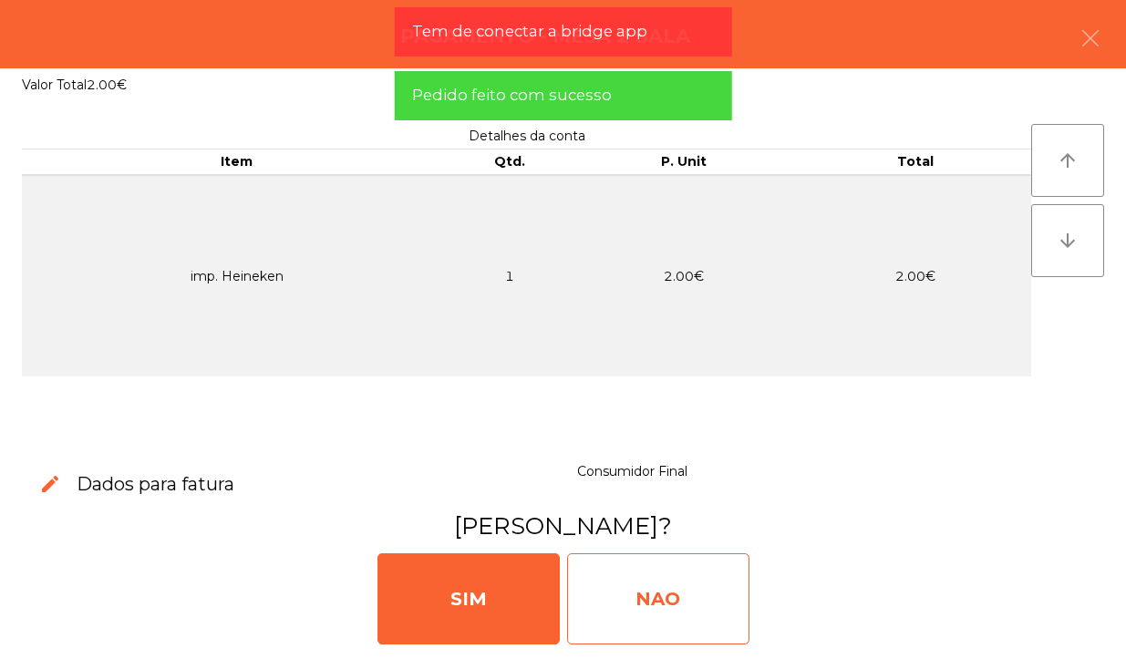
click at [743, 586] on div "NAO" at bounding box center [658, 598] width 182 height 91
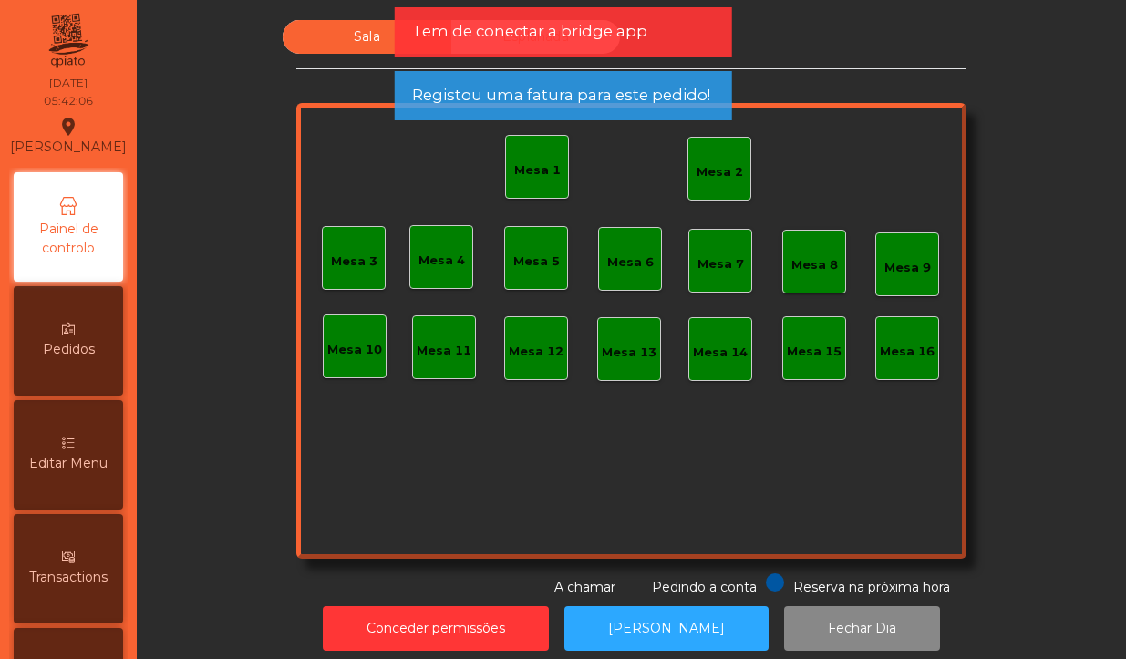
click at [716, 198] on div "Mesa 2" at bounding box center [719, 169] width 64 height 64
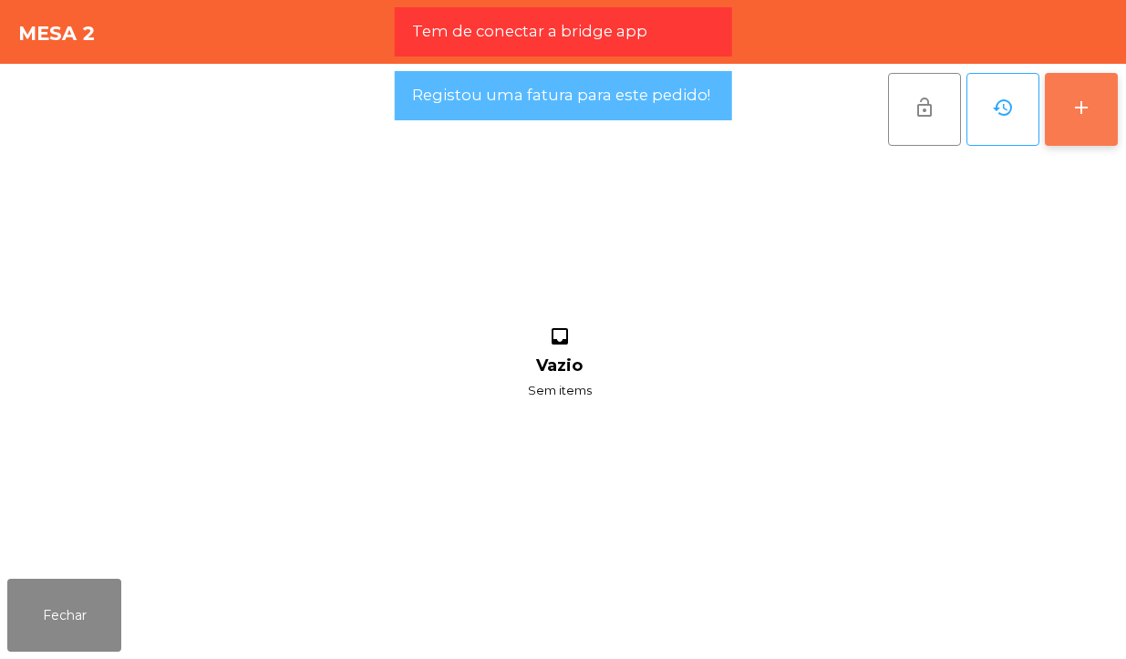
click at [1073, 123] on button "add" at bounding box center [1080, 109] width 73 height 73
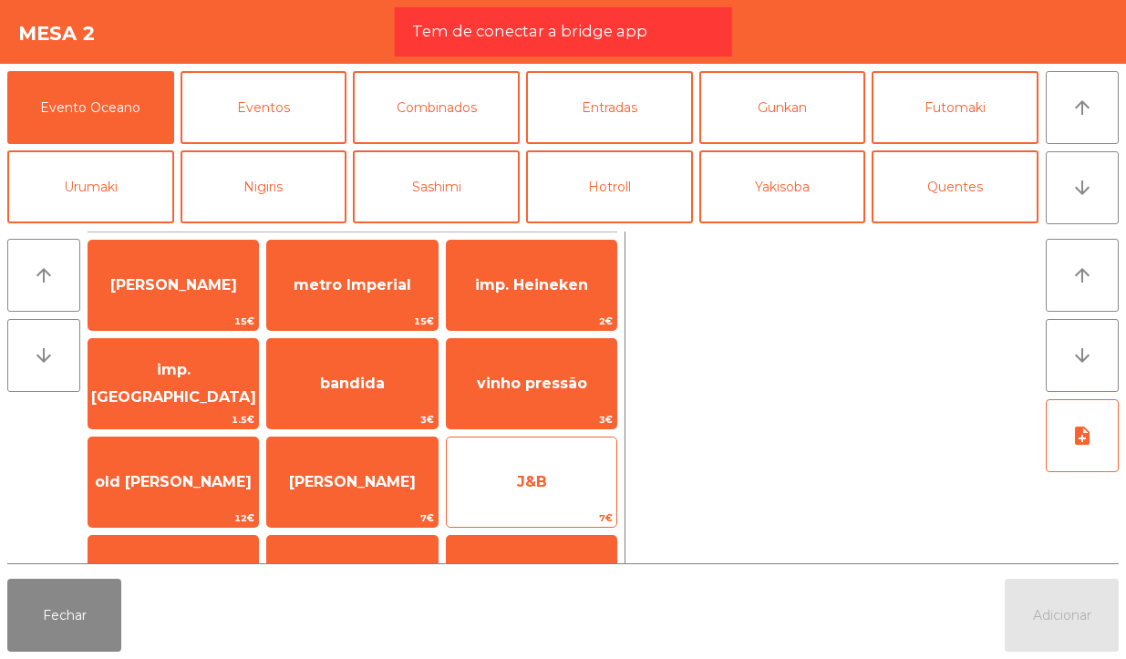
click at [533, 501] on span "J&B" at bounding box center [532, 481] width 170 height 49
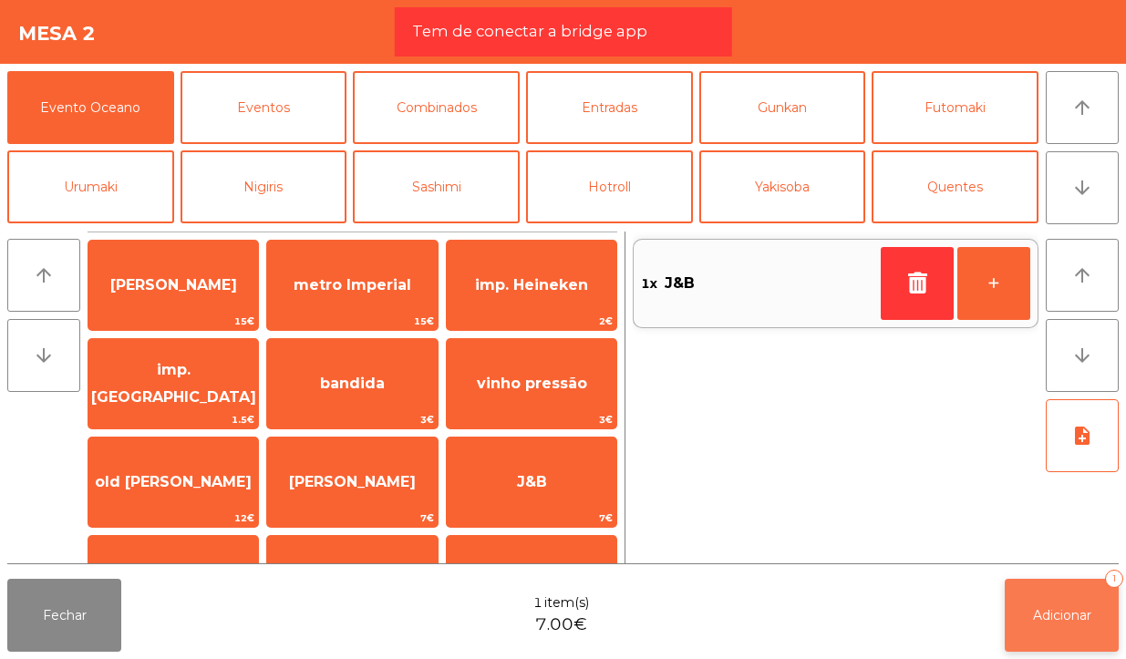
click at [1057, 627] on button "Adicionar 1" at bounding box center [1061, 615] width 114 height 73
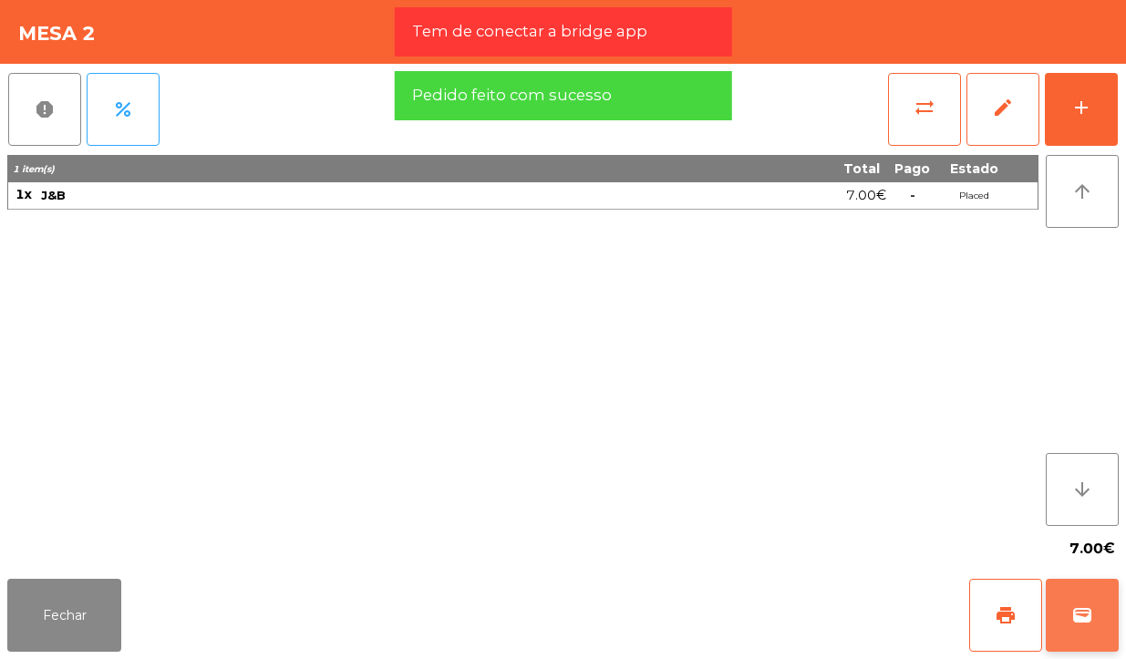
click at [1092, 611] on span "wallet" at bounding box center [1082, 615] width 22 height 22
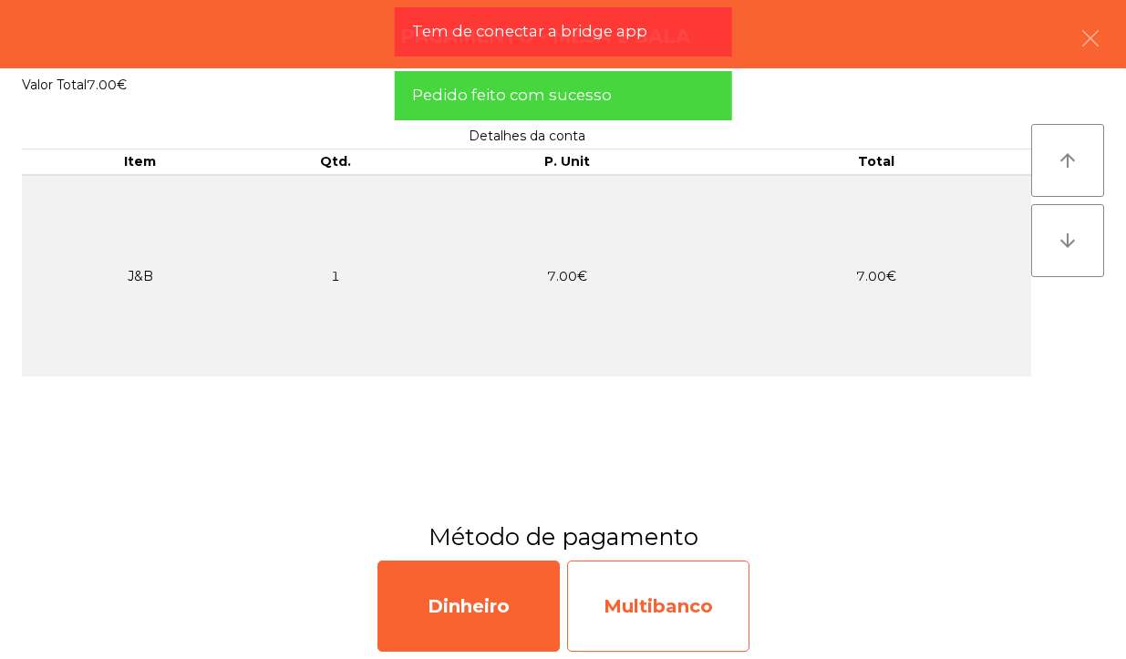
click at [720, 592] on div "Multibanco" at bounding box center [658, 605] width 182 height 91
select select "**"
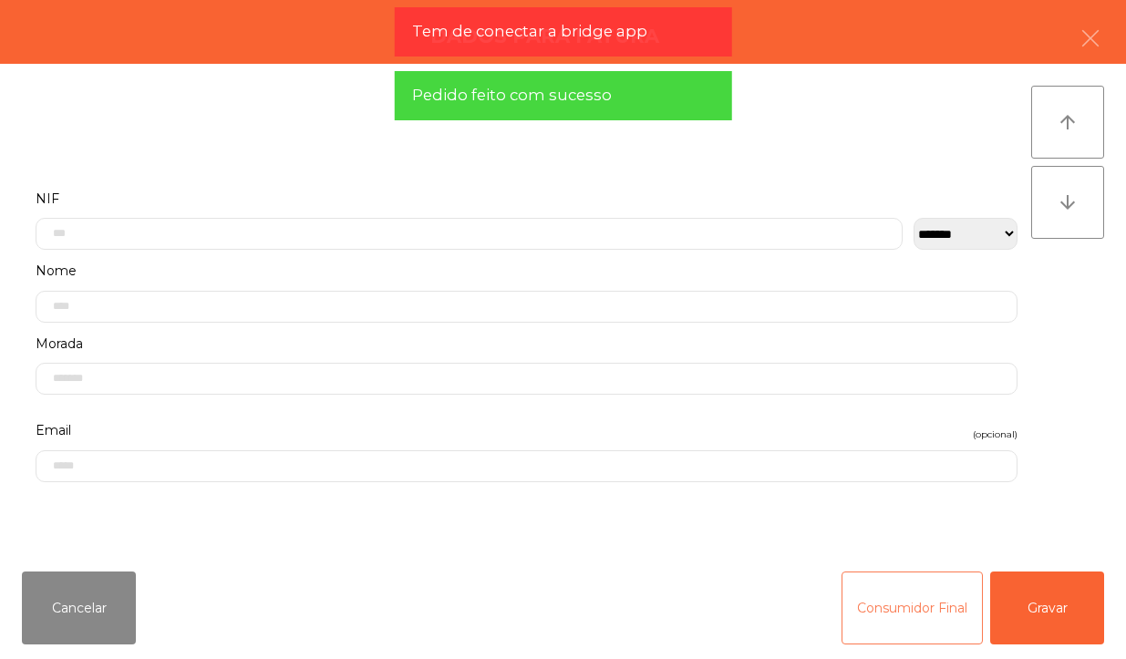
click at [900, 624] on button "Consumidor Final" at bounding box center [911, 607] width 141 height 73
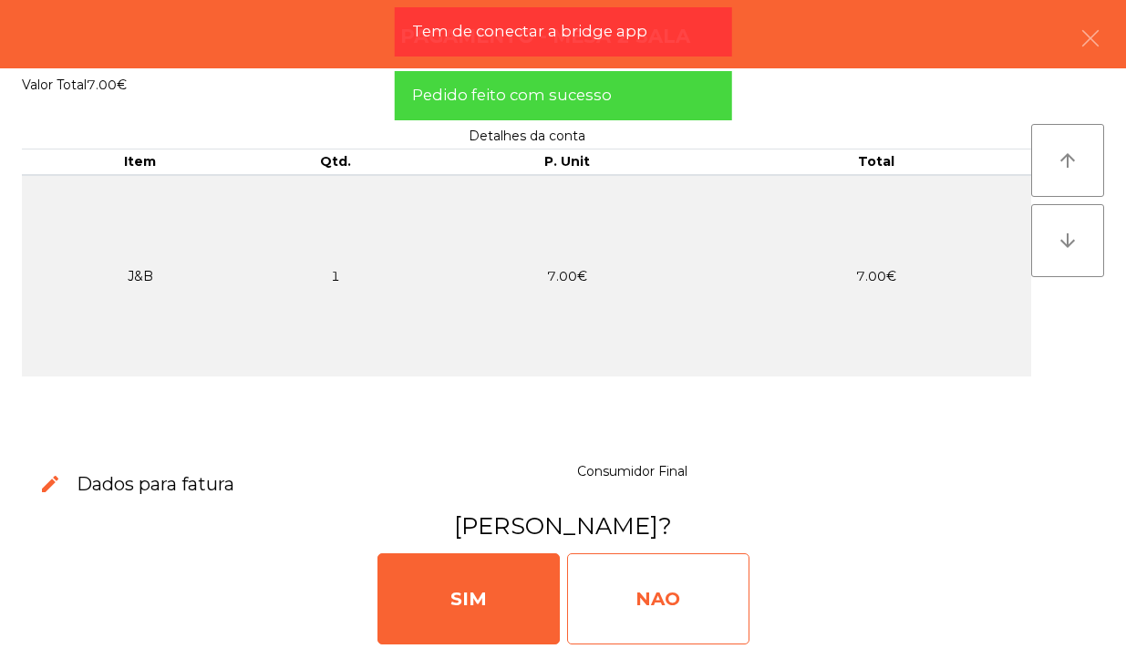
click at [704, 612] on div "NAO" at bounding box center [658, 598] width 182 height 91
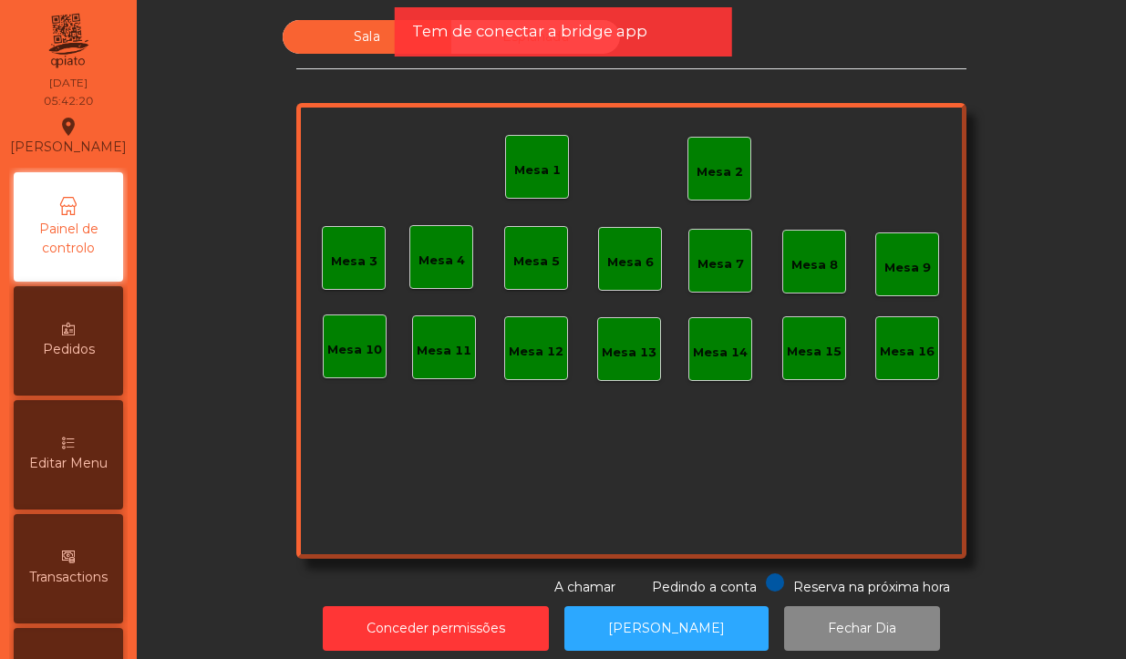
click at [704, 165] on div "Mesa 2" at bounding box center [719, 172] width 46 height 18
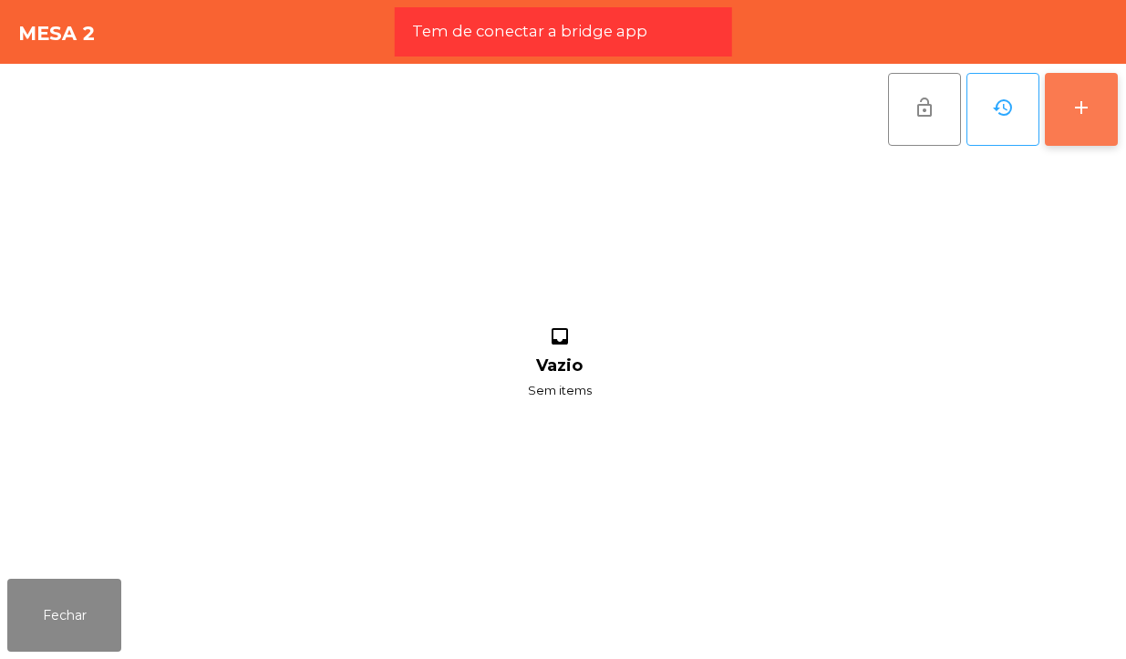
click at [1083, 110] on div "add" at bounding box center [1081, 108] width 22 height 22
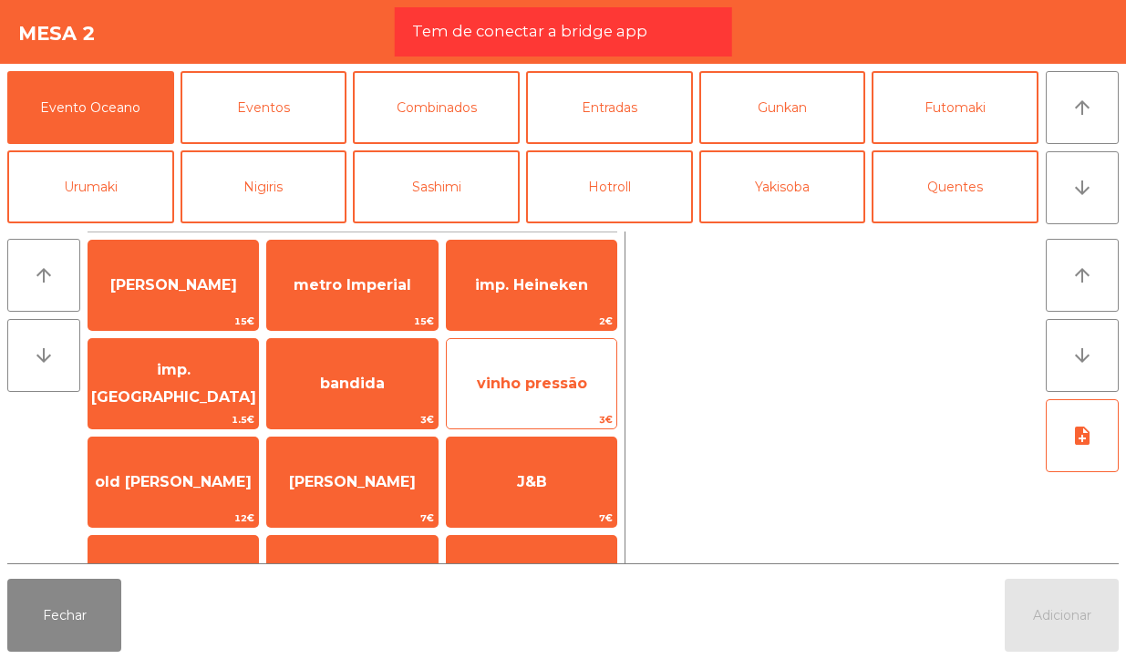
click at [554, 398] on span "vinho pressão" at bounding box center [532, 383] width 170 height 49
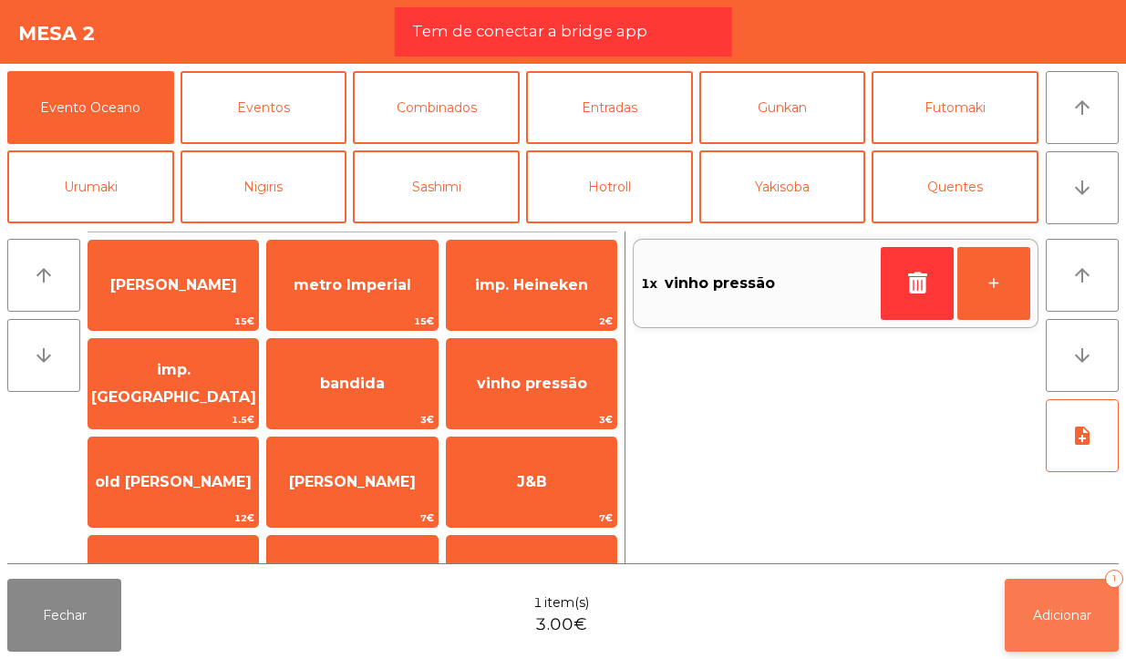
click at [1077, 618] on span "Adicionar" at bounding box center [1062, 615] width 58 height 16
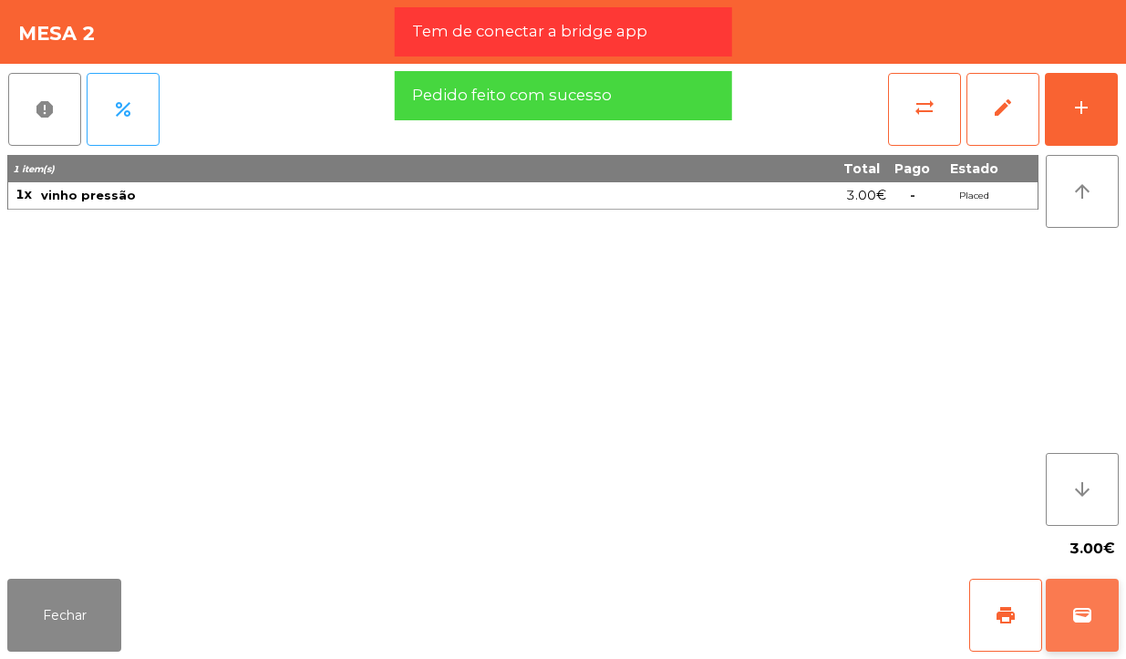
click at [1076, 611] on span "wallet" at bounding box center [1082, 615] width 22 height 22
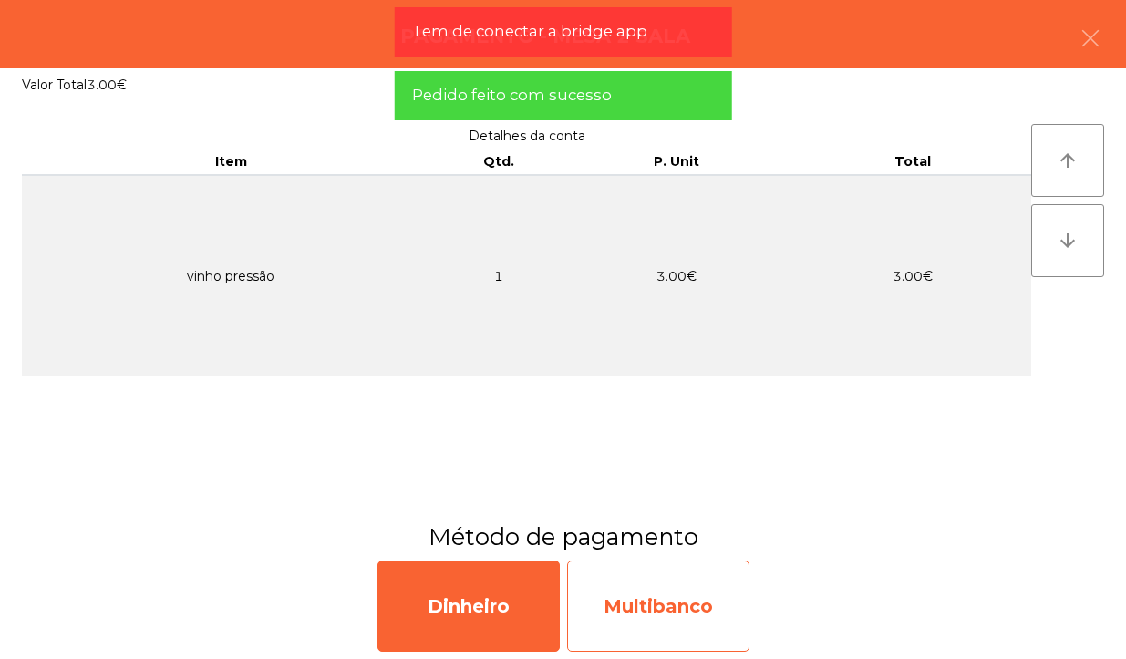
click at [663, 584] on div "Multibanco" at bounding box center [658, 605] width 182 height 91
select select "**"
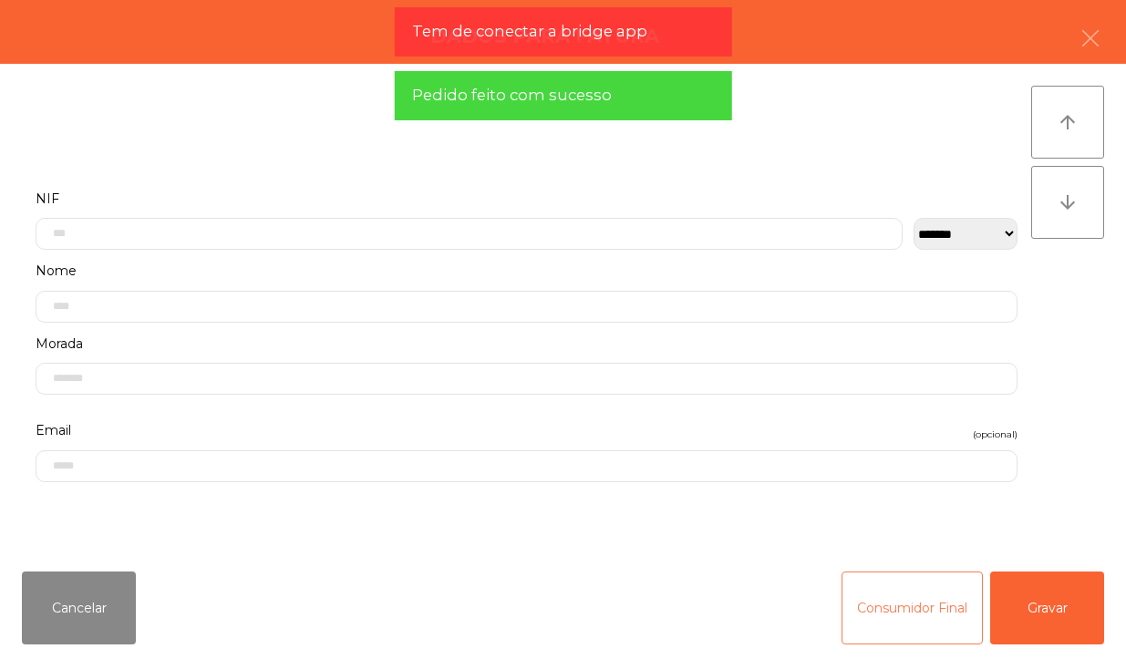
click at [930, 630] on button "Consumidor Final" at bounding box center [911, 607] width 141 height 73
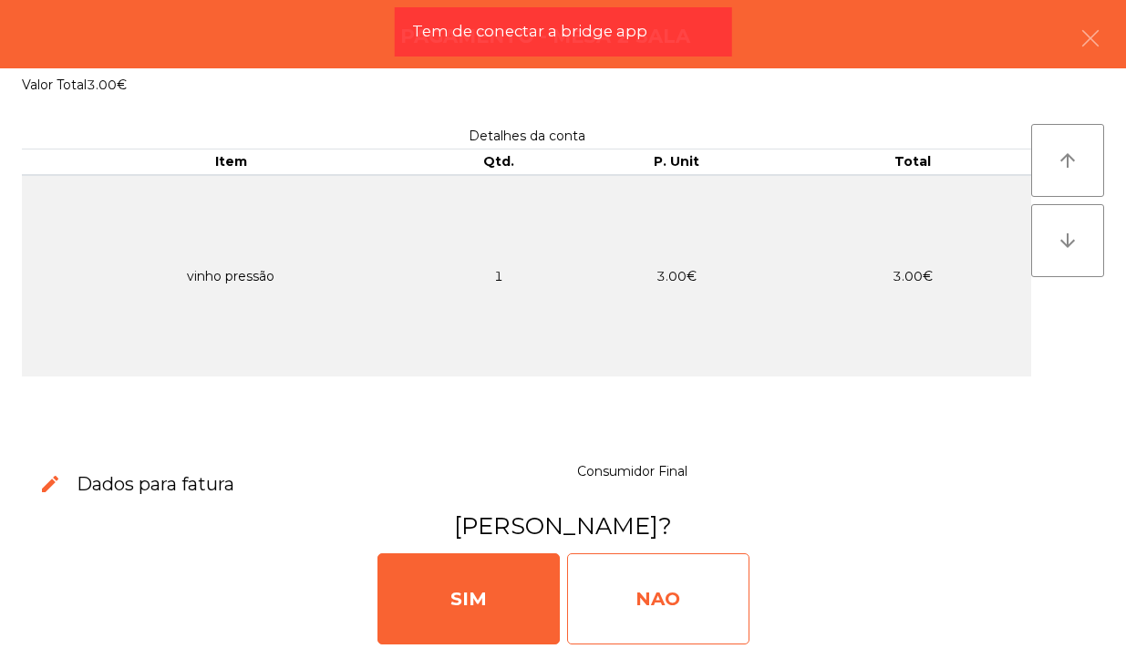
click at [685, 600] on div "NAO" at bounding box center [658, 598] width 182 height 91
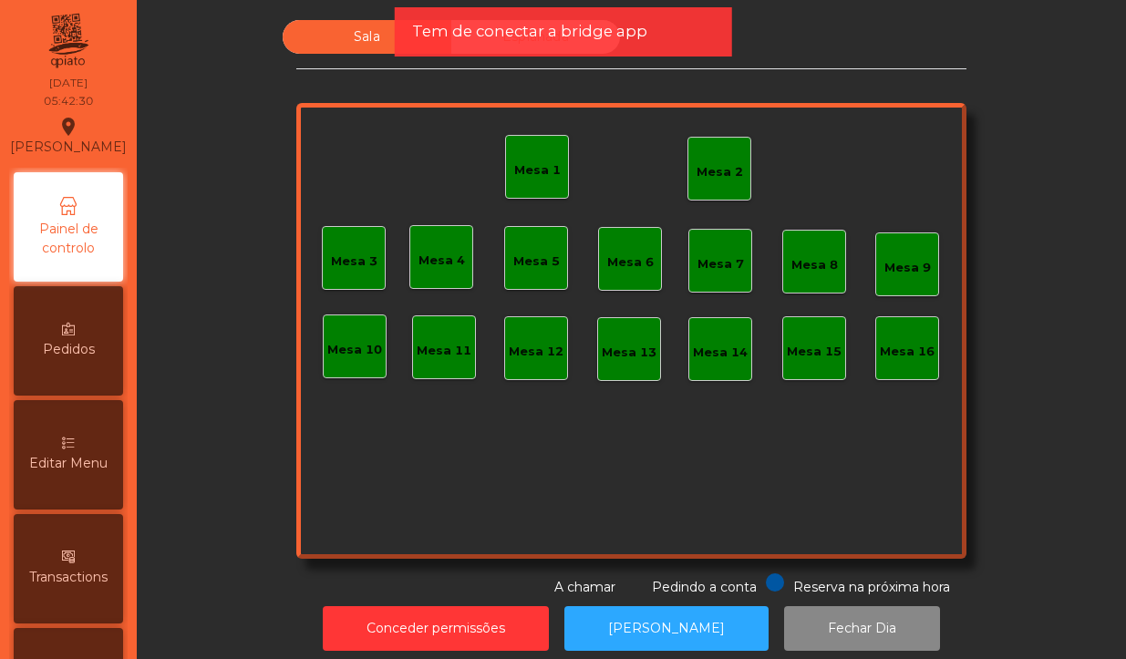
click at [715, 163] on div "Mesa 2" at bounding box center [719, 172] width 46 height 18
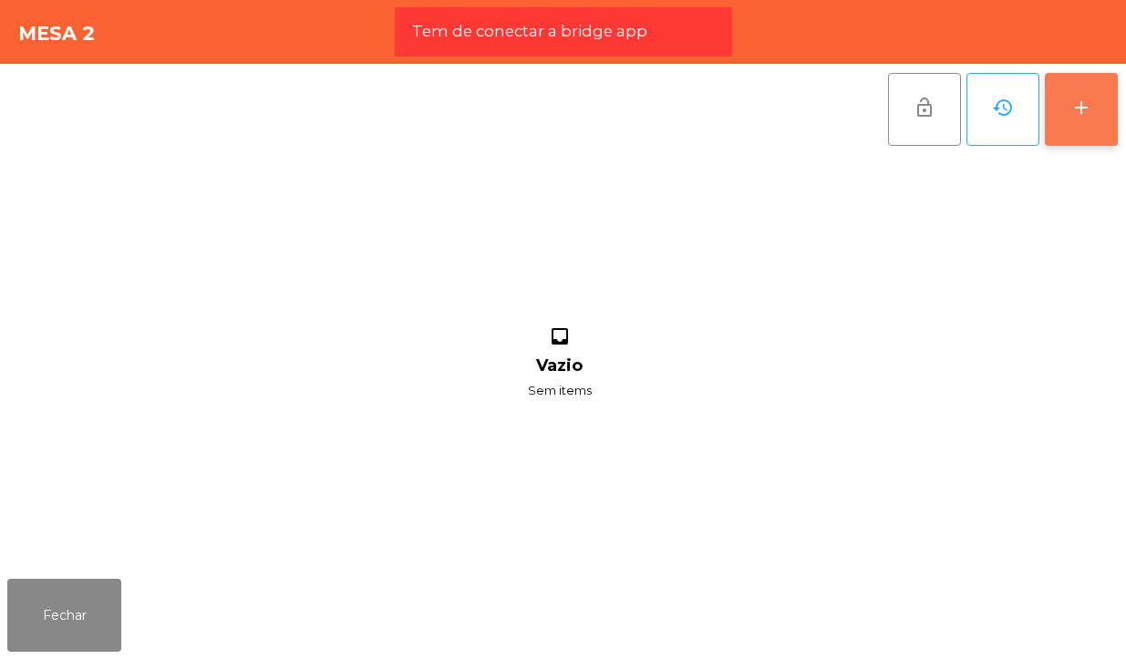
click at [1074, 117] on div "add" at bounding box center [1081, 108] width 22 height 22
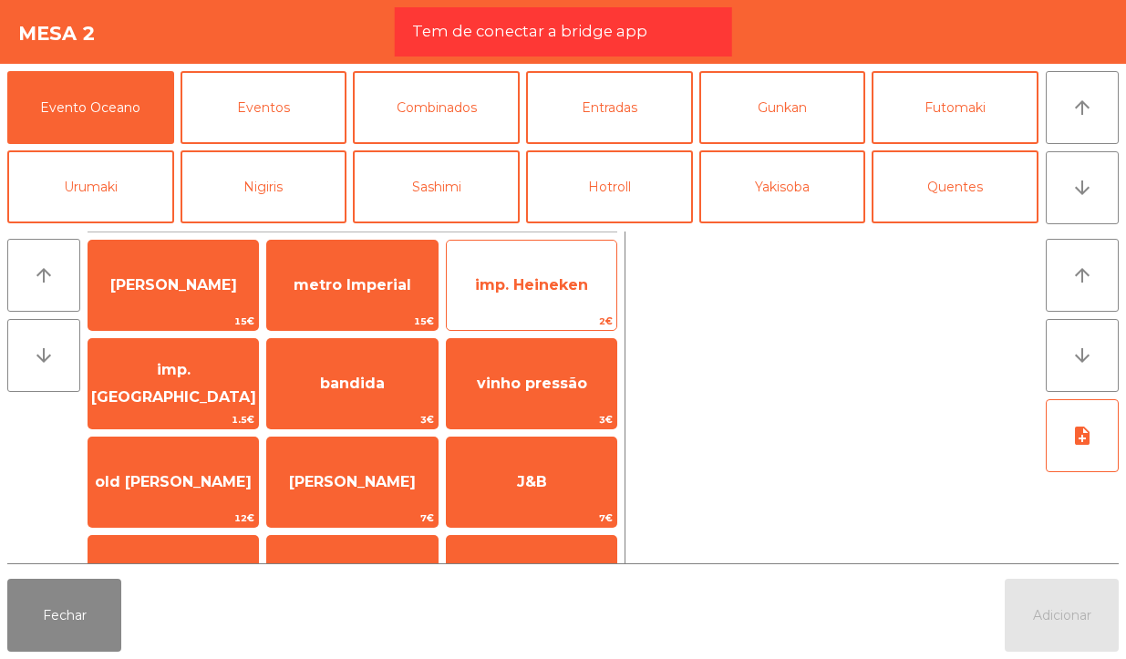
click at [575, 296] on span "imp. Heineken" at bounding box center [532, 285] width 170 height 49
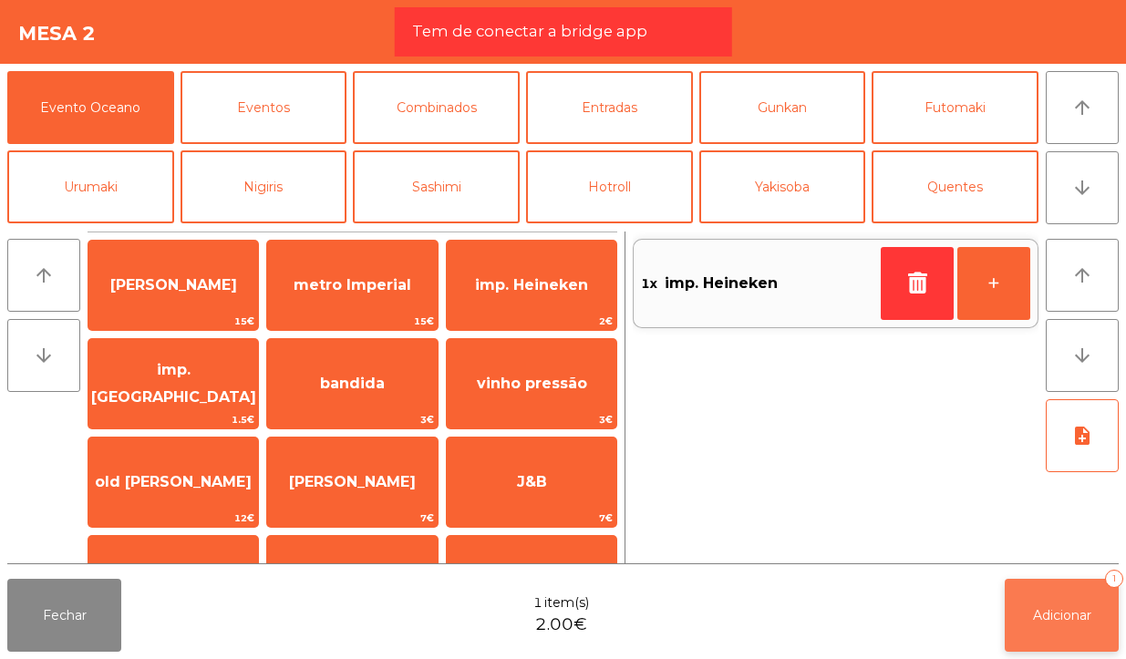
click at [1058, 622] on span "Adicionar" at bounding box center [1062, 615] width 58 height 16
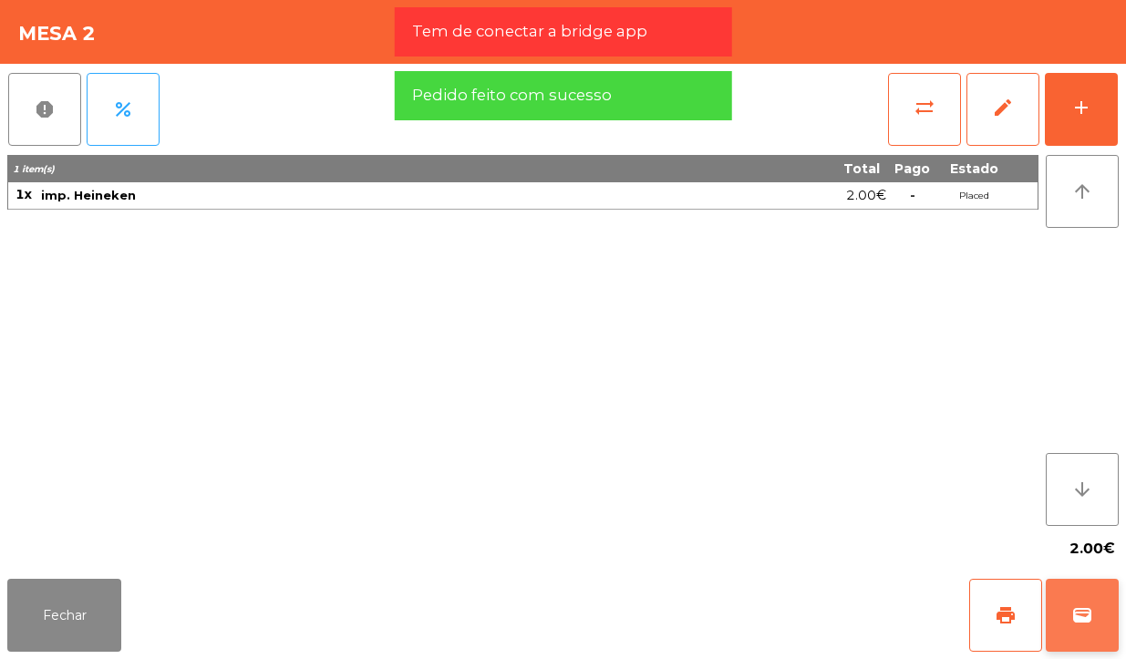
click at [1081, 609] on span "wallet" at bounding box center [1082, 615] width 22 height 22
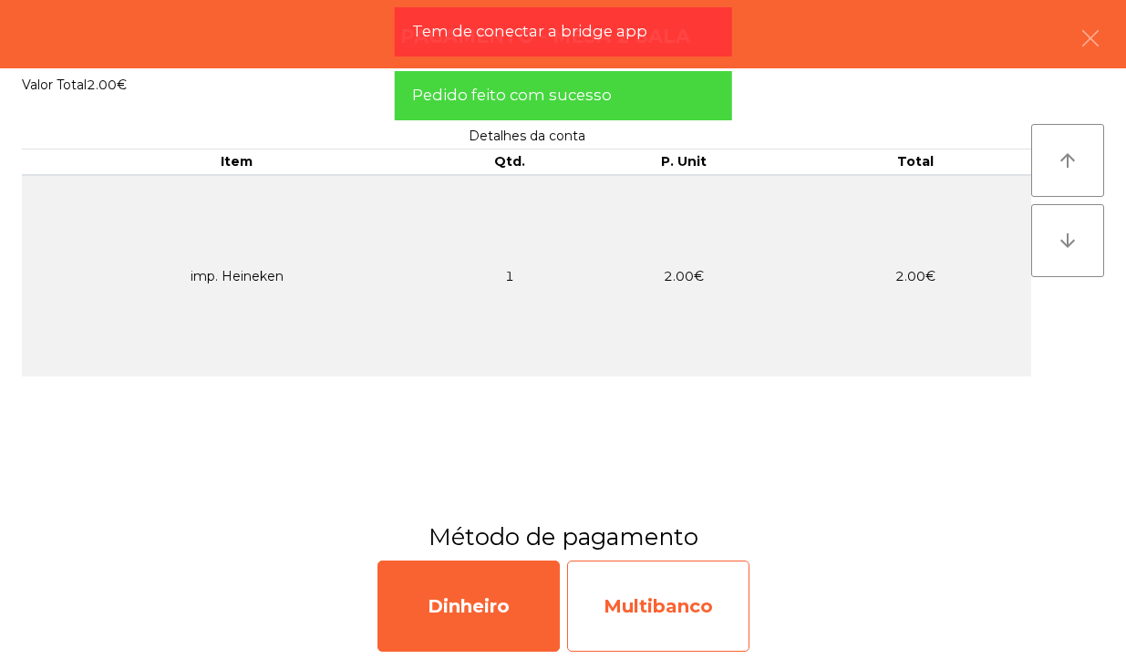
click at [699, 595] on div "Multibanco" at bounding box center [658, 605] width 182 height 91
select select "**"
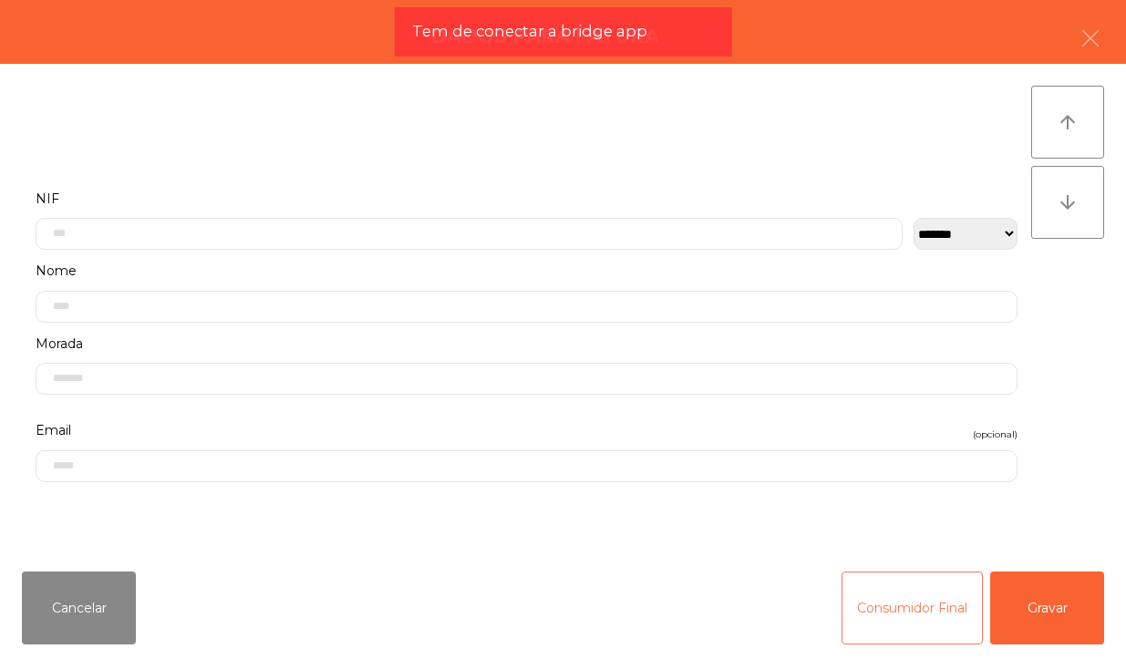
click at [900, 591] on button "Consumidor Final" at bounding box center [911, 607] width 141 height 73
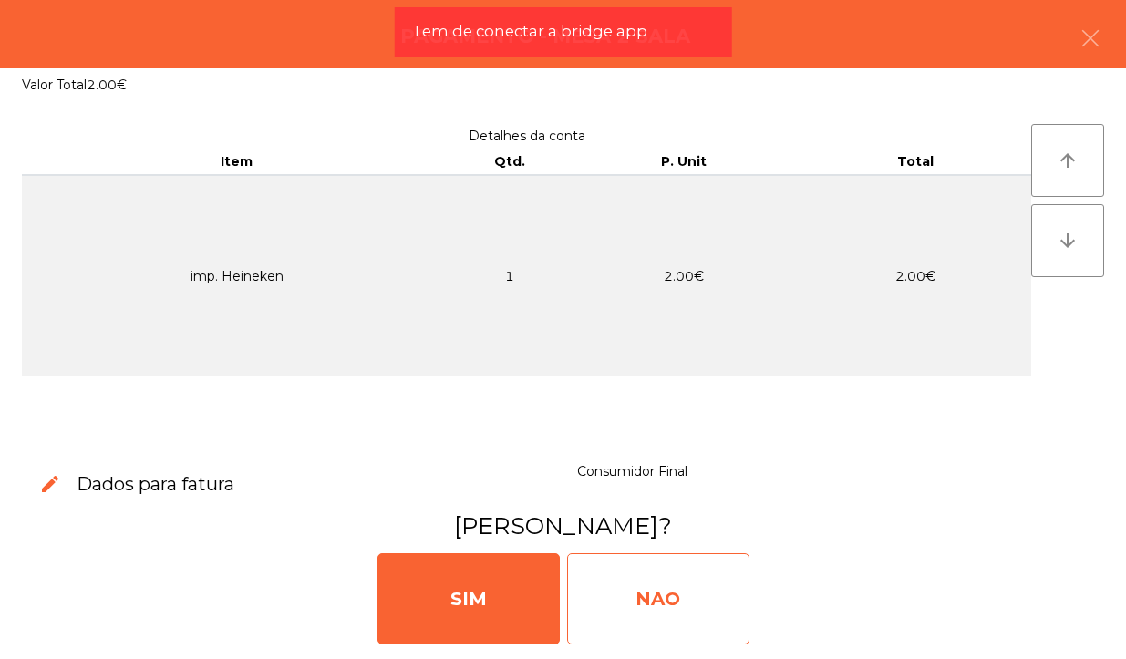
click at [654, 622] on div "NAO" at bounding box center [658, 598] width 182 height 91
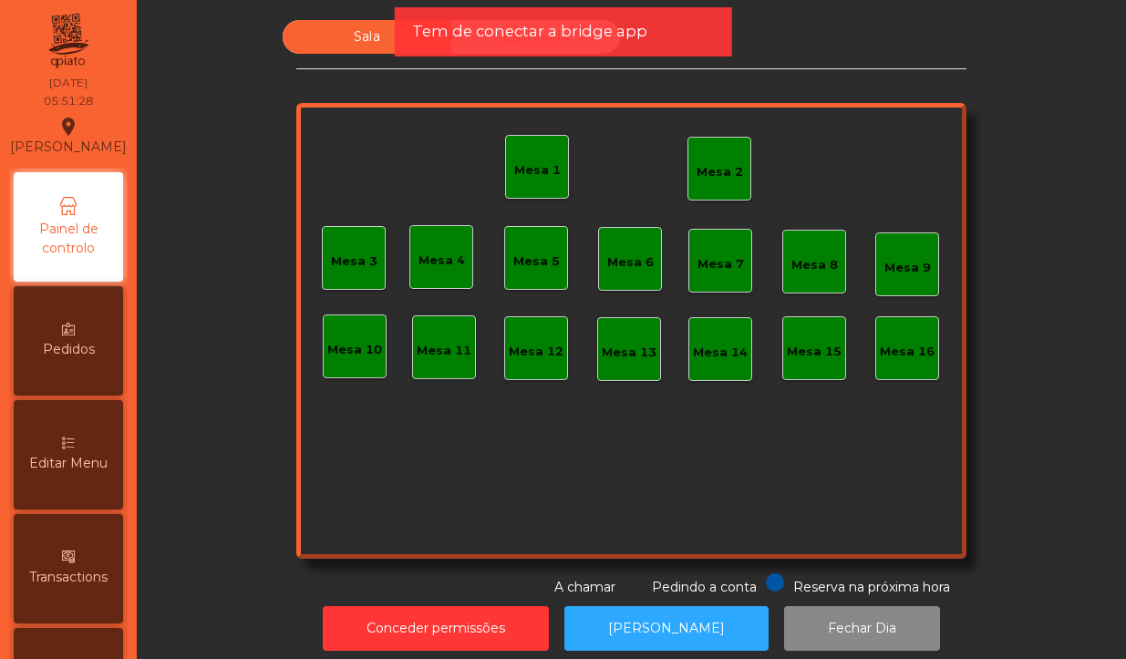
click at [693, 193] on div "Mesa 2" at bounding box center [719, 169] width 64 height 64
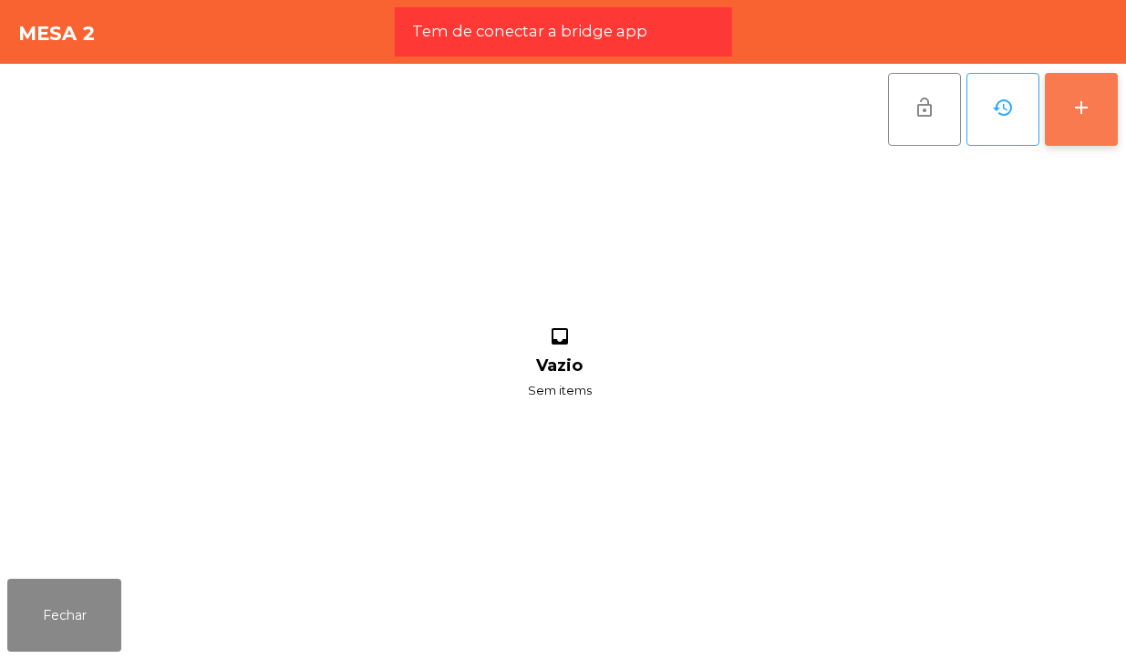
click at [1075, 117] on div "add" at bounding box center [1081, 108] width 22 height 22
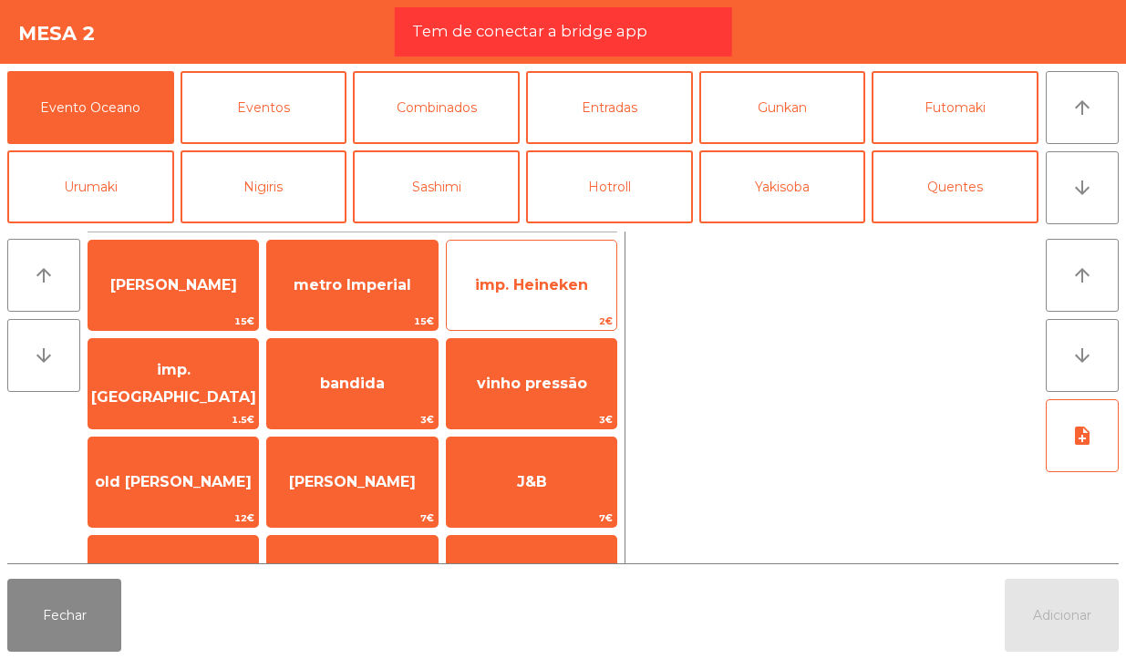
click at [552, 289] on span "imp. Heineken" at bounding box center [531, 284] width 113 height 17
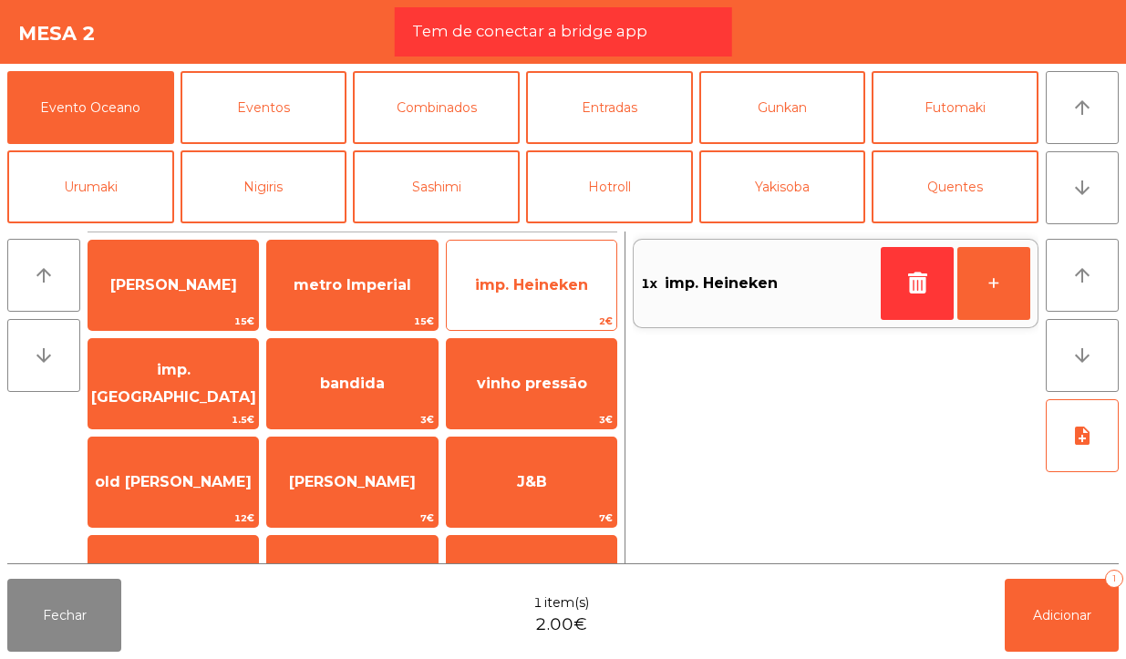
click at [554, 290] on span "imp. Heineken" at bounding box center [531, 284] width 113 height 17
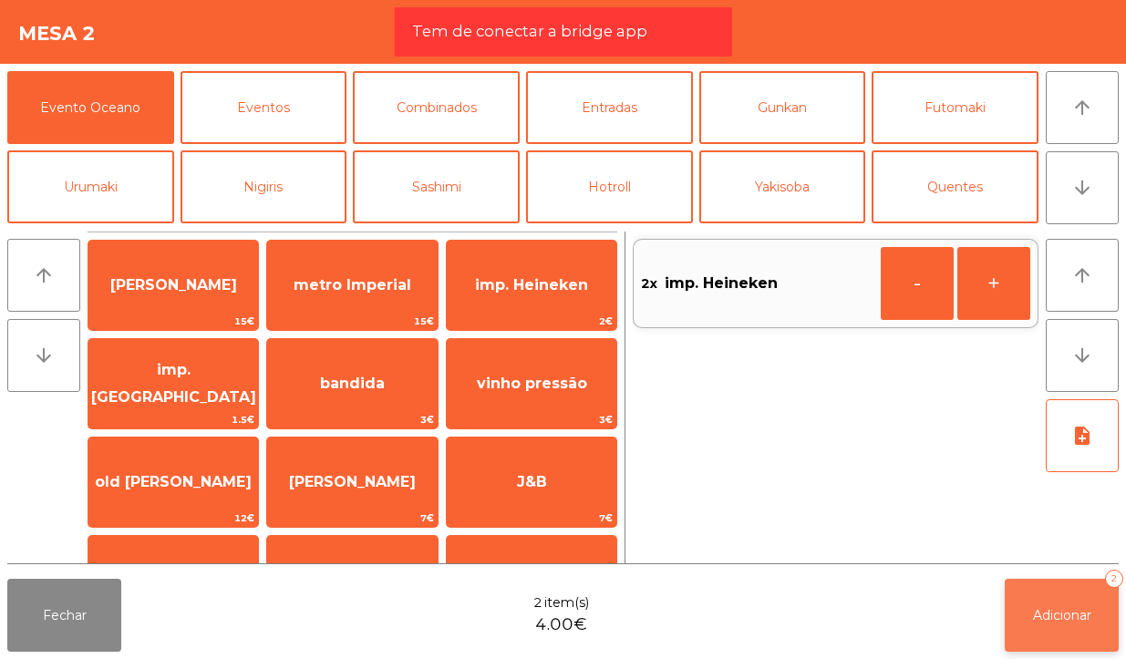
click at [1036, 631] on button "Adicionar 2" at bounding box center [1061, 615] width 114 height 73
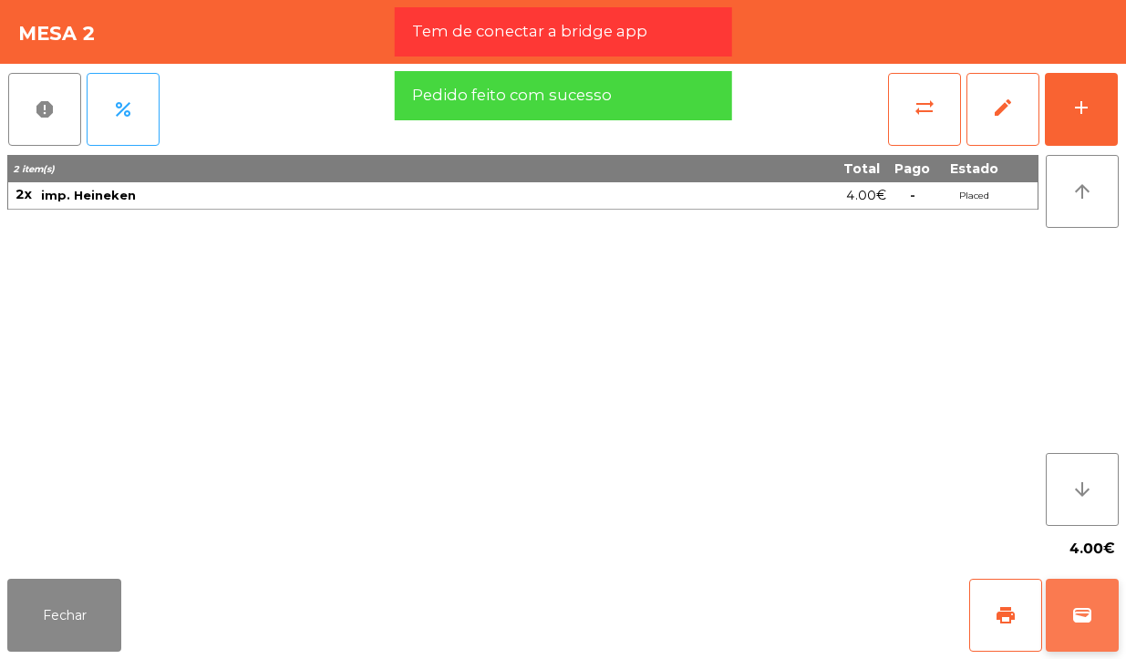
click at [1083, 621] on span "wallet" at bounding box center [1082, 615] width 22 height 22
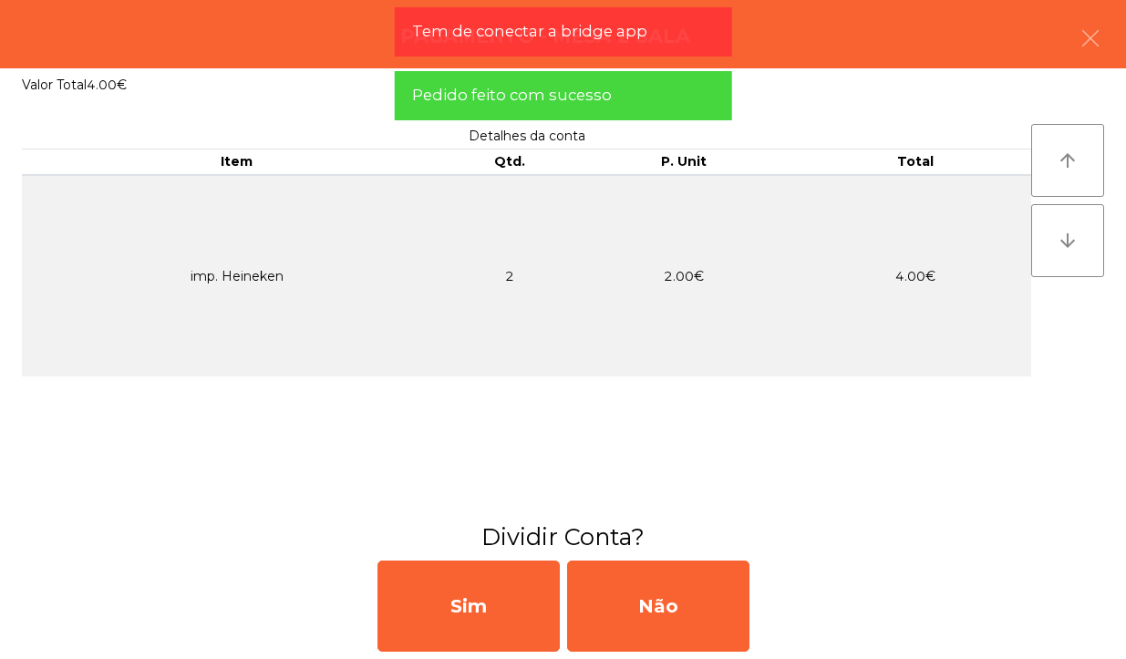
click at [1085, 624] on div "Sim Não" at bounding box center [563, 606] width 1126 height 106
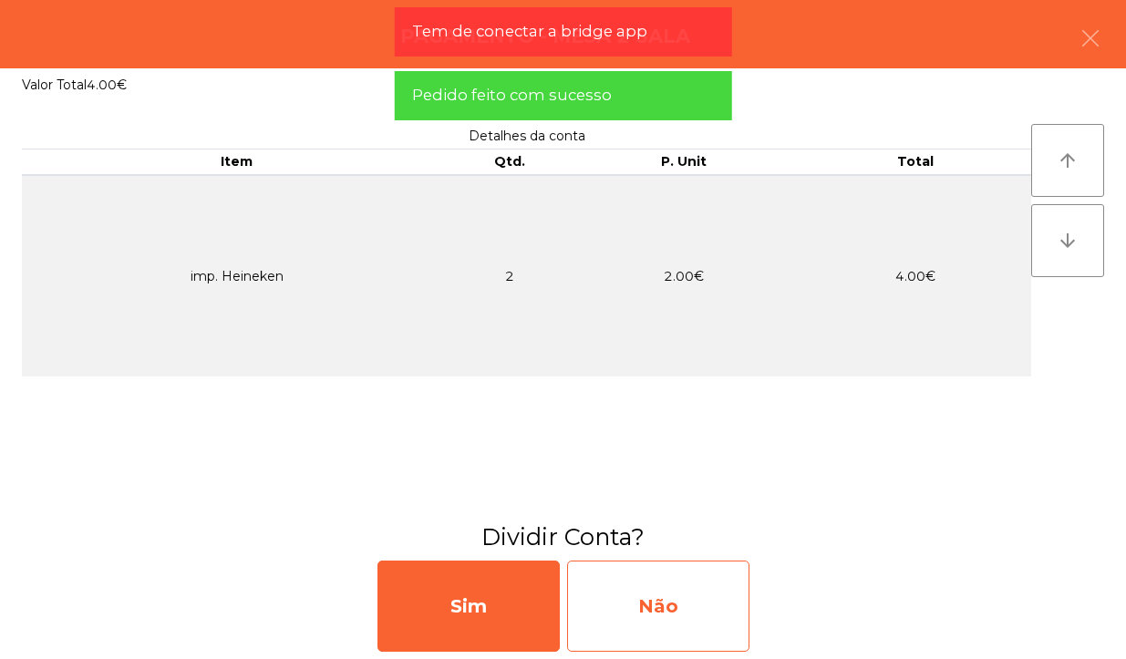
click at [709, 613] on div "Não" at bounding box center [658, 605] width 182 height 91
click at [723, 604] on div "Multibanco" at bounding box center [658, 605] width 182 height 91
select select "**"
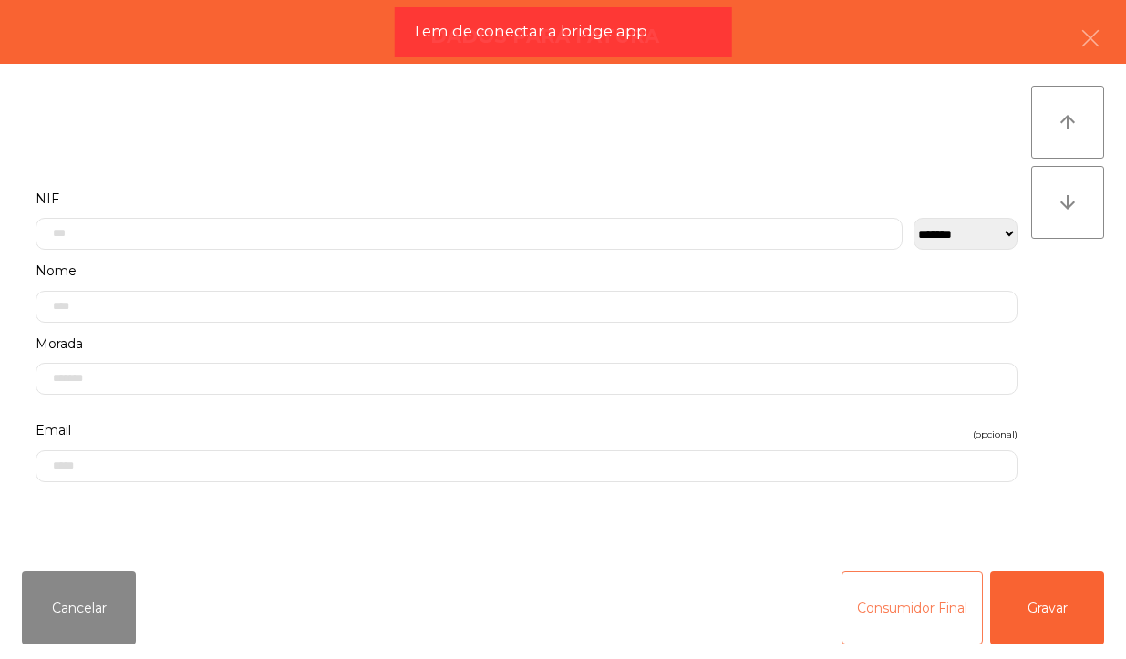
click at [896, 622] on button "Consumidor Final" at bounding box center [911, 607] width 141 height 73
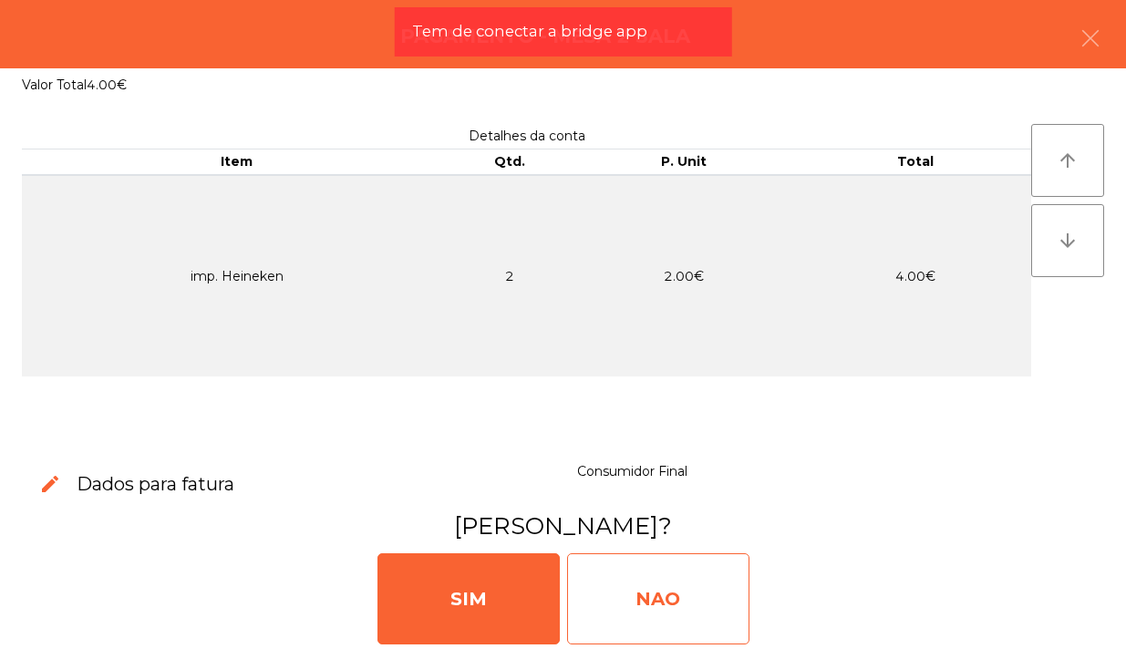
click at [661, 584] on div "NAO" at bounding box center [658, 598] width 182 height 91
